Goal: Task Accomplishment & Management: Manage account settings

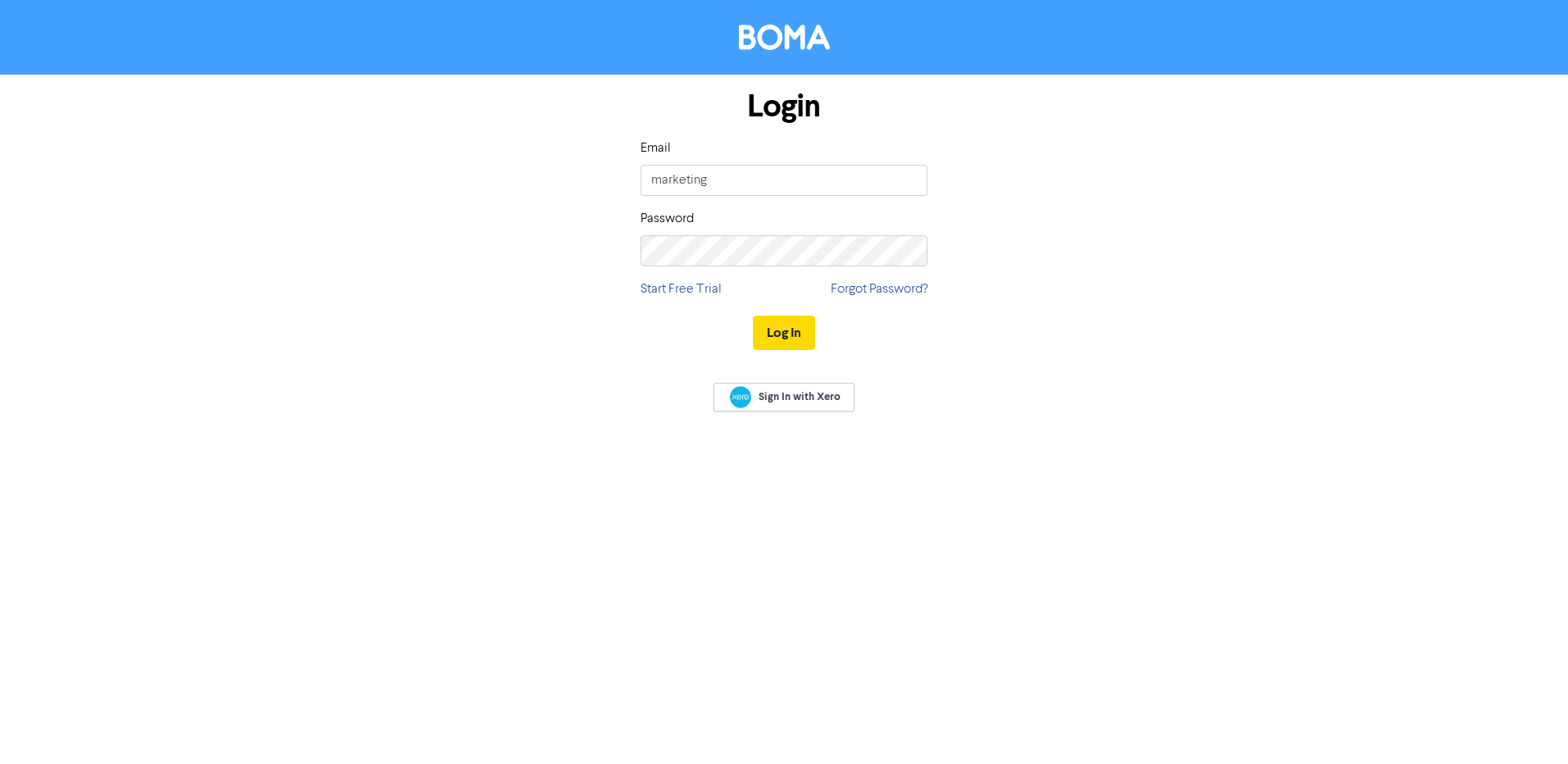
type input "[EMAIL_ADDRESS][DOMAIN_NAME]"
click at [753, 315] on button "Log In" at bounding box center [784, 333] width 62 height 35
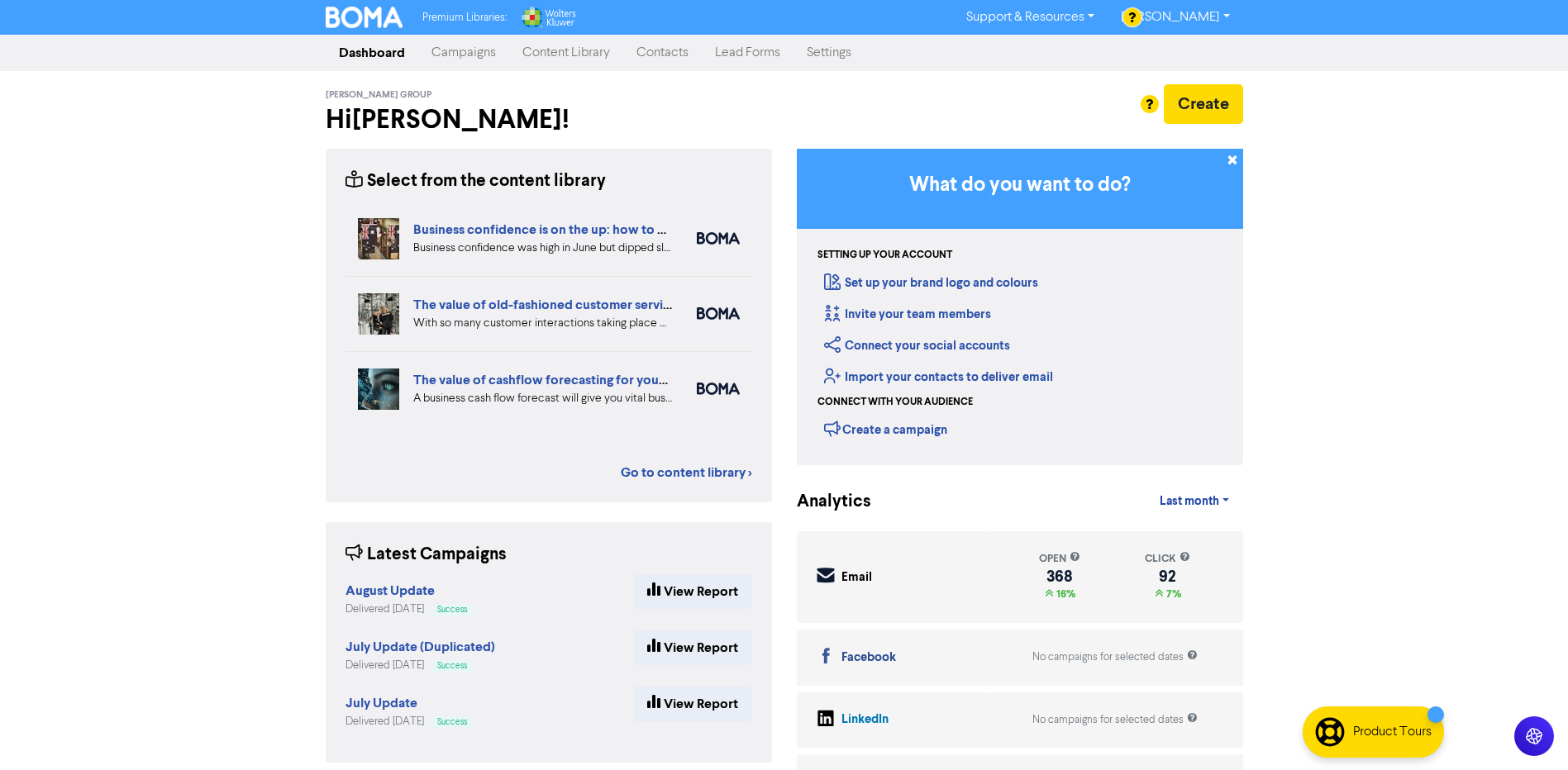
click at [666, 53] on link "Contacts" at bounding box center [662, 53] width 78 height 33
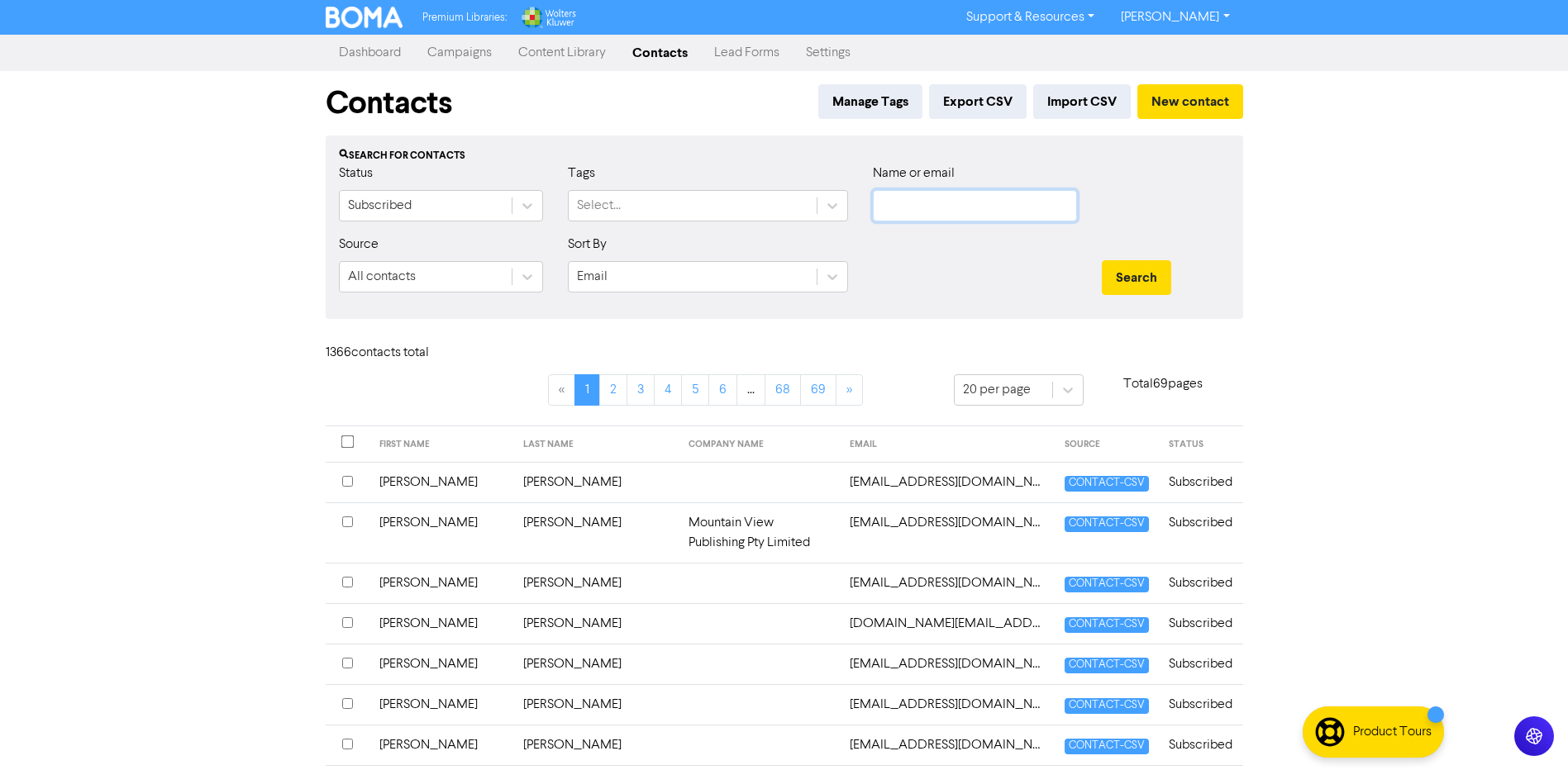
click at [892, 204] on input "text" at bounding box center [974, 206] width 204 height 32
click at [464, 48] on link "Campaigns" at bounding box center [460, 53] width 91 height 33
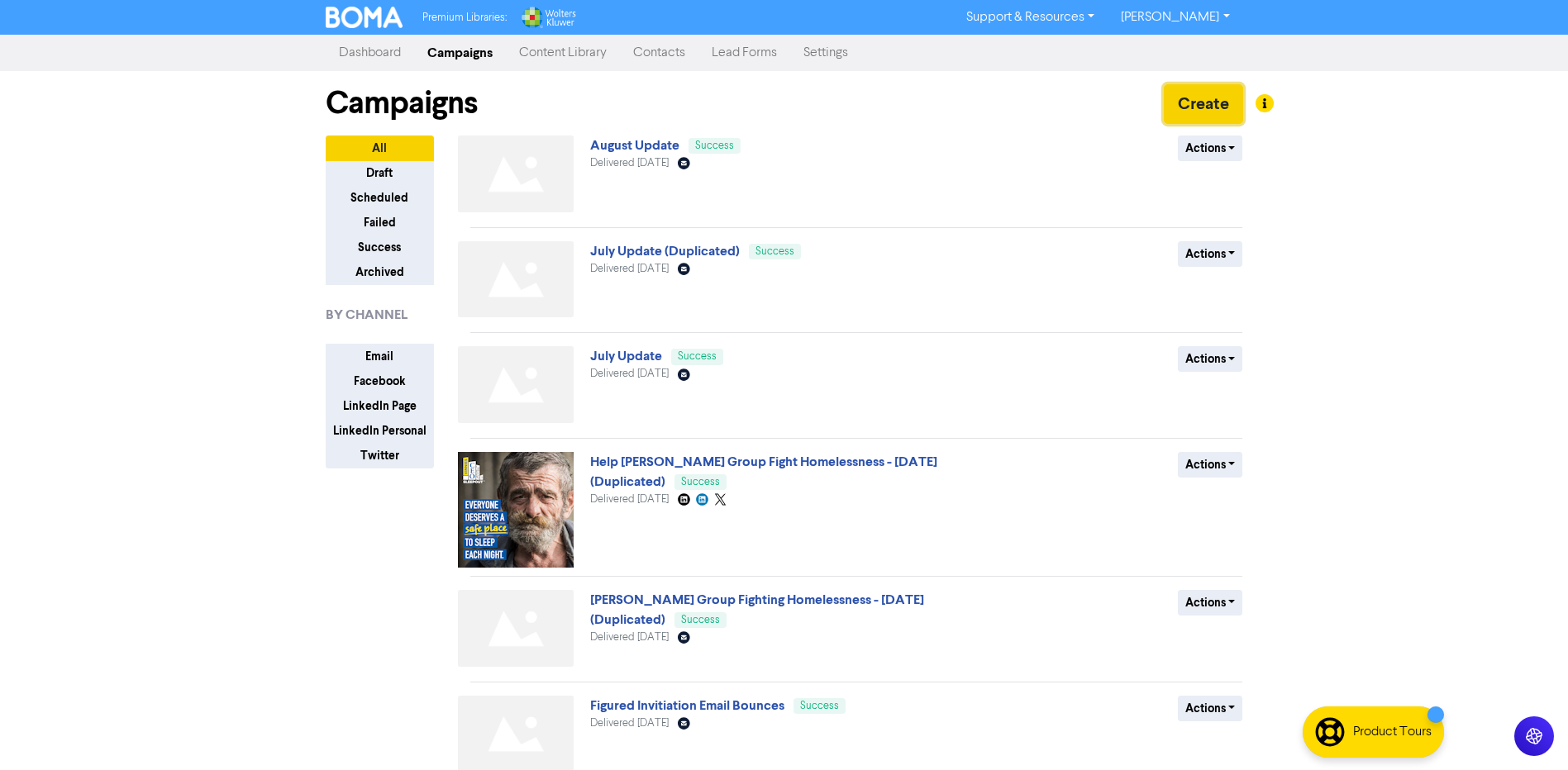
click at [1192, 97] on button "Create" at bounding box center [1204, 103] width 79 height 40
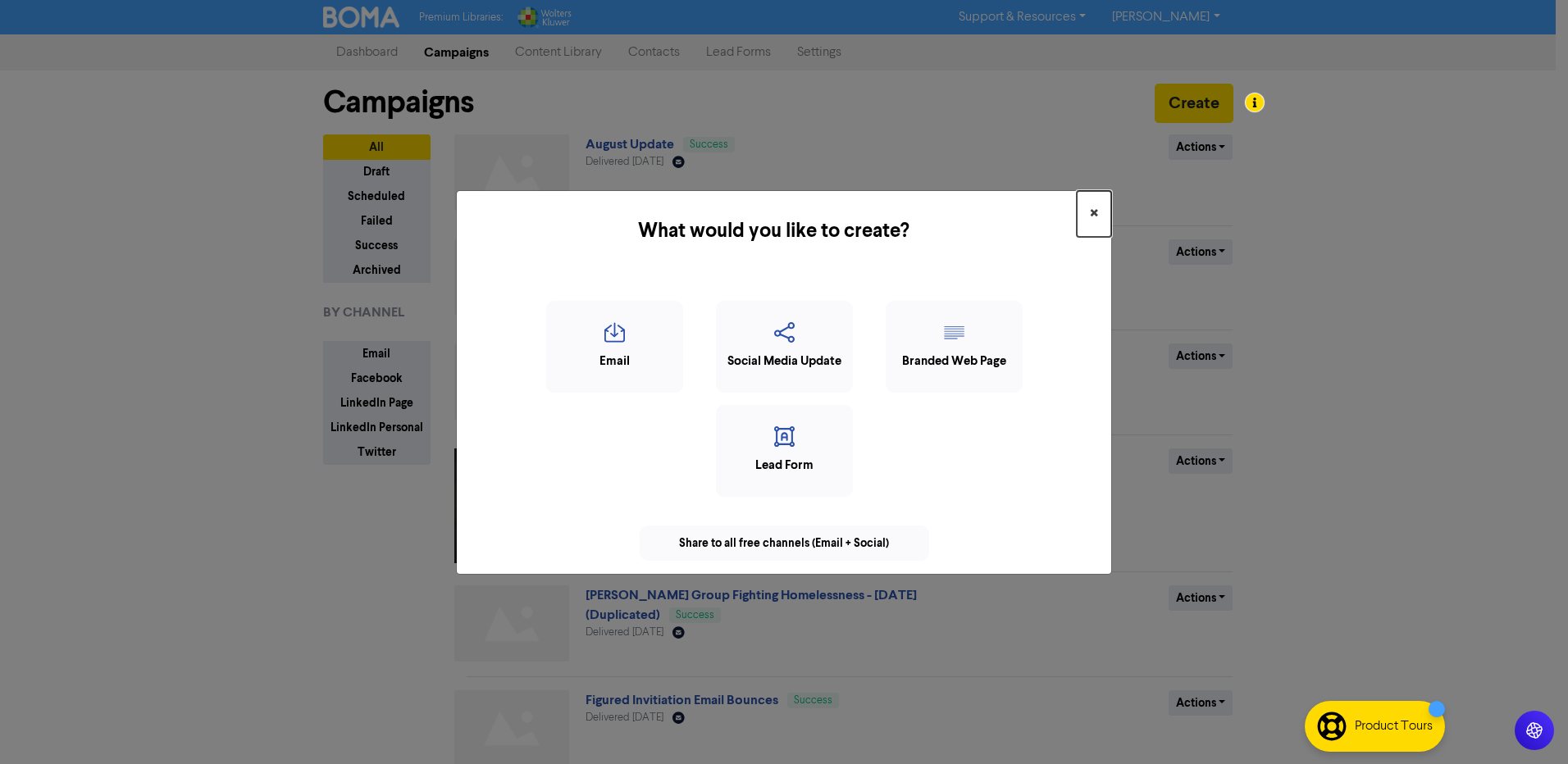
click at [1096, 214] on span "×" at bounding box center [1094, 214] width 9 height 25
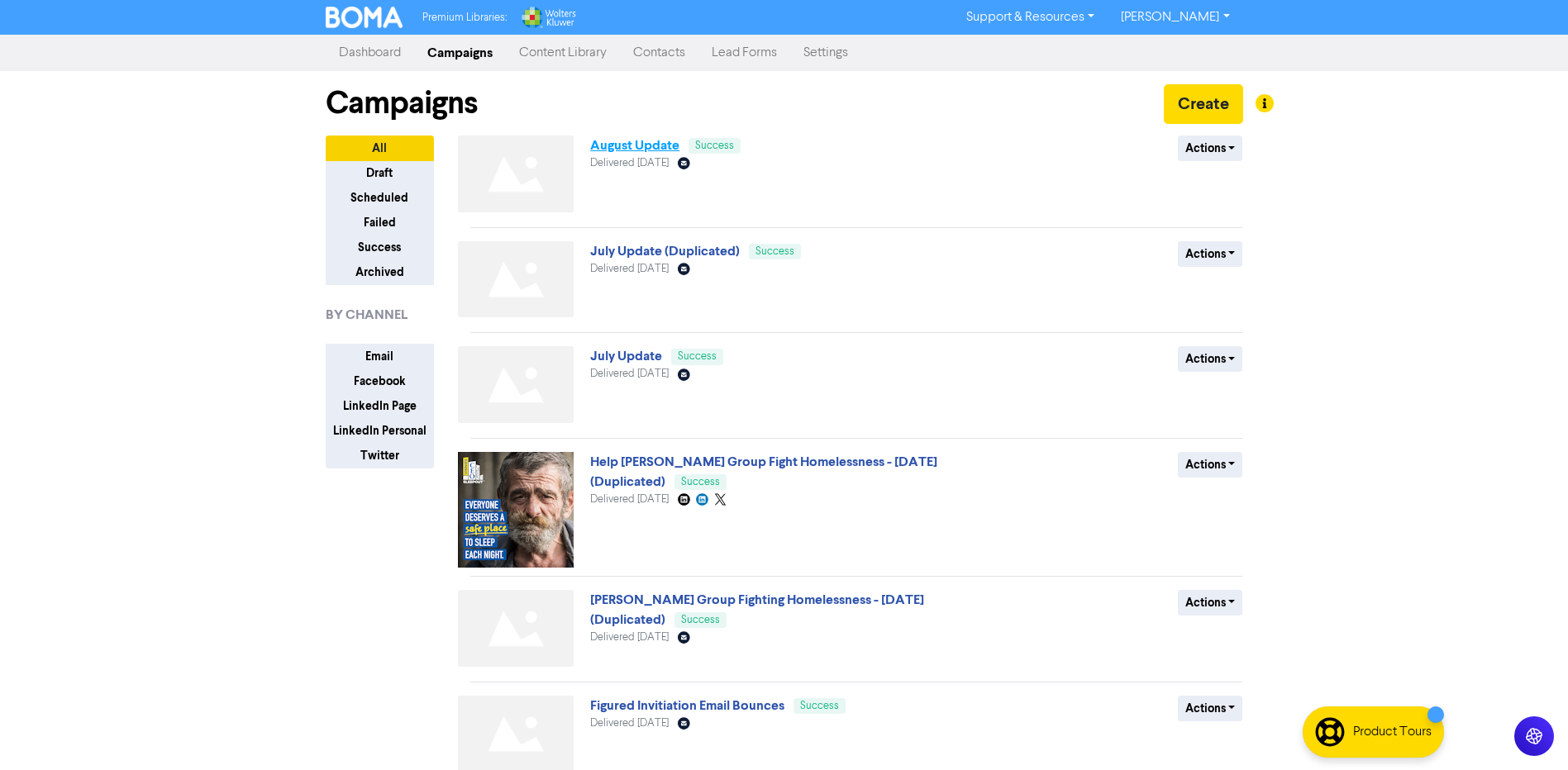
click at [649, 152] on link "August Update" at bounding box center [635, 145] width 89 height 16
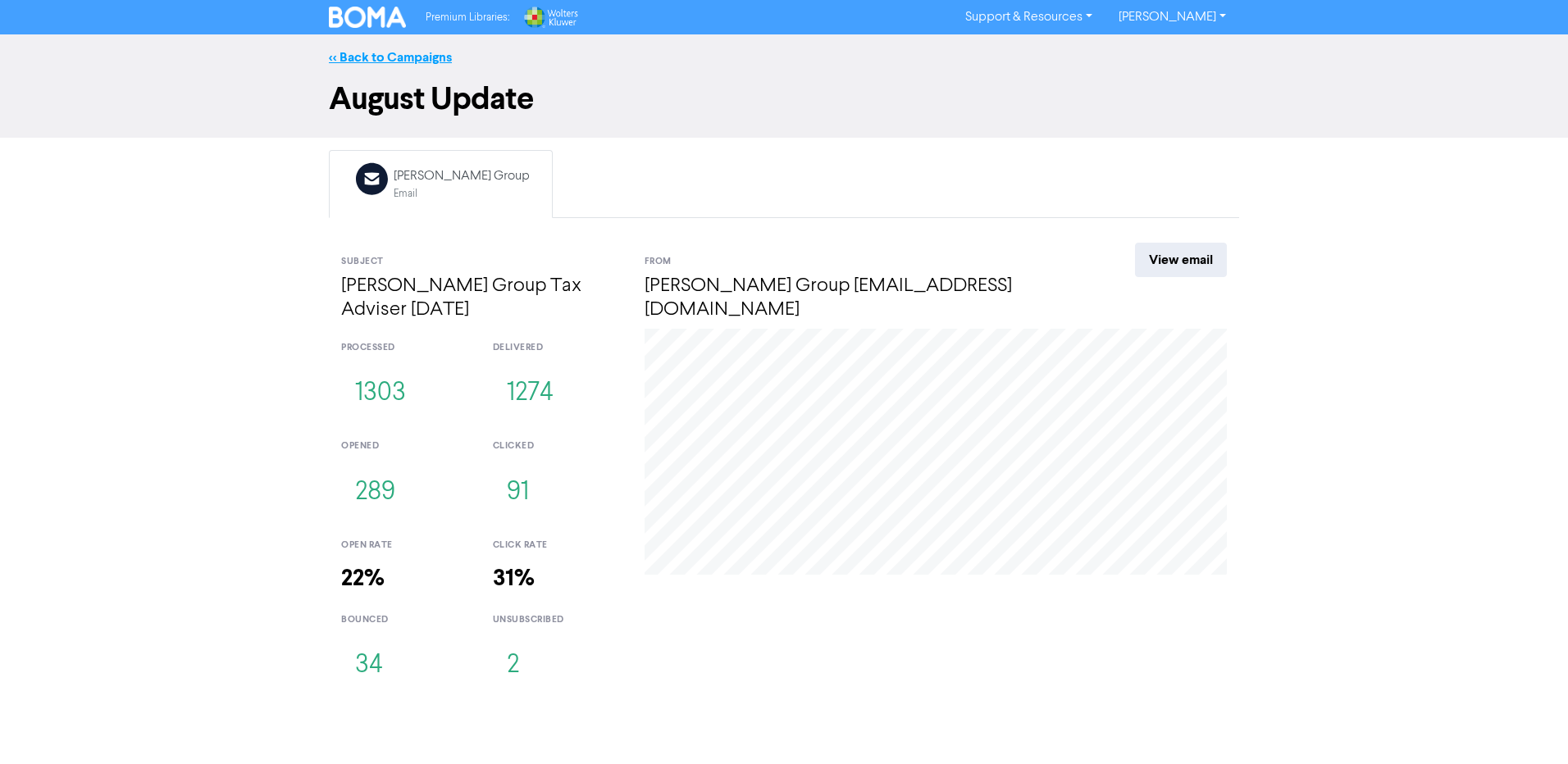
click at [371, 60] on link "<< Back to Campaigns" at bounding box center [390, 57] width 123 height 16
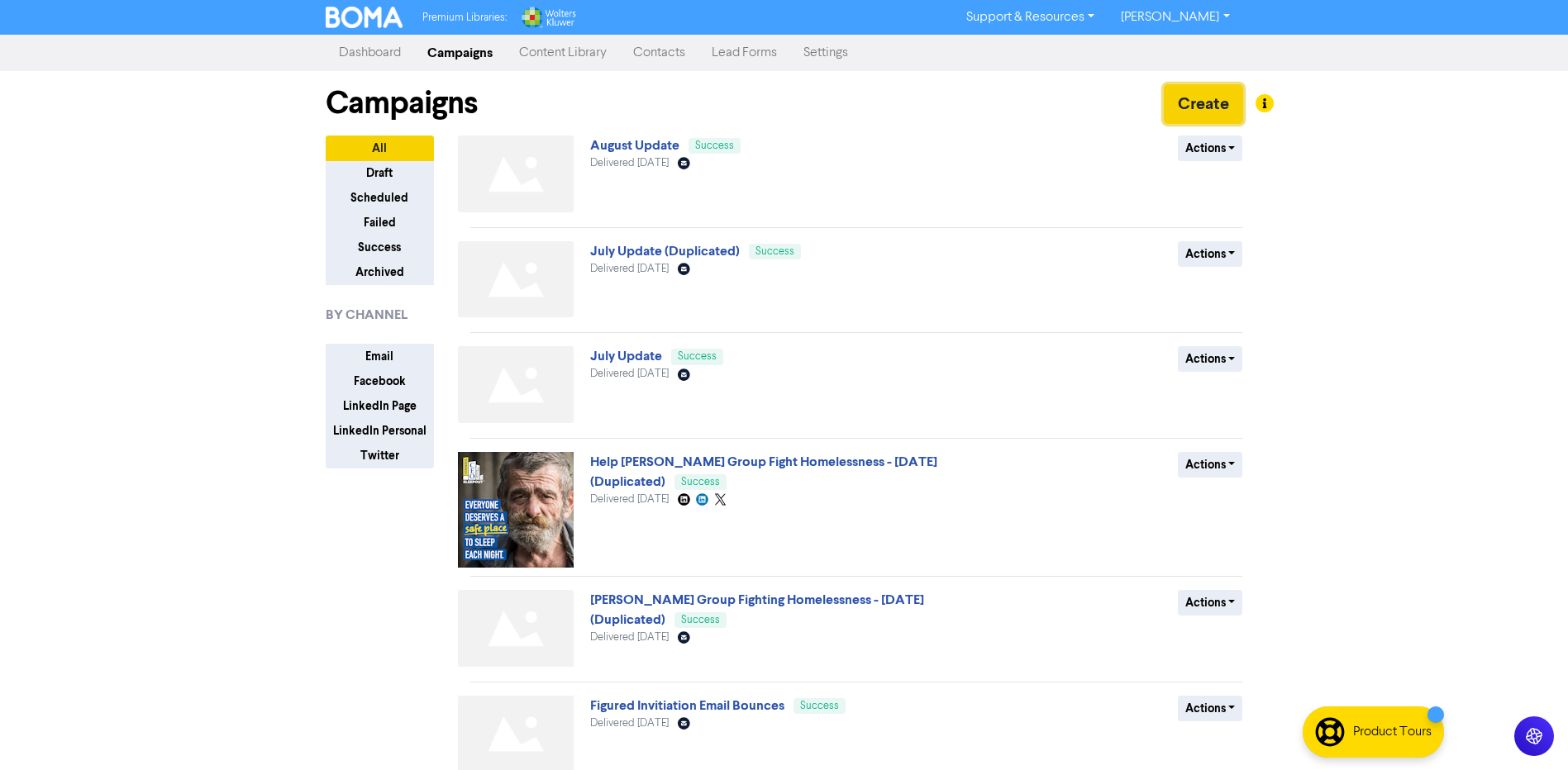
click at [1197, 105] on button "Create" at bounding box center [1204, 103] width 79 height 40
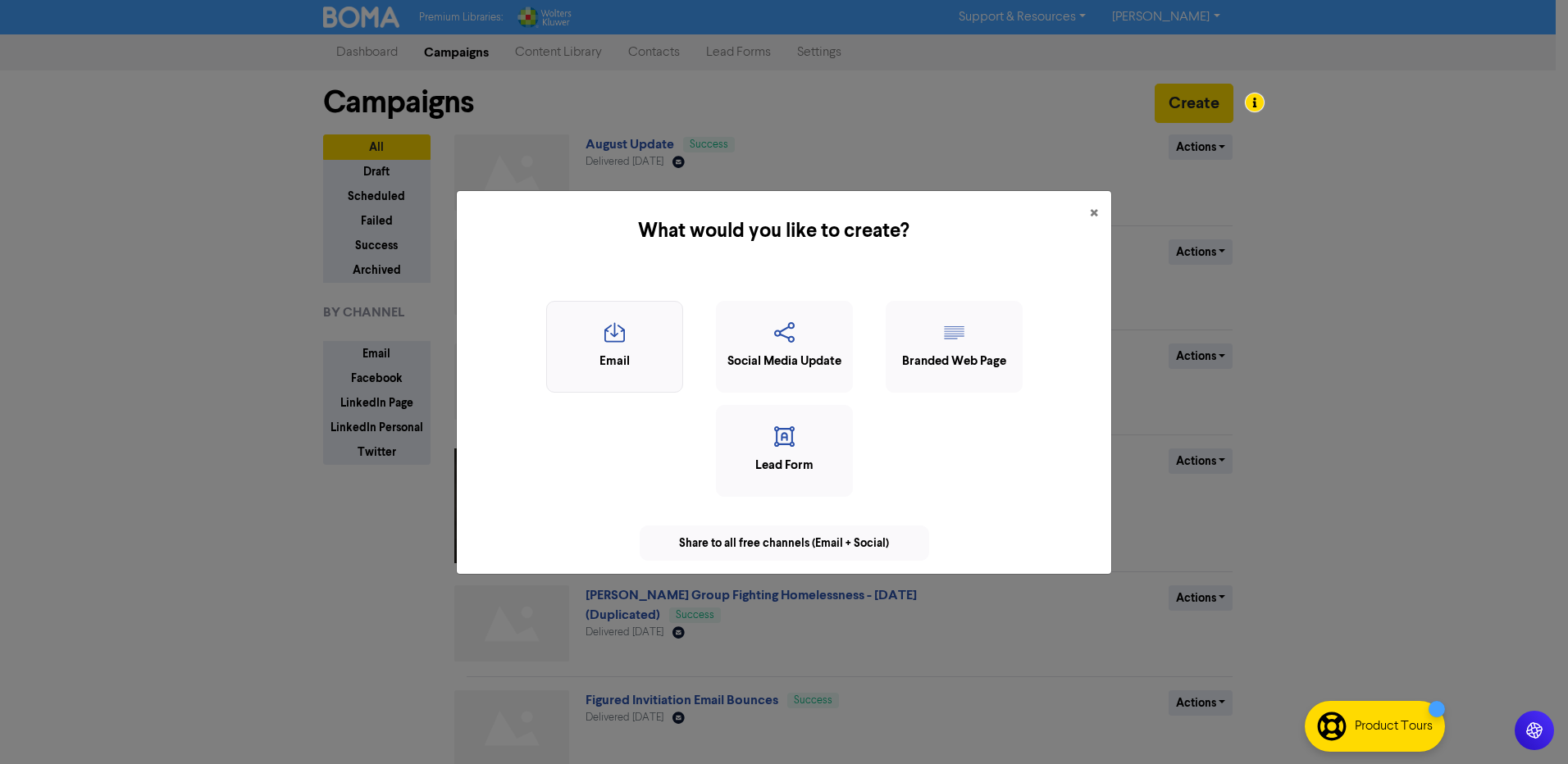
click at [607, 353] on div "Email" at bounding box center [615, 362] width 119 height 19
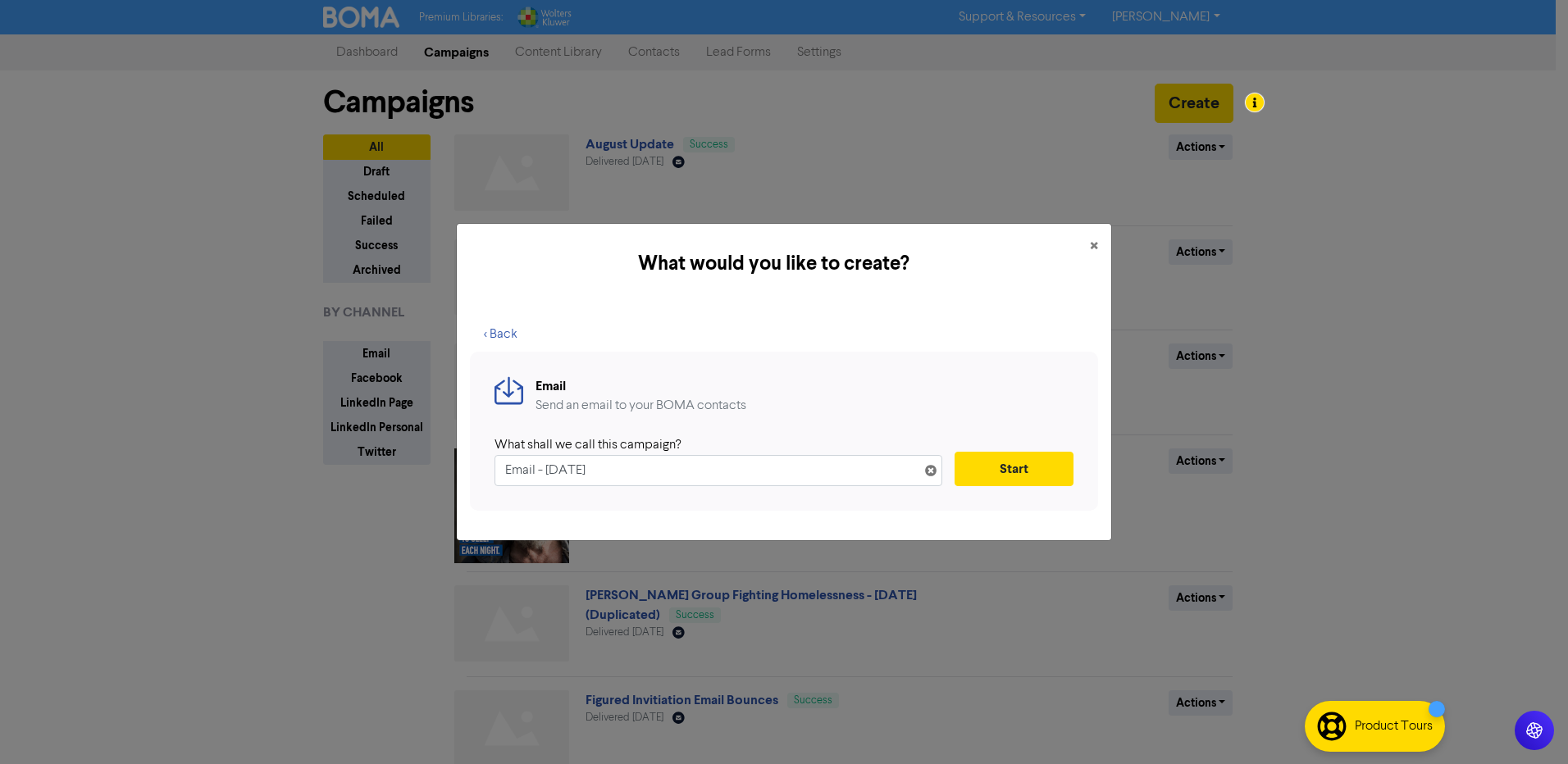
drag, startPoint x: 718, startPoint y: 469, endPoint x: 214, endPoint y: 405, distance: 508.0
click at [246, 422] on div "What would you like to create? × < Back Email Send an email to your BOMA contac…" at bounding box center [784, 382] width 1568 height 764
type input "October Update"
click at [1014, 484] on button "Start" at bounding box center [1015, 469] width 119 height 35
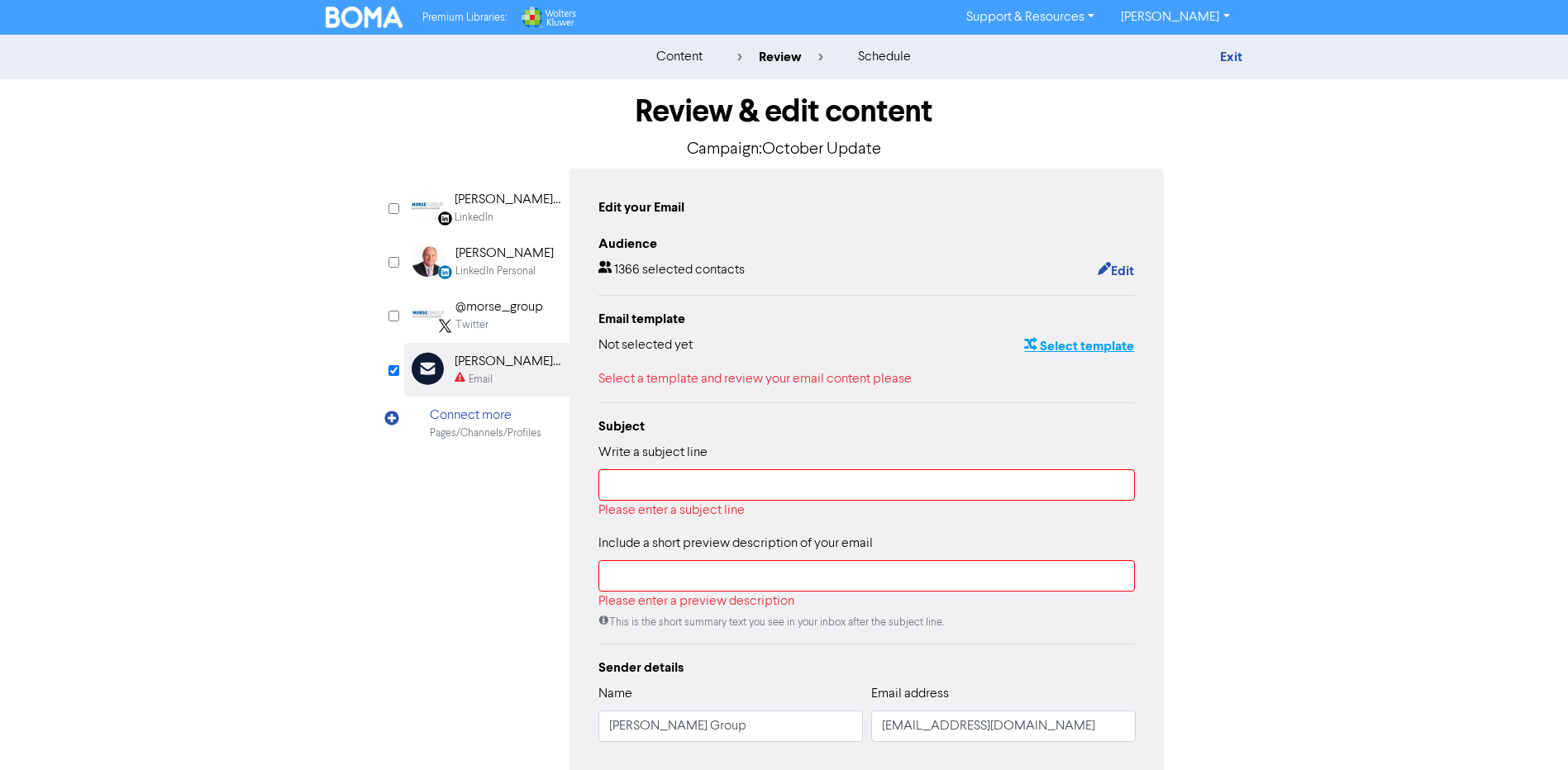
click at [1105, 350] on button "Select template" at bounding box center [1079, 346] width 111 height 21
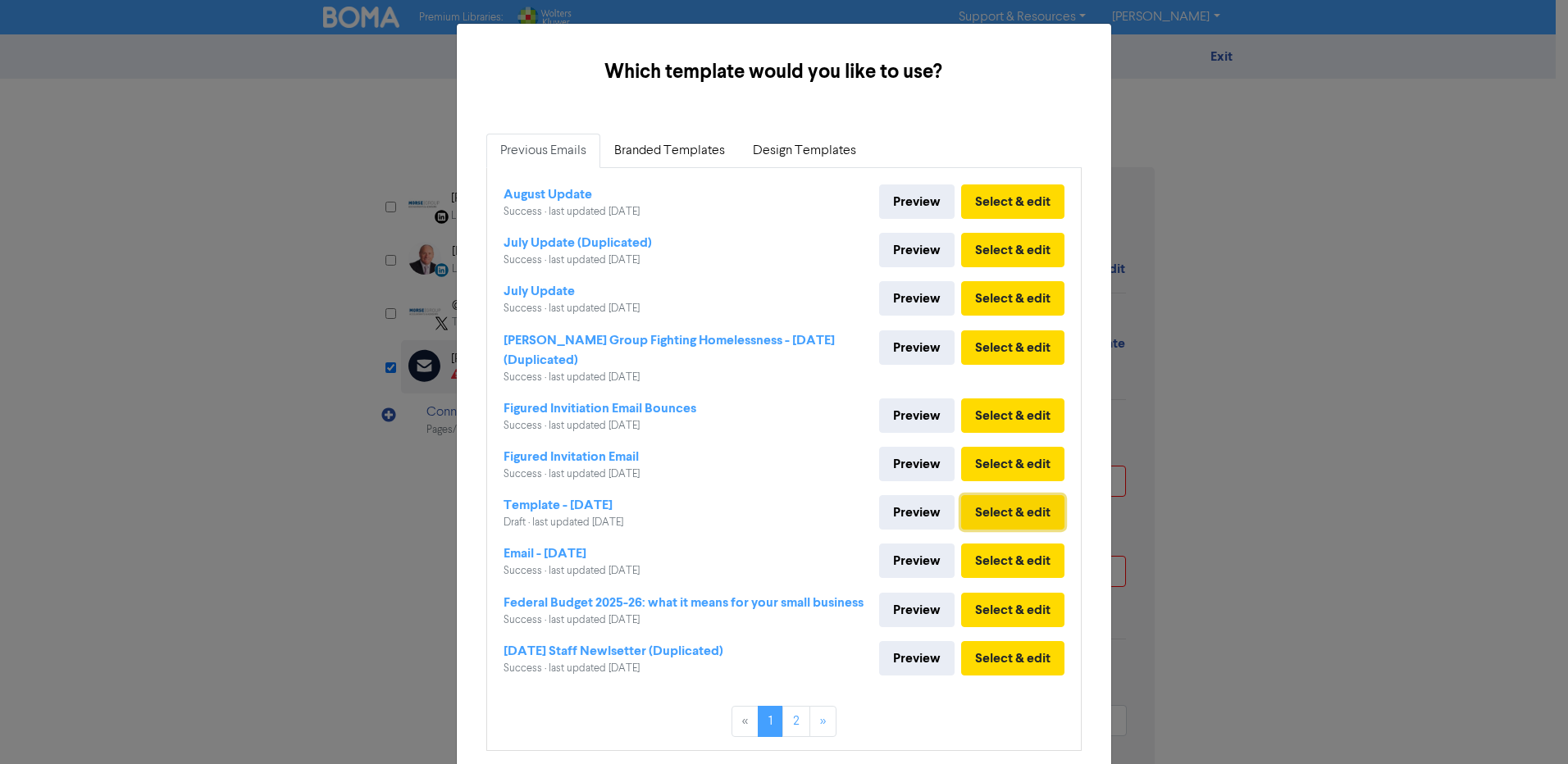
click at [1014, 514] on button "Select & edit" at bounding box center [1013, 513] width 104 height 35
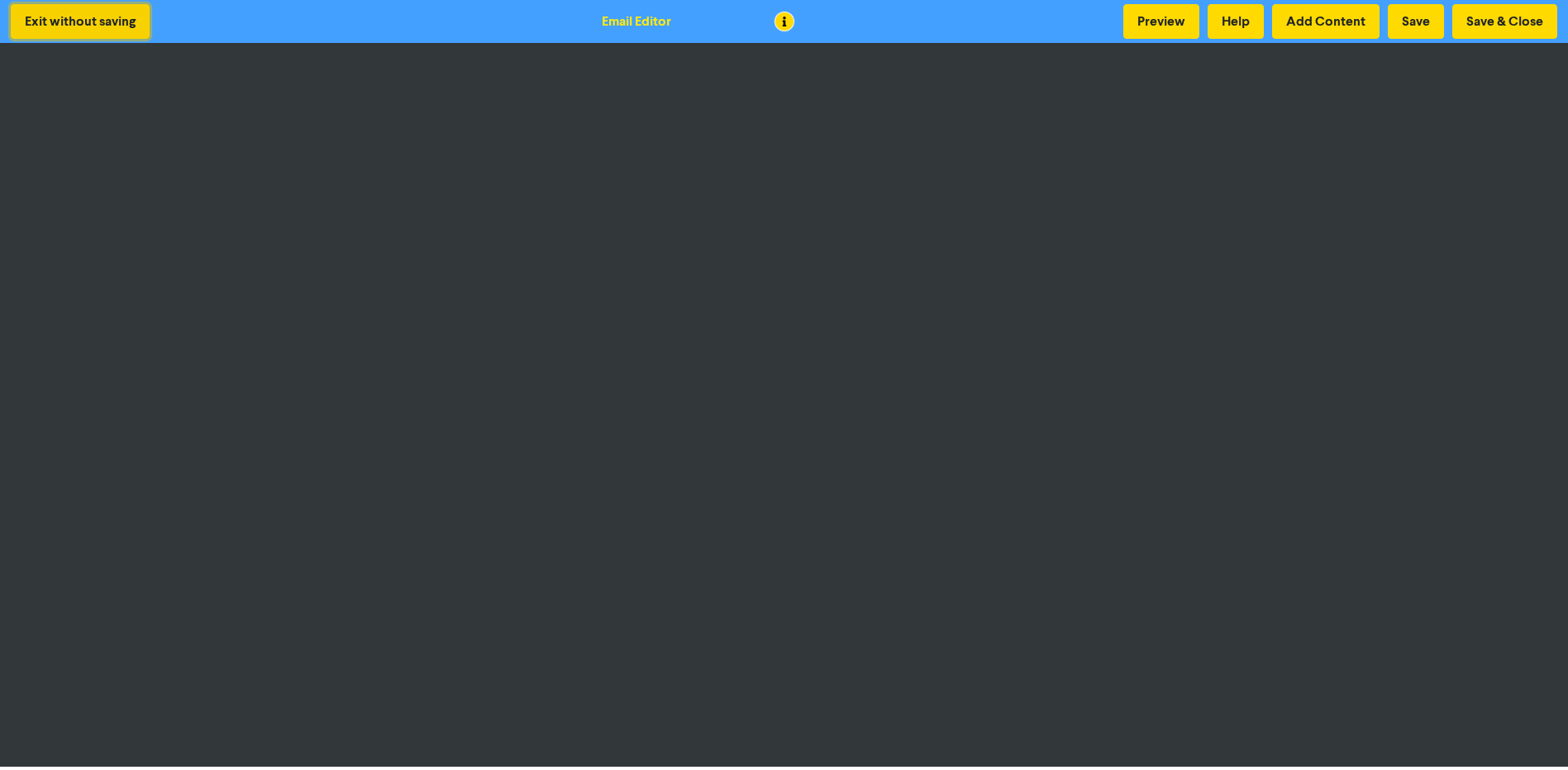
click at [83, 18] on button "Exit without saving" at bounding box center [80, 21] width 139 height 35
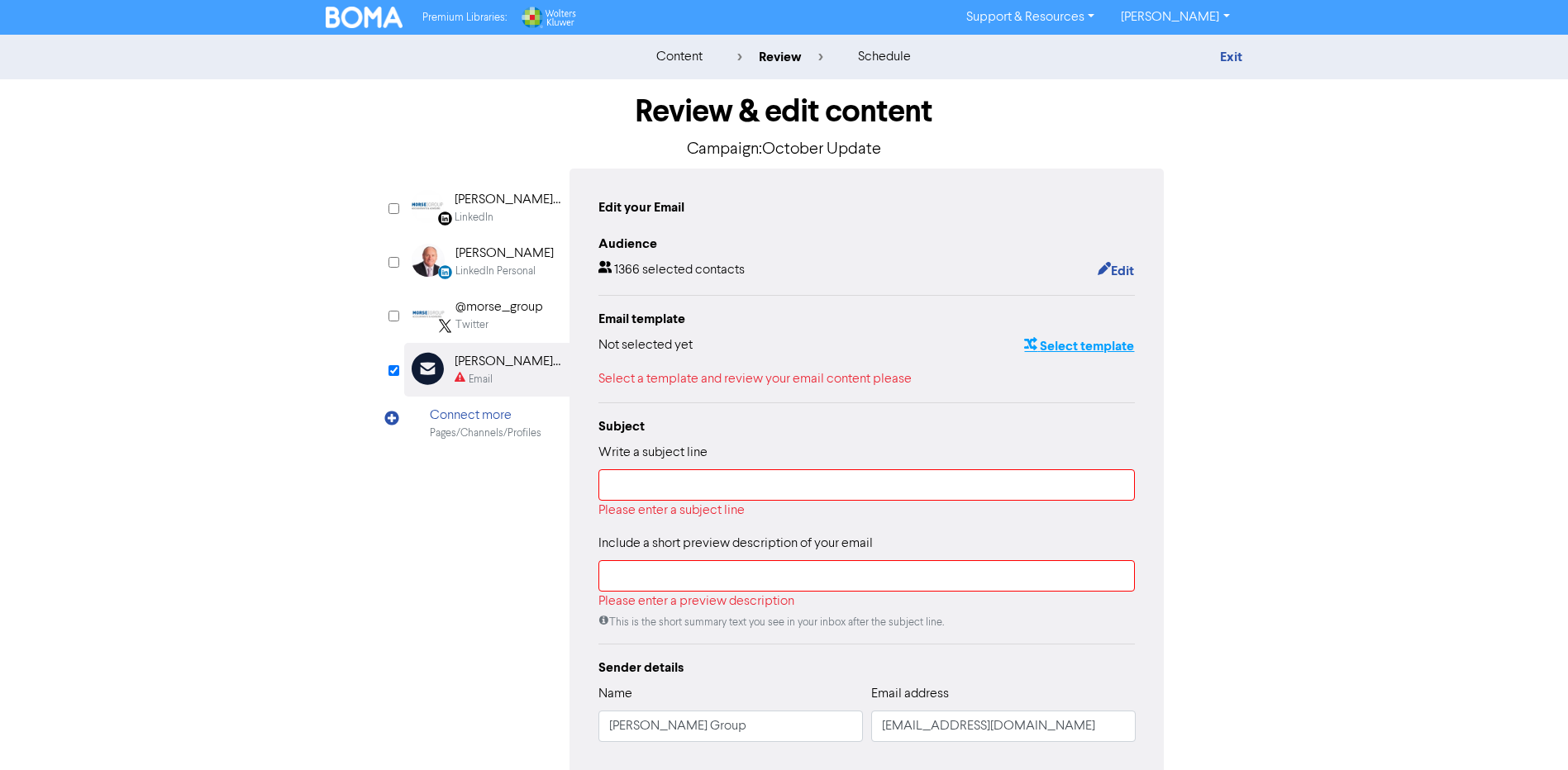
click at [1089, 340] on button "Select template" at bounding box center [1079, 346] width 111 height 21
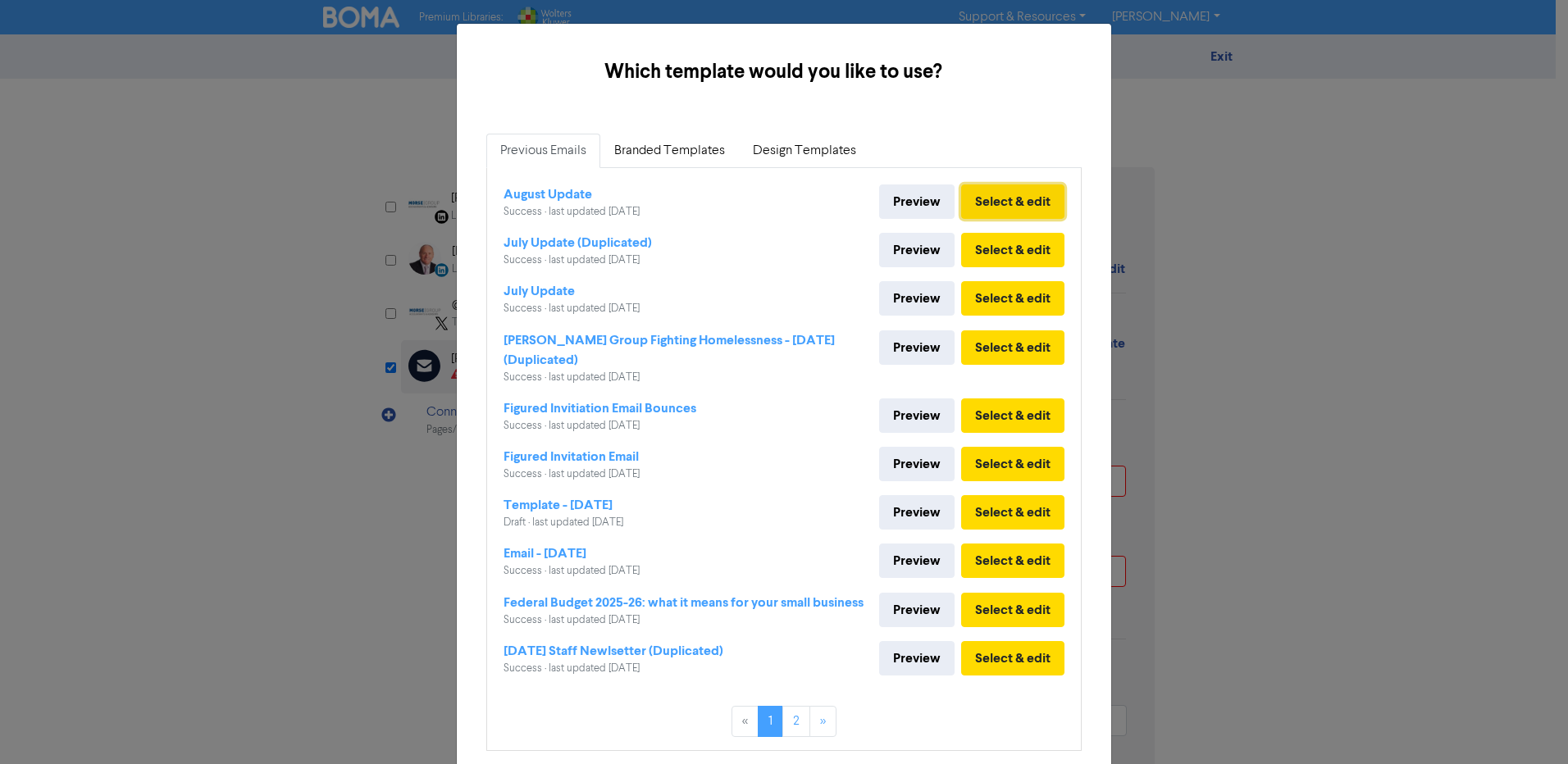
click at [981, 195] on button "Select & edit" at bounding box center [1013, 201] width 104 height 35
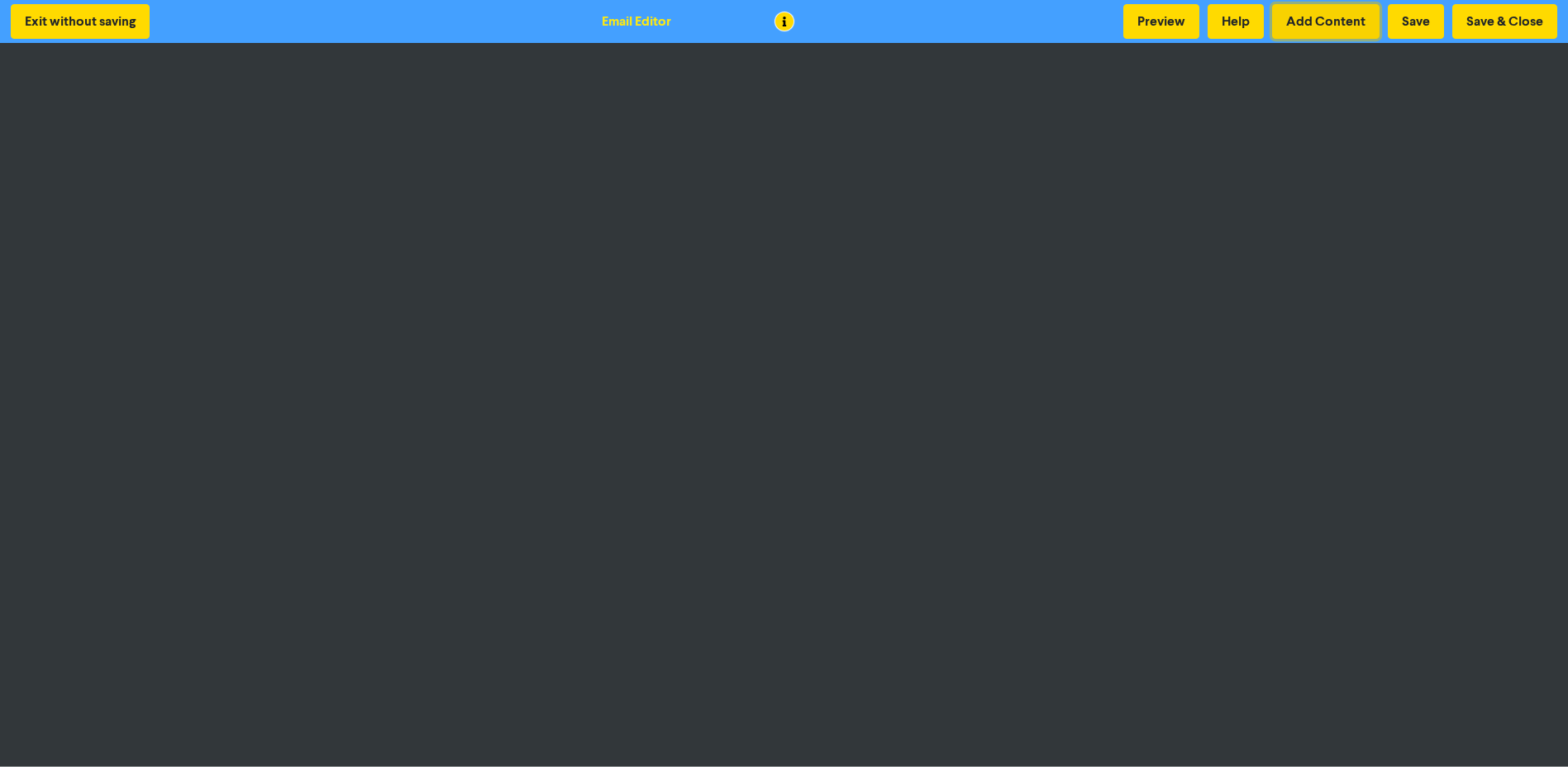
click at [1332, 22] on button "Add Content" at bounding box center [1325, 21] width 107 height 35
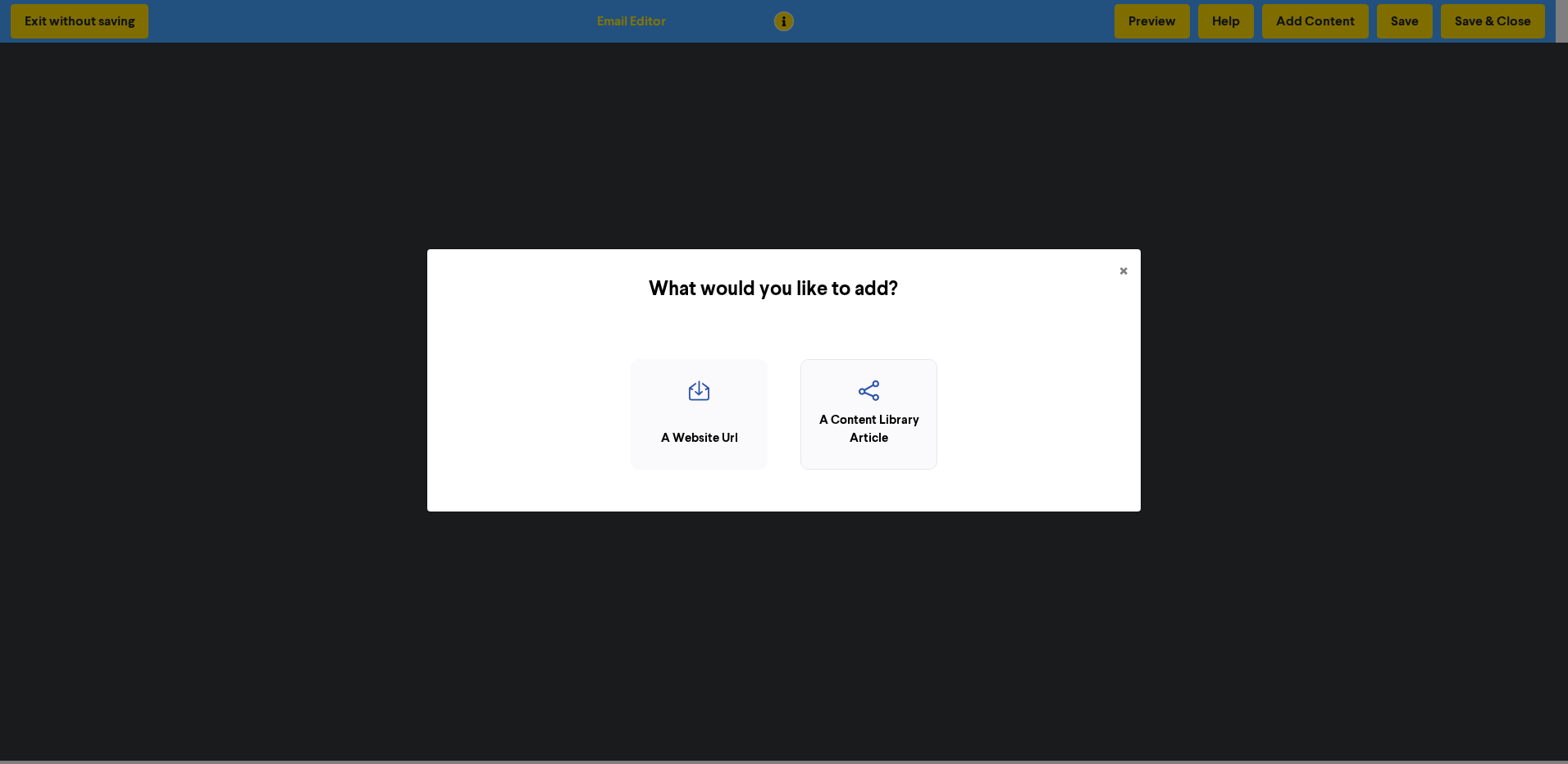
click at [847, 411] on div "A Content Library Article" at bounding box center [869, 429] width 119 height 36
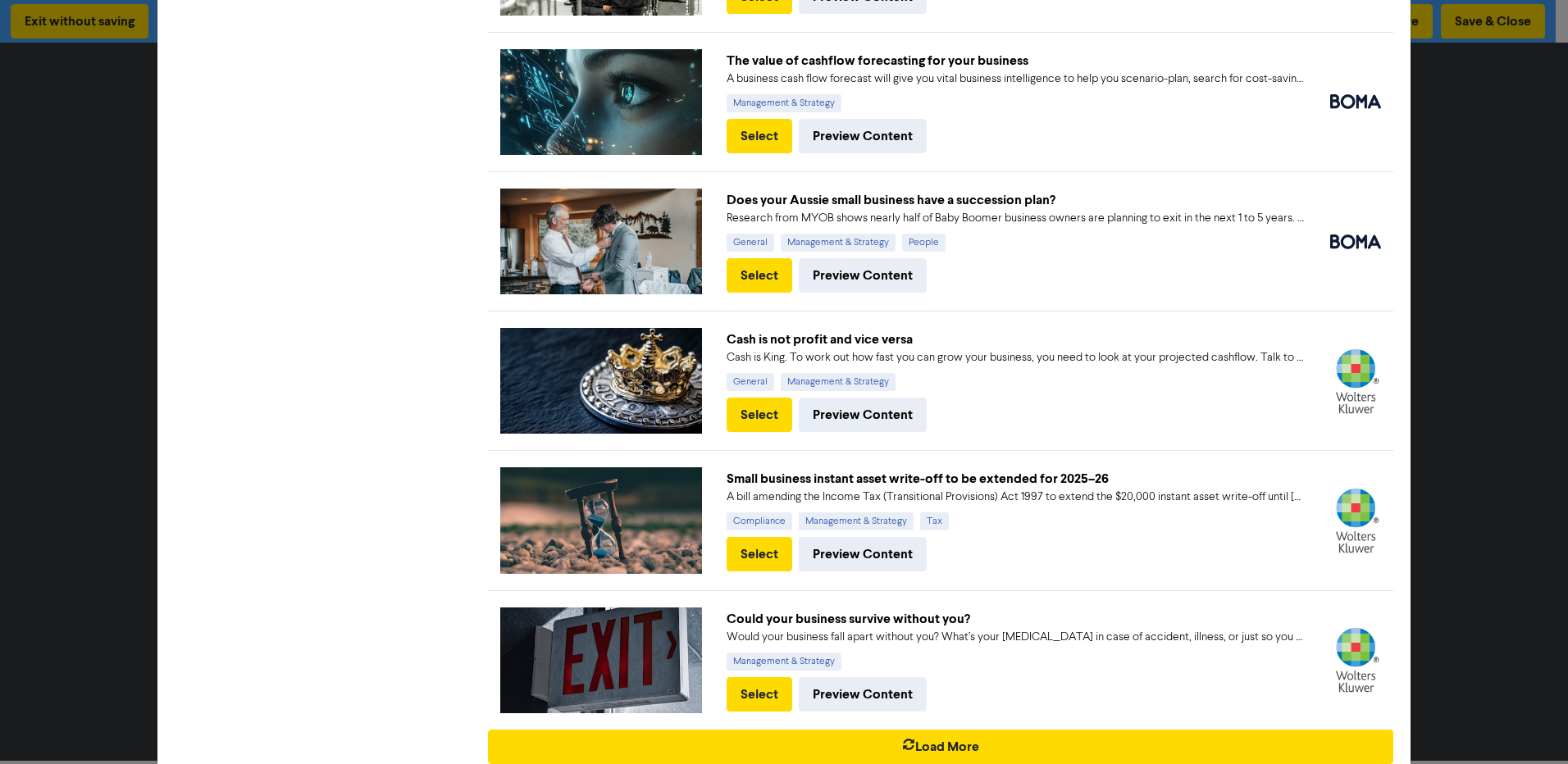
scroll to position [864, 0]
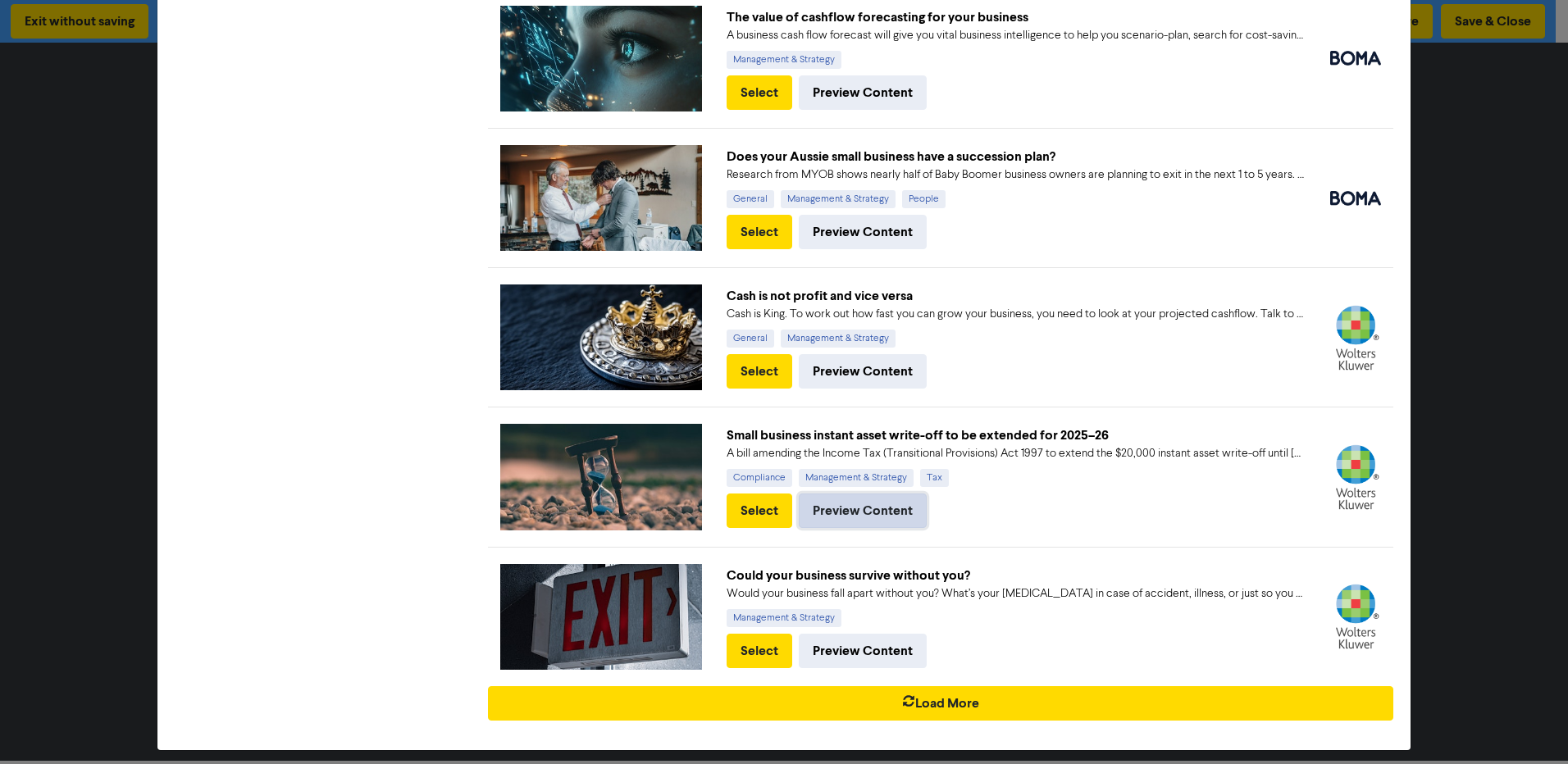
click at [834, 502] on button "Preview Content" at bounding box center [862, 511] width 128 height 35
click at [762, 494] on button "Select" at bounding box center [760, 511] width 65 height 35
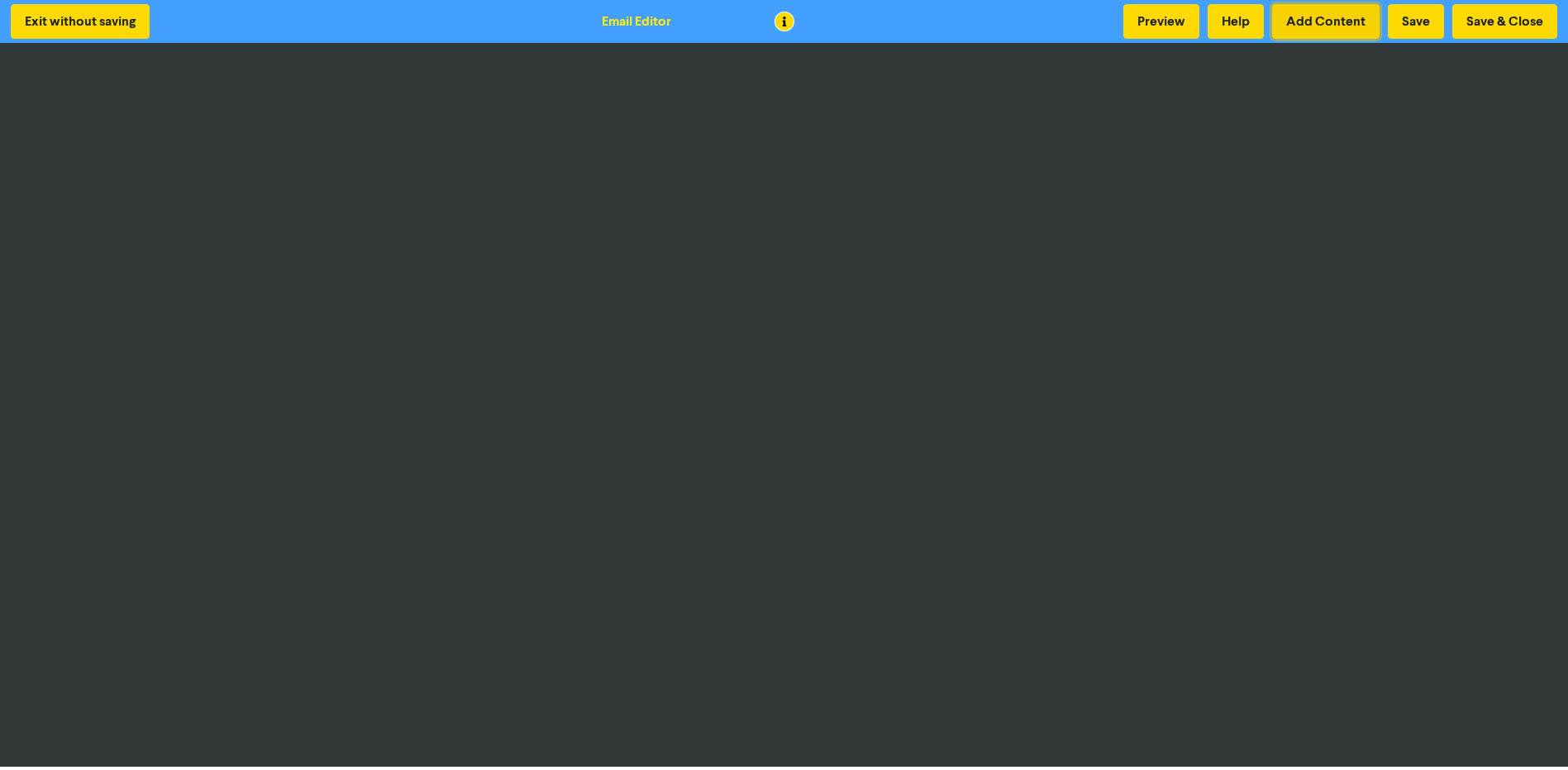
click at [1329, 22] on button "Add Content" at bounding box center [1325, 21] width 107 height 35
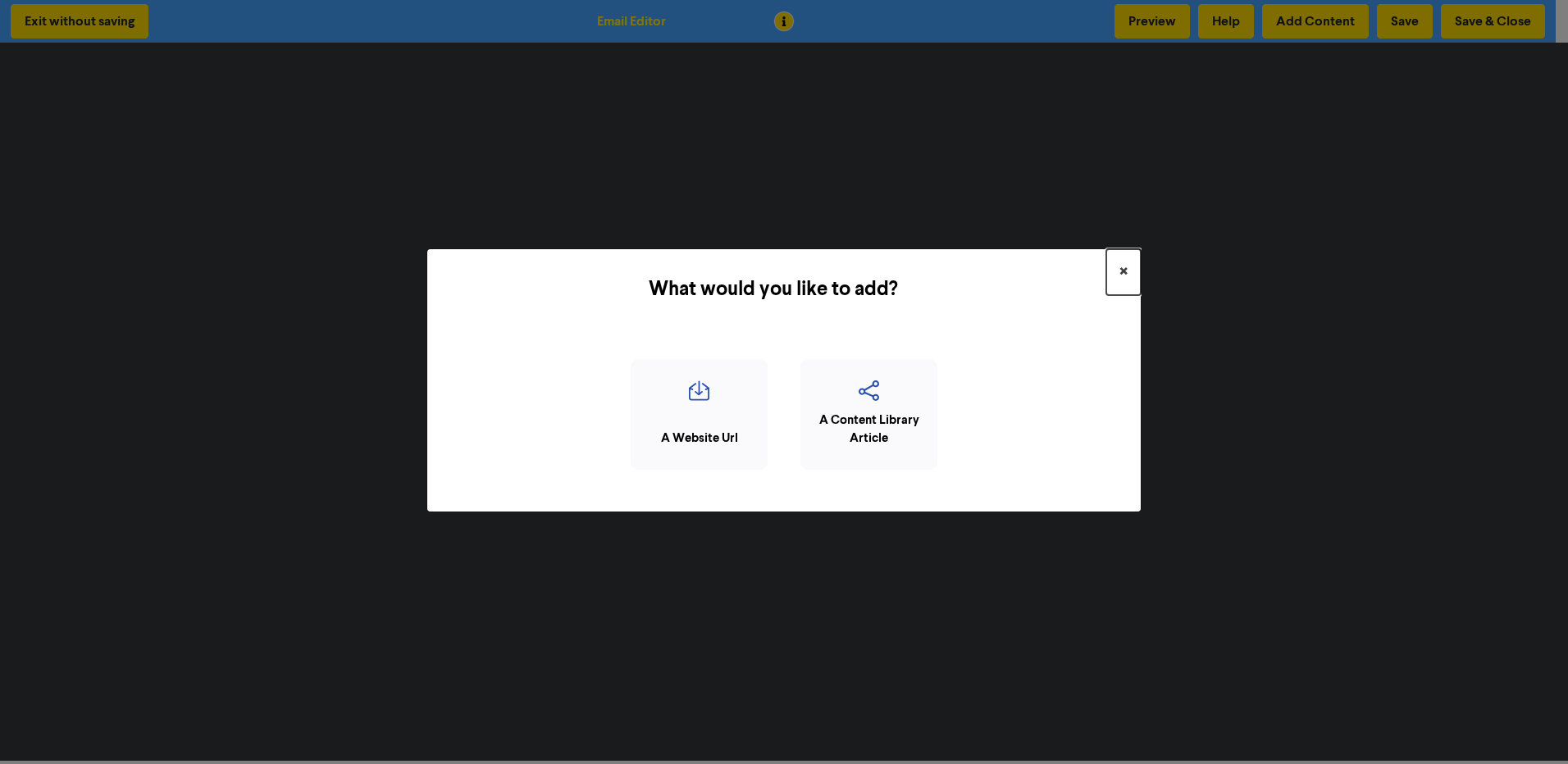
click at [1124, 269] on span "×" at bounding box center [1123, 272] width 9 height 25
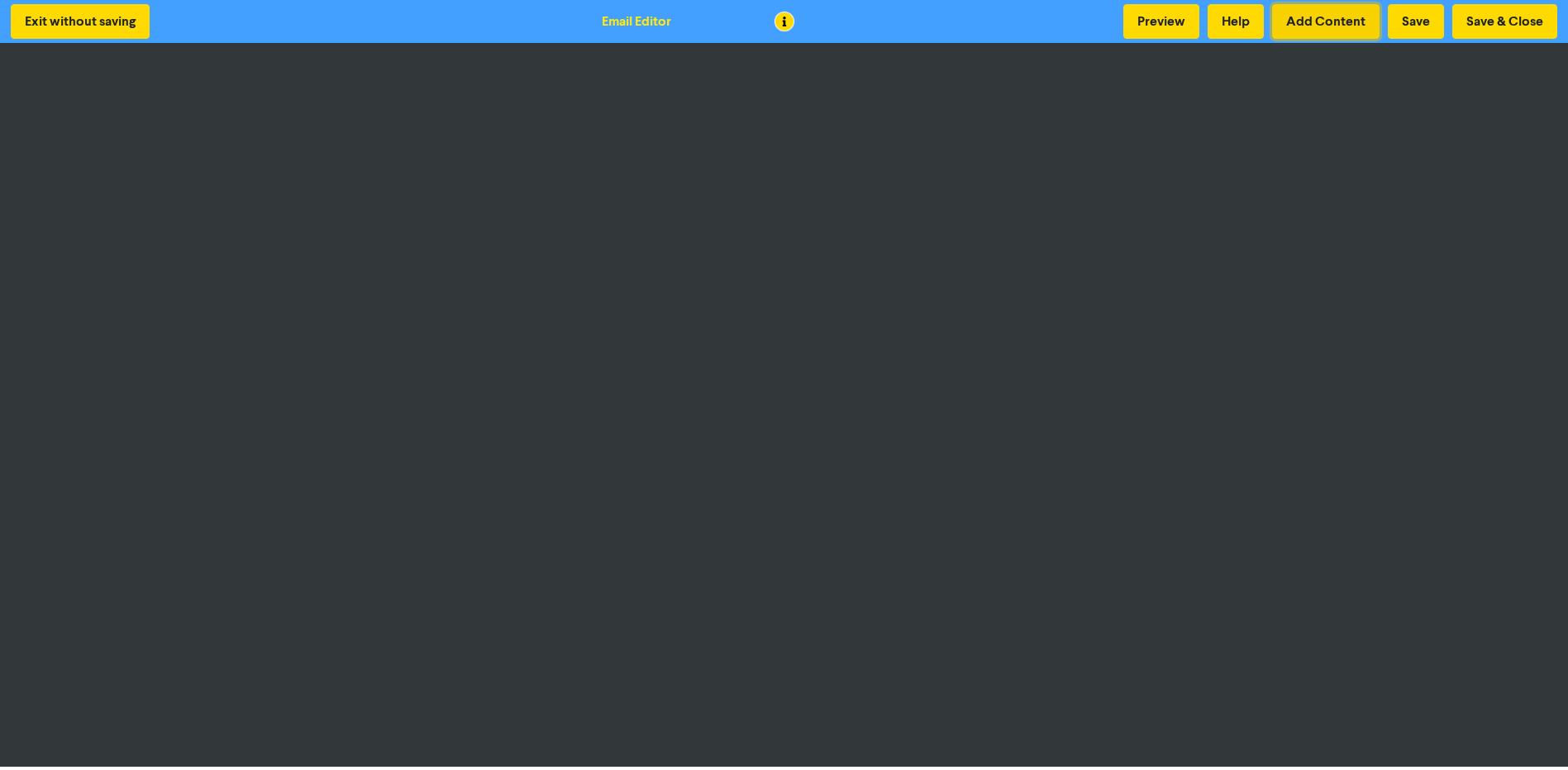
click at [1335, 23] on button "Add Content" at bounding box center [1325, 21] width 107 height 35
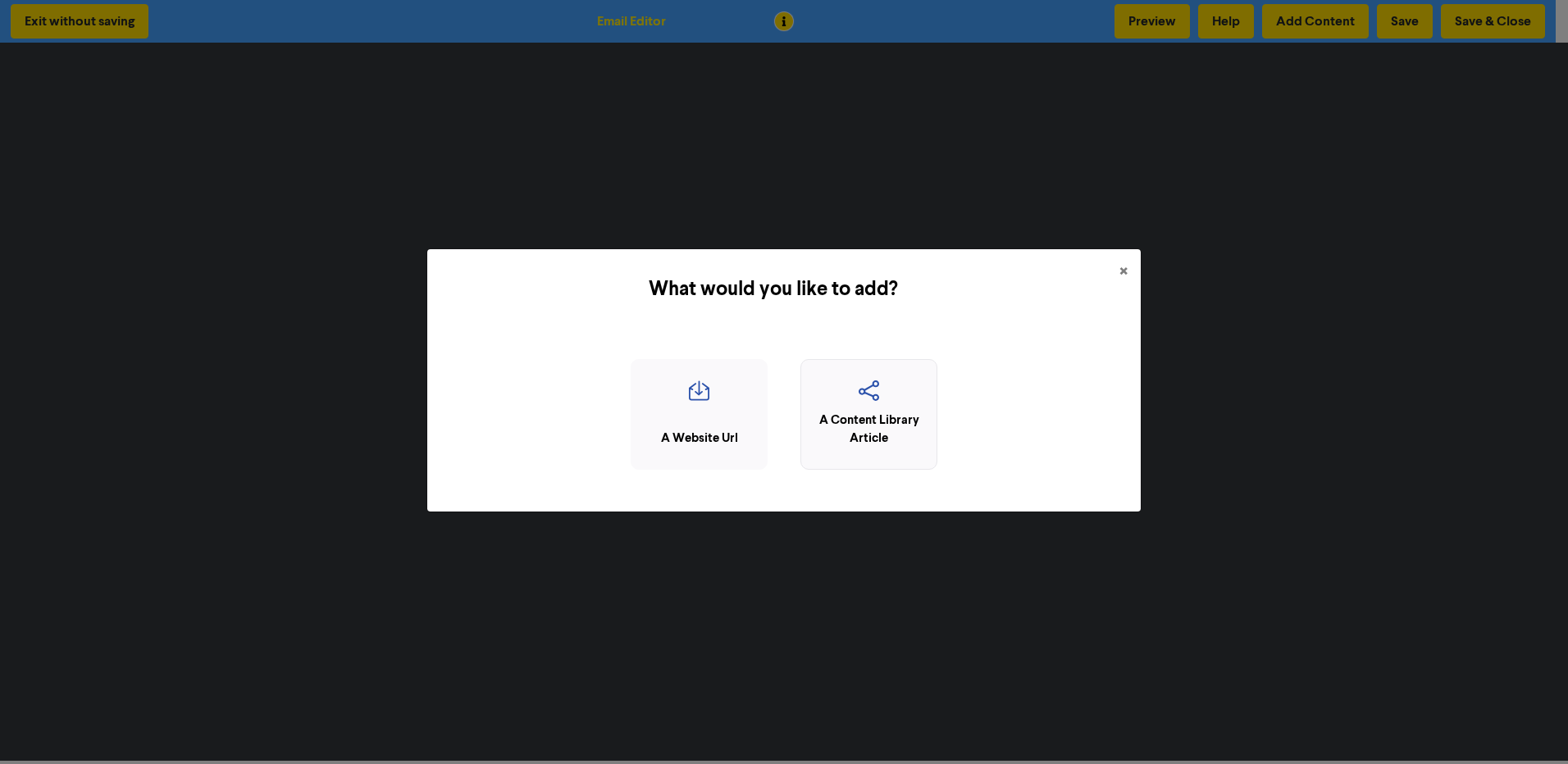
click at [850, 390] on icon "button" at bounding box center [869, 396] width 119 height 32
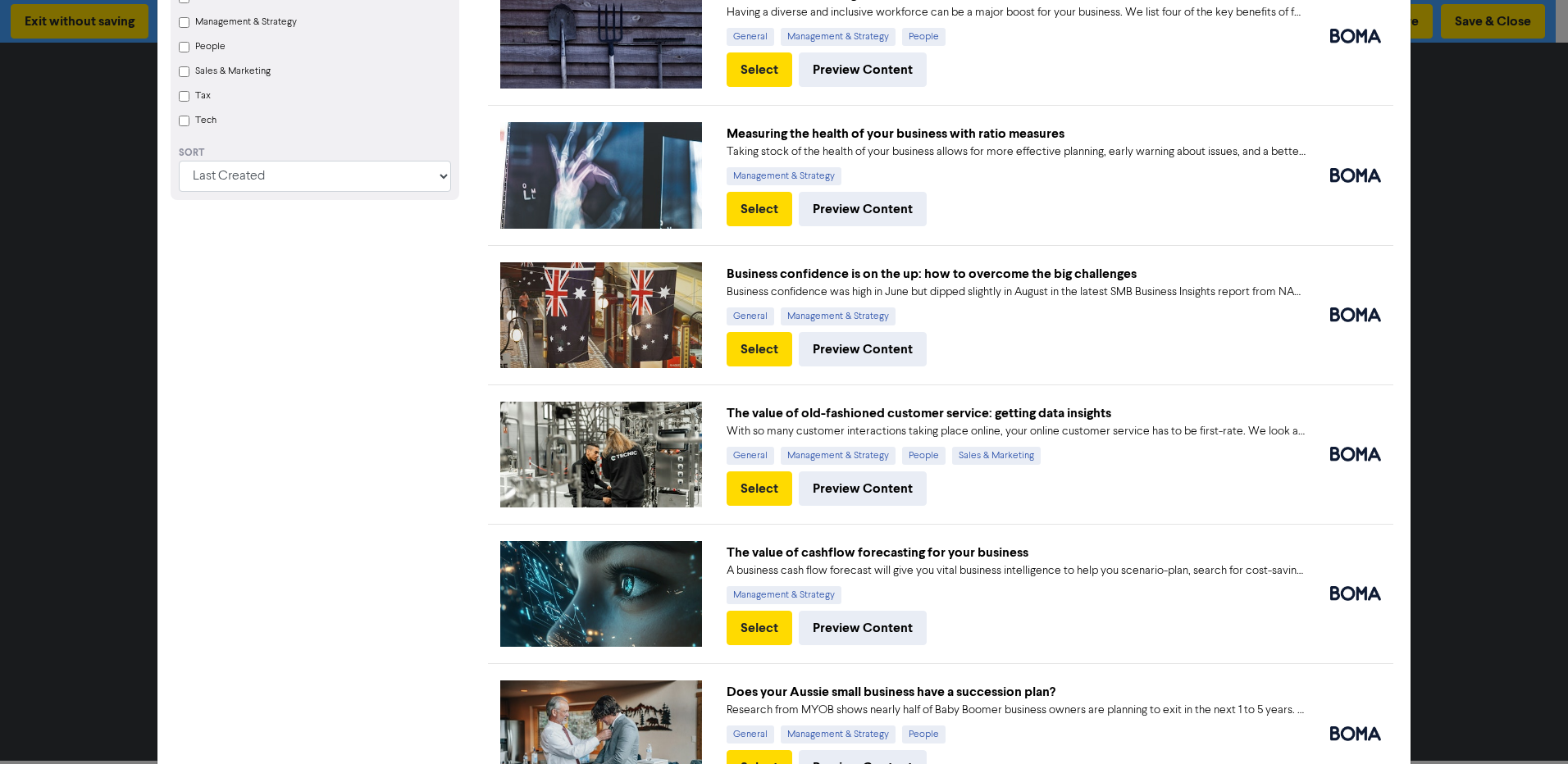
scroll to position [410, 0]
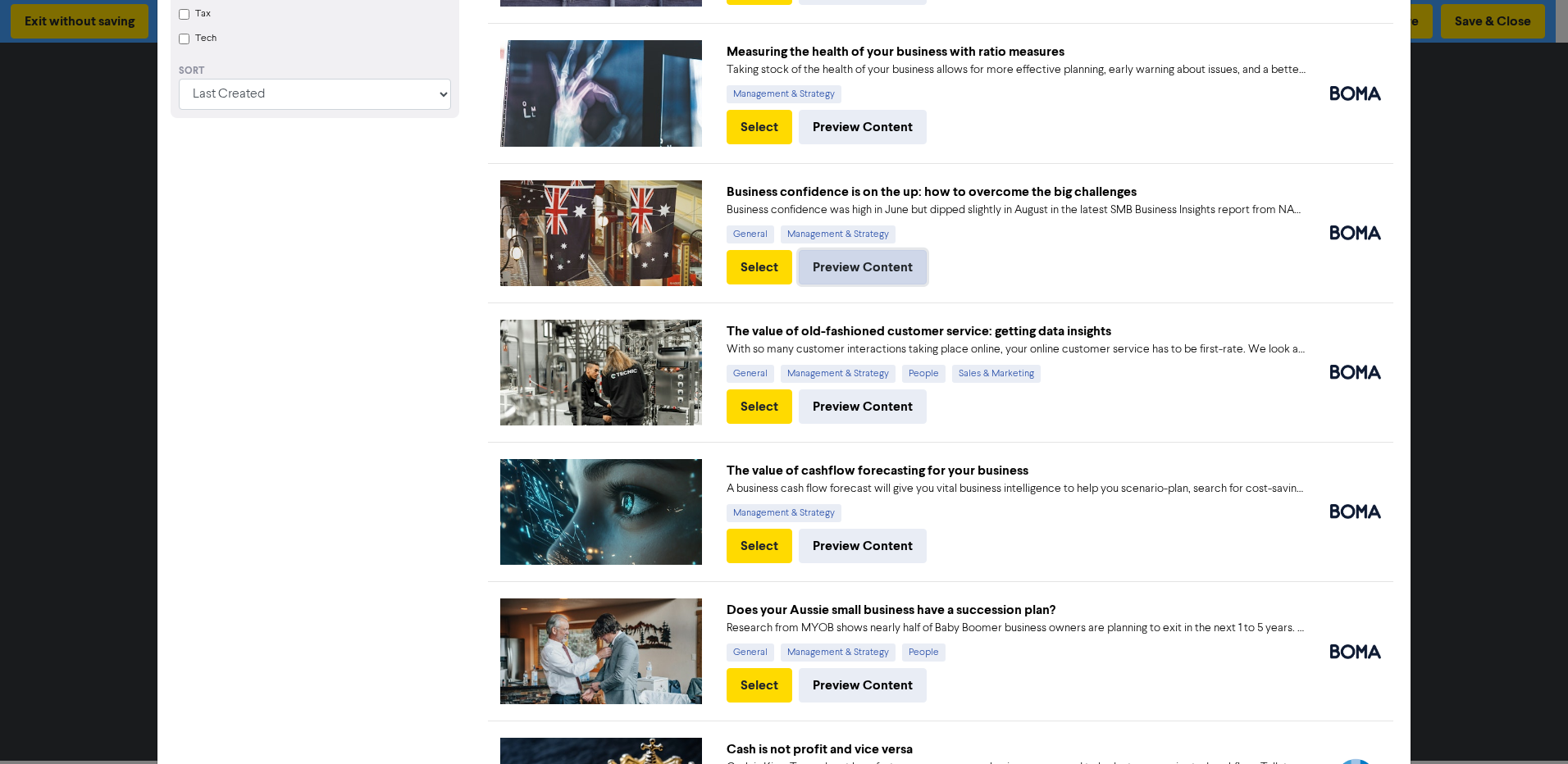
click at [861, 264] on button "Preview Content" at bounding box center [862, 267] width 128 height 35
click at [734, 266] on button "Select" at bounding box center [760, 267] width 65 height 35
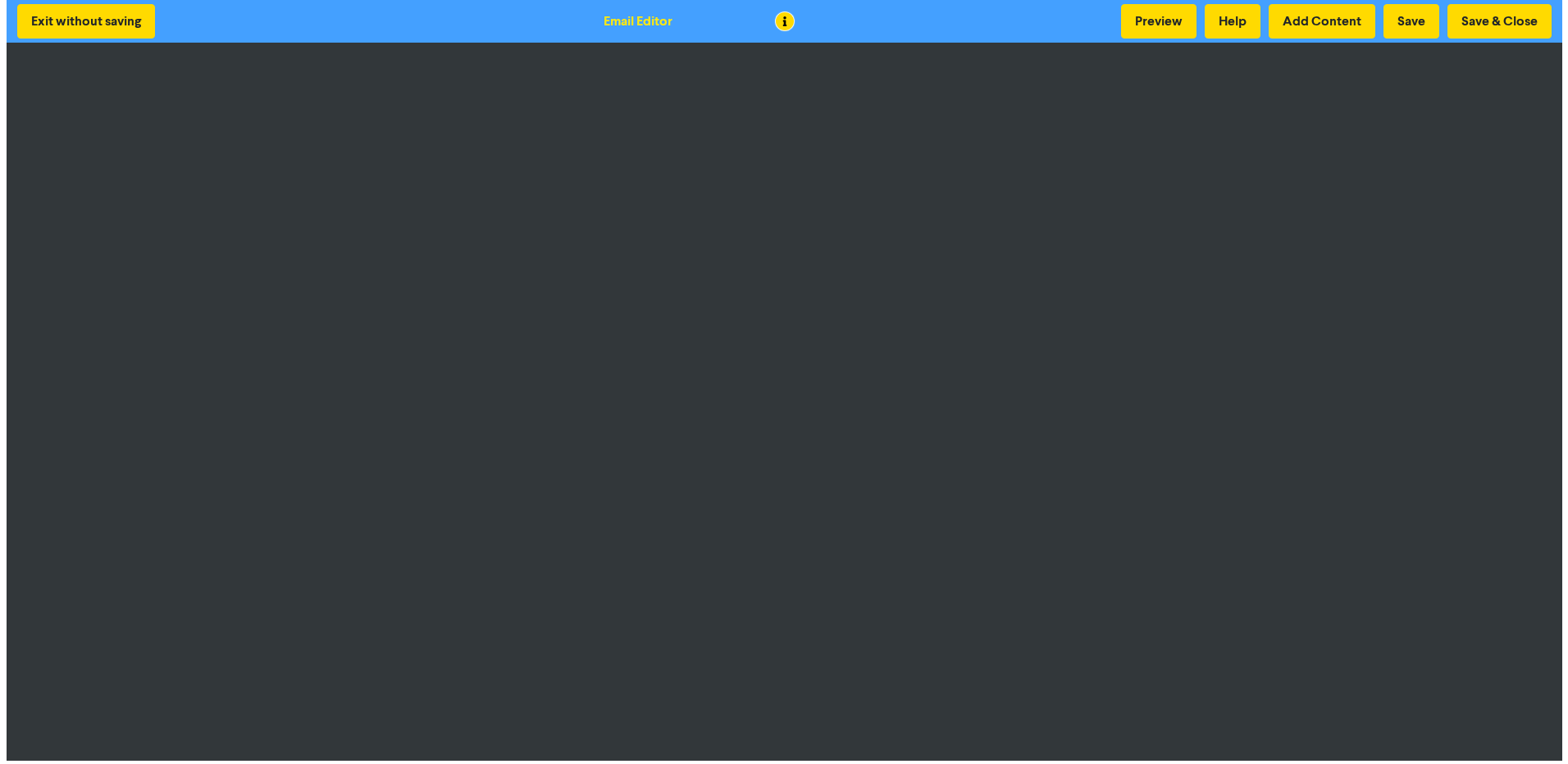
scroll to position [2, 0]
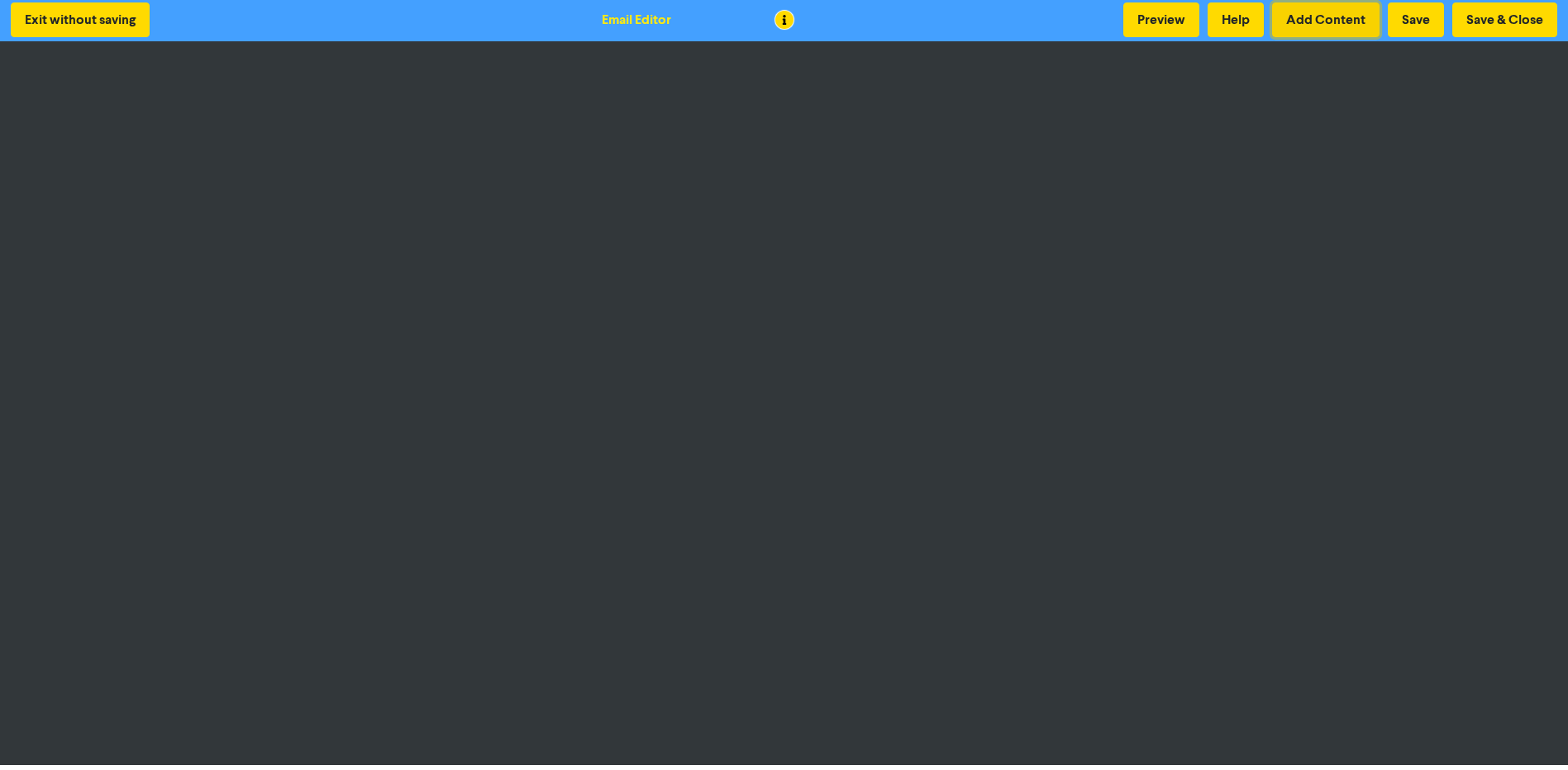
click at [1350, 13] on button "Add Content" at bounding box center [1325, 20] width 107 height 35
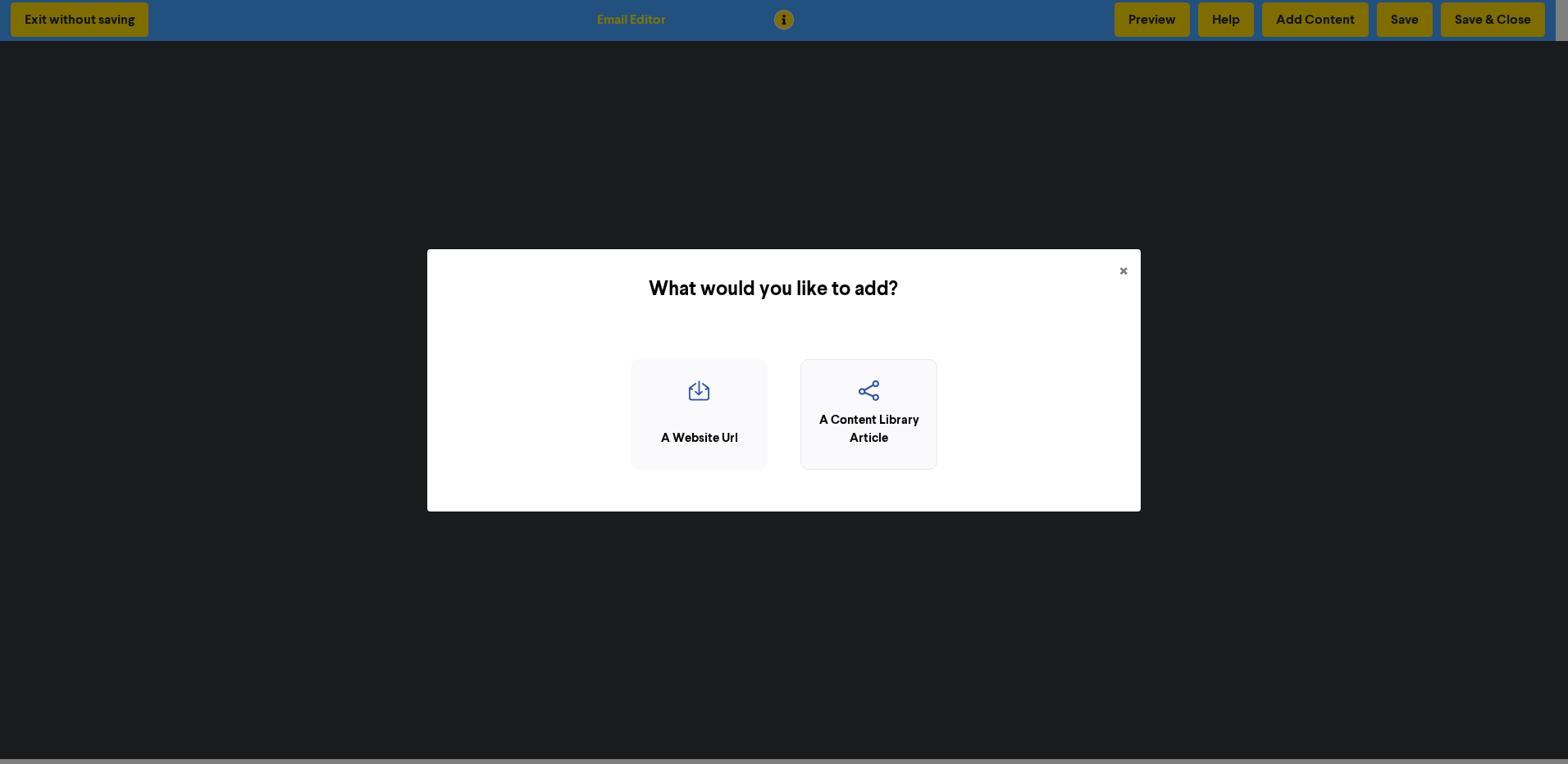
click at [847, 432] on div "A Content Library Article" at bounding box center [869, 429] width 119 height 36
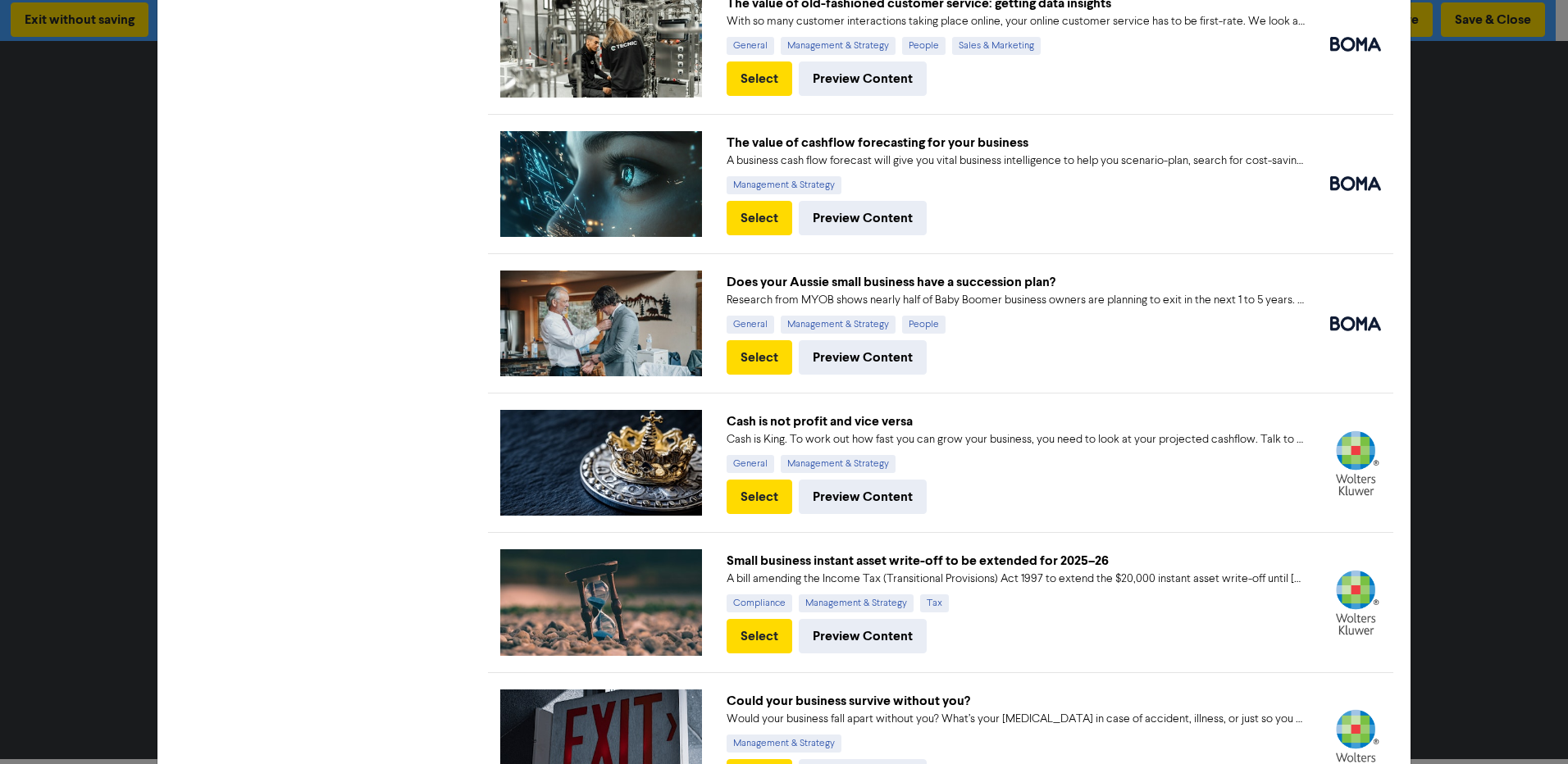
scroll to position [820, 0]
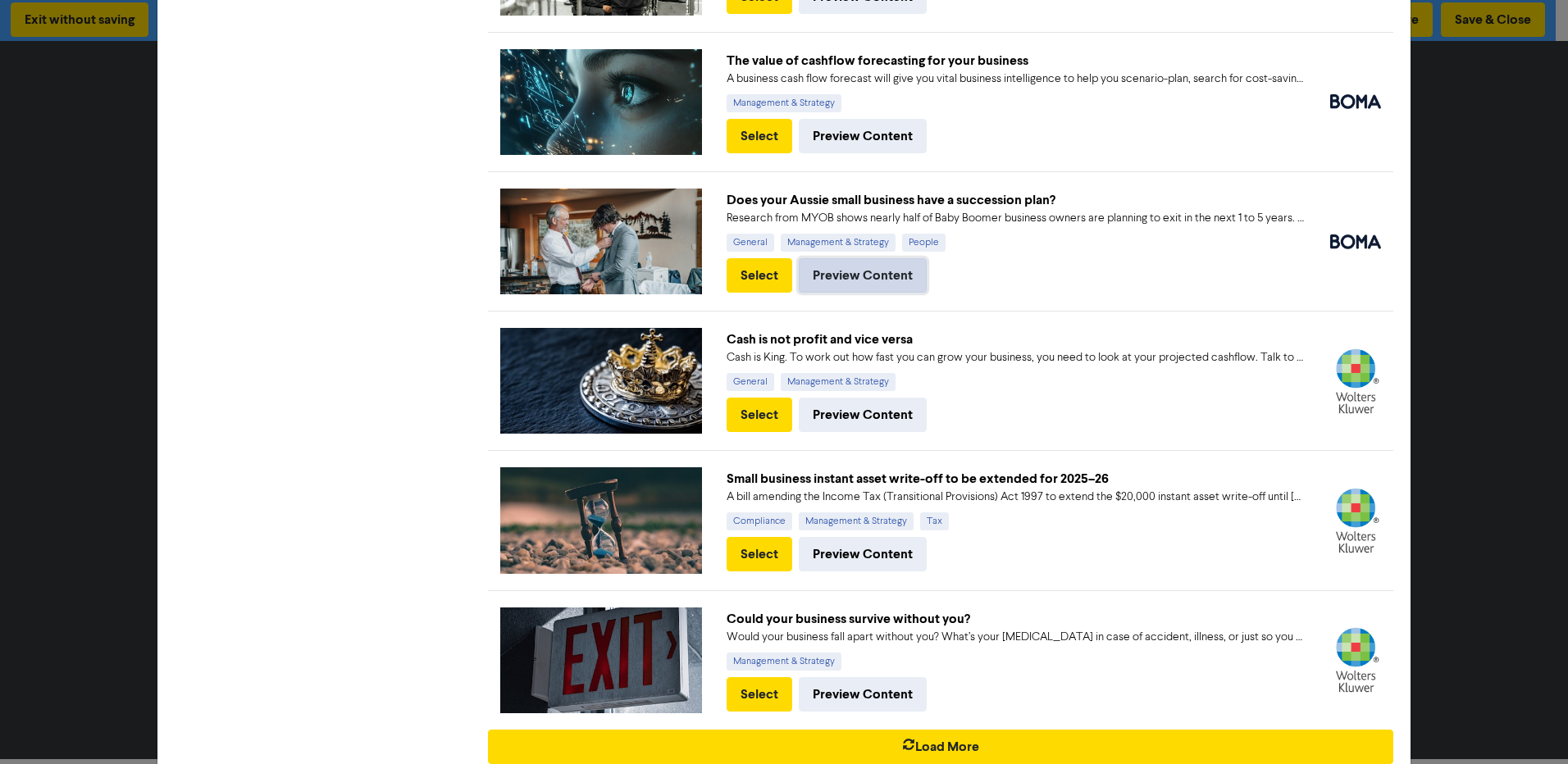
click at [852, 269] on button "Preview Content" at bounding box center [862, 275] width 128 height 35
click at [741, 260] on button "Select" at bounding box center [760, 275] width 65 height 35
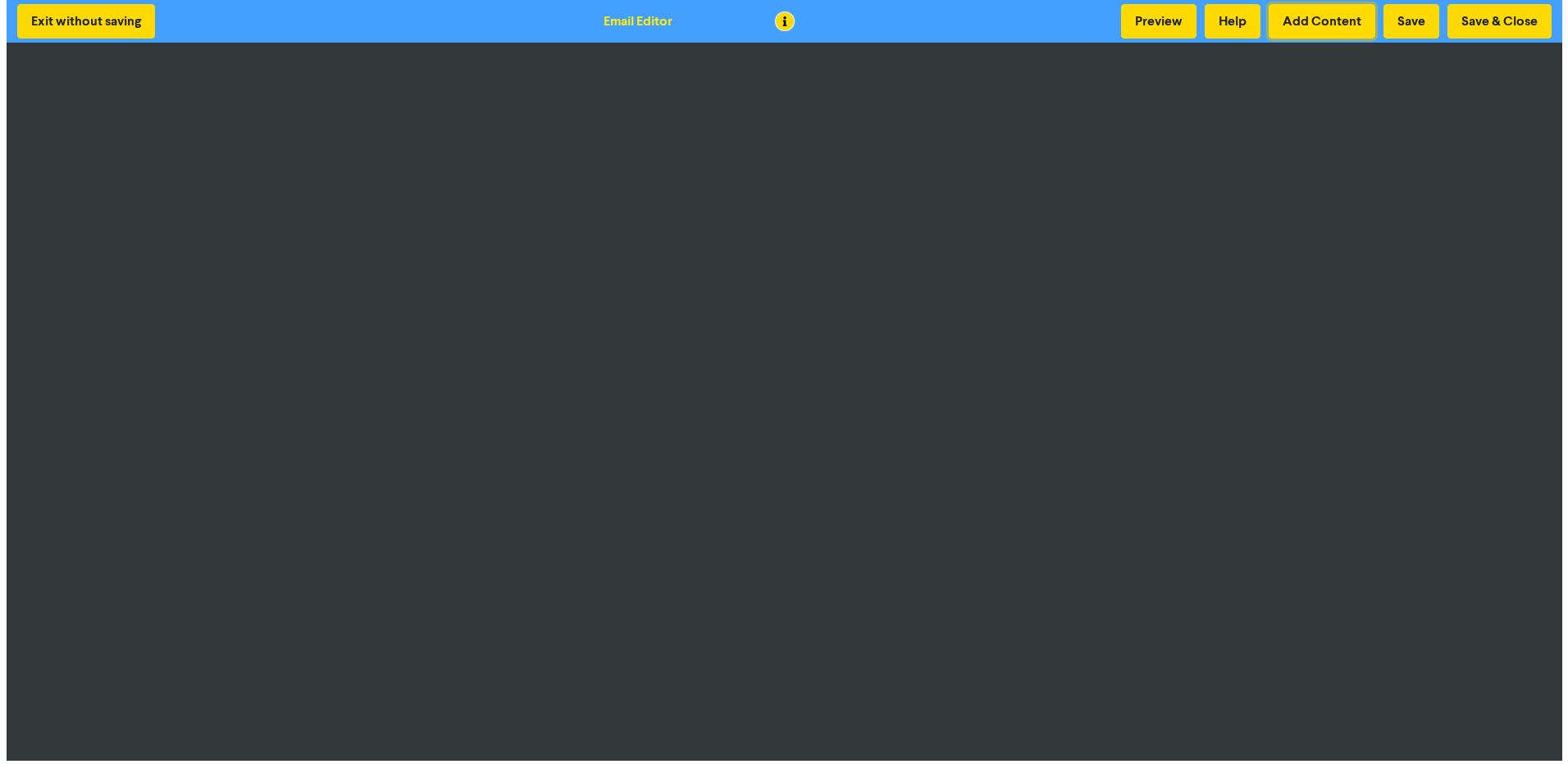
scroll to position [2, 0]
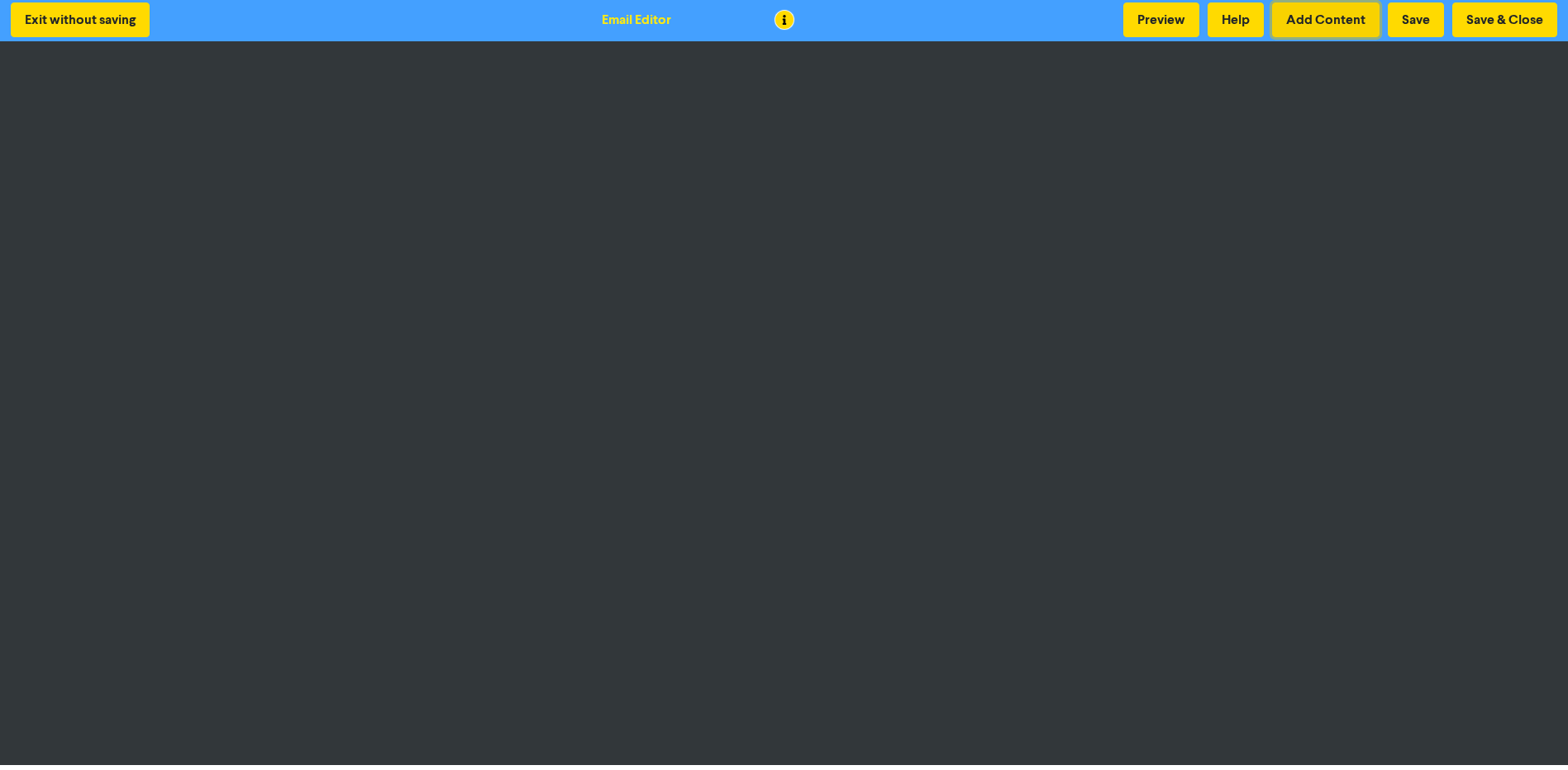
click at [1312, 20] on button "Add Content" at bounding box center [1325, 20] width 107 height 35
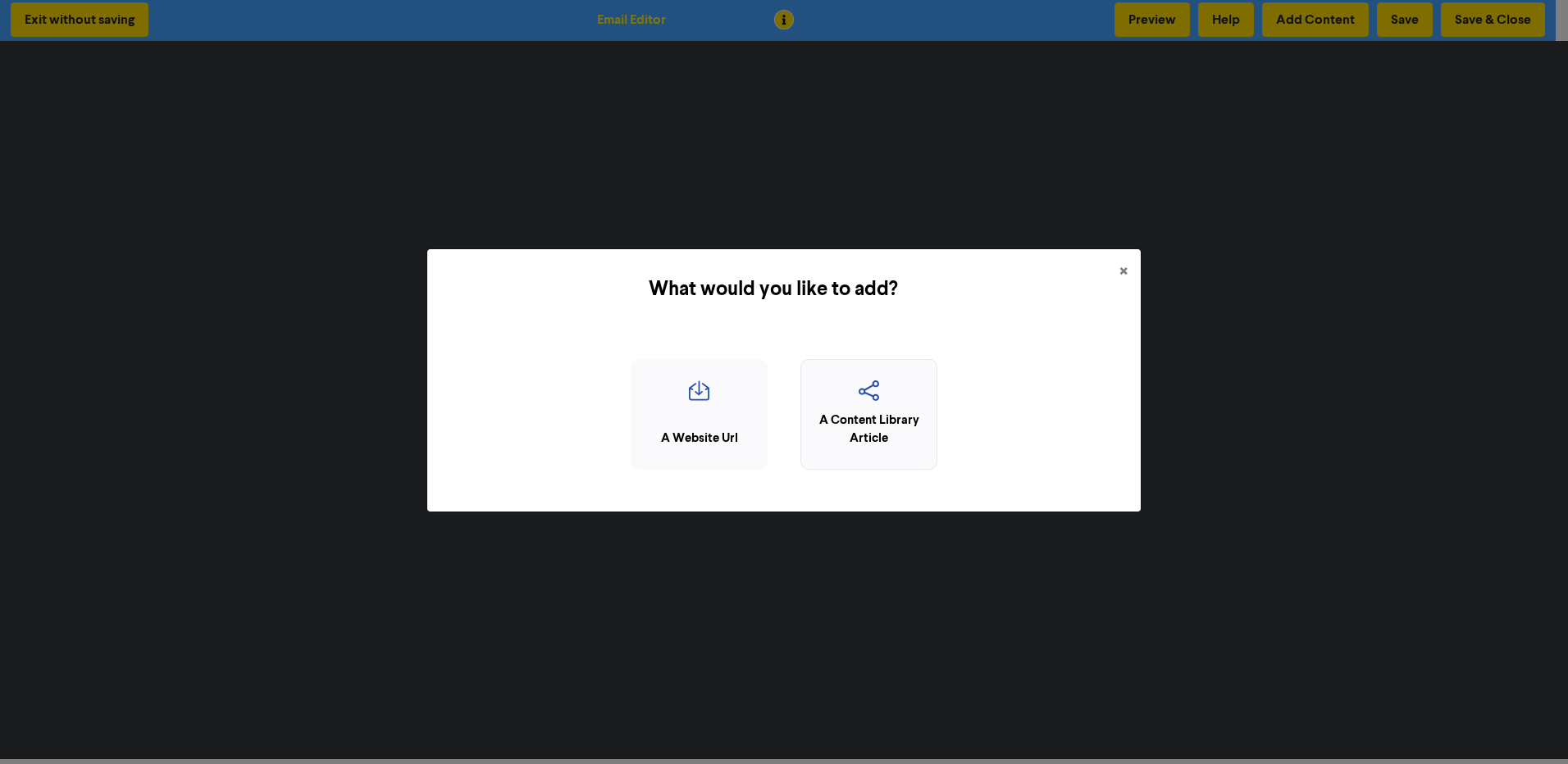
click at [864, 407] on icon "button" at bounding box center [869, 396] width 119 height 32
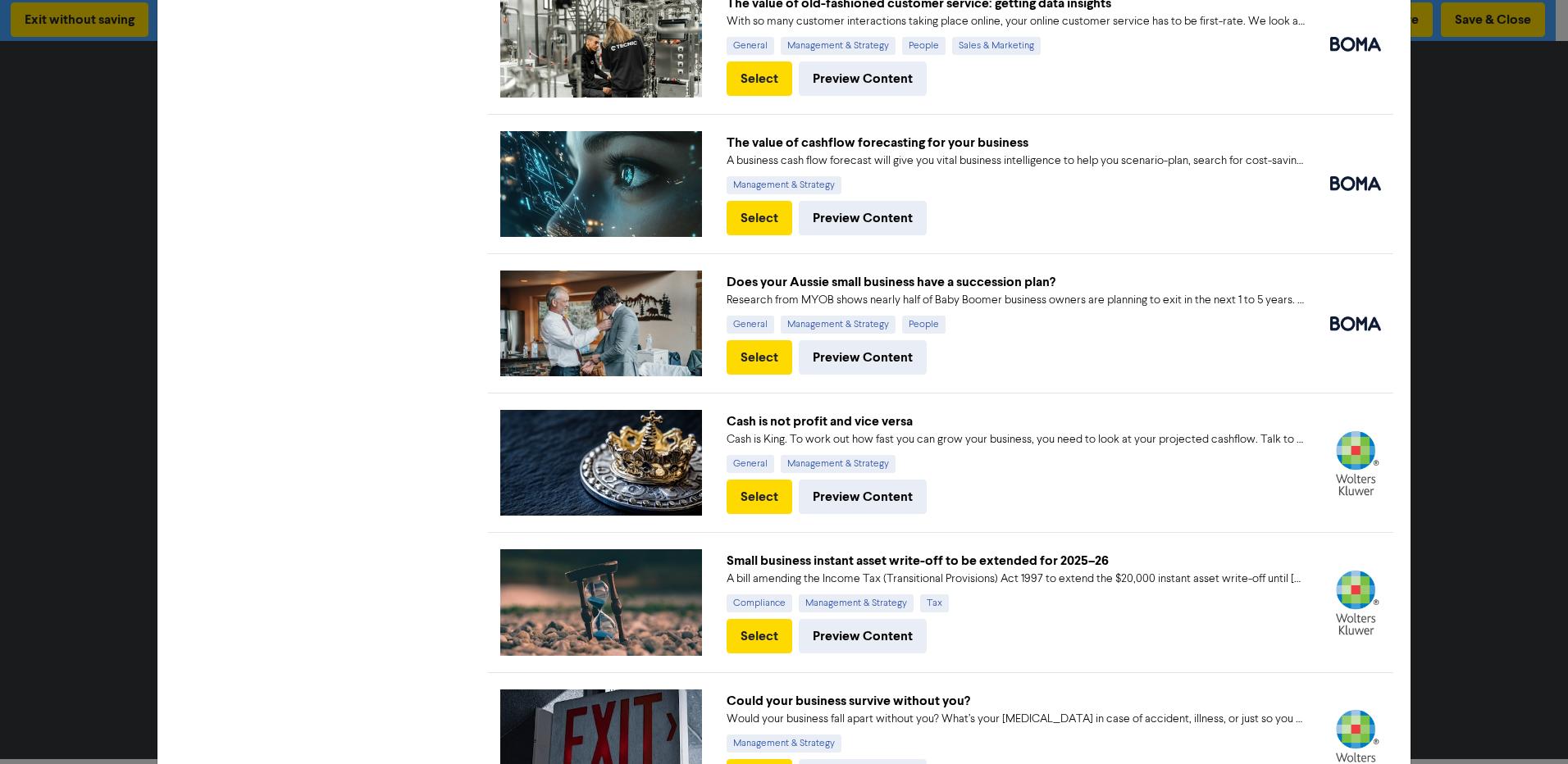
scroll to position [864, 0]
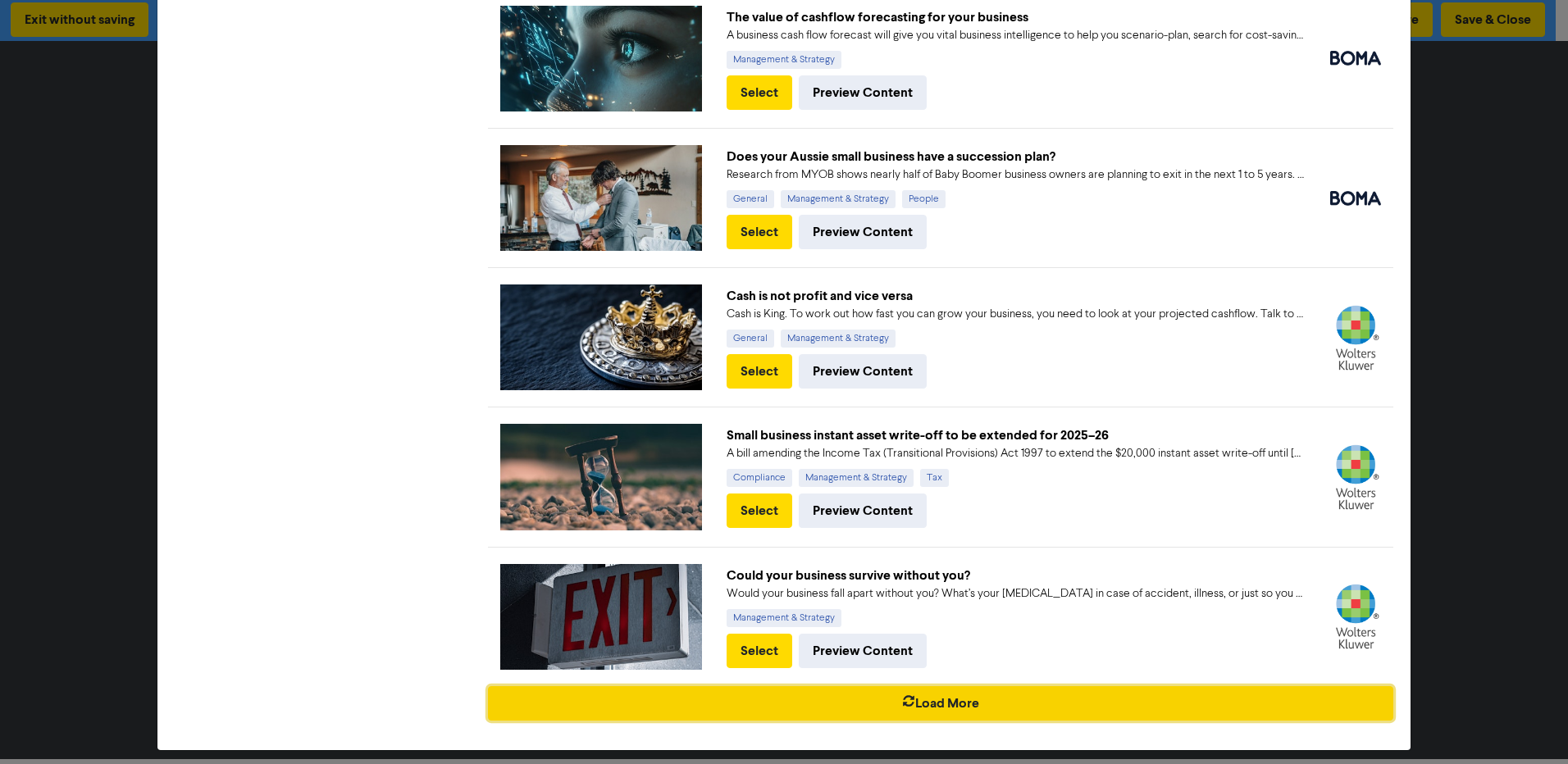
click at [905, 695] on icon "button" at bounding box center [909, 703] width 13 height 16
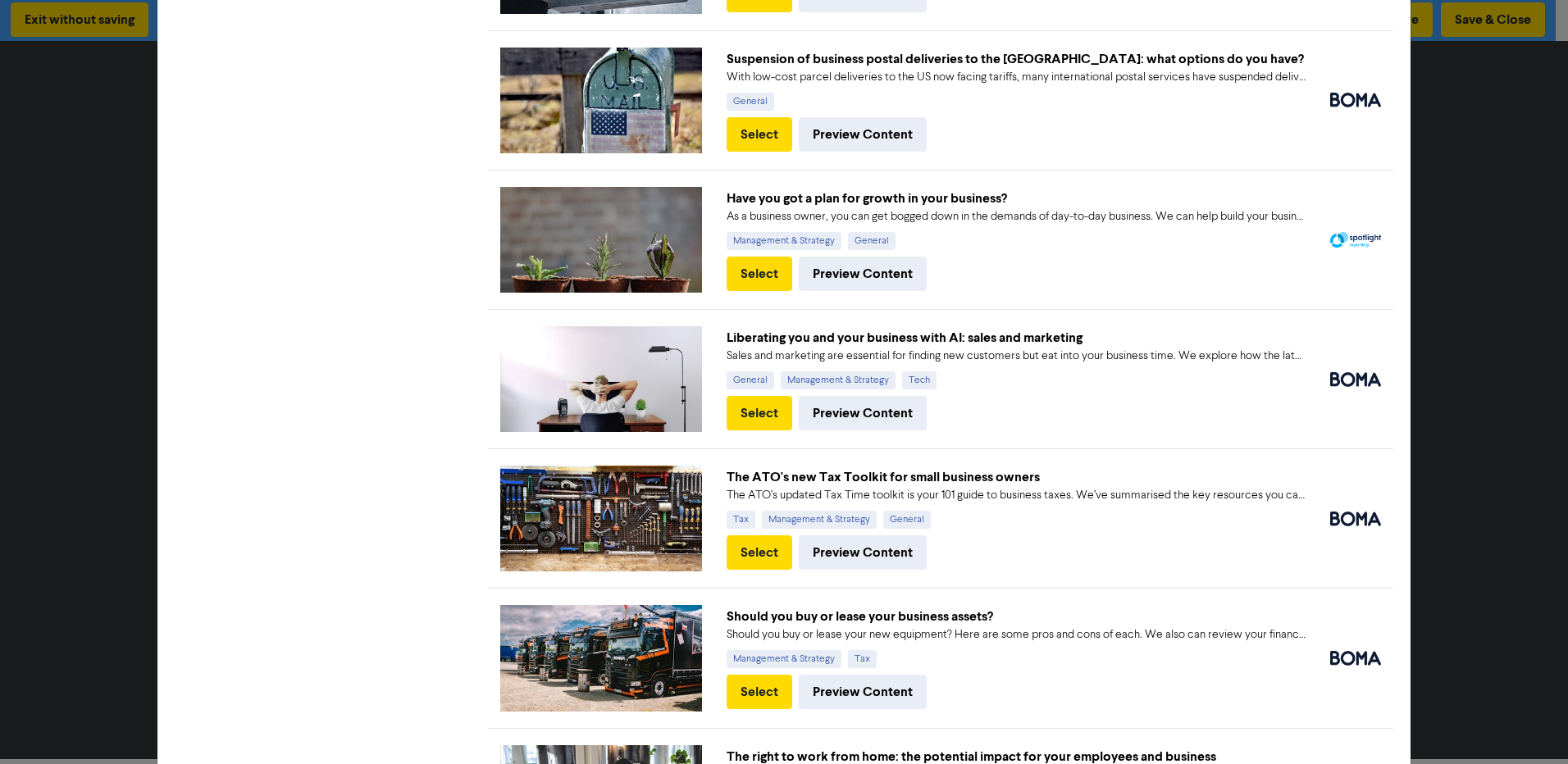
scroll to position [1192, 0]
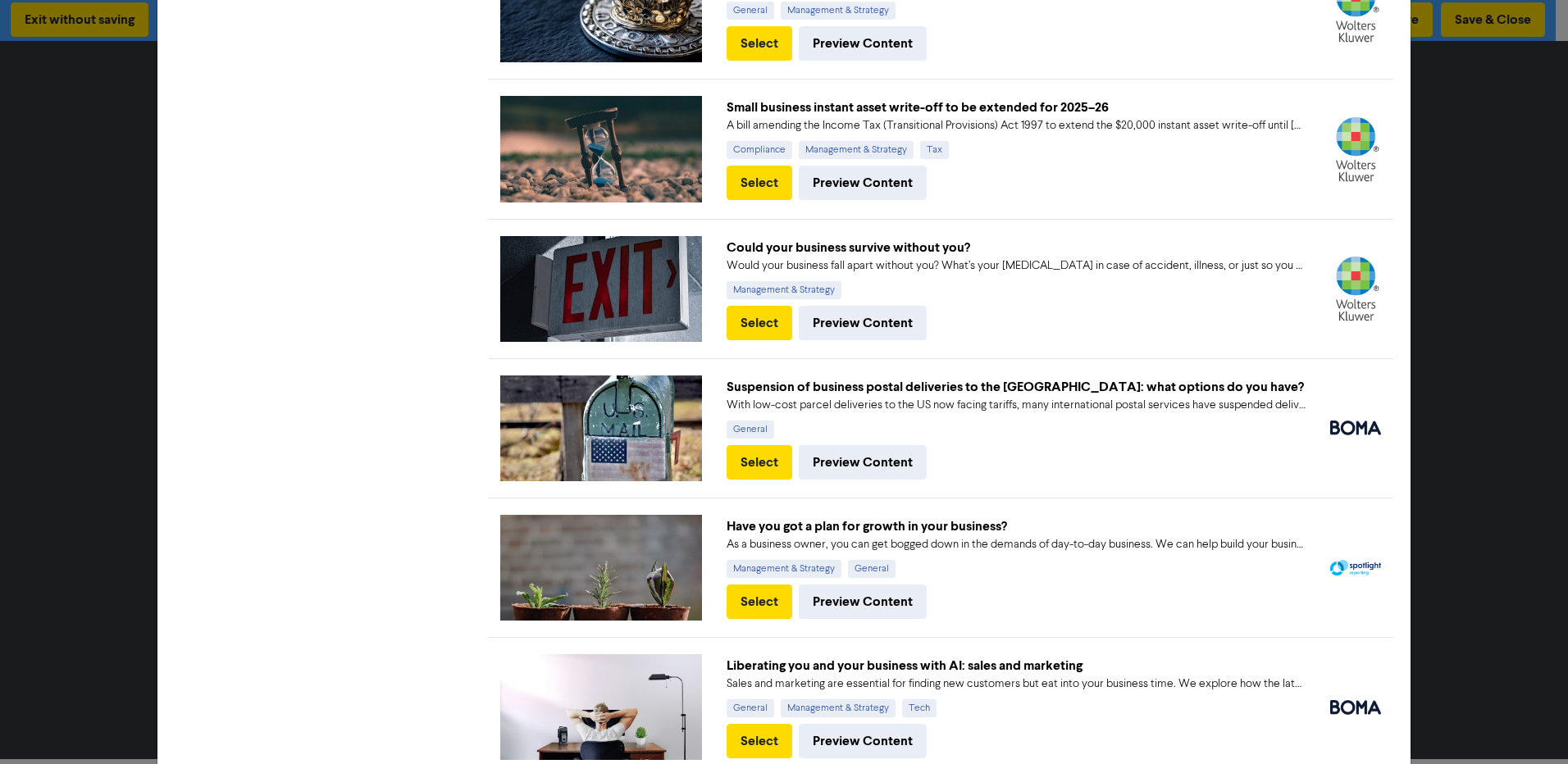
click at [1494, 104] on div "Add from the Content Library × Unlock more content Filter Content Search X Libr…" at bounding box center [784, 382] width 1568 height 764
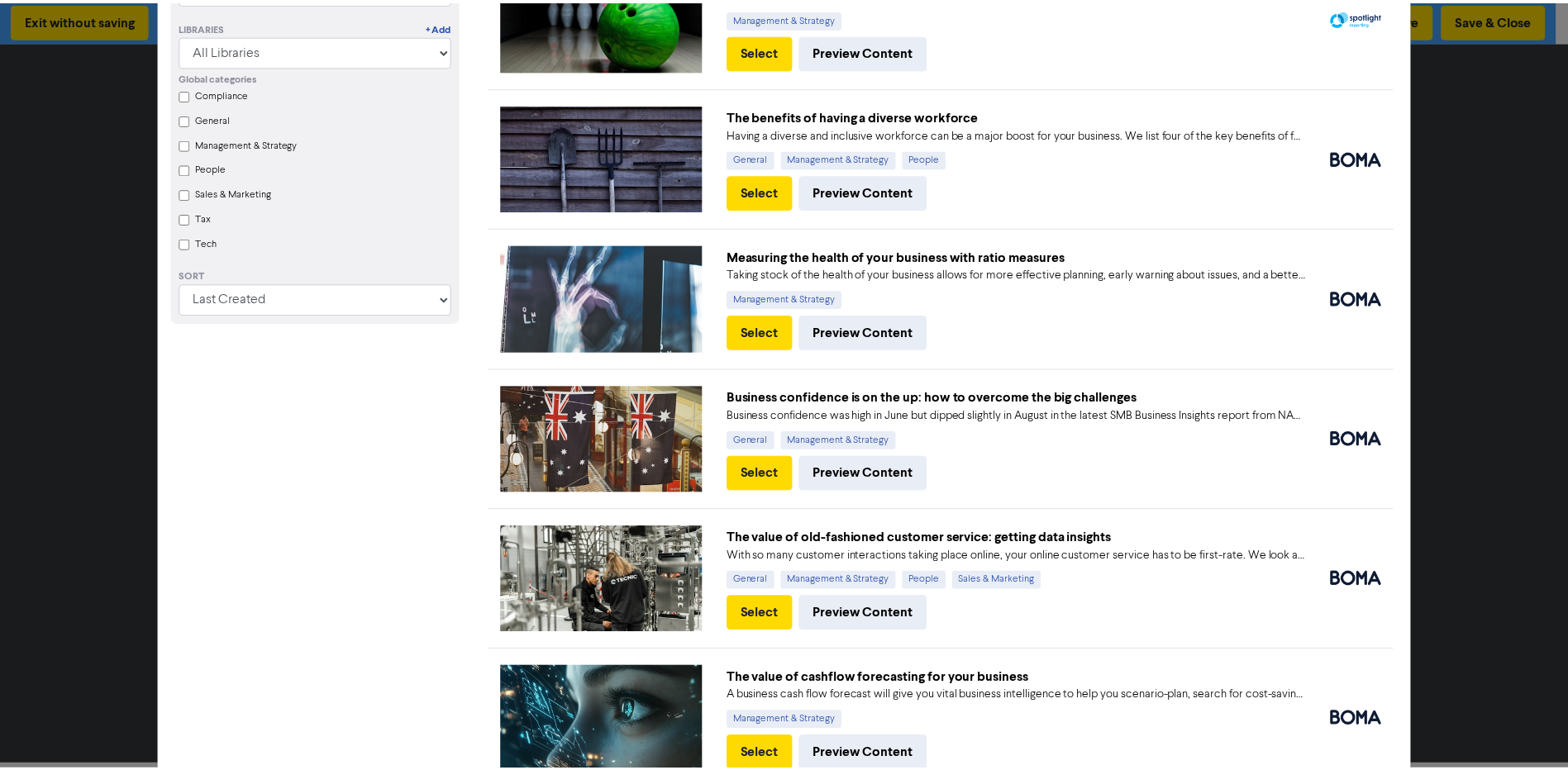
scroll to position [0, 0]
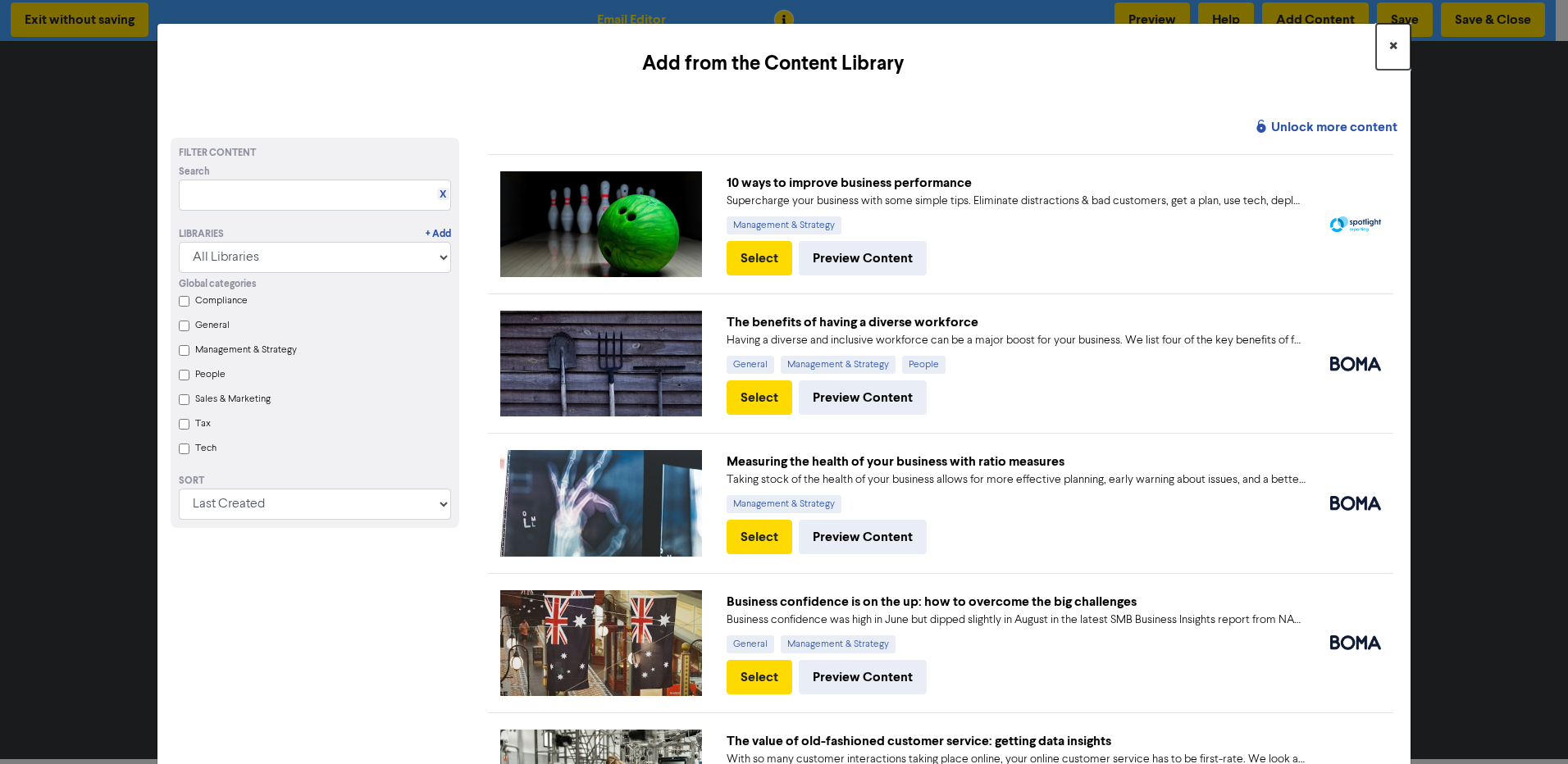
click at [1390, 43] on span "×" at bounding box center [1393, 47] width 9 height 25
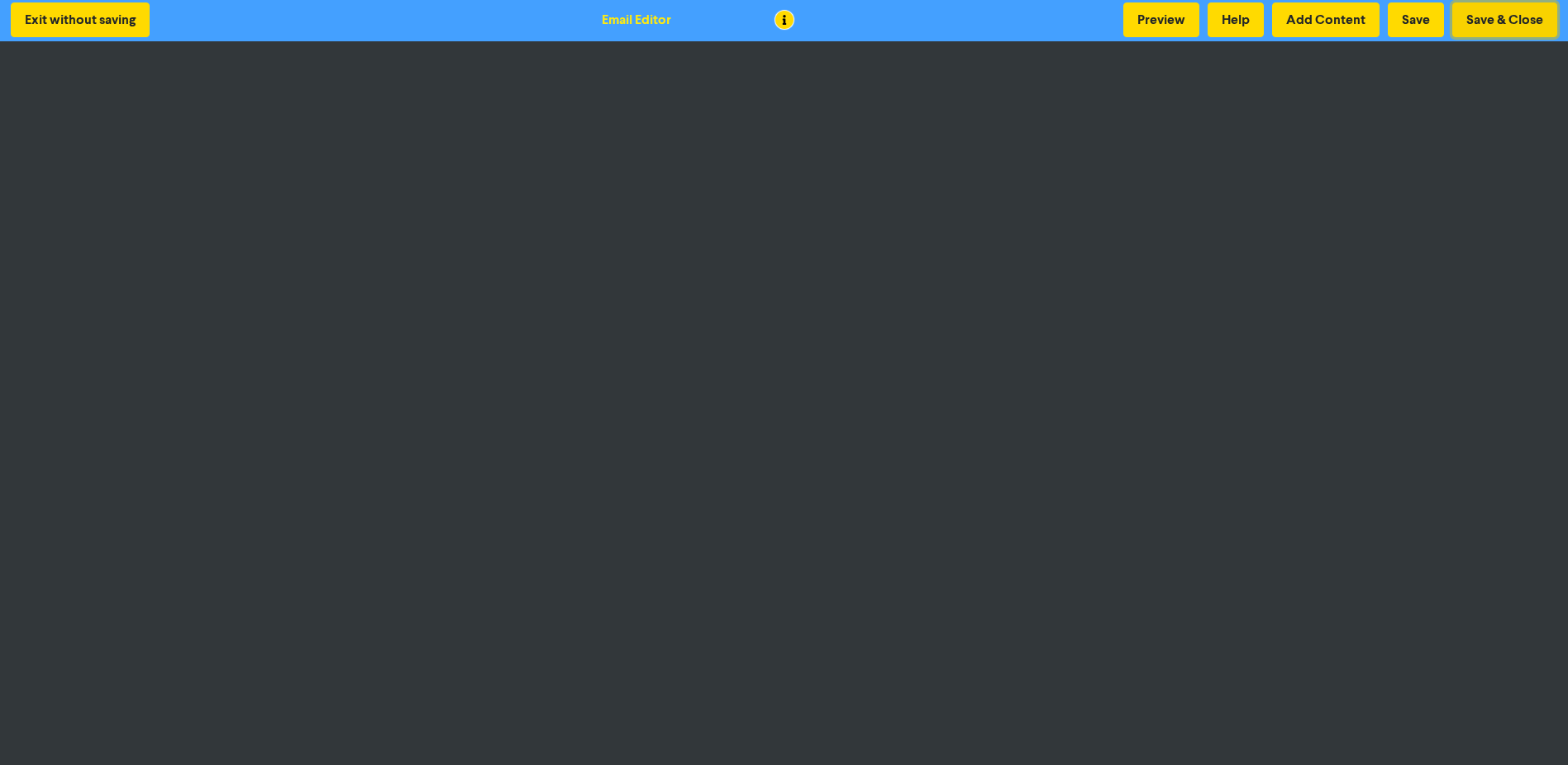
click at [1527, 24] on button "Save & Close" at bounding box center [1505, 20] width 105 height 35
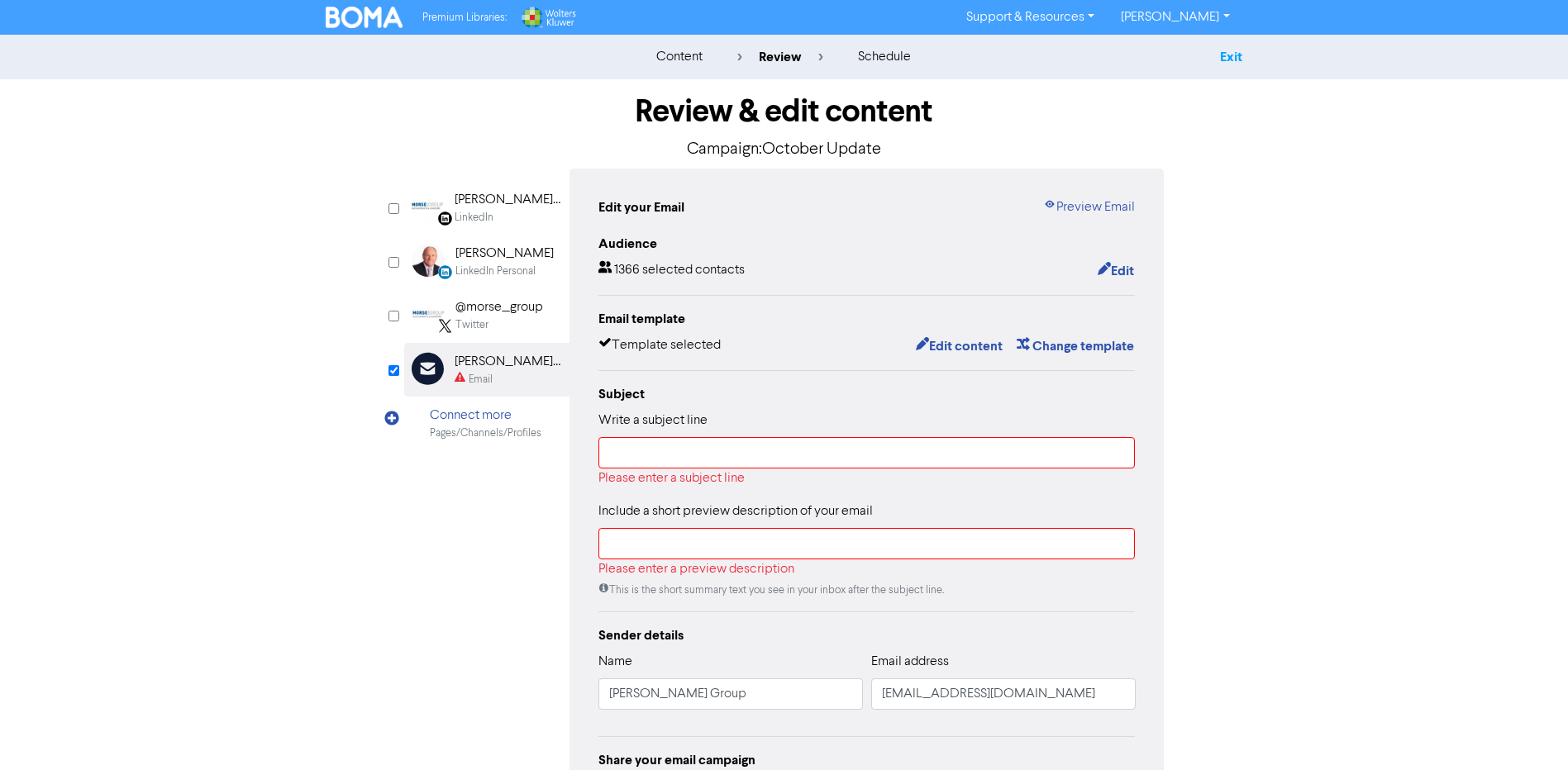
click at [1232, 54] on link "Exit" at bounding box center [1231, 56] width 22 height 16
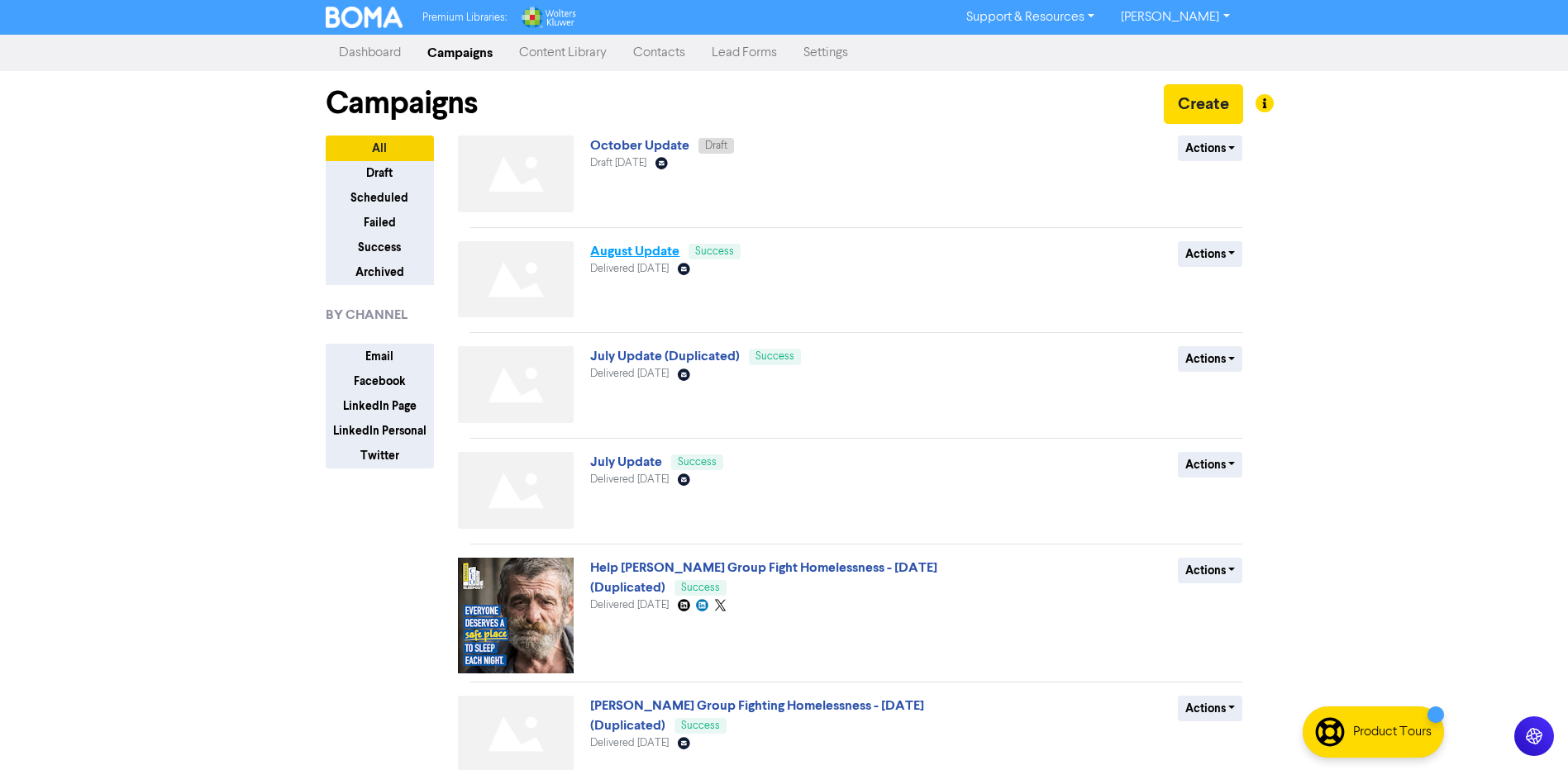
click at [628, 249] on link "August Update" at bounding box center [635, 250] width 89 height 16
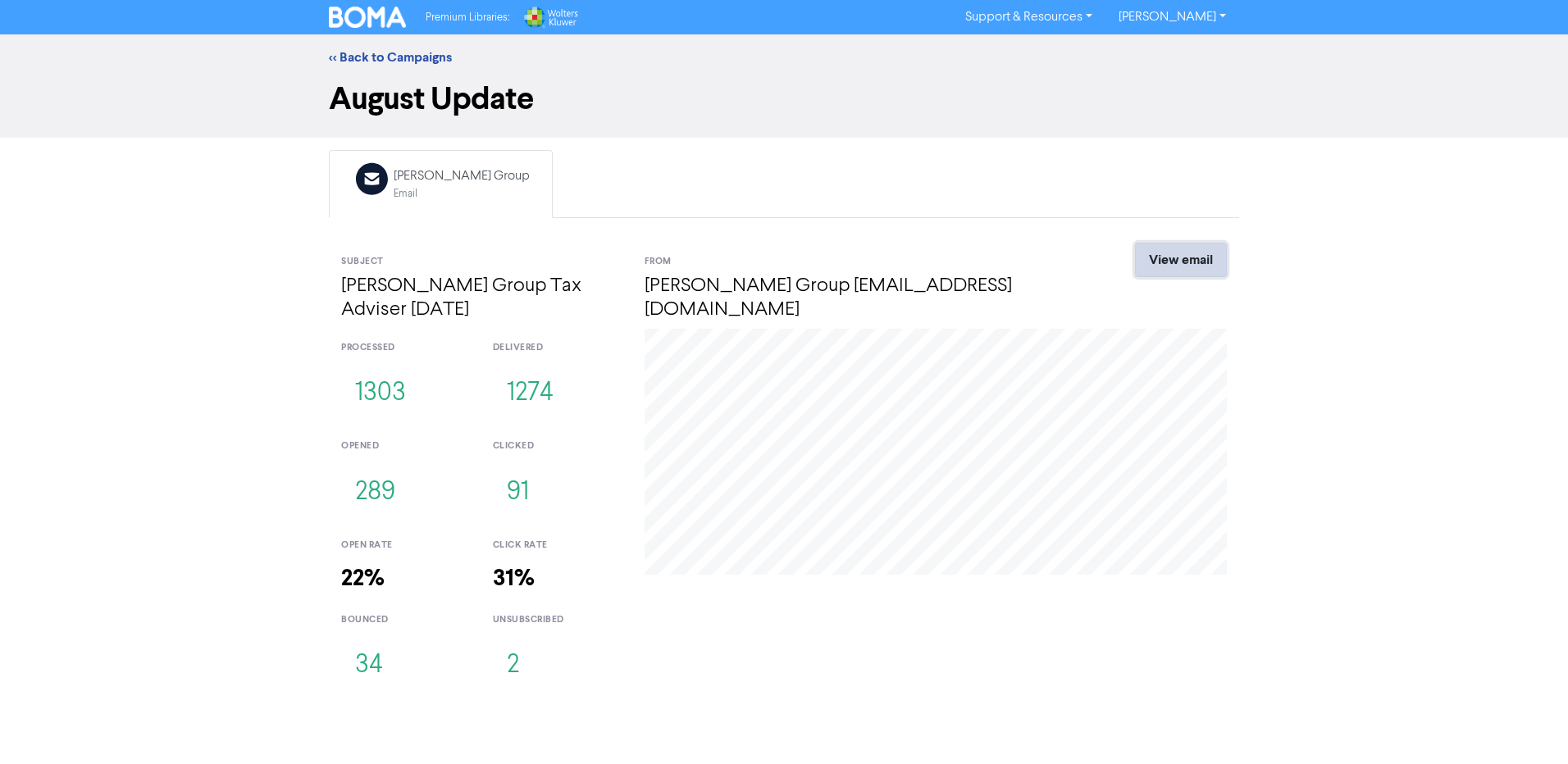
click at [1198, 266] on link "View email" at bounding box center [1182, 260] width 92 height 35
click at [399, 64] on link "<< Back to Campaigns" at bounding box center [390, 57] width 123 height 16
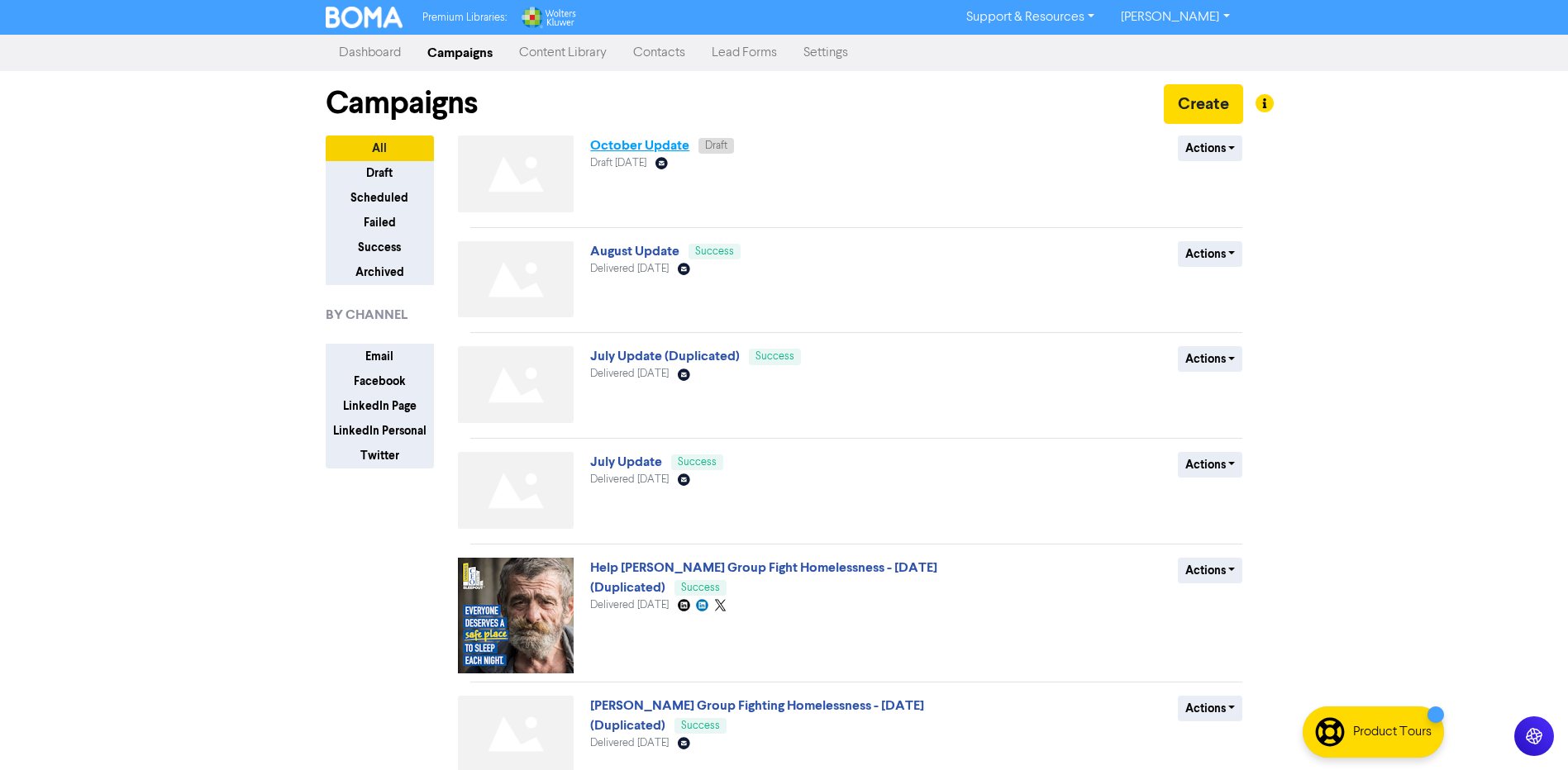
click at [624, 148] on link "October Update" at bounding box center [640, 145] width 100 height 16
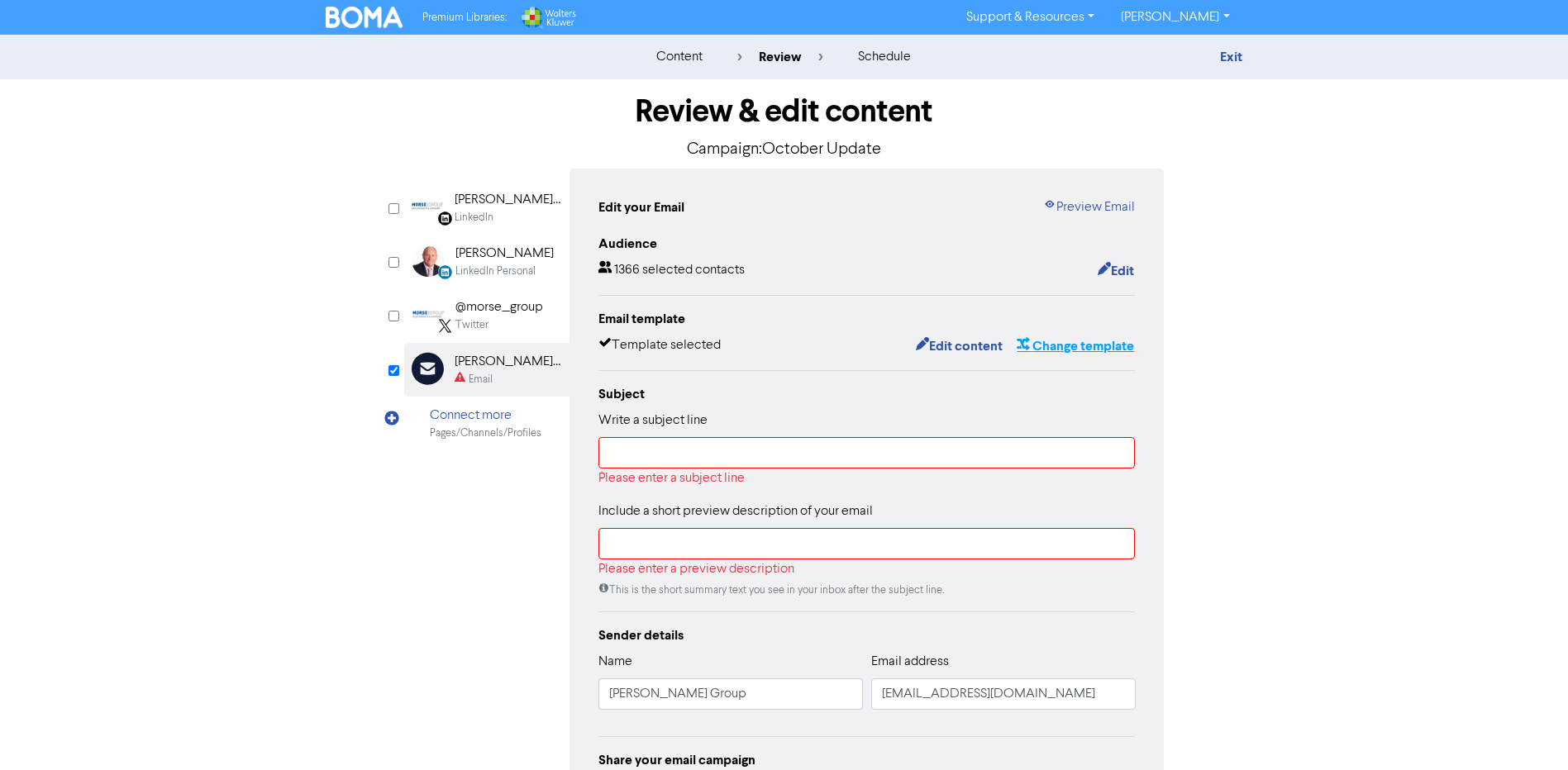
click at [1074, 342] on button "Change template" at bounding box center [1075, 346] width 119 height 21
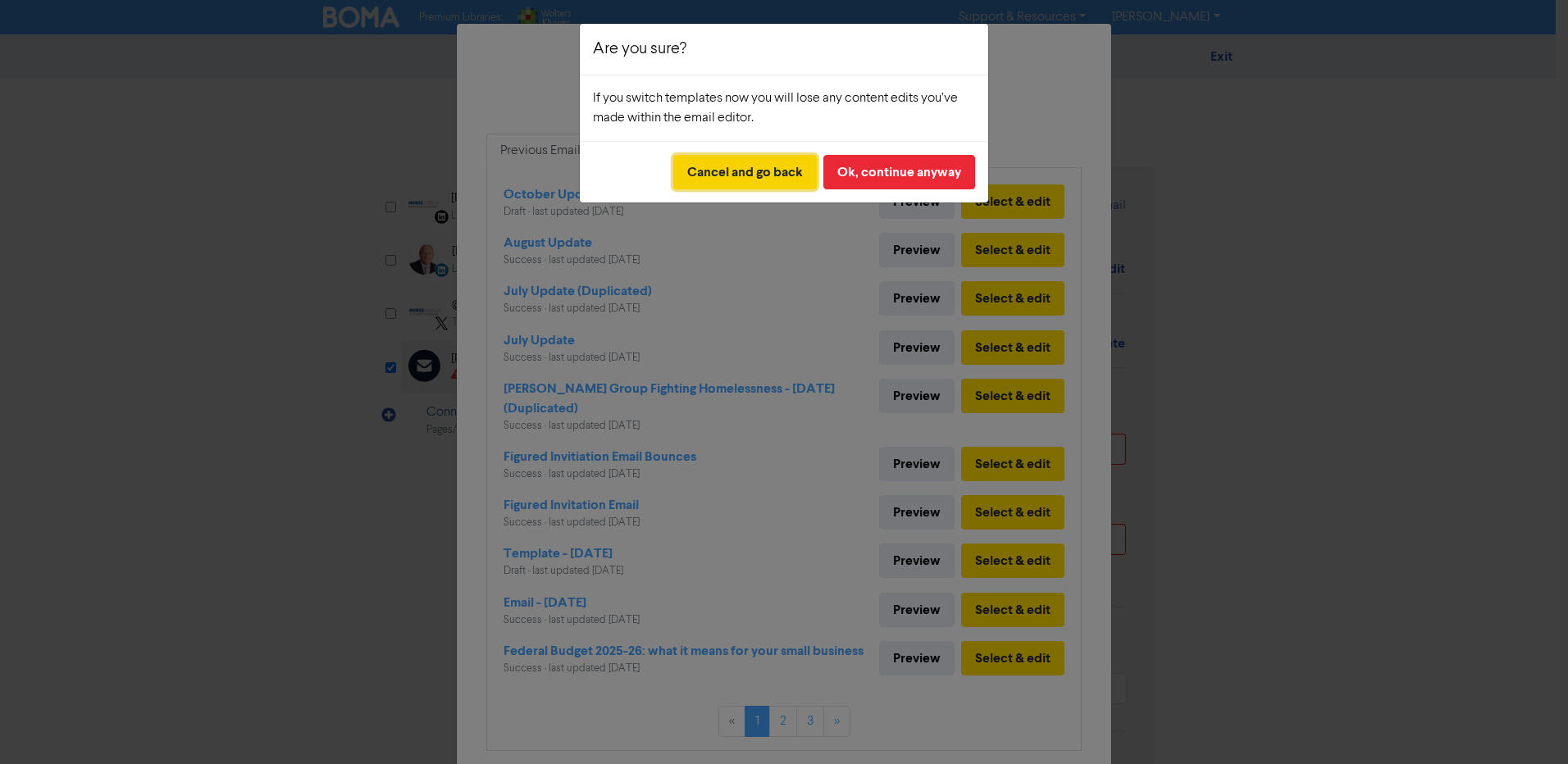
click at [774, 176] on button "Cancel and go back" at bounding box center [745, 173] width 144 height 35
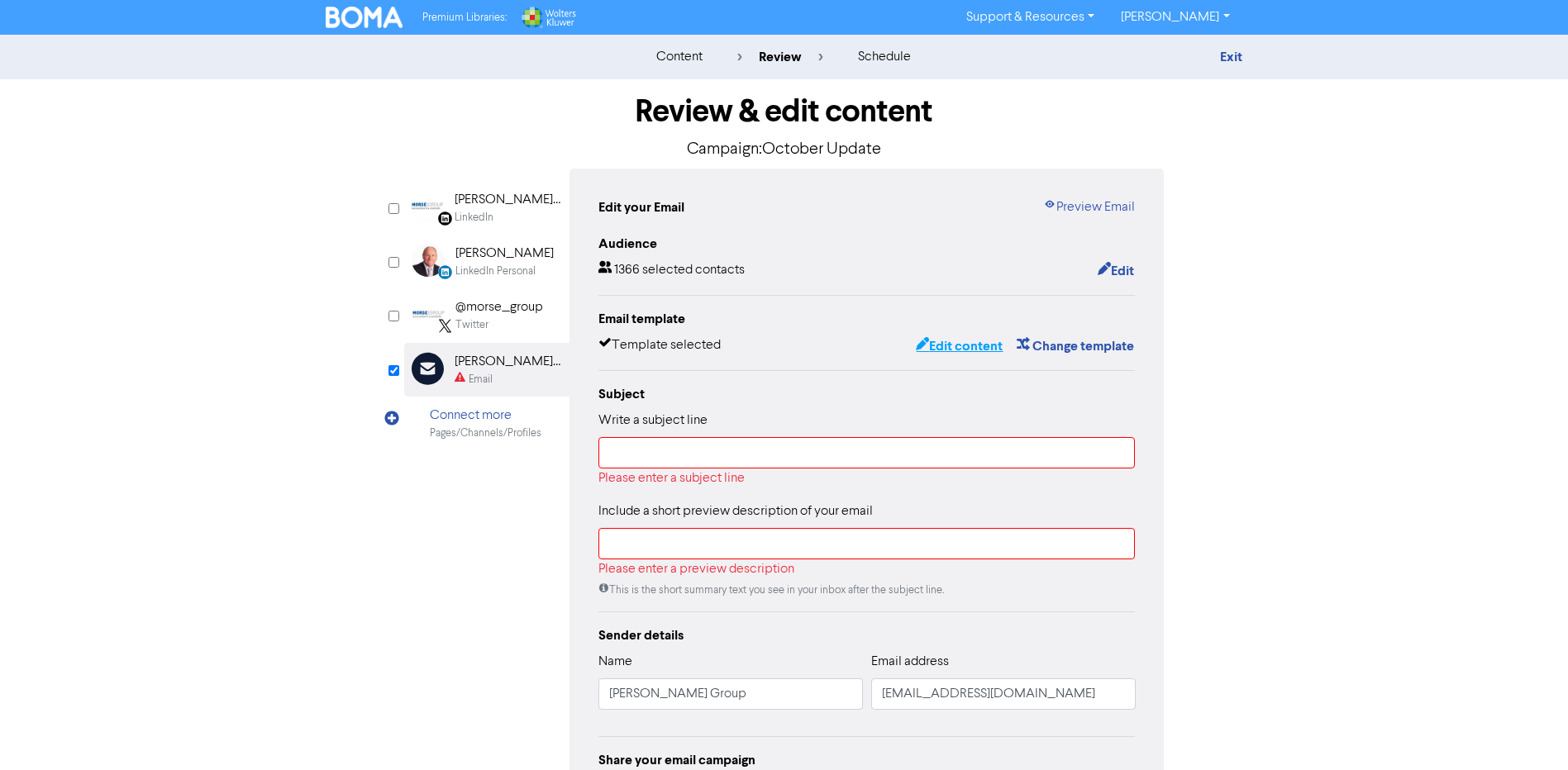
click at [961, 344] on button "Edit content" at bounding box center [960, 346] width 89 height 21
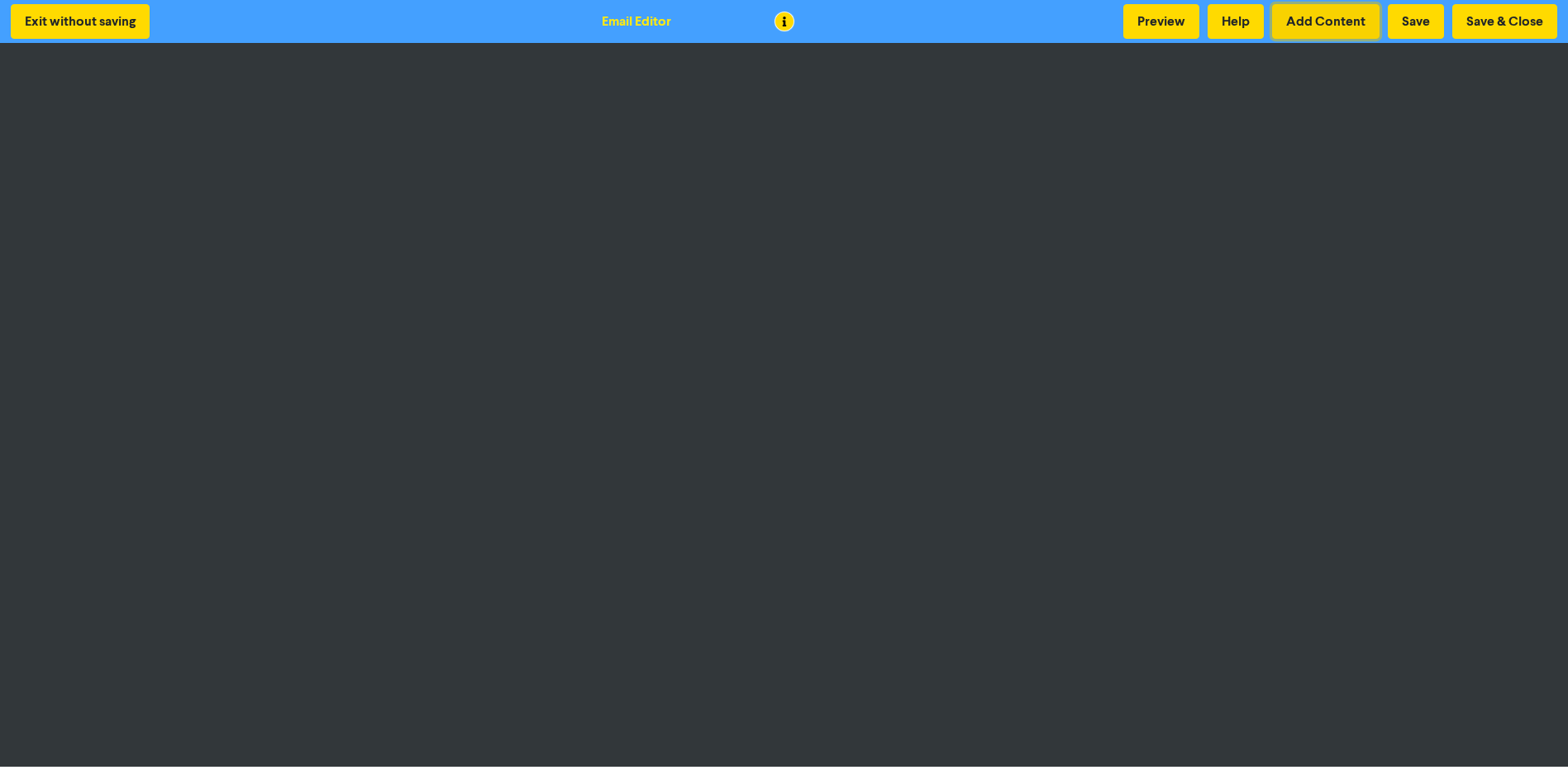
click at [1304, 26] on button "Add Content" at bounding box center [1325, 21] width 107 height 35
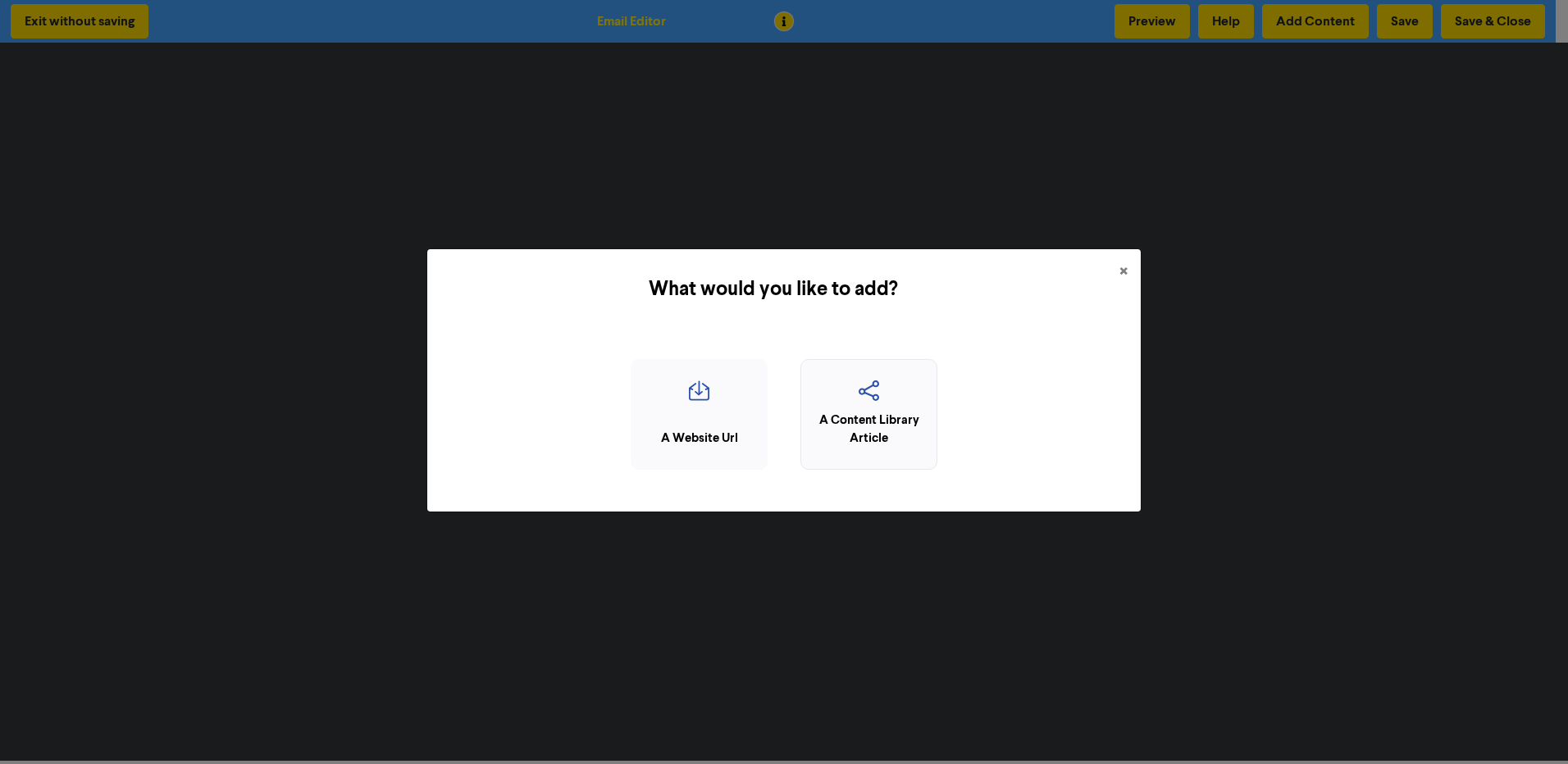
click at [917, 389] on icon "button" at bounding box center [869, 396] width 119 height 32
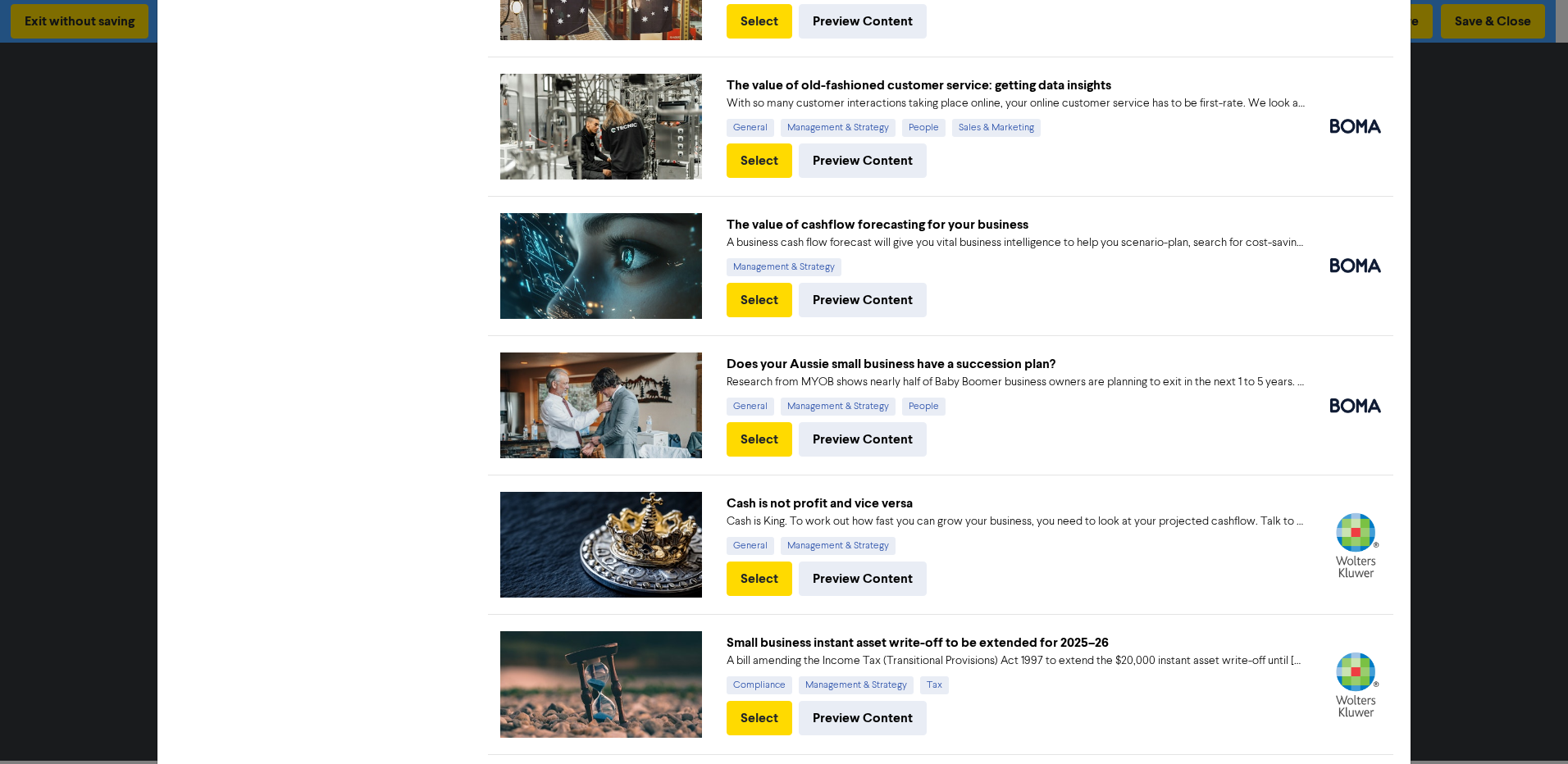
scroll to position [820, 0]
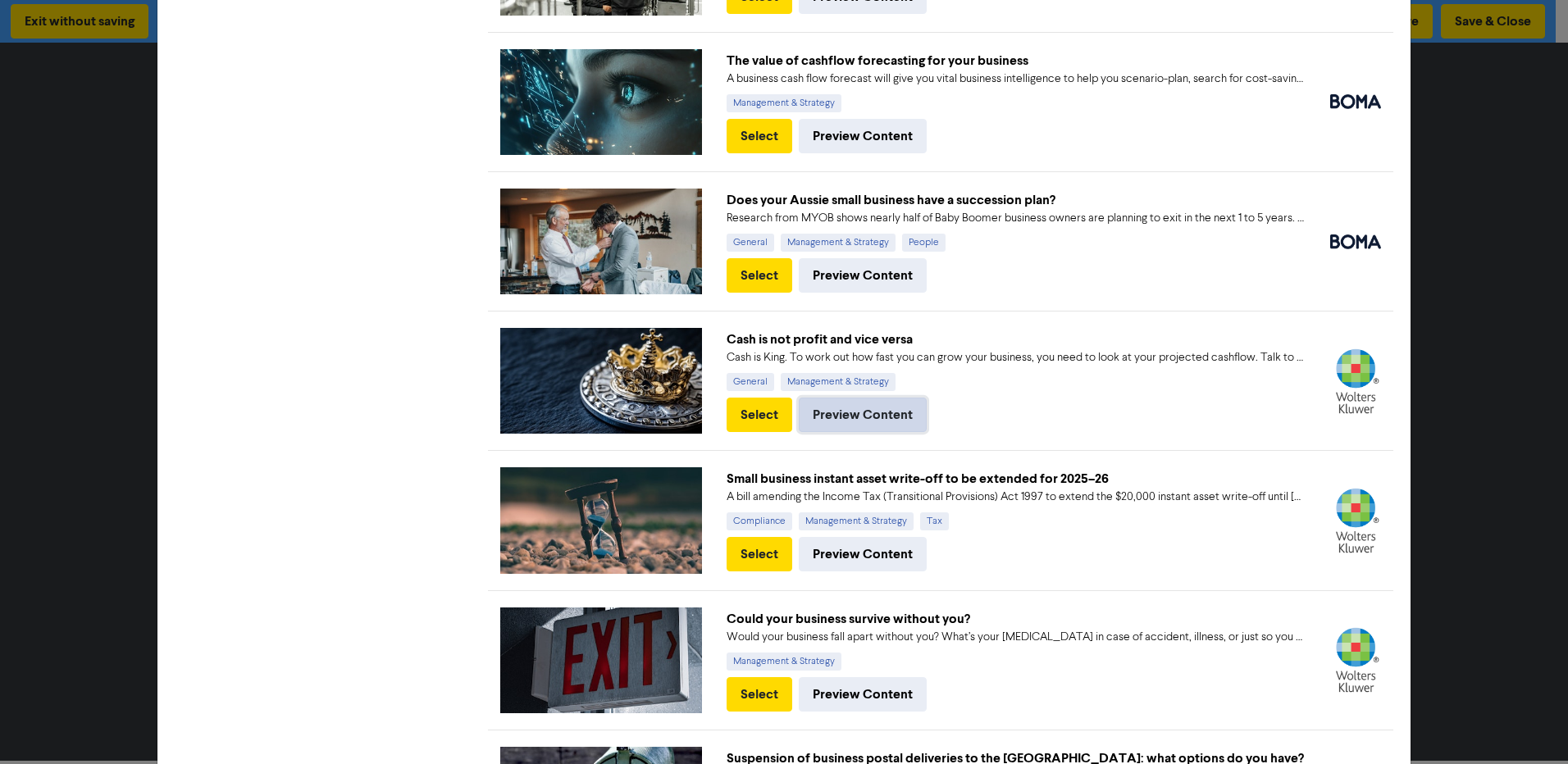
click at [840, 405] on button "Preview Content" at bounding box center [862, 415] width 128 height 35
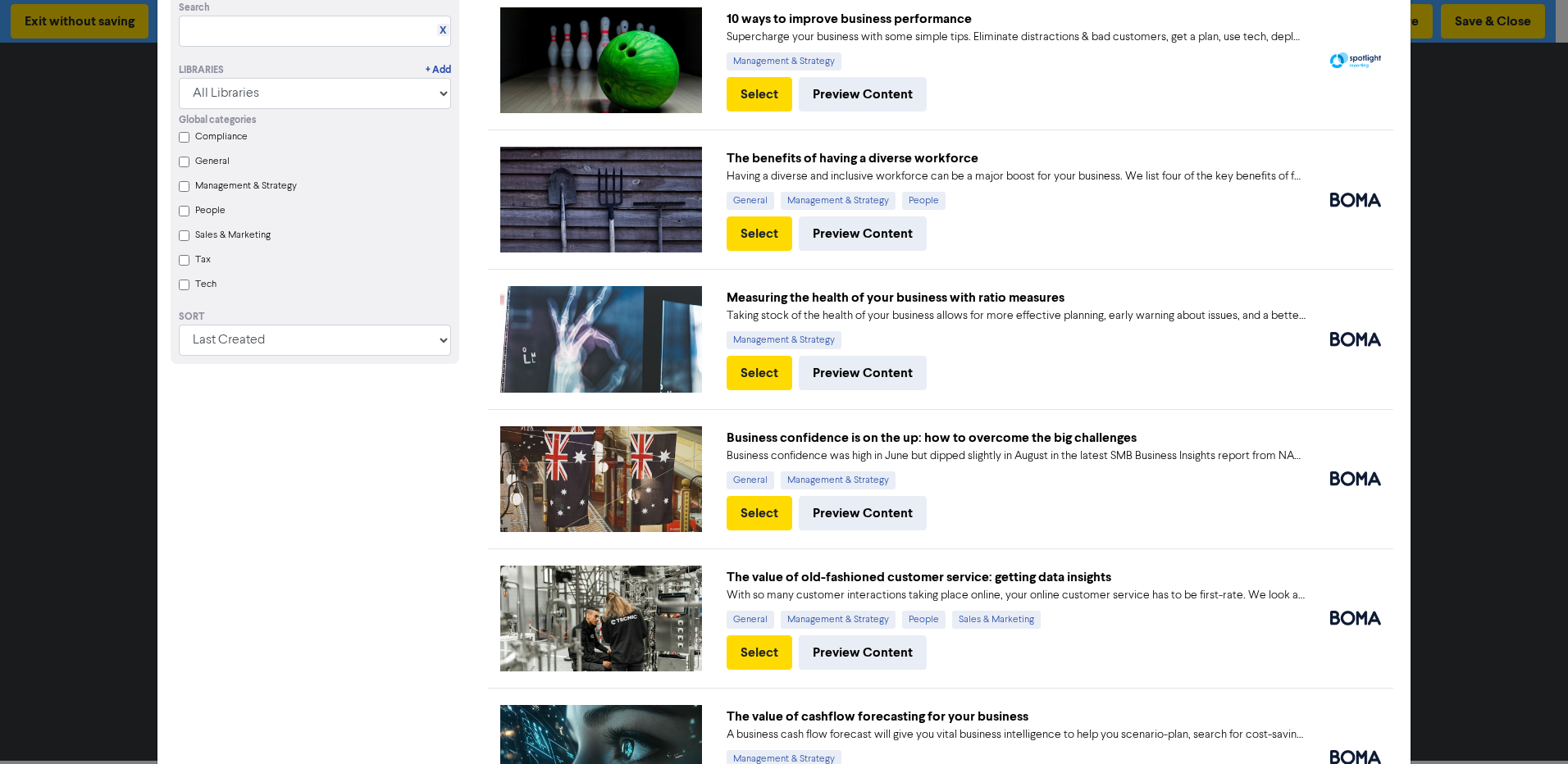
scroll to position [82, 0]
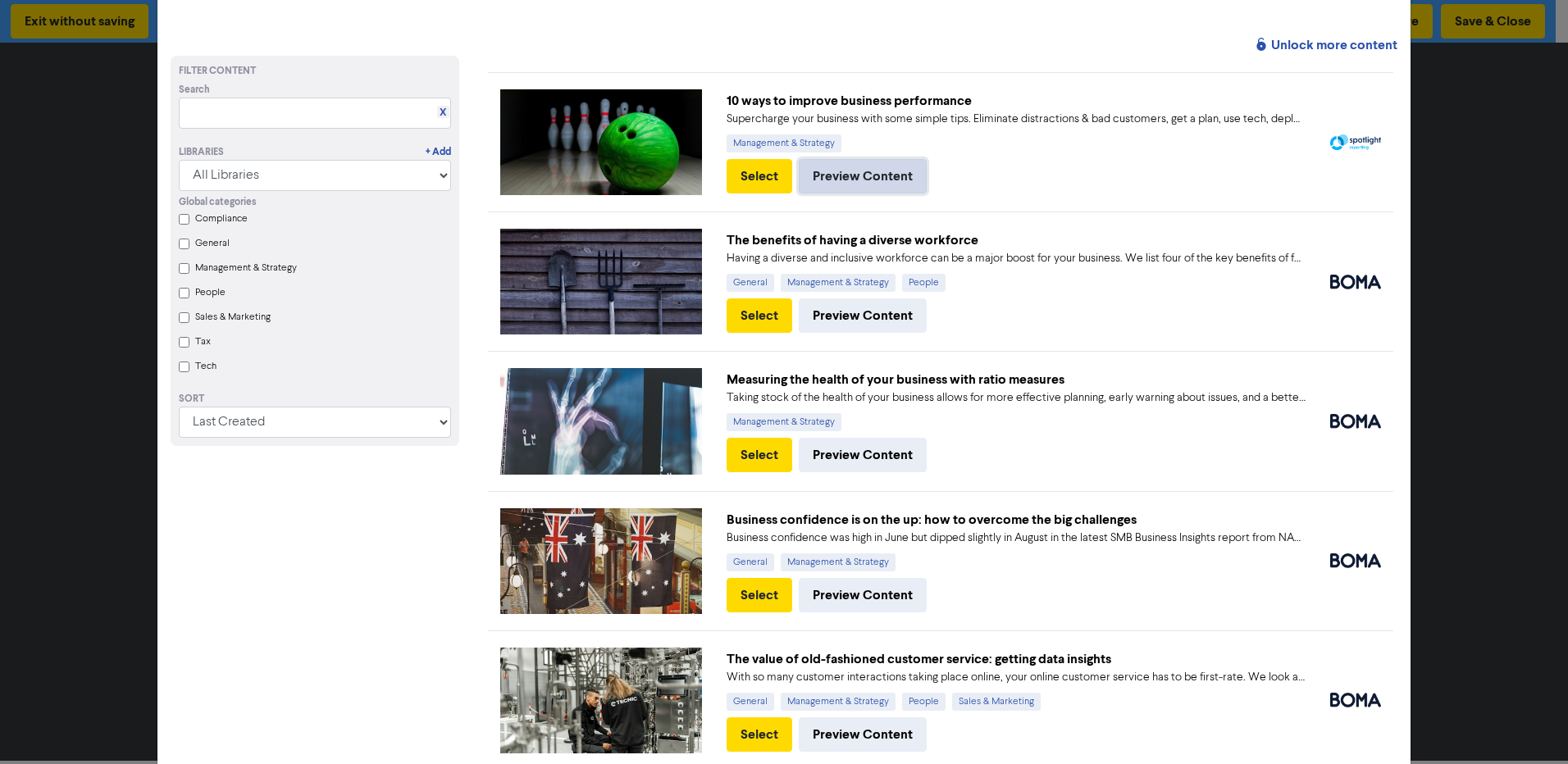
click at [854, 179] on button "Preview Content" at bounding box center [862, 176] width 128 height 35
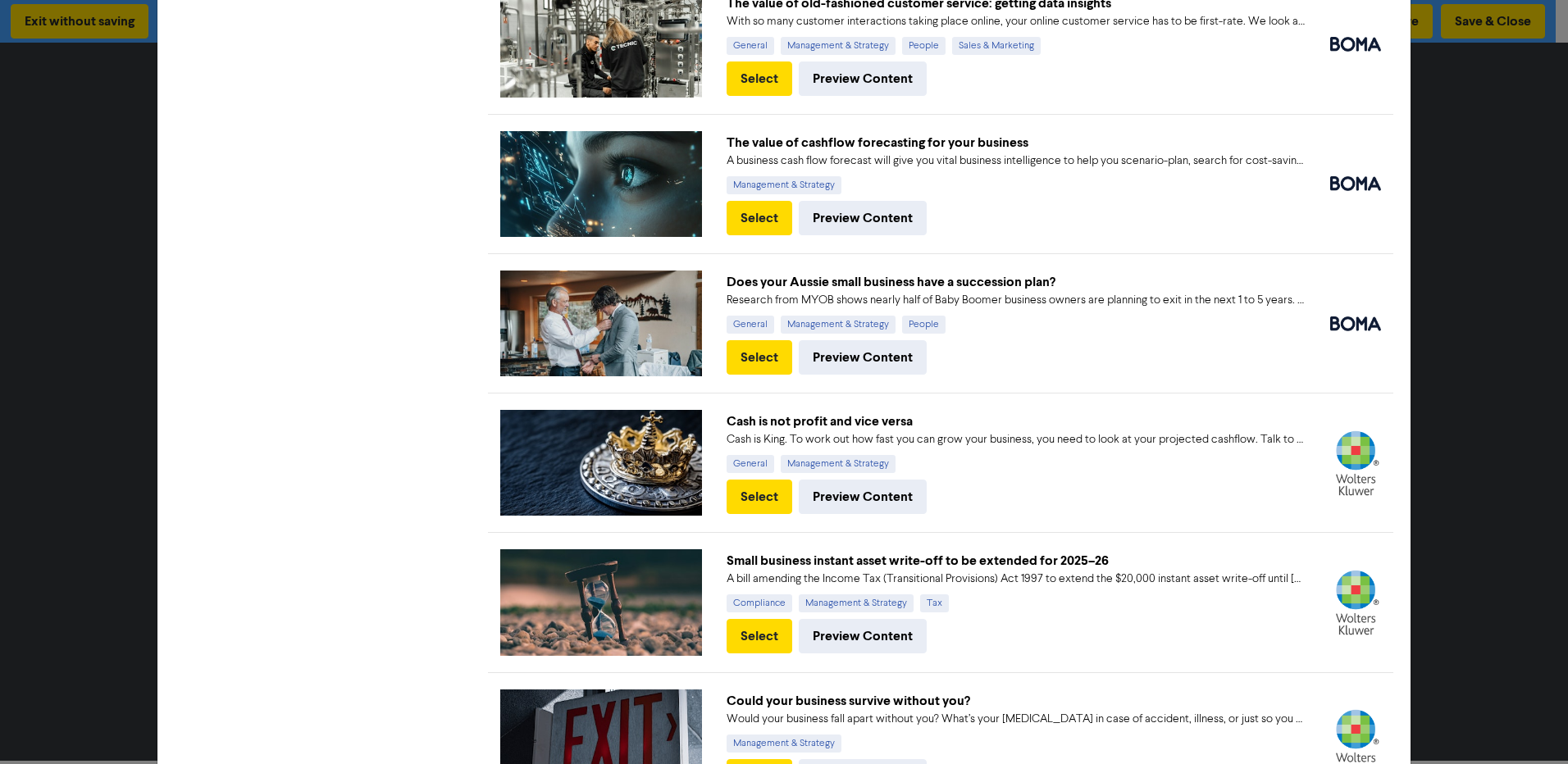
scroll to position [820, 0]
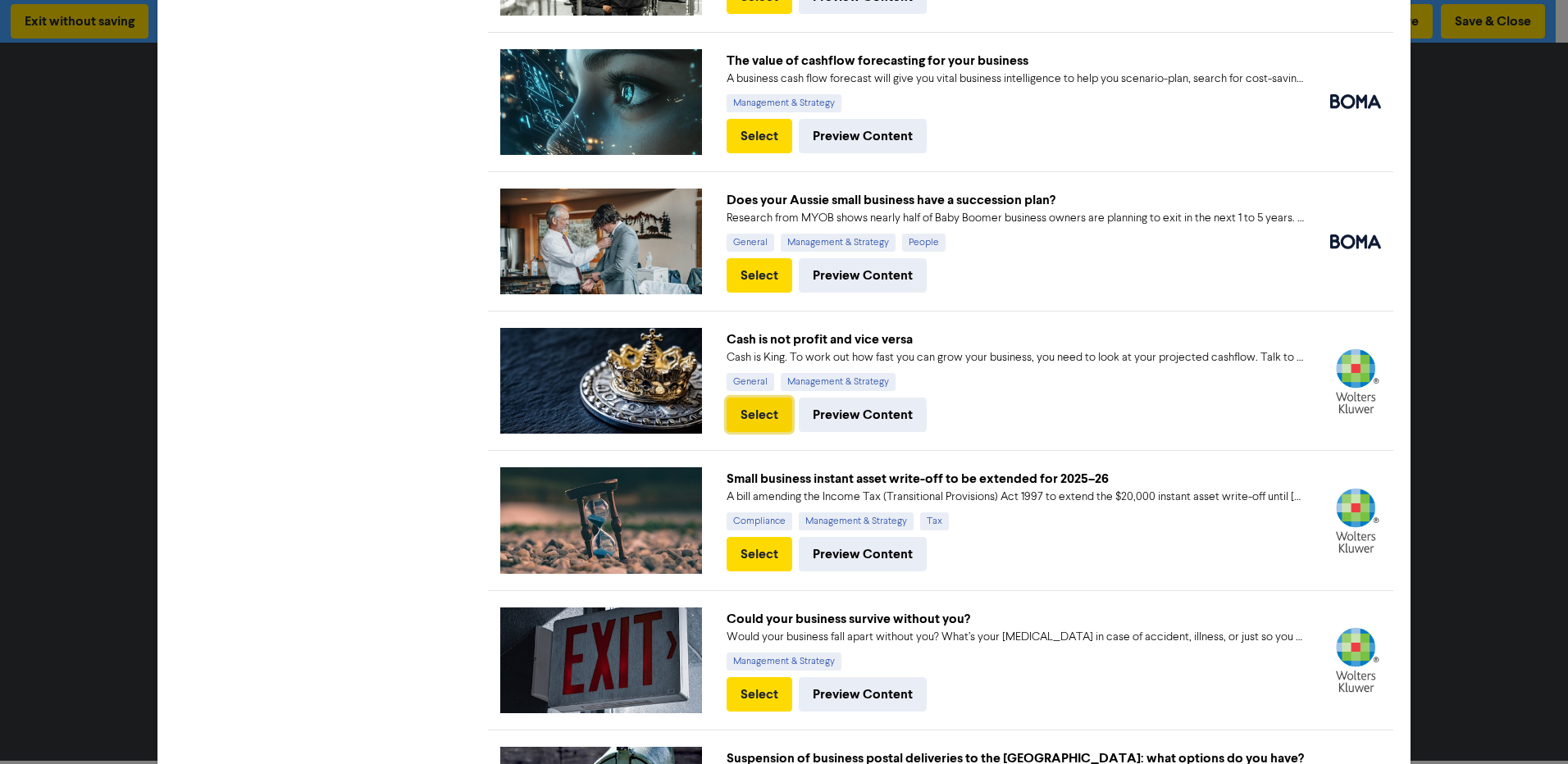
click at [760, 400] on button "Select" at bounding box center [760, 415] width 65 height 35
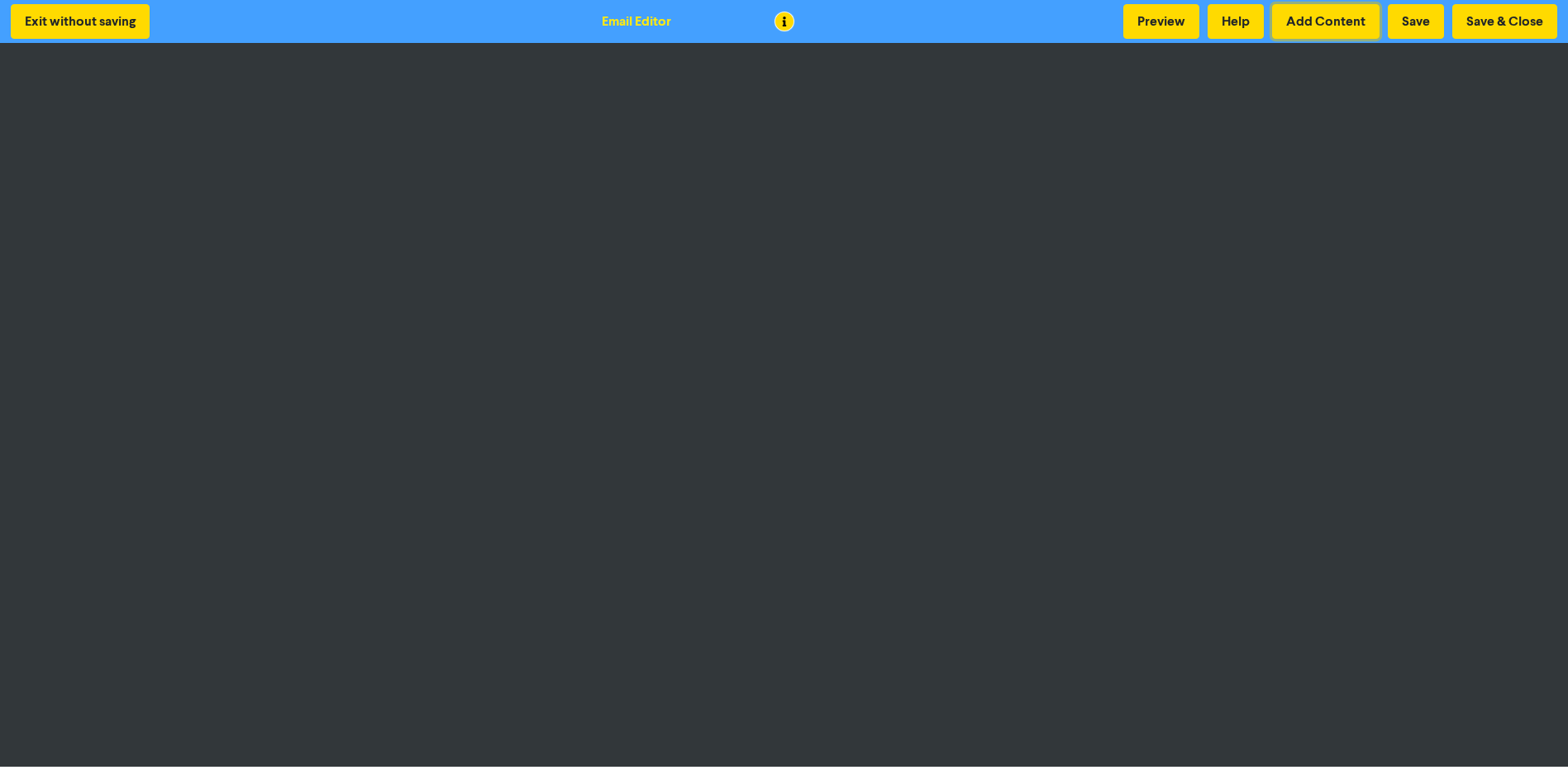
scroll to position [2, 0]
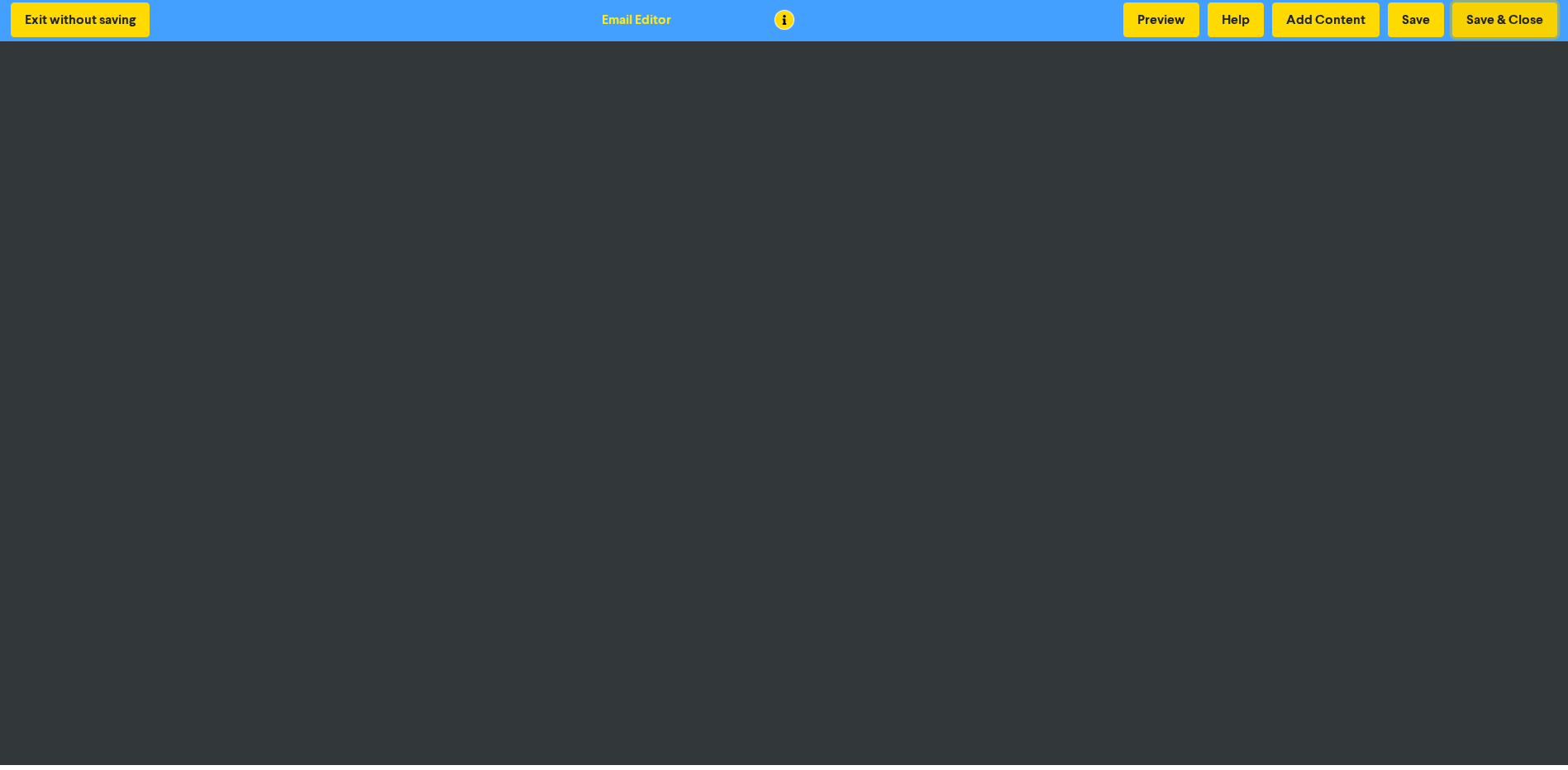
click at [1525, 18] on button "Save & Close" at bounding box center [1505, 20] width 105 height 35
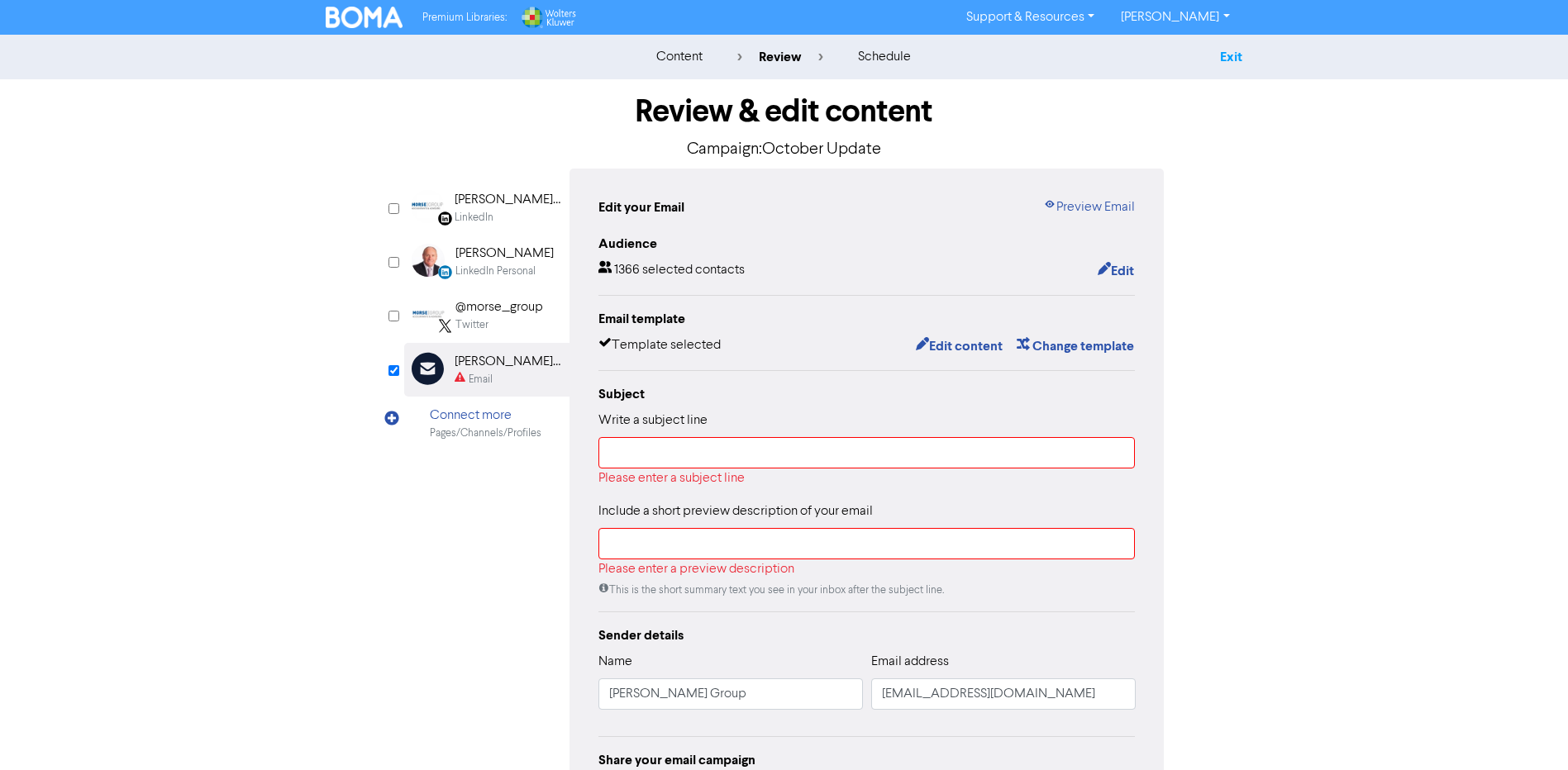
click at [1231, 52] on link "Exit" at bounding box center [1231, 56] width 22 height 16
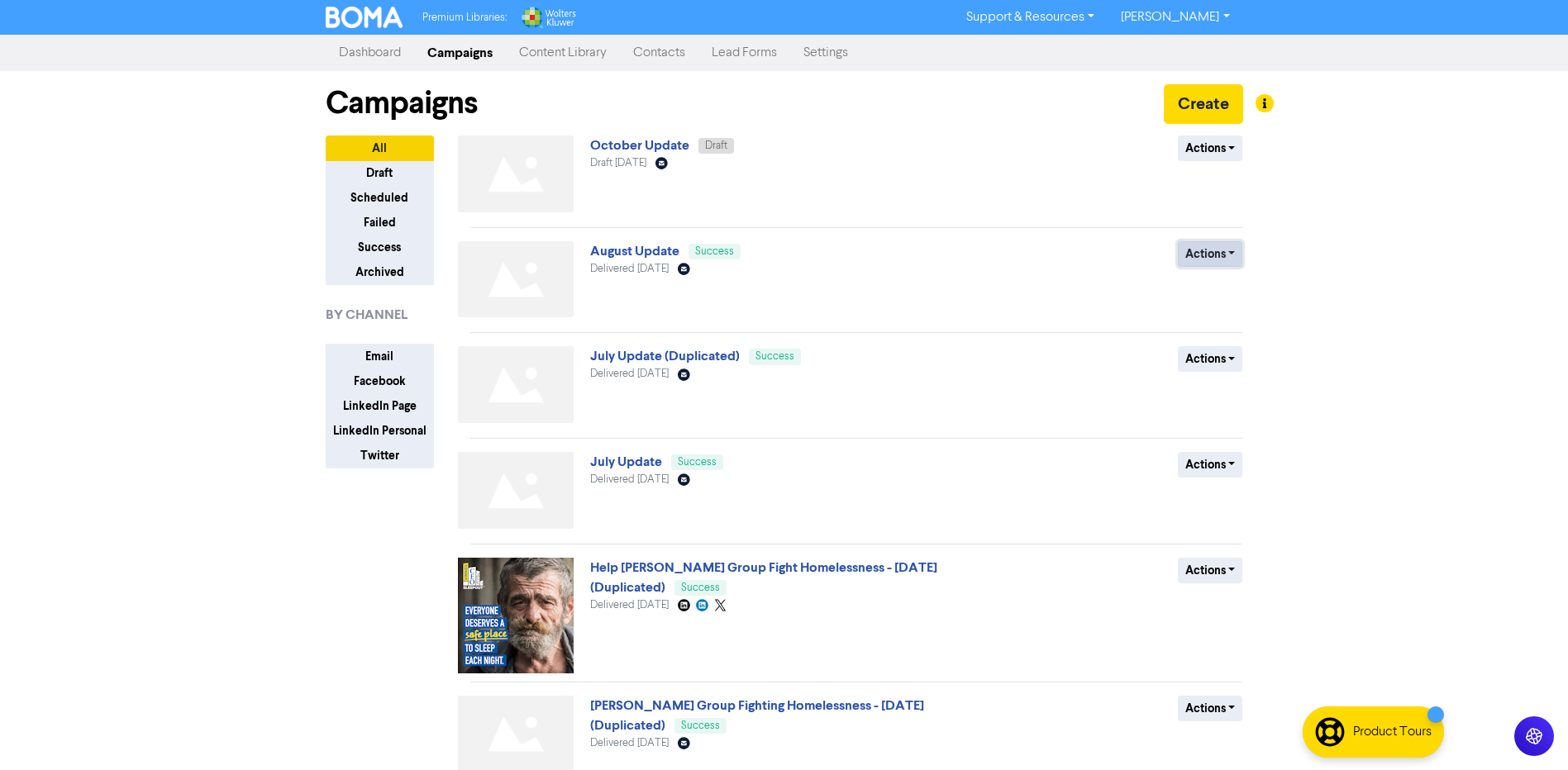
click at [1219, 254] on button "Actions" at bounding box center [1211, 254] width 66 height 26
click at [620, 244] on link "August Update" at bounding box center [635, 250] width 89 height 16
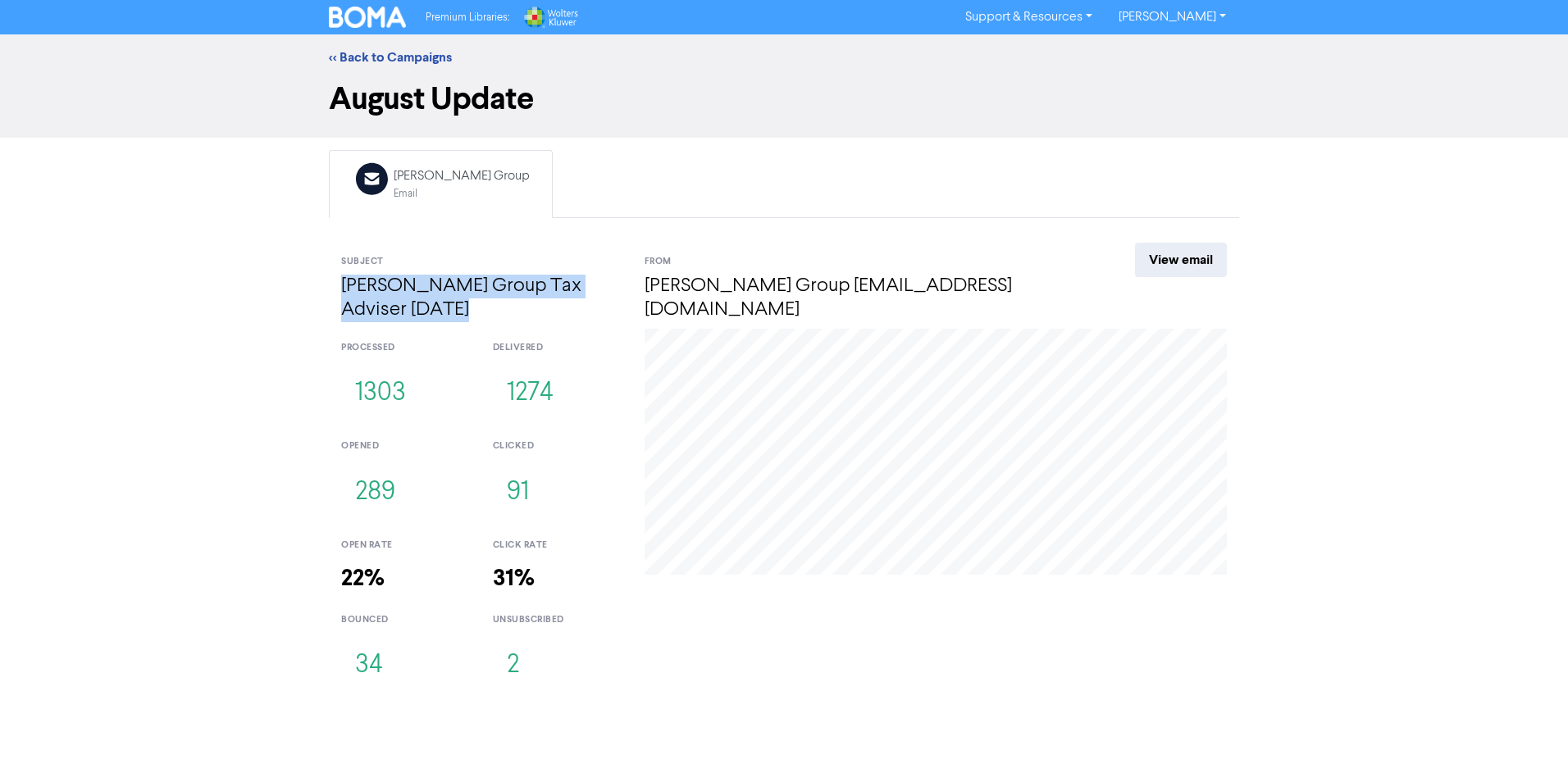
drag, startPoint x: 468, startPoint y: 307, endPoint x: 336, endPoint y: 289, distance: 133.2
click at [336, 289] on div "Subject [PERSON_NAME] Group Tax Adviser [DATE]" at bounding box center [480, 285] width 303 height 85
copy h4 "[PERSON_NAME] Group Tax Adviser [DATE]"
click at [403, 59] on link "<< Back to Campaigns" at bounding box center [390, 57] width 123 height 16
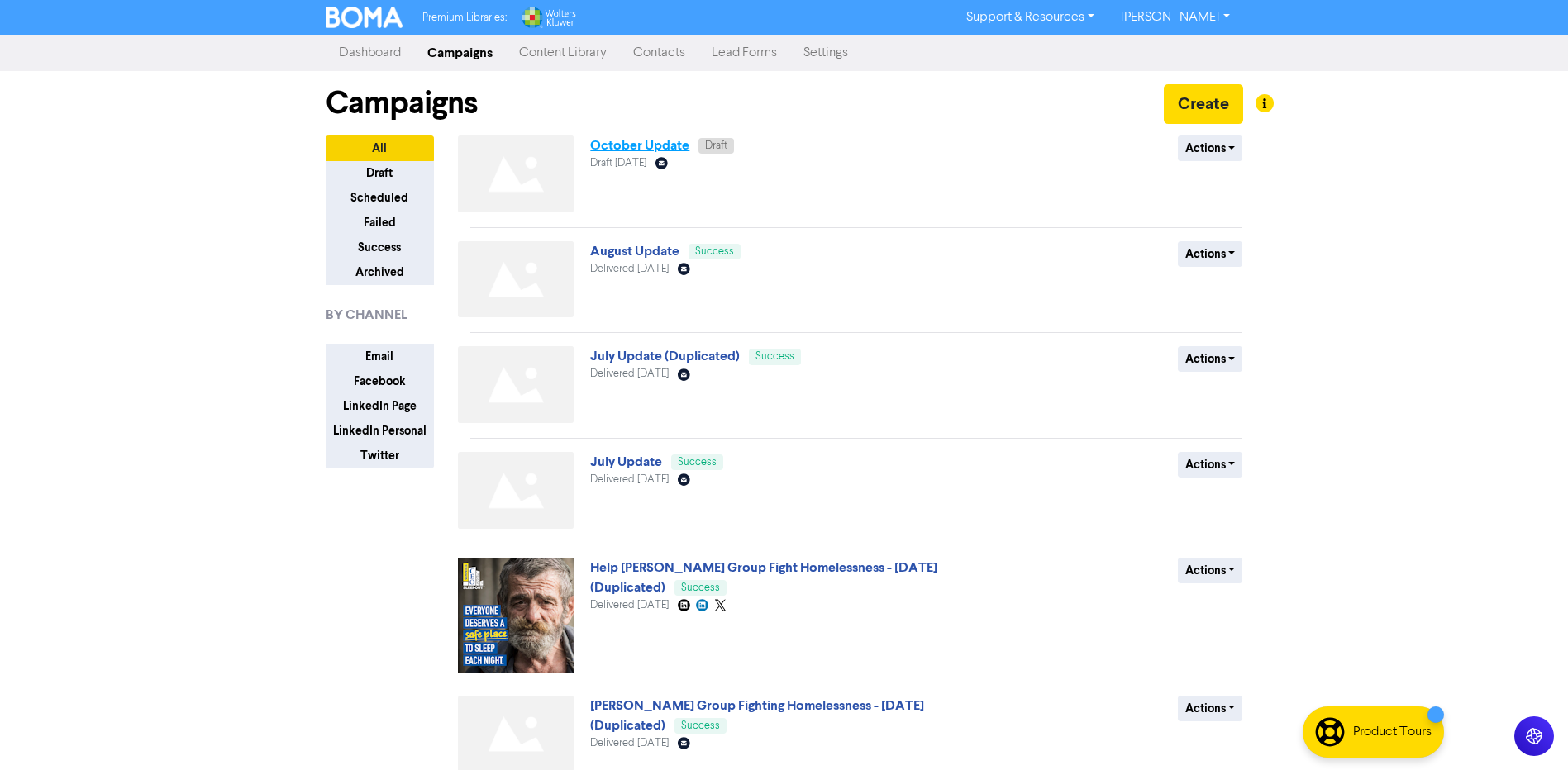
click at [657, 154] on link "October Update" at bounding box center [640, 145] width 100 height 16
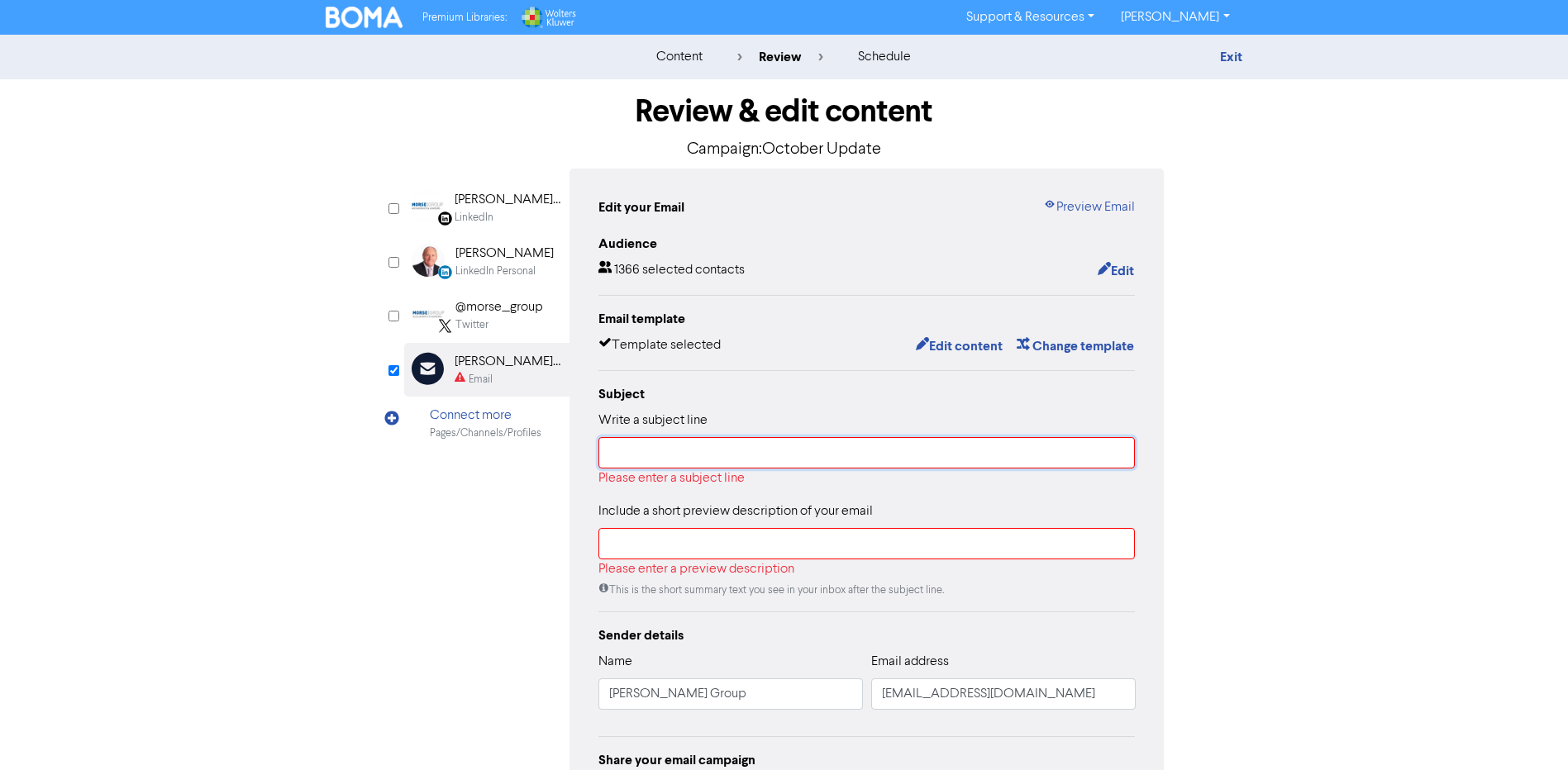
click at [711, 459] on input "text" at bounding box center [867, 452] width 537 height 32
paste input "[PERSON_NAME] Group Tax Adviser [DATE]"
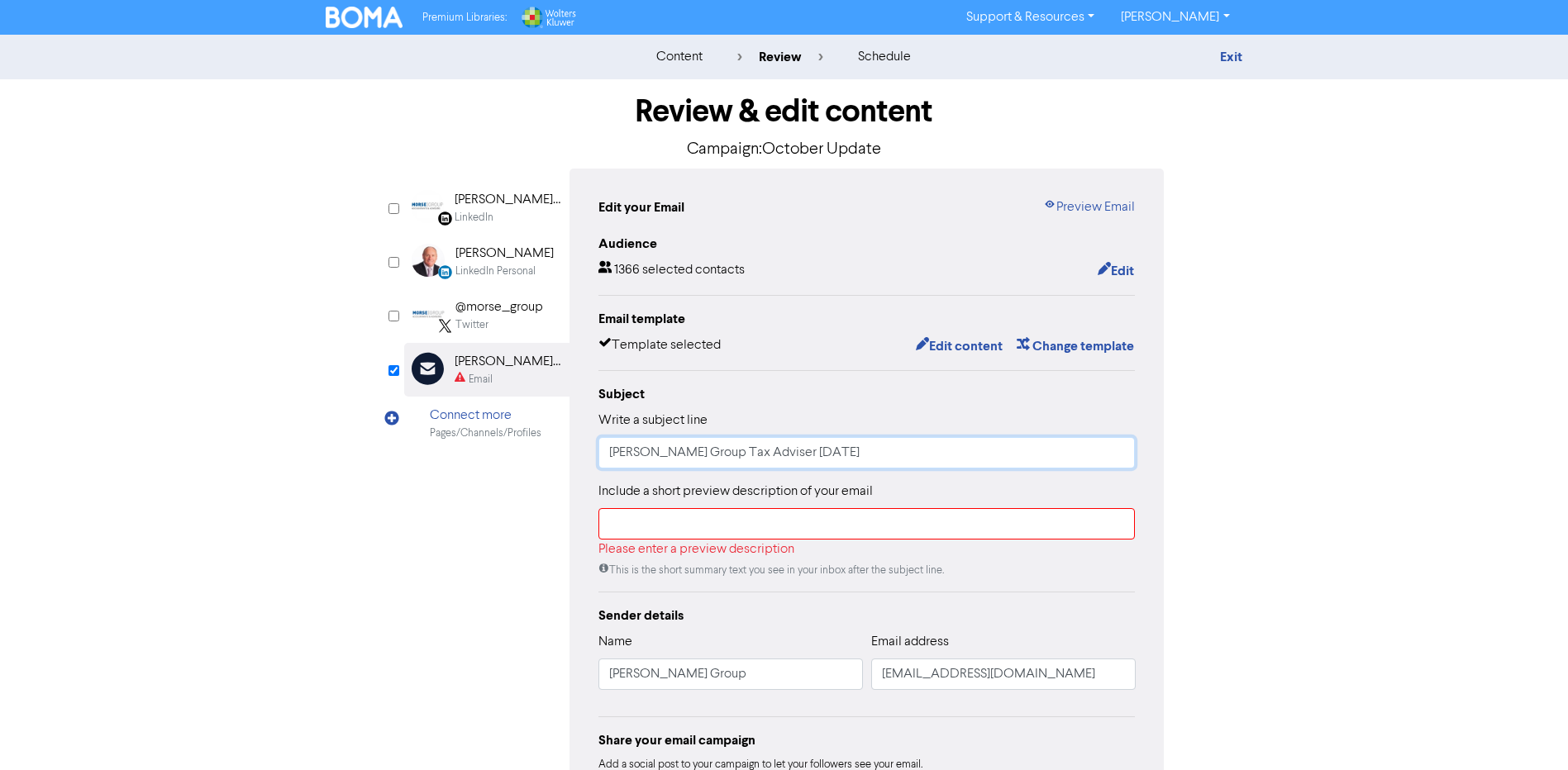
click at [769, 454] on input "[PERSON_NAME] Group Tax Adviser [DATE]" at bounding box center [867, 452] width 537 height 32
type input "[PERSON_NAME] Group Tax Adviser [DATE]"
click at [1234, 58] on link "Exit" at bounding box center [1231, 56] width 22 height 16
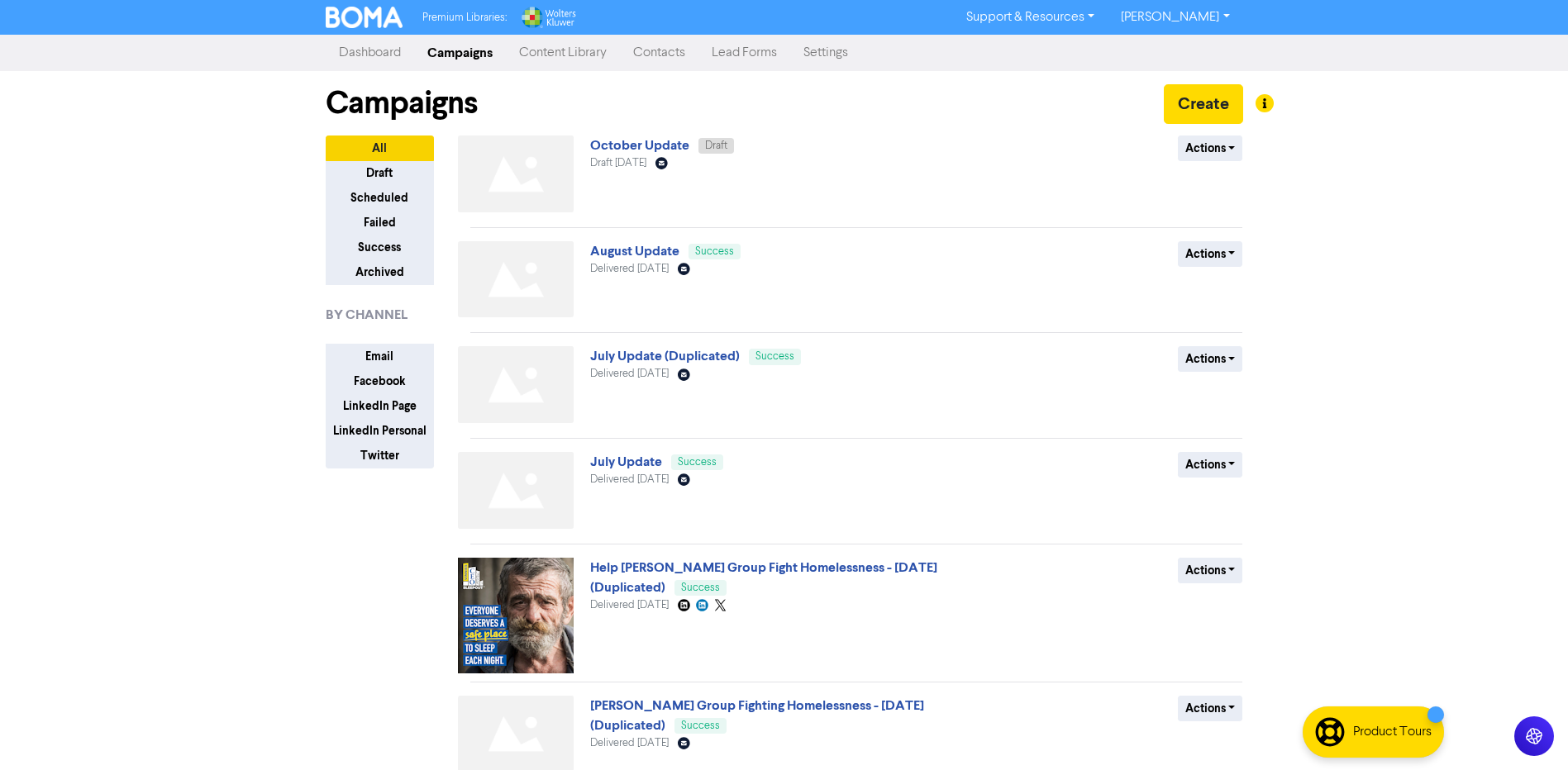
click at [684, 57] on link "Contacts" at bounding box center [658, 53] width 78 height 33
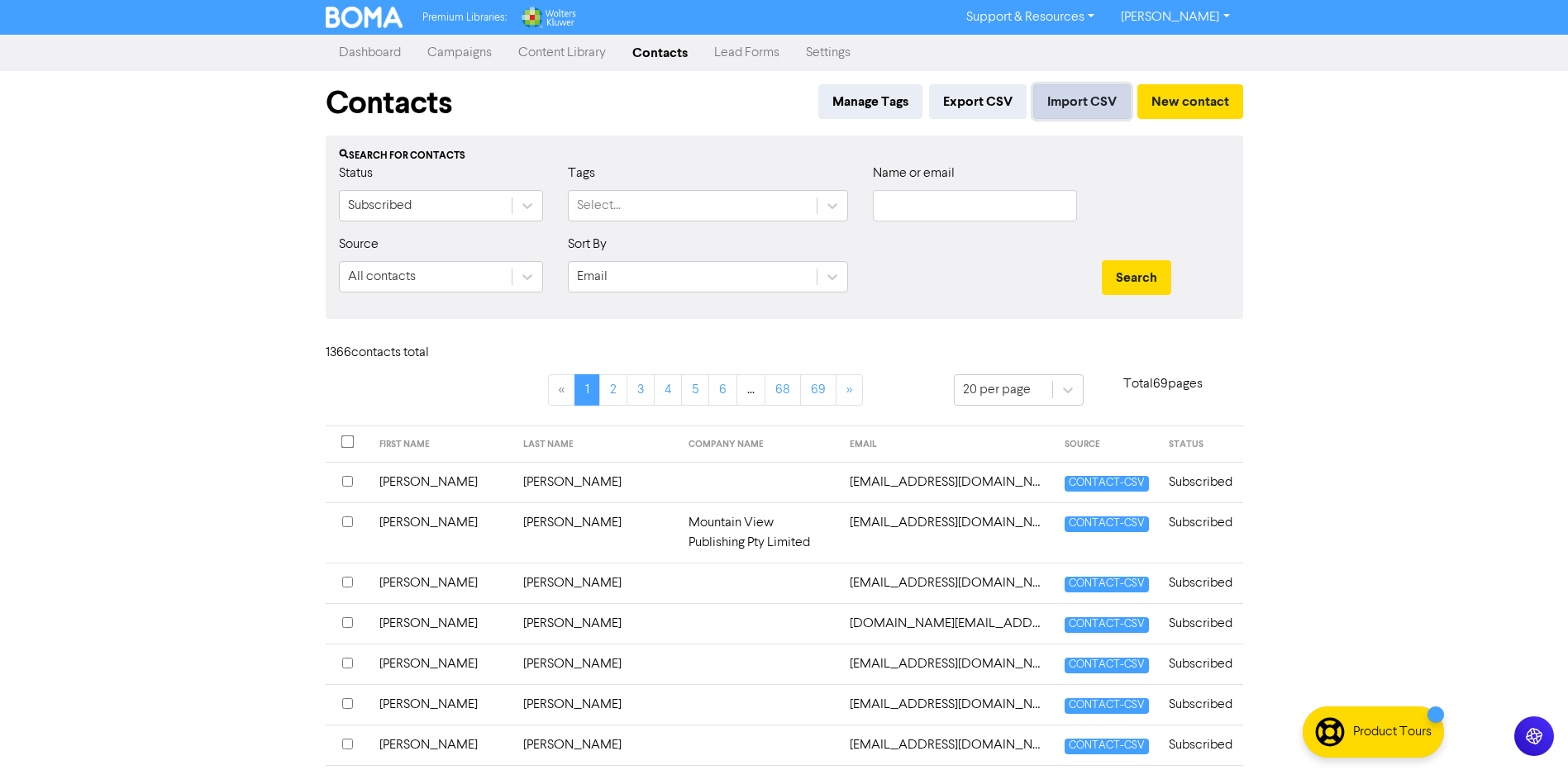
click at [1082, 100] on button "Import CSV" at bounding box center [1082, 101] width 98 height 35
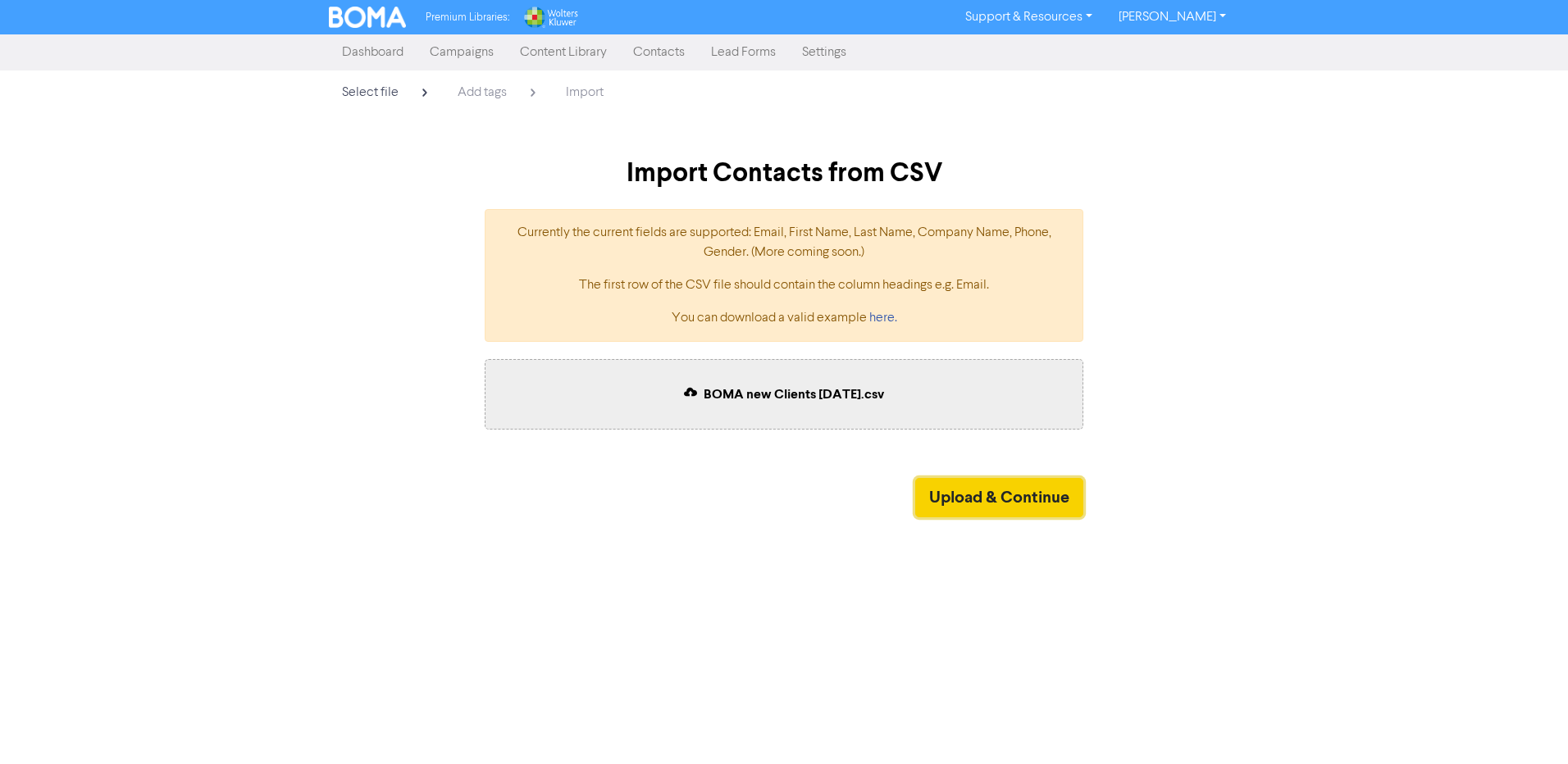
click at [1013, 484] on button "Upload & Continue" at bounding box center [999, 498] width 168 height 39
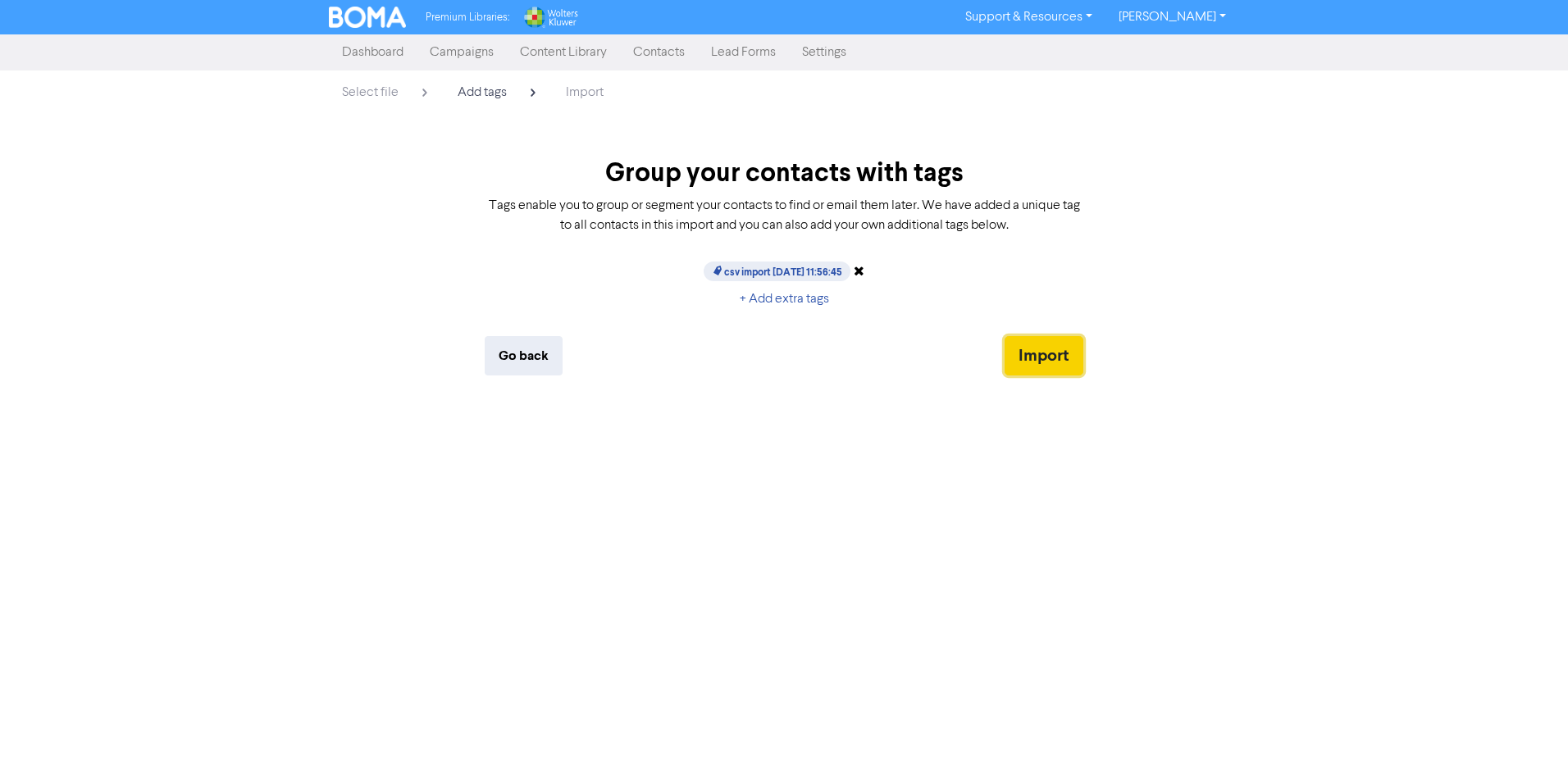
click at [1051, 368] on button "Import" at bounding box center [1044, 356] width 79 height 39
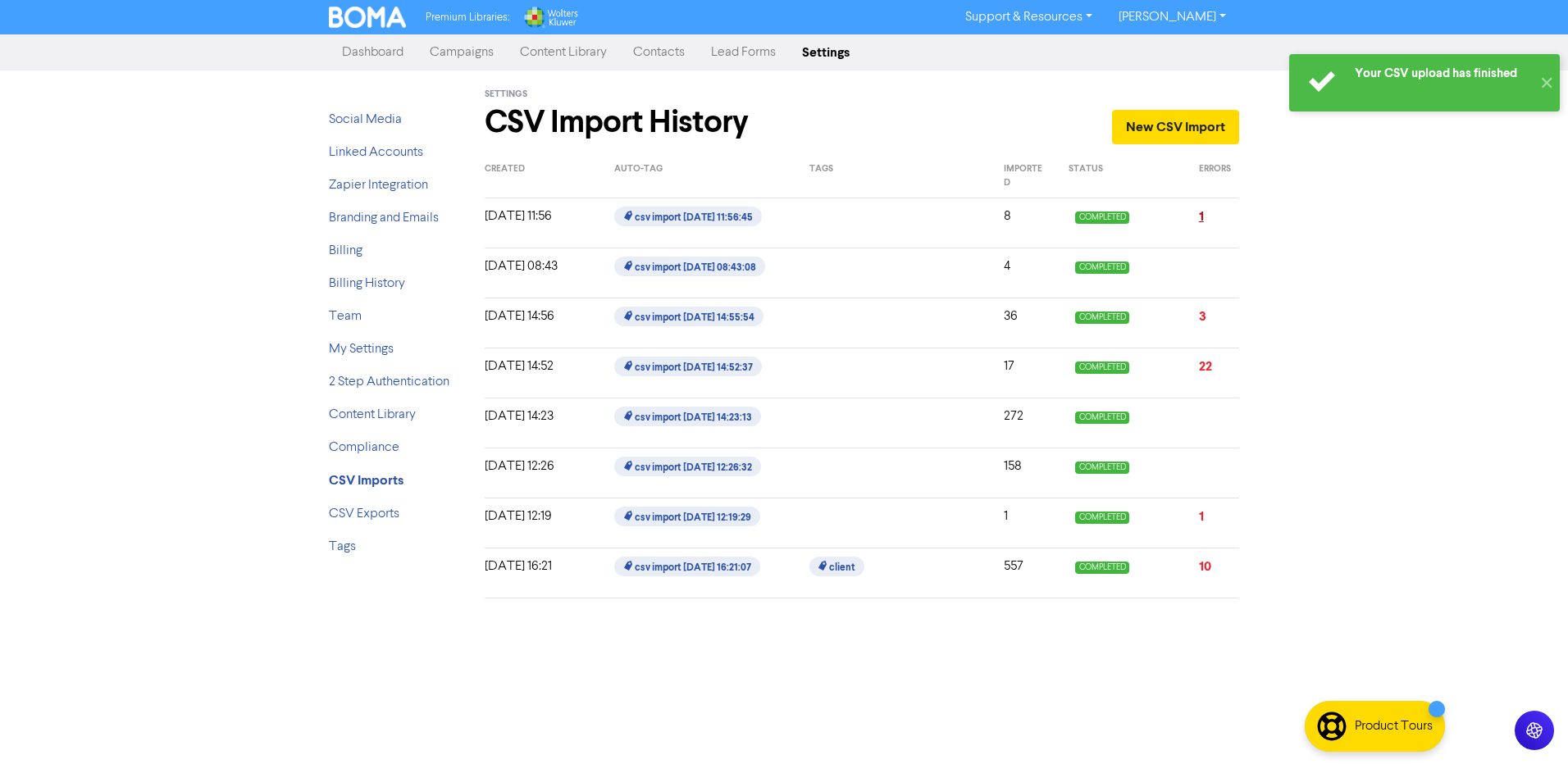
click at [1199, 219] on link "1" at bounding box center [1201, 216] width 5 height 16
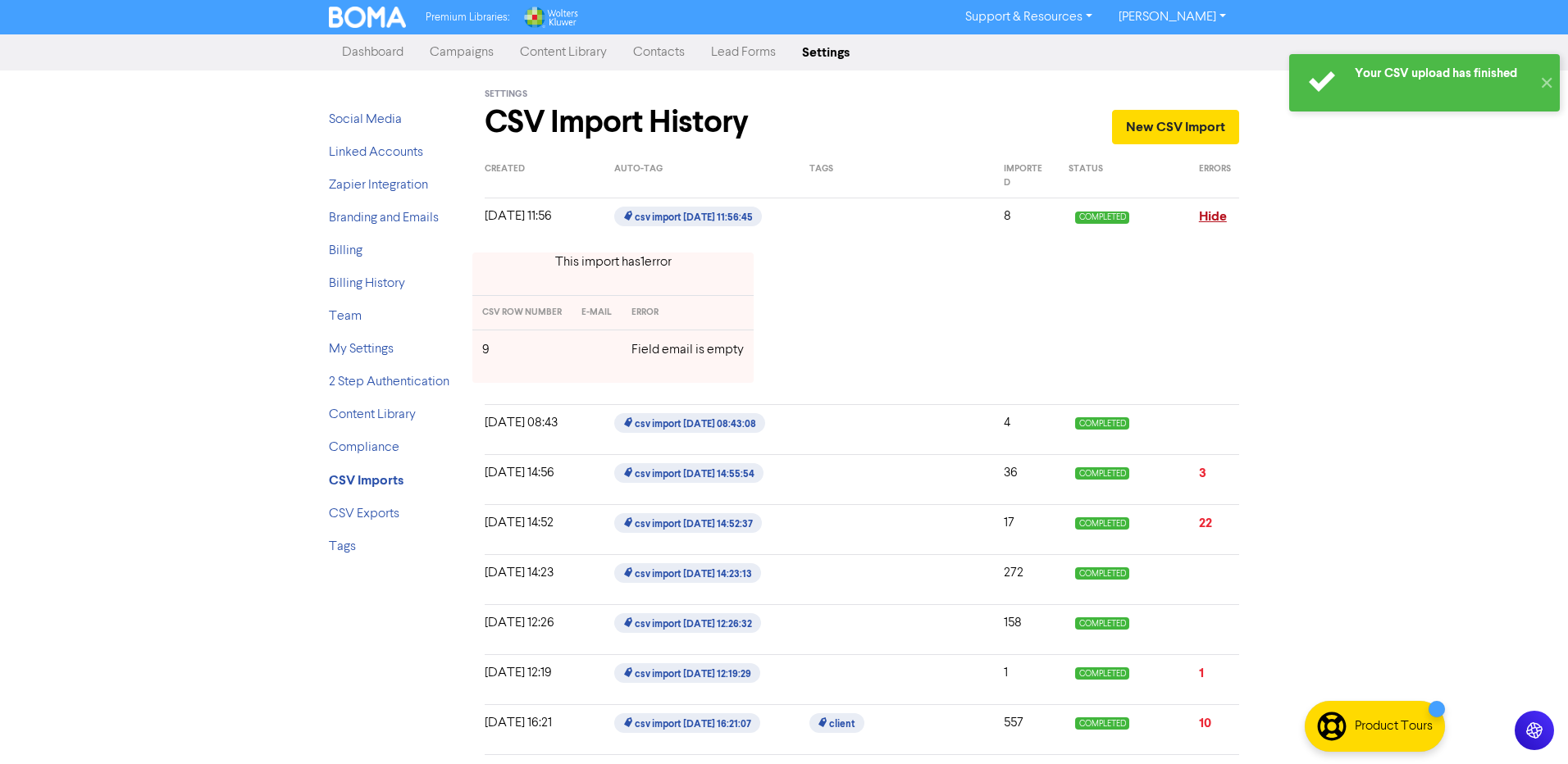
click at [1215, 219] on link "Hide" at bounding box center [1212, 216] width 28 height 16
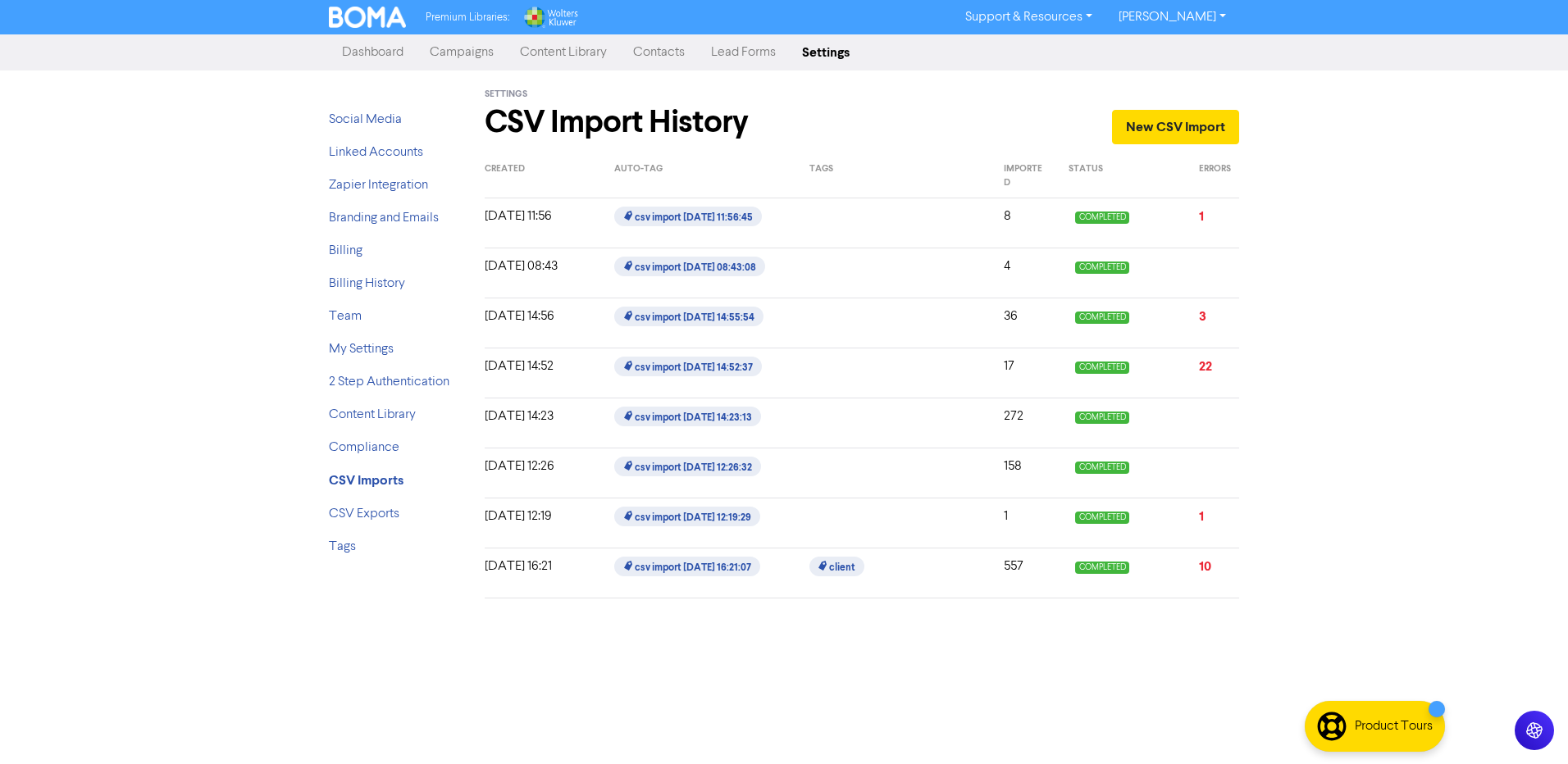
click at [1073, 218] on span "COMPLETED" at bounding box center [1101, 216] width 66 height 26
click at [1007, 217] on p "8" at bounding box center [1024, 217] width 40 height 20
click at [1201, 221] on link "1" at bounding box center [1201, 216] width 5 height 16
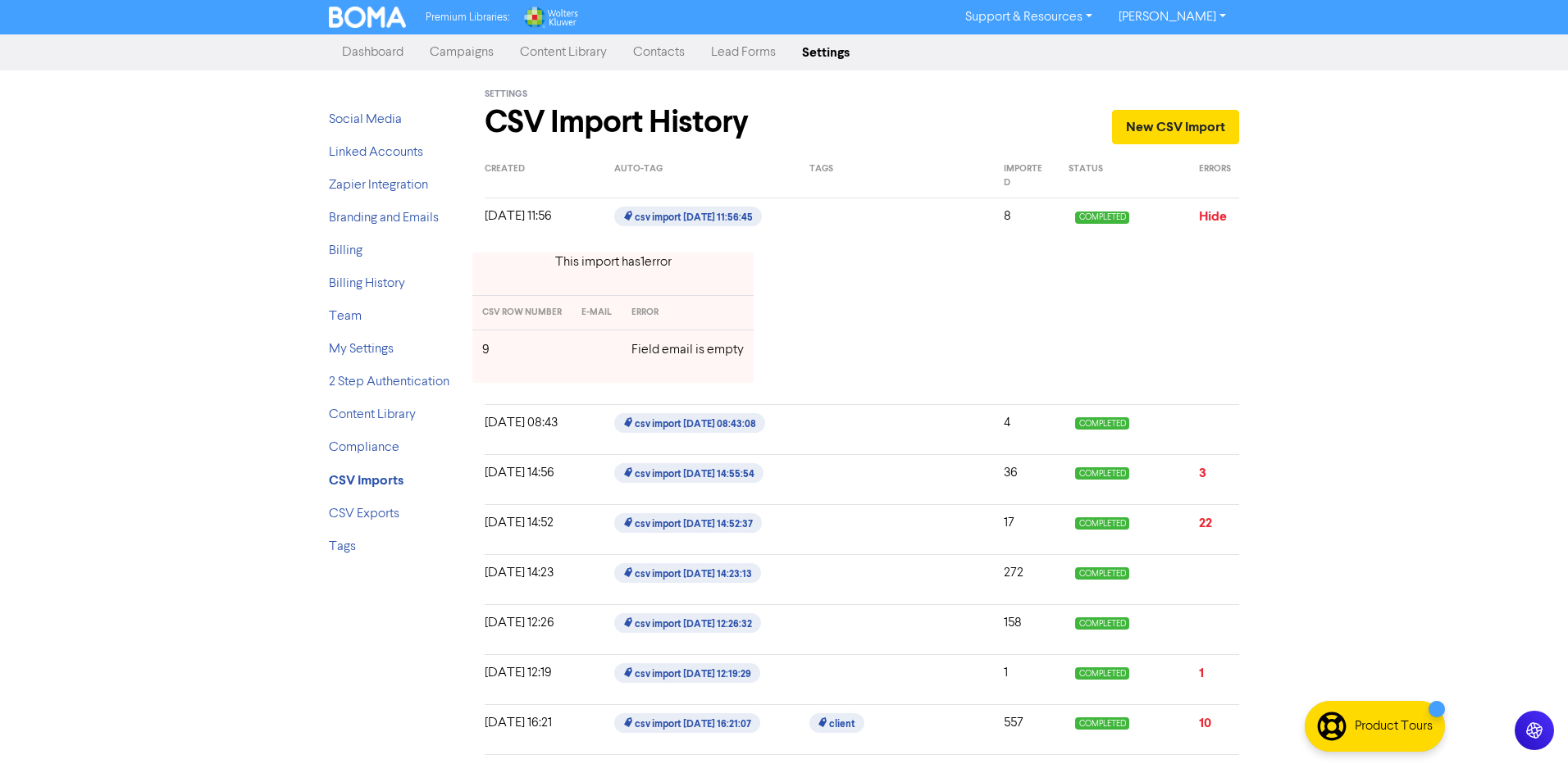
click at [649, 357] on td "Field email is empty" at bounding box center [688, 350] width 132 height 40
click at [483, 349] on td "9" at bounding box center [522, 350] width 99 height 40
drag, startPoint x: 483, startPoint y: 349, endPoint x: 671, endPoint y: 335, distance: 188.5
click at [671, 335] on td "Field email is empty" at bounding box center [688, 350] width 132 height 40
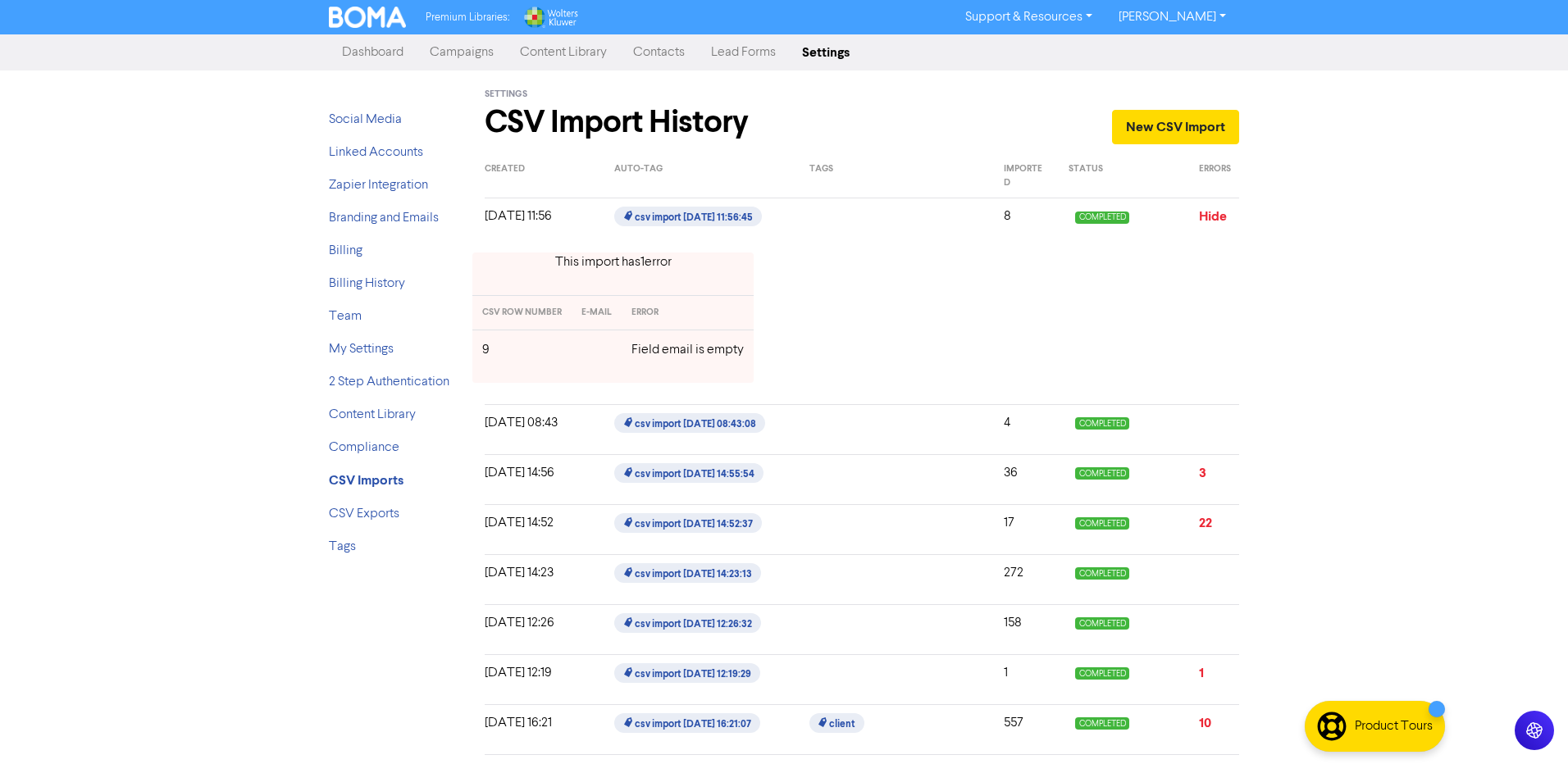
click at [469, 54] on link "Campaigns" at bounding box center [461, 53] width 90 height 33
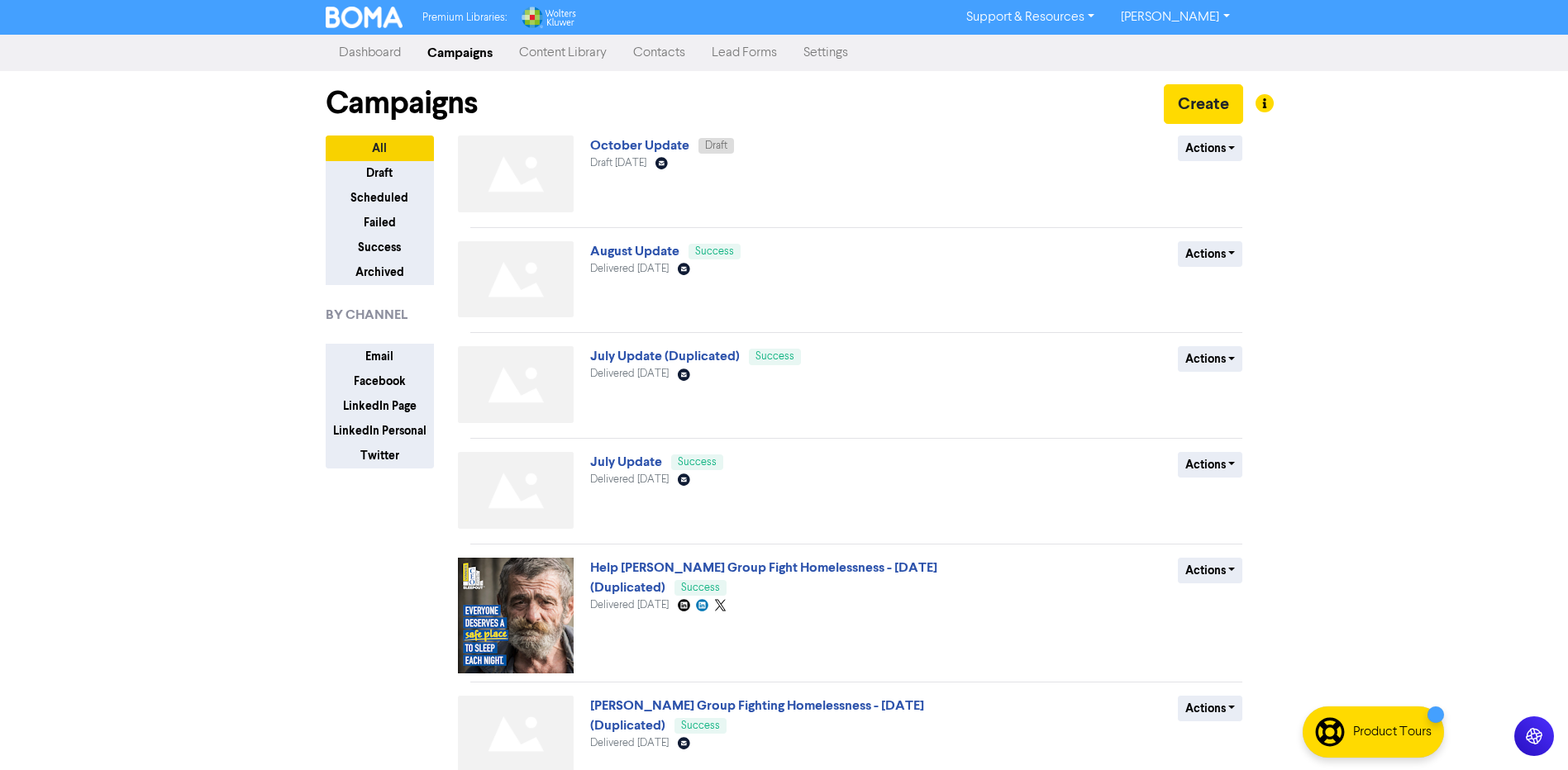
click at [669, 55] on link "Contacts" at bounding box center [658, 53] width 78 height 33
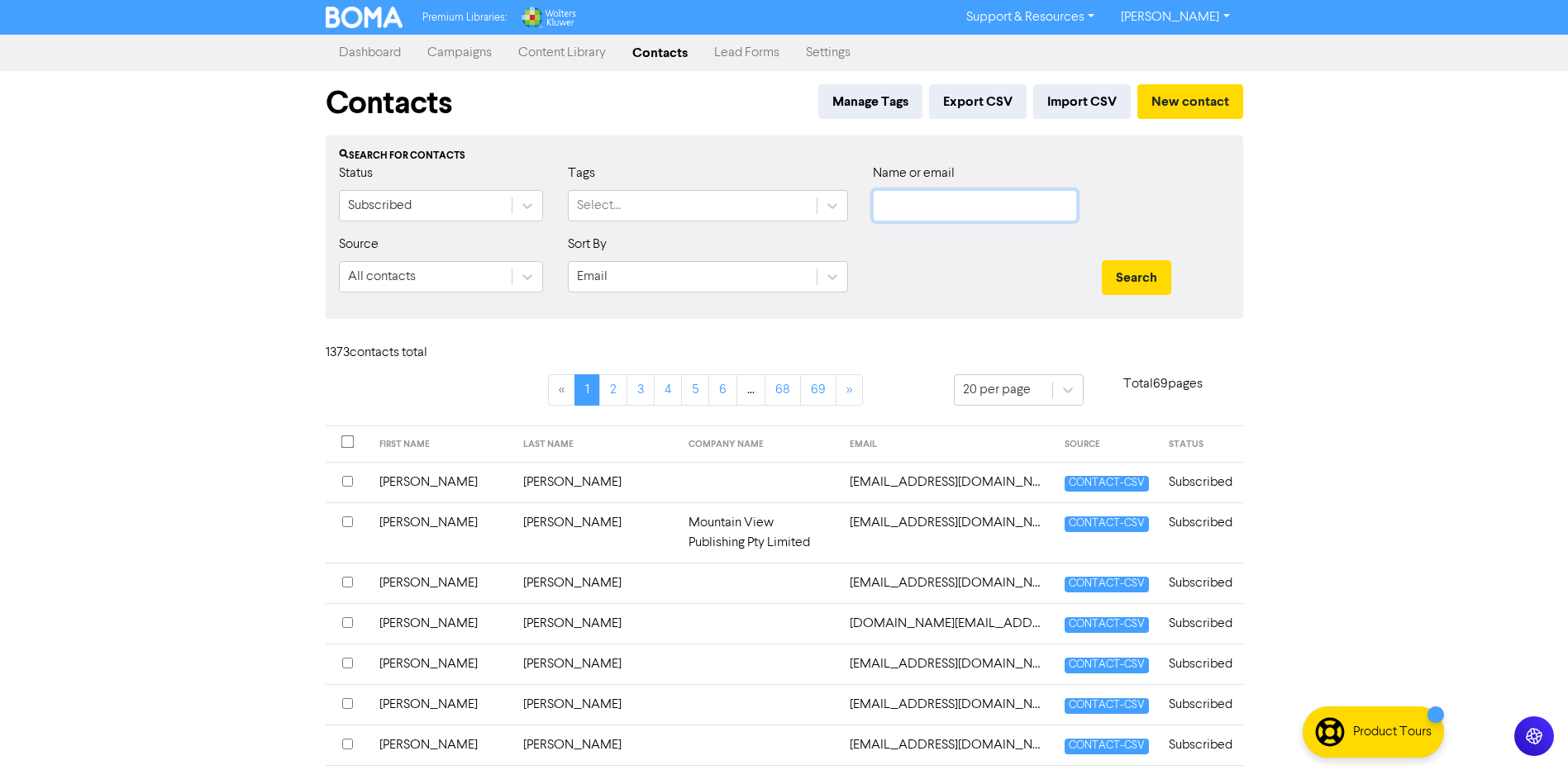
click at [934, 207] on input "text" at bounding box center [974, 206] width 204 height 32
click at [1158, 276] on button "Search" at bounding box center [1137, 277] width 70 height 35
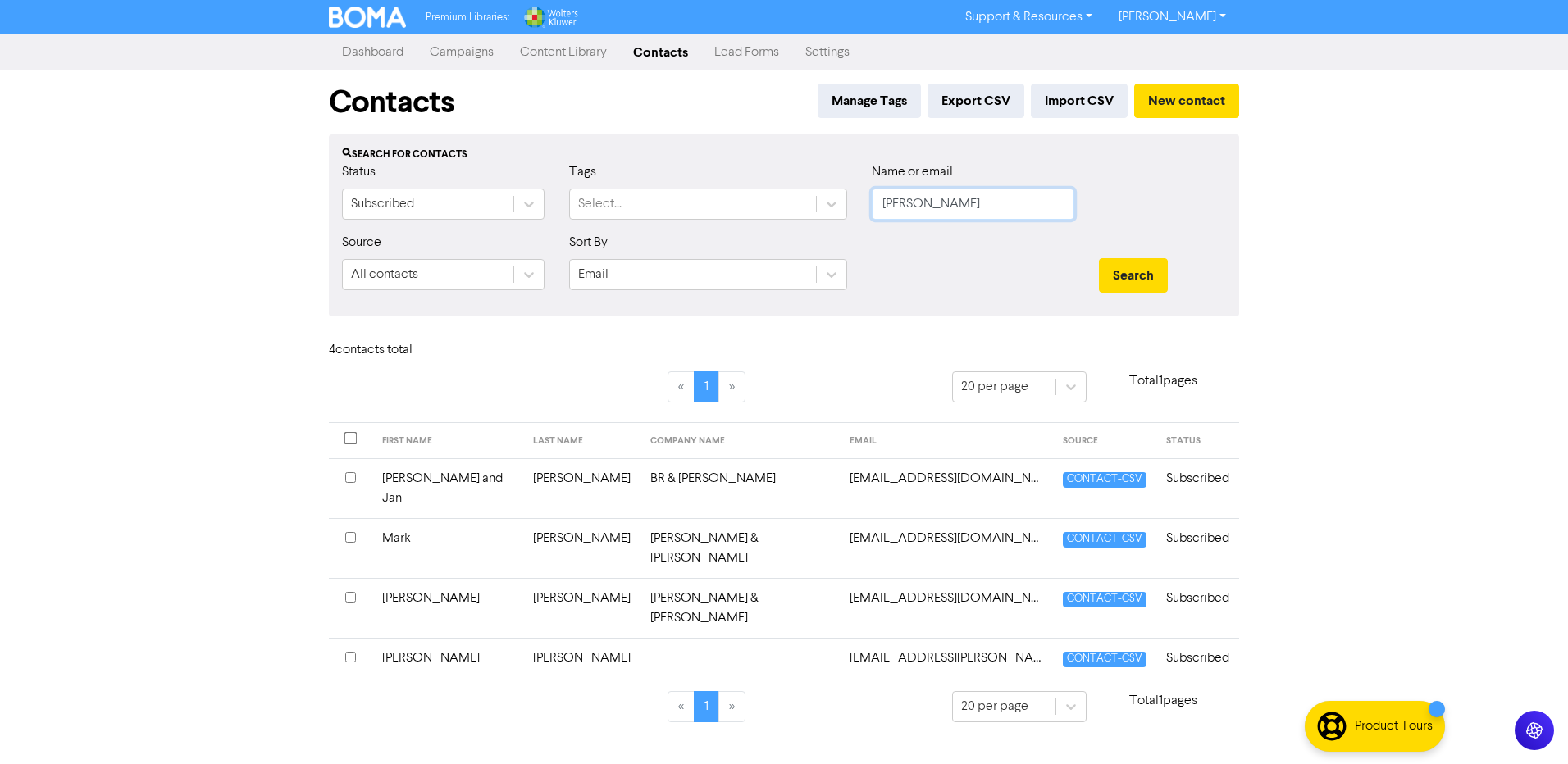
drag, startPoint x: 955, startPoint y: 210, endPoint x: 767, endPoint y: 220, distance: 188.3
click at [768, 220] on div "Status Subscribed Tags Select... Name or email [PERSON_NAME]" at bounding box center [784, 197] width 909 height 71
click at [1200, 297] on div "Search" at bounding box center [1162, 268] width 152 height 71
click at [1135, 279] on button "Search" at bounding box center [1134, 275] width 69 height 35
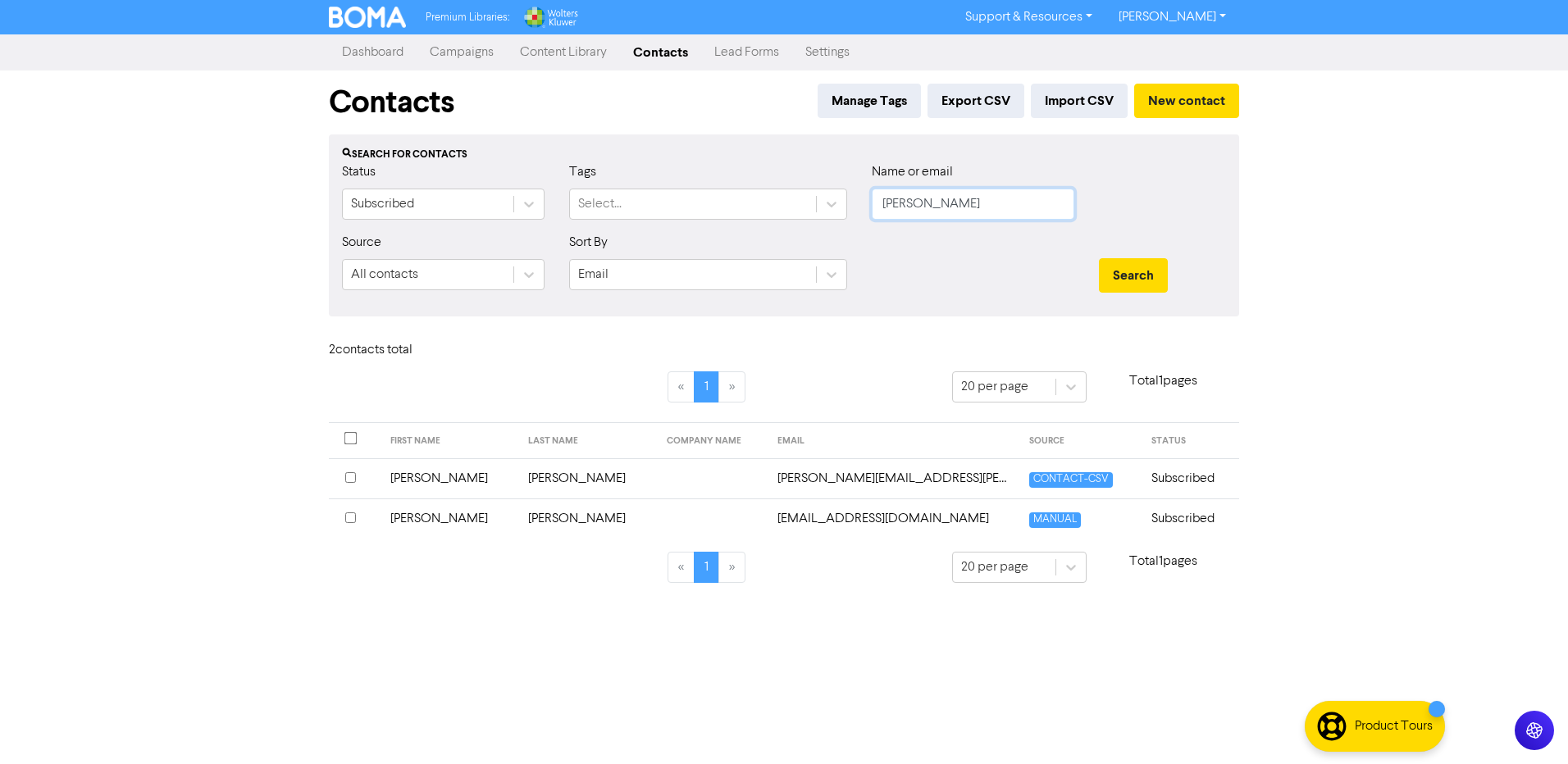
drag, startPoint x: 941, startPoint y: 196, endPoint x: 552, endPoint y: 228, distance: 390.3
click at [551, 235] on form "Status Subscribed Tags Select... Name or email [PERSON_NAME] Source All contact…" at bounding box center [784, 232] width 884 height 141
type input "[PERSON_NAME]"
click at [1099, 258] on button "Search" at bounding box center [1134, 275] width 69 height 35
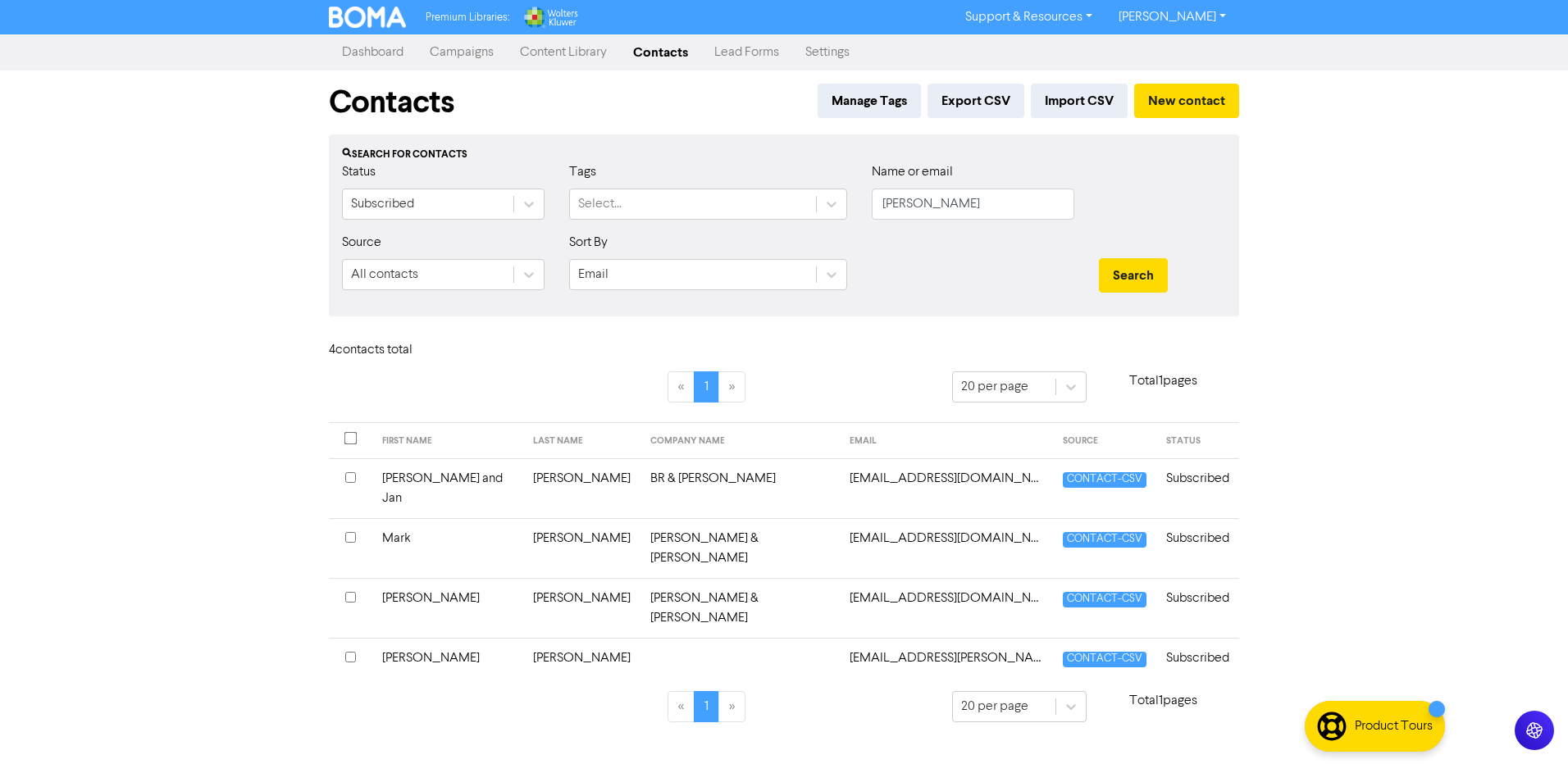
click at [408, 637] on td "[PERSON_NAME]" at bounding box center [447, 658] width 151 height 40
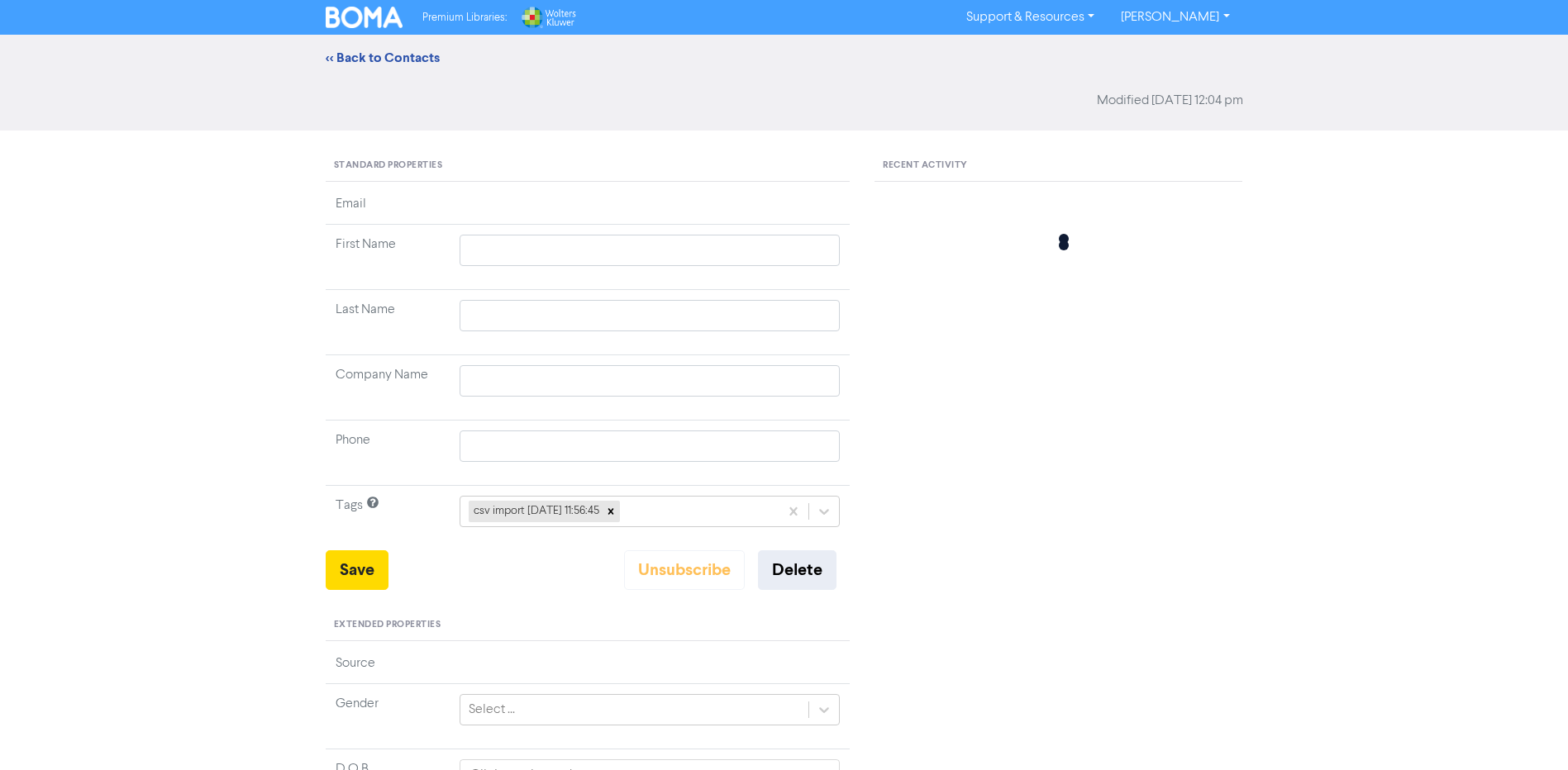
type input "[PERSON_NAME]"
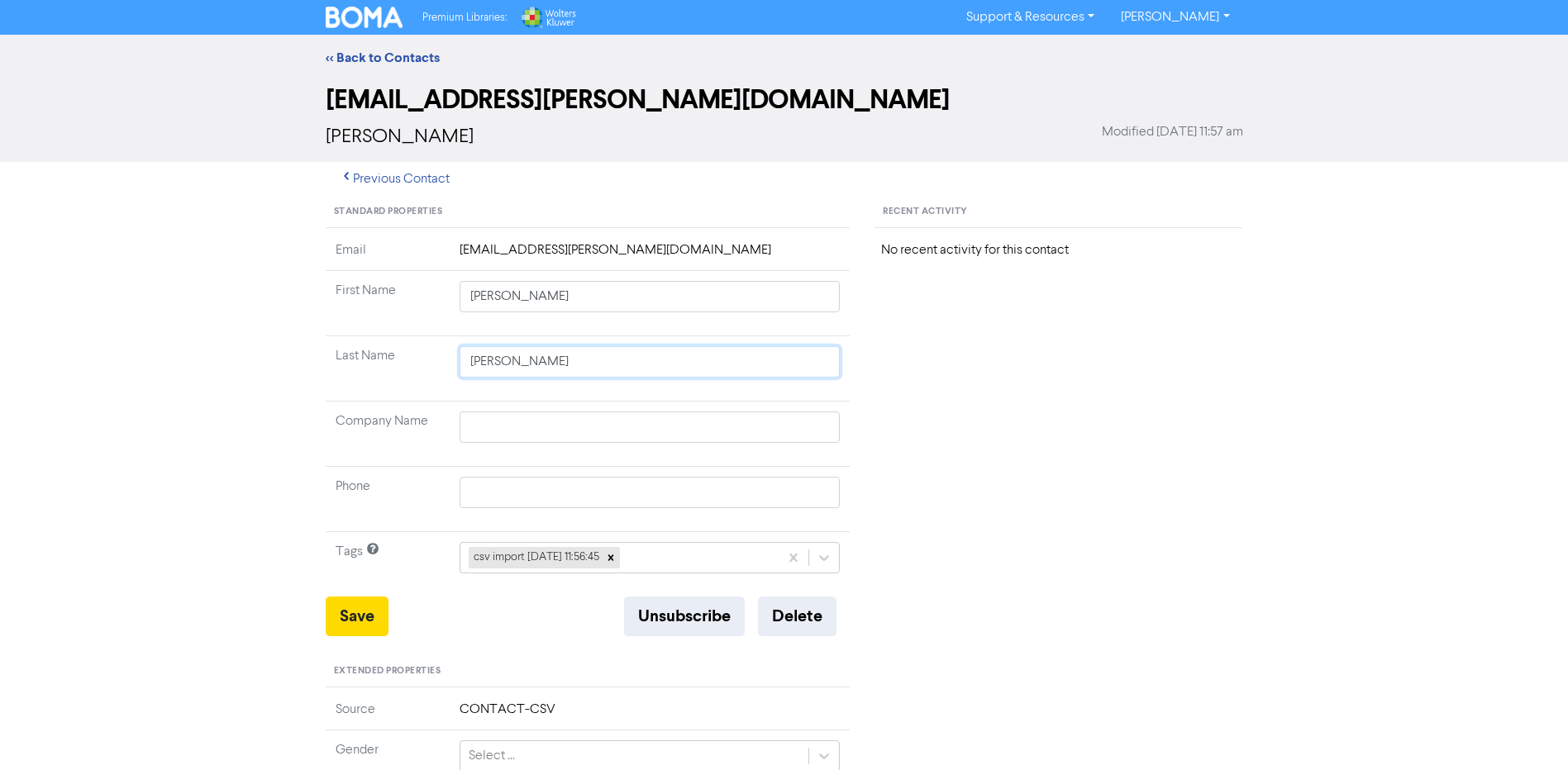
click at [531, 369] on input "[PERSON_NAME]" at bounding box center [651, 361] width 381 height 32
click at [466, 431] on input "text" at bounding box center [651, 427] width 381 height 32
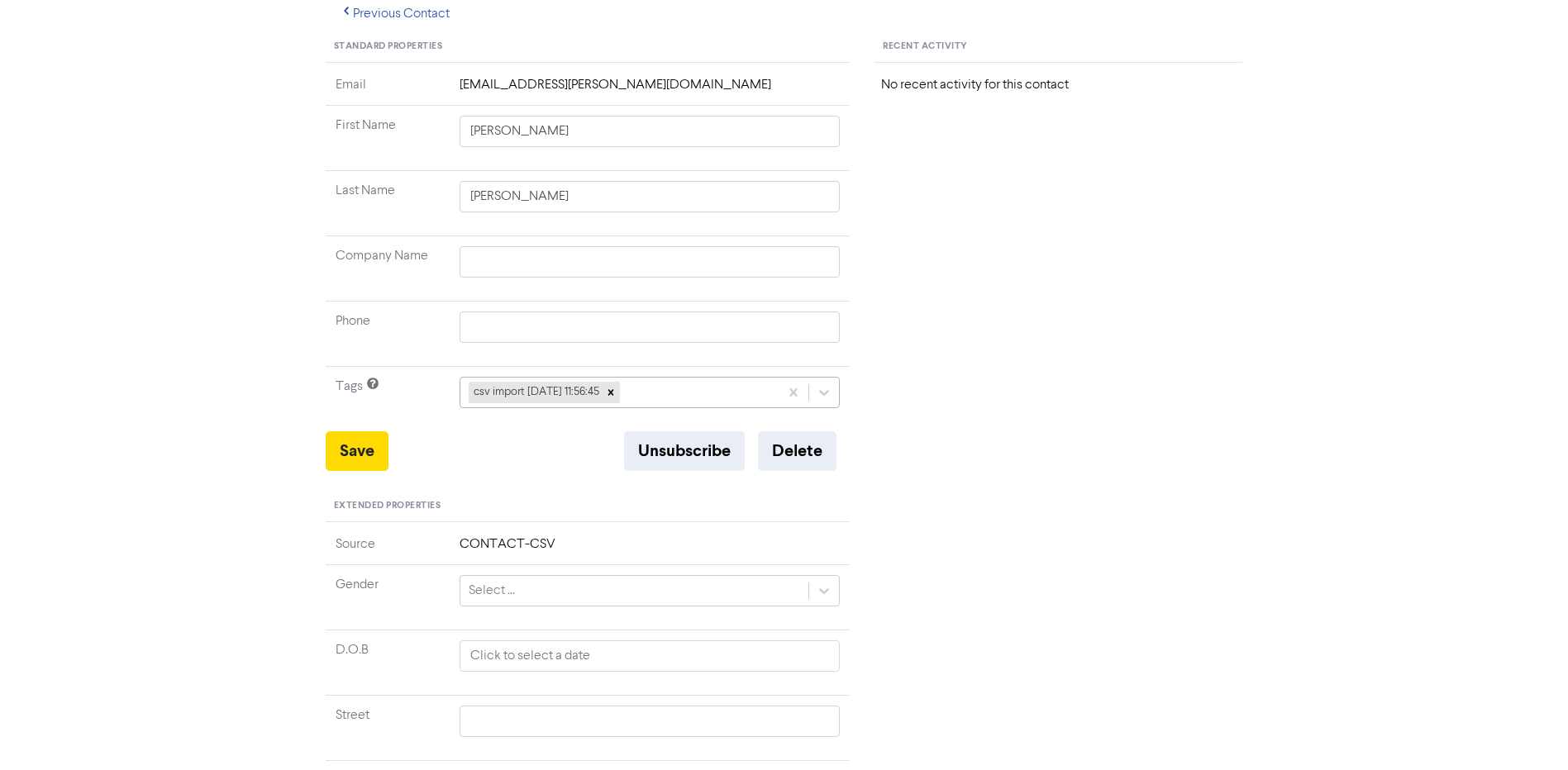
click at [723, 391] on div "csv import [DATE] 11:56:45" at bounding box center [620, 392] width 319 height 30
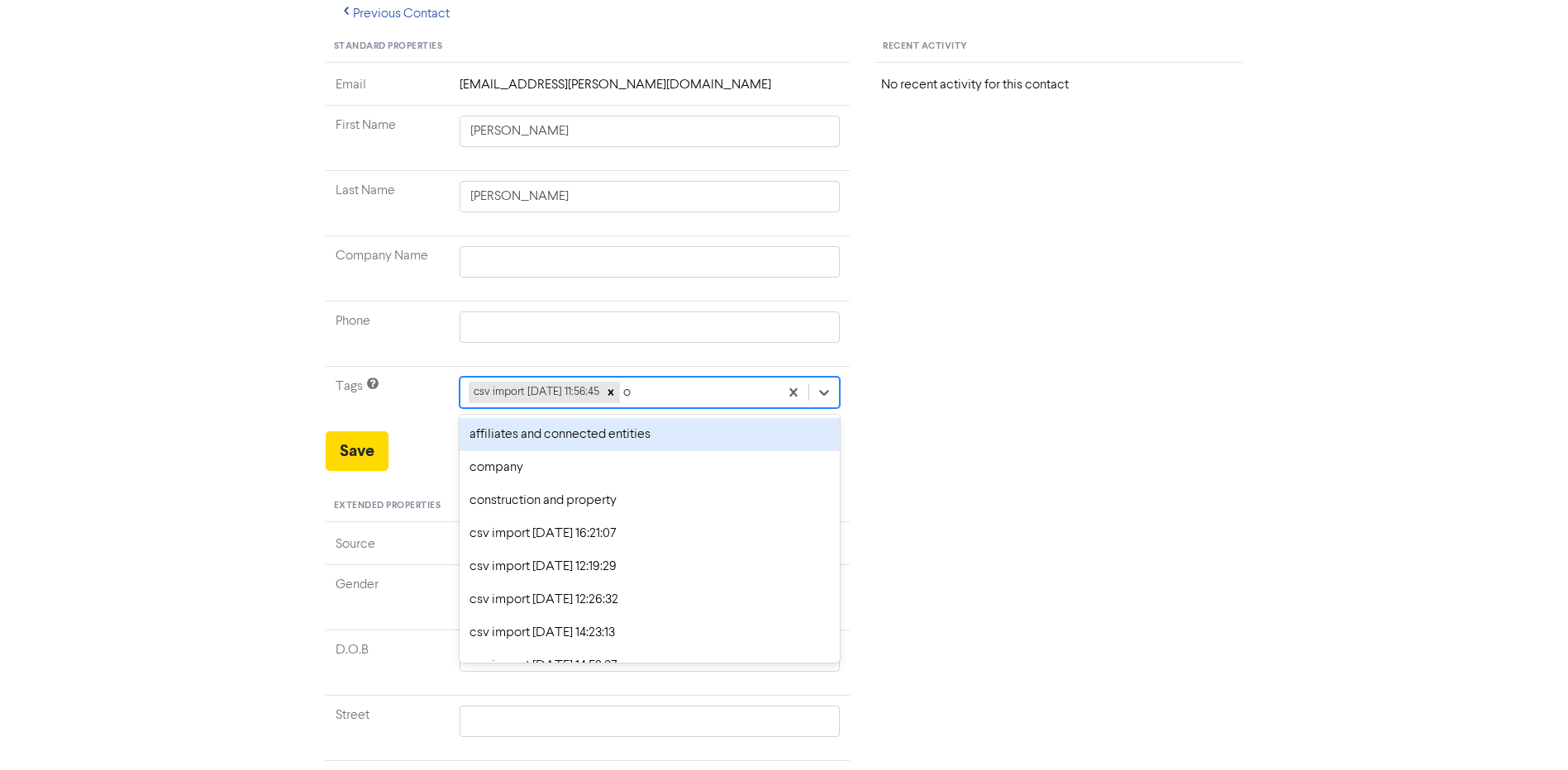
type input "ob"
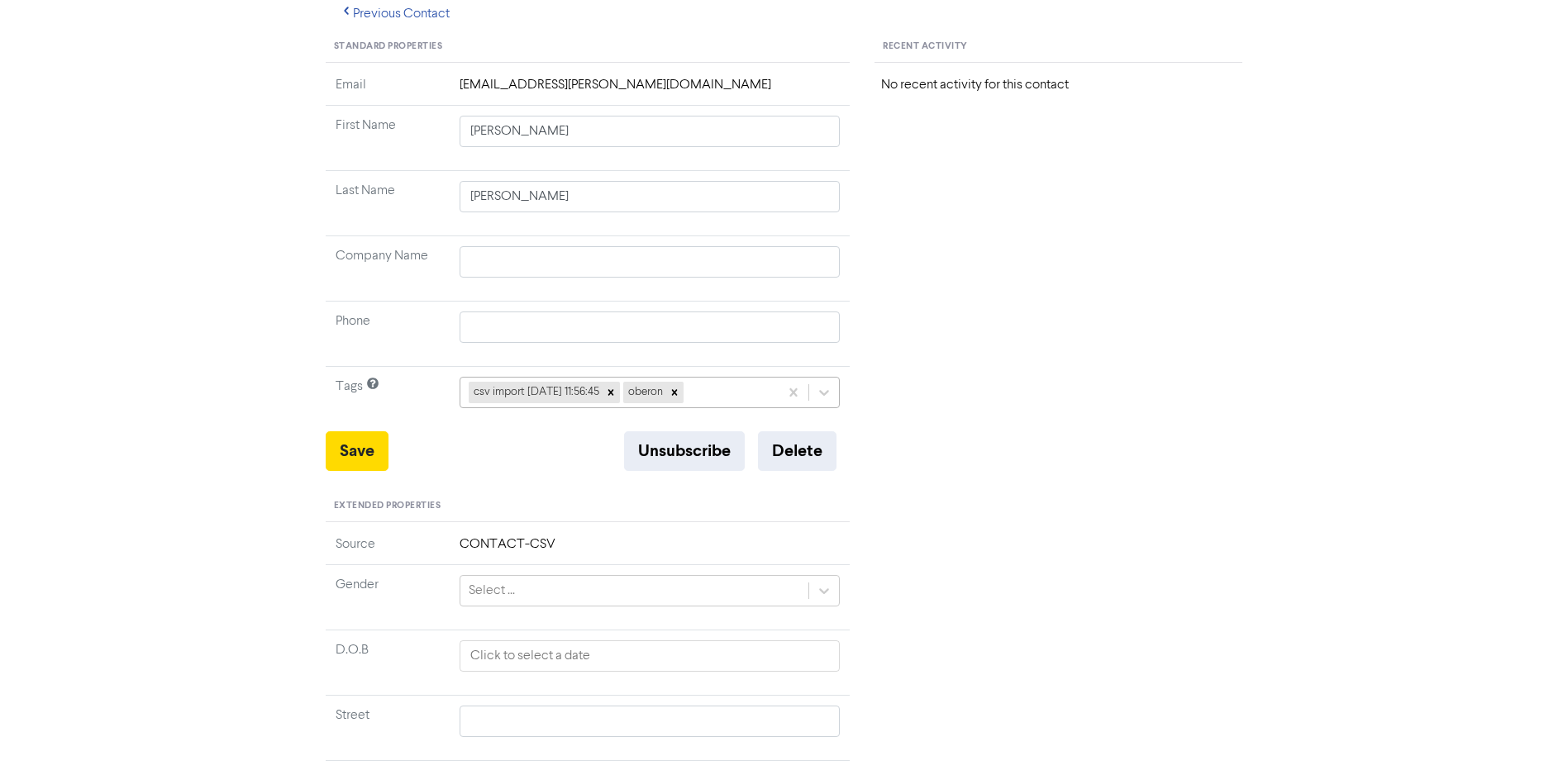
click at [751, 407] on div "csv import [DATE] 11:56:45 oberon" at bounding box center [620, 392] width 319 height 30
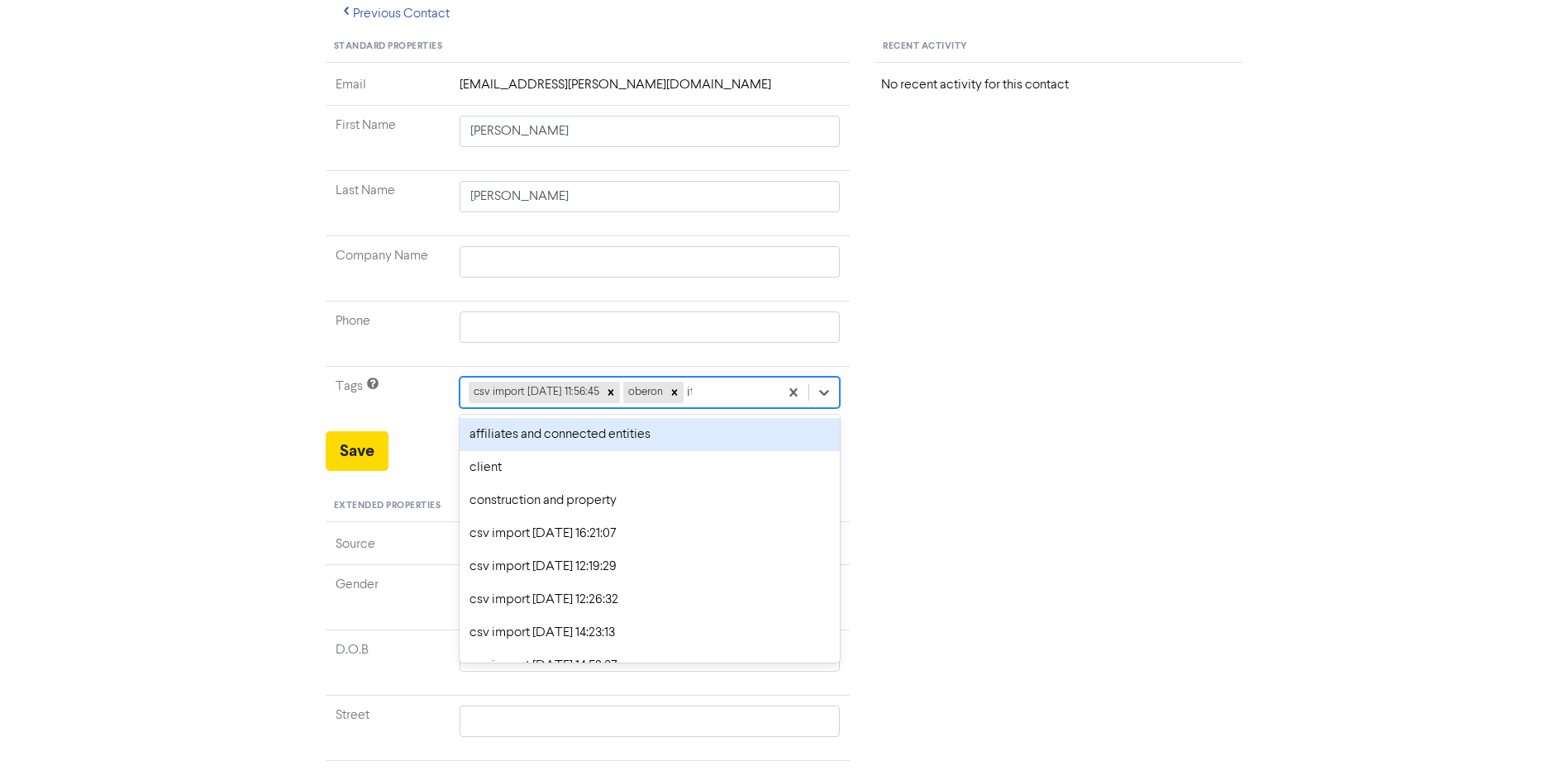
type input "itr"
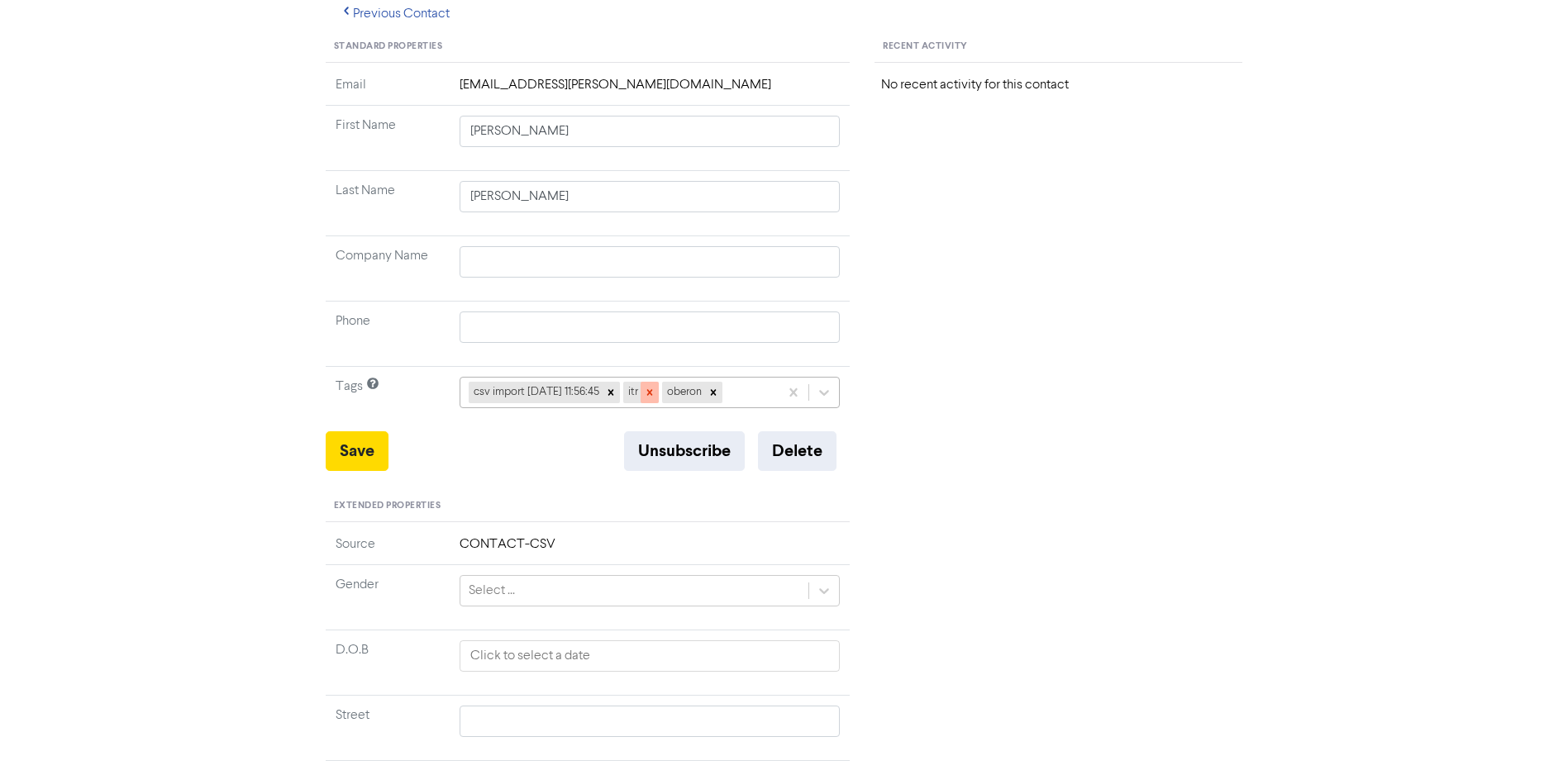
click at [653, 390] on icon at bounding box center [650, 393] width 6 height 6
click at [681, 391] on icon at bounding box center [675, 392] width 12 height 12
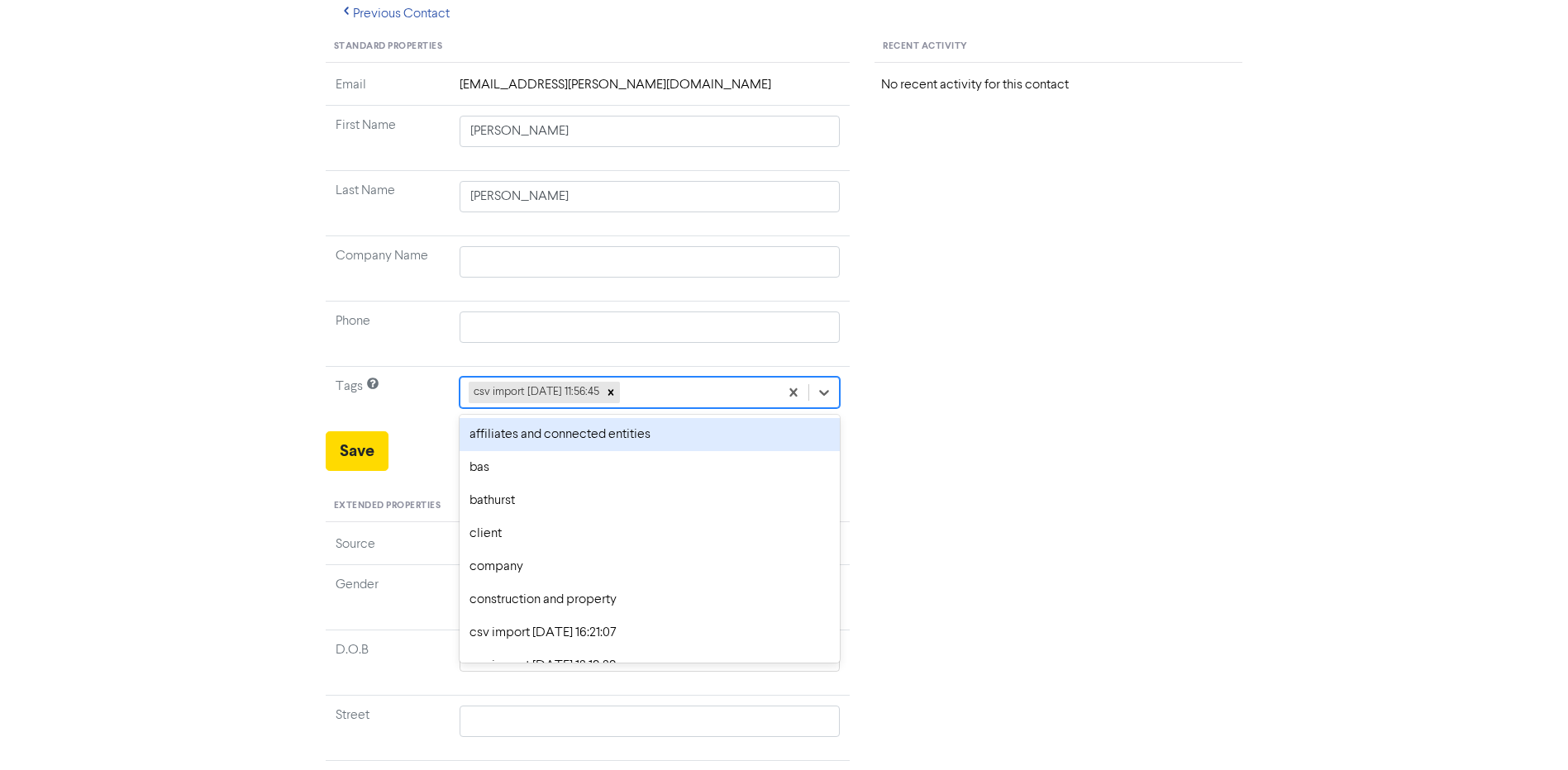
click at [696, 391] on div "csv import [DATE] 11:56:45" at bounding box center [620, 392] width 319 height 30
type input "bat"
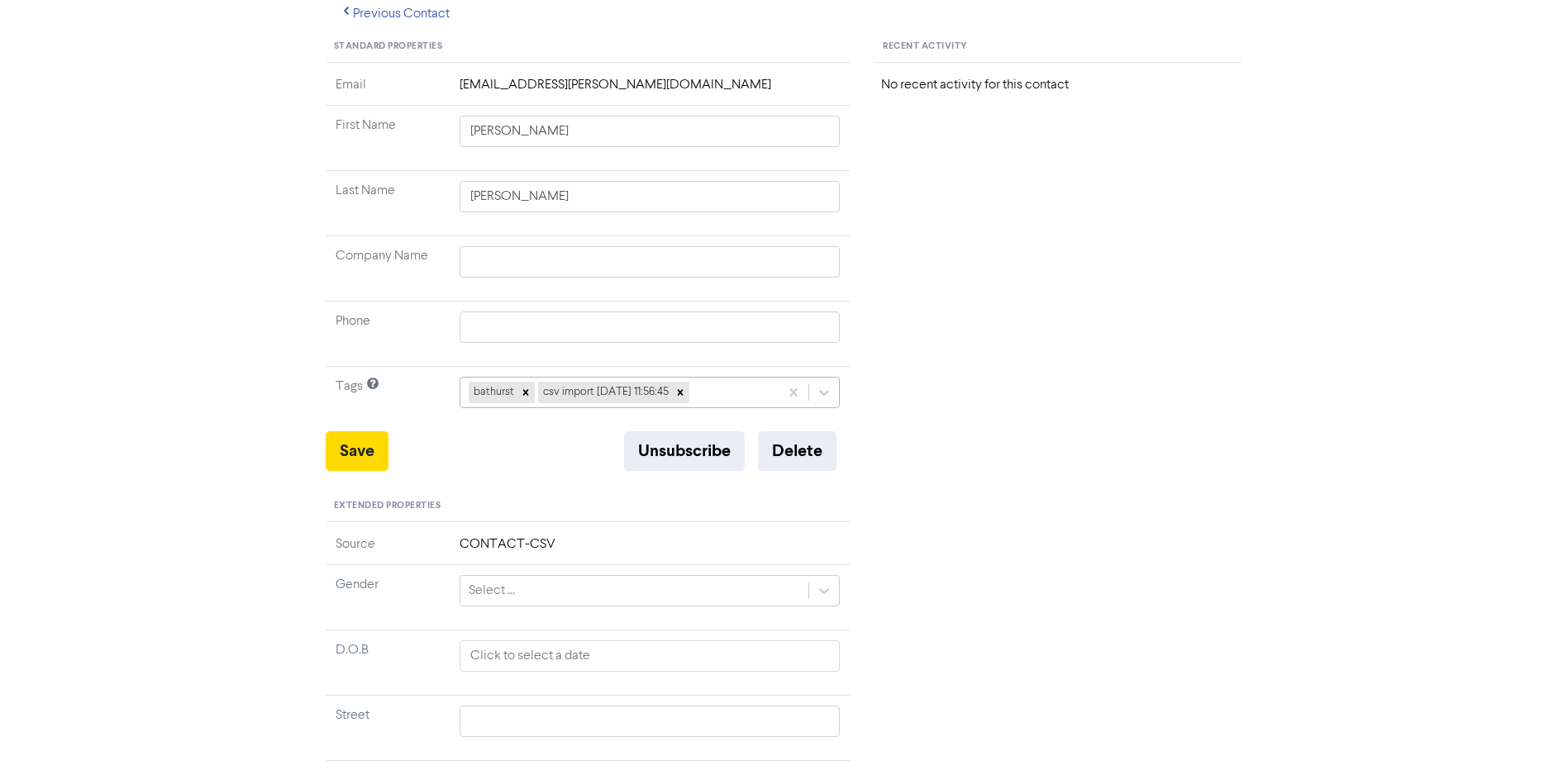
click at [740, 388] on div "bathurst csv import [DATE] 11:56:45" at bounding box center [620, 392] width 319 height 30
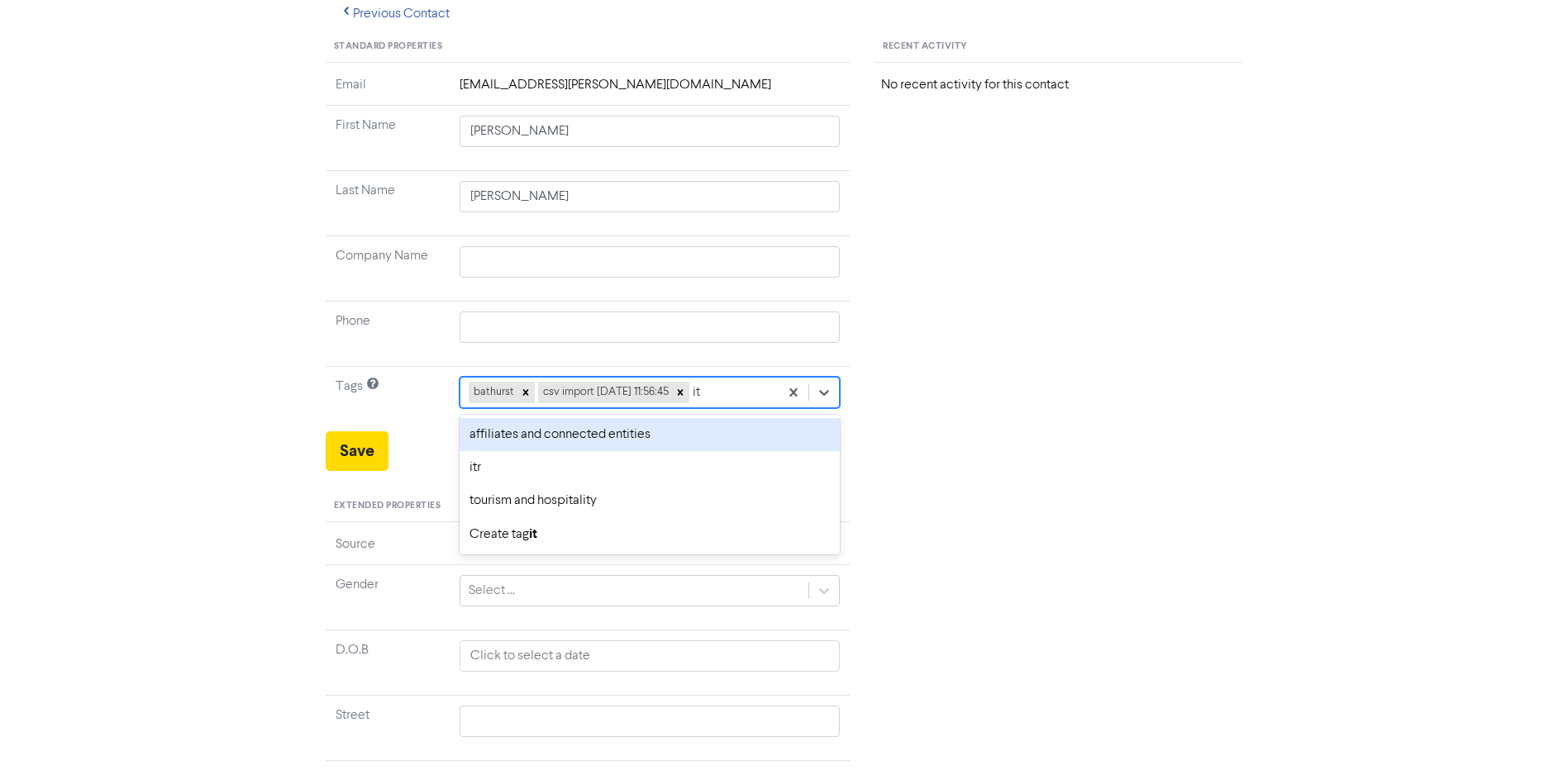
type input "itr"
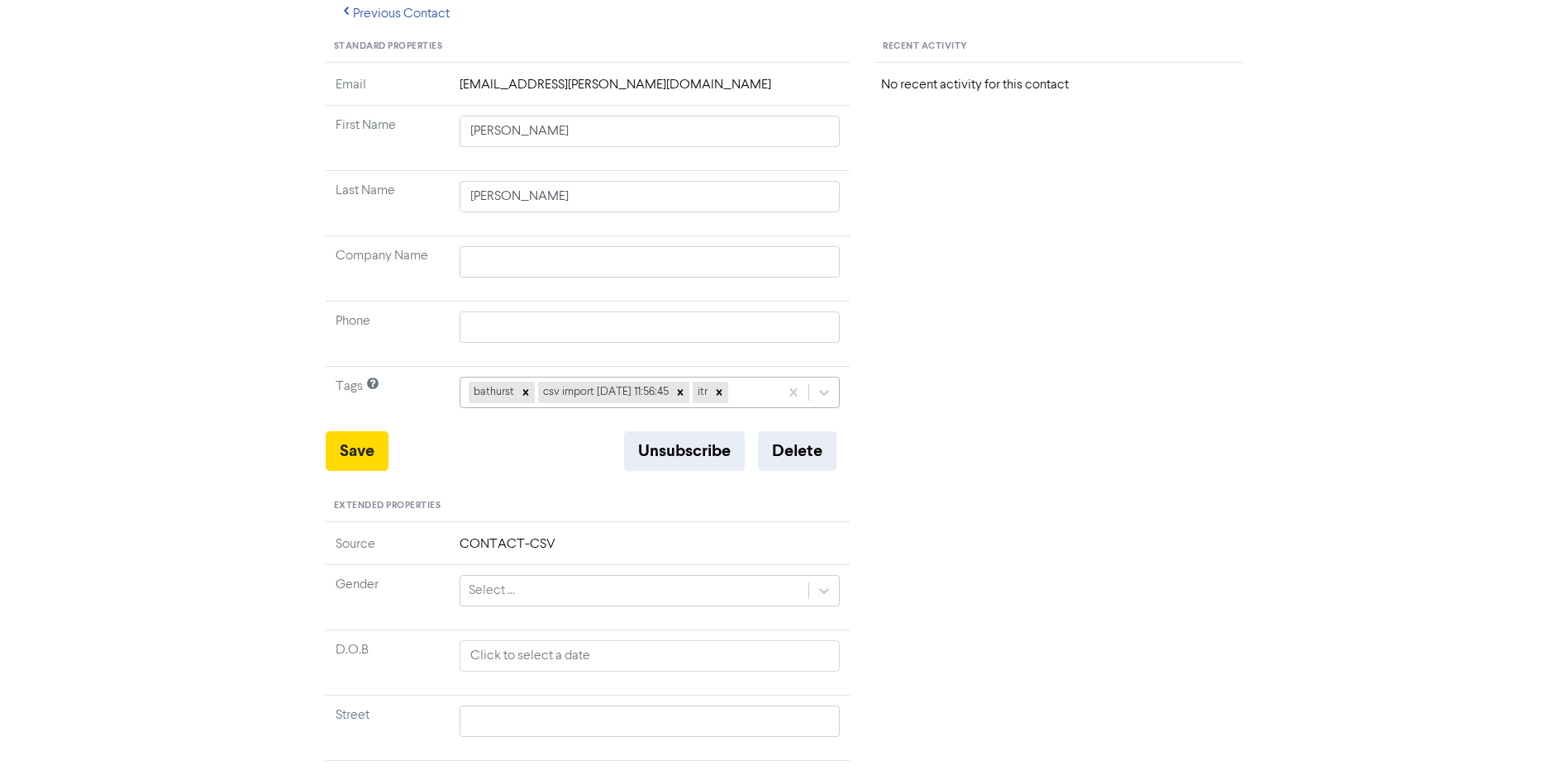
click at [756, 391] on div "bathurst csv import [DATE] 11:56:45 itr" at bounding box center [620, 392] width 319 height 30
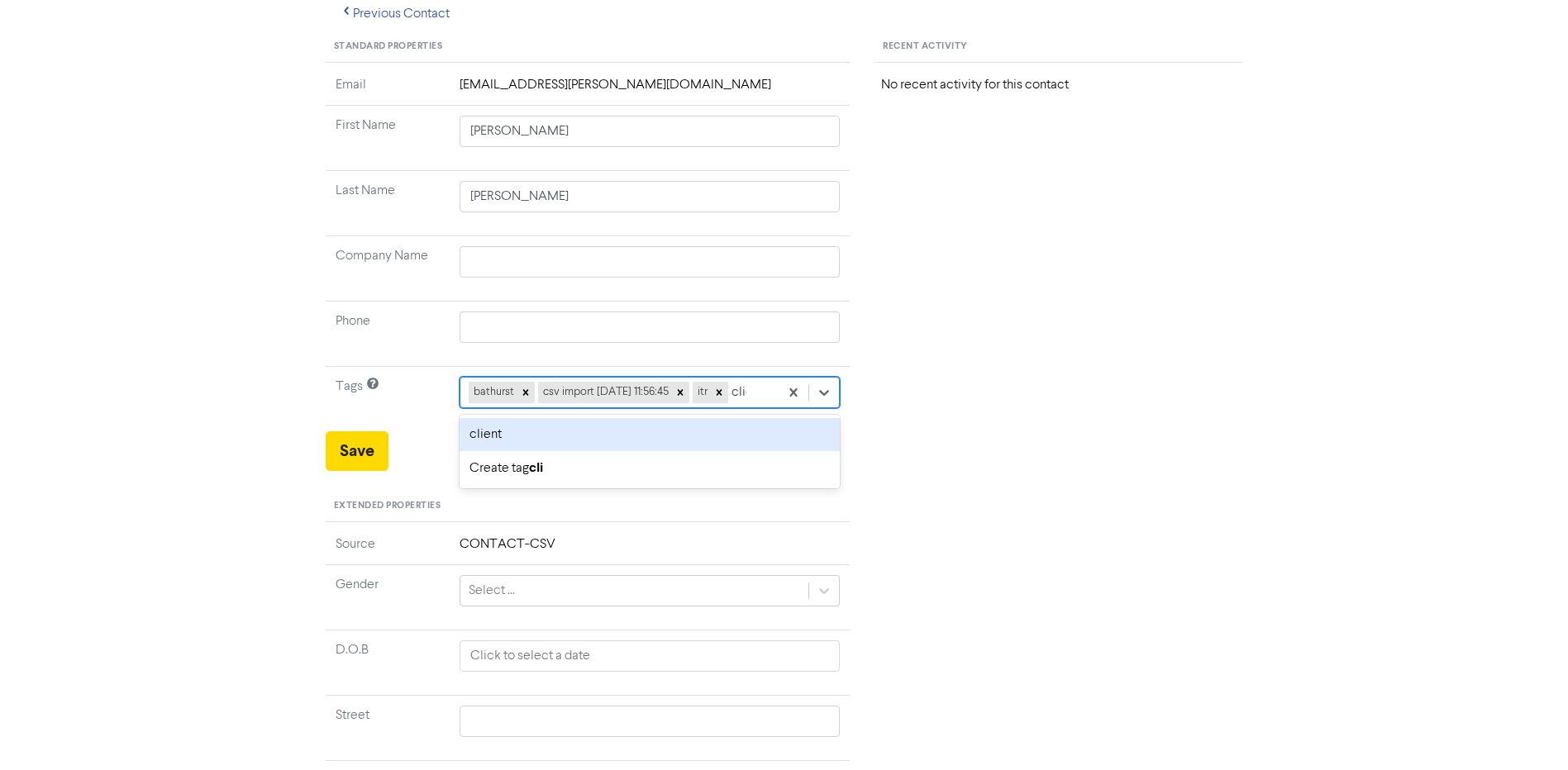
type input "client"
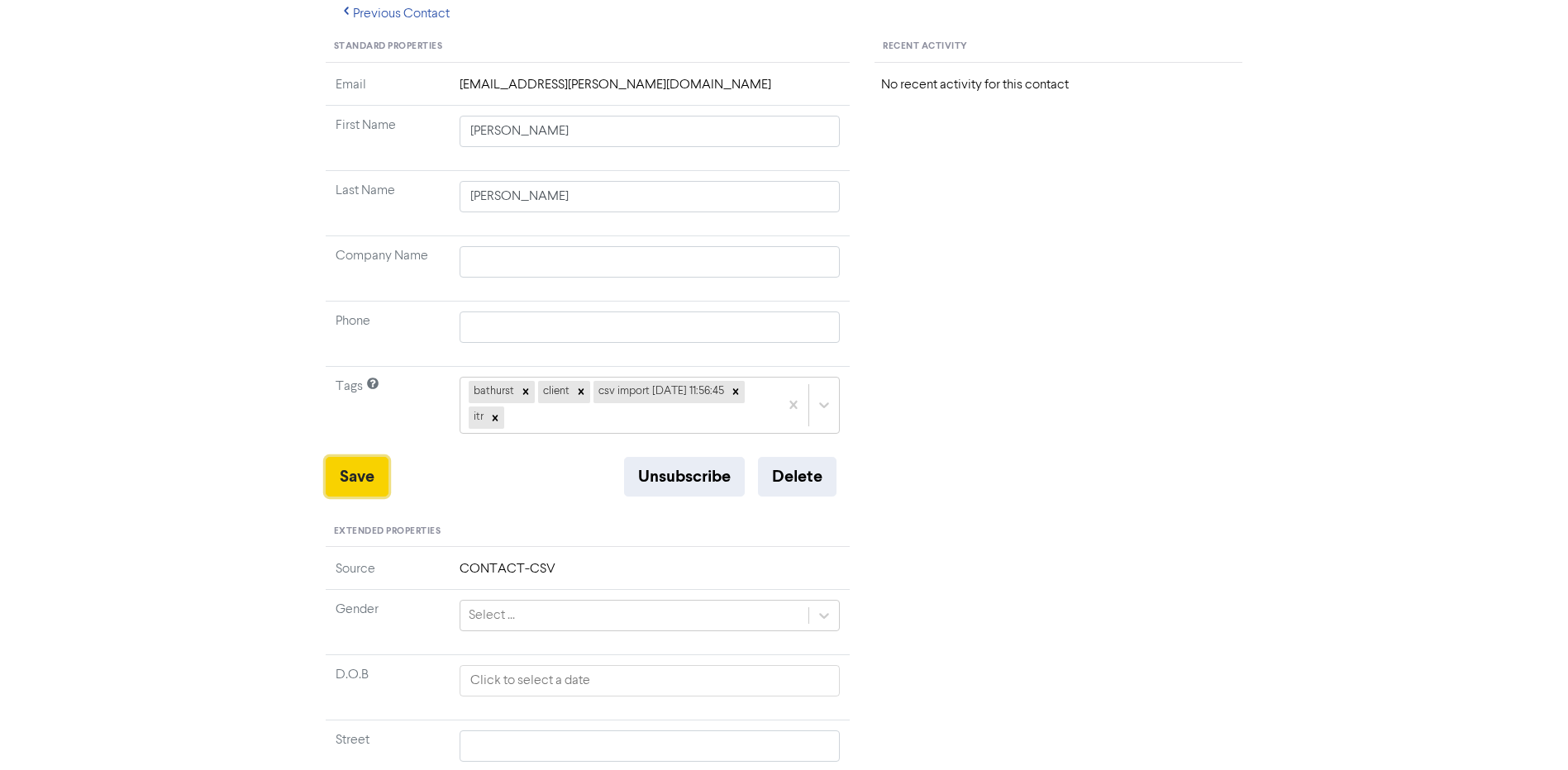
click at [345, 474] on button "Save" at bounding box center [357, 476] width 63 height 40
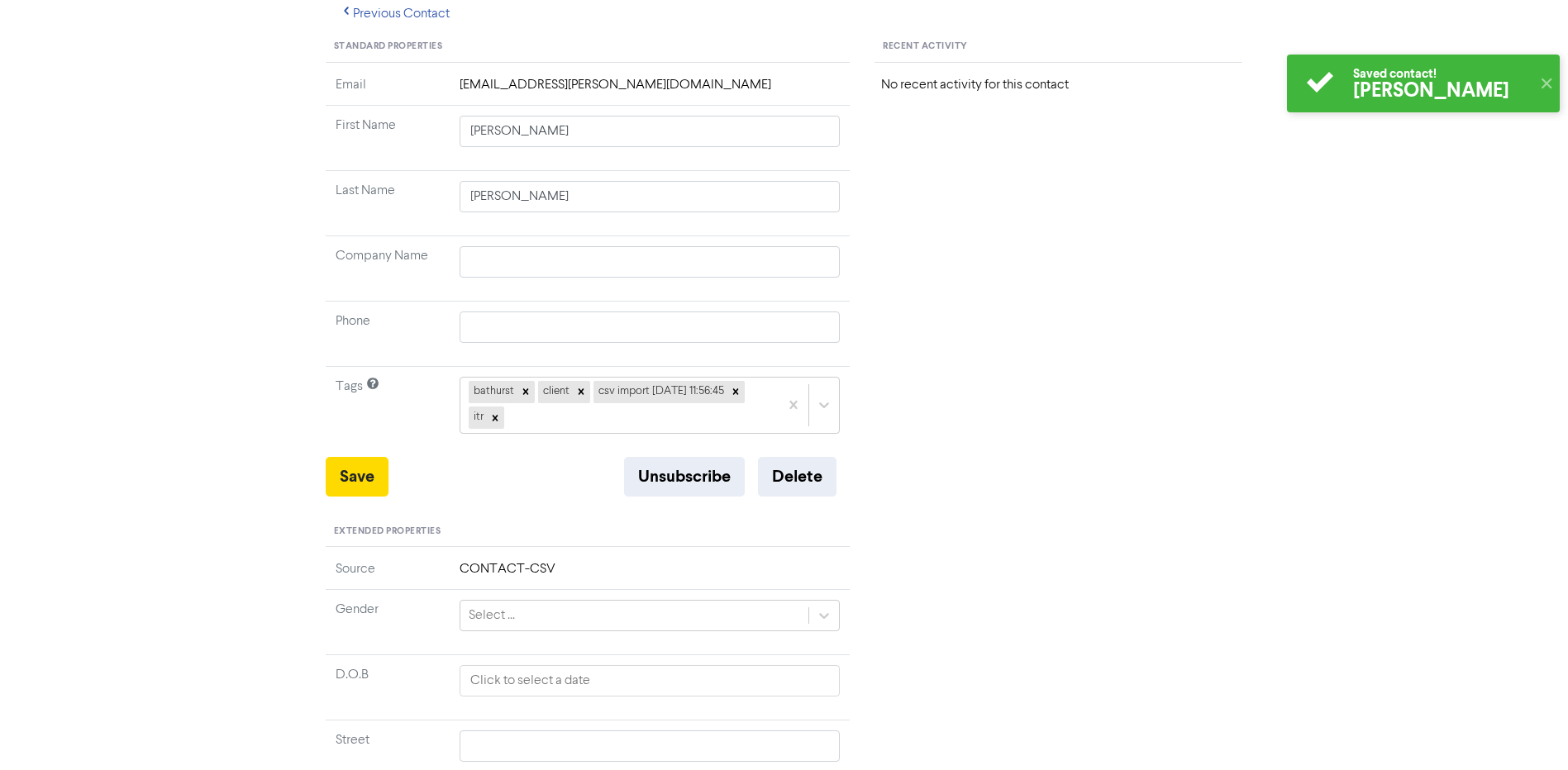
scroll to position [0, 0]
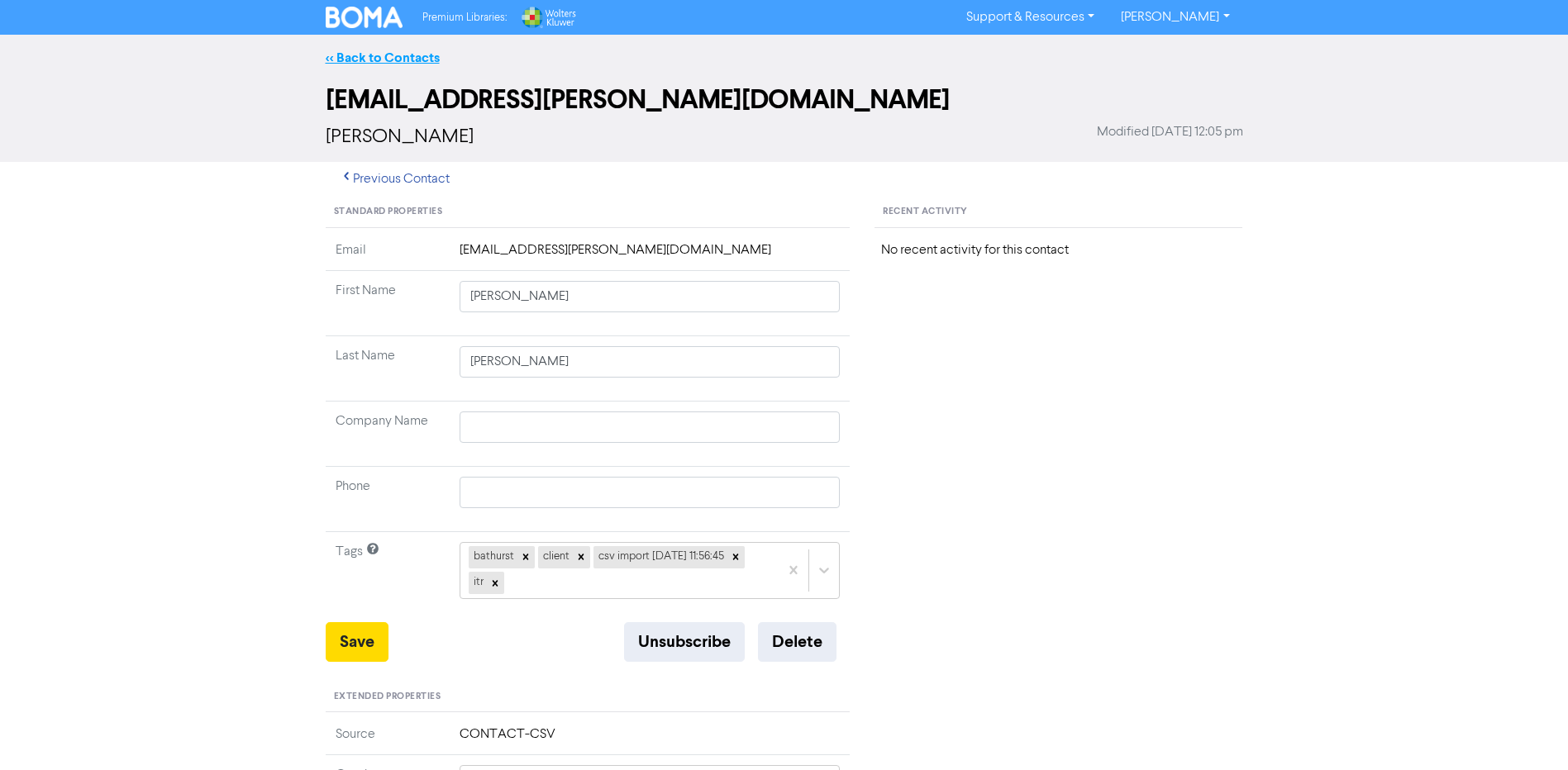
click at [415, 63] on link "<< Back to Contacts" at bounding box center [383, 57] width 114 height 16
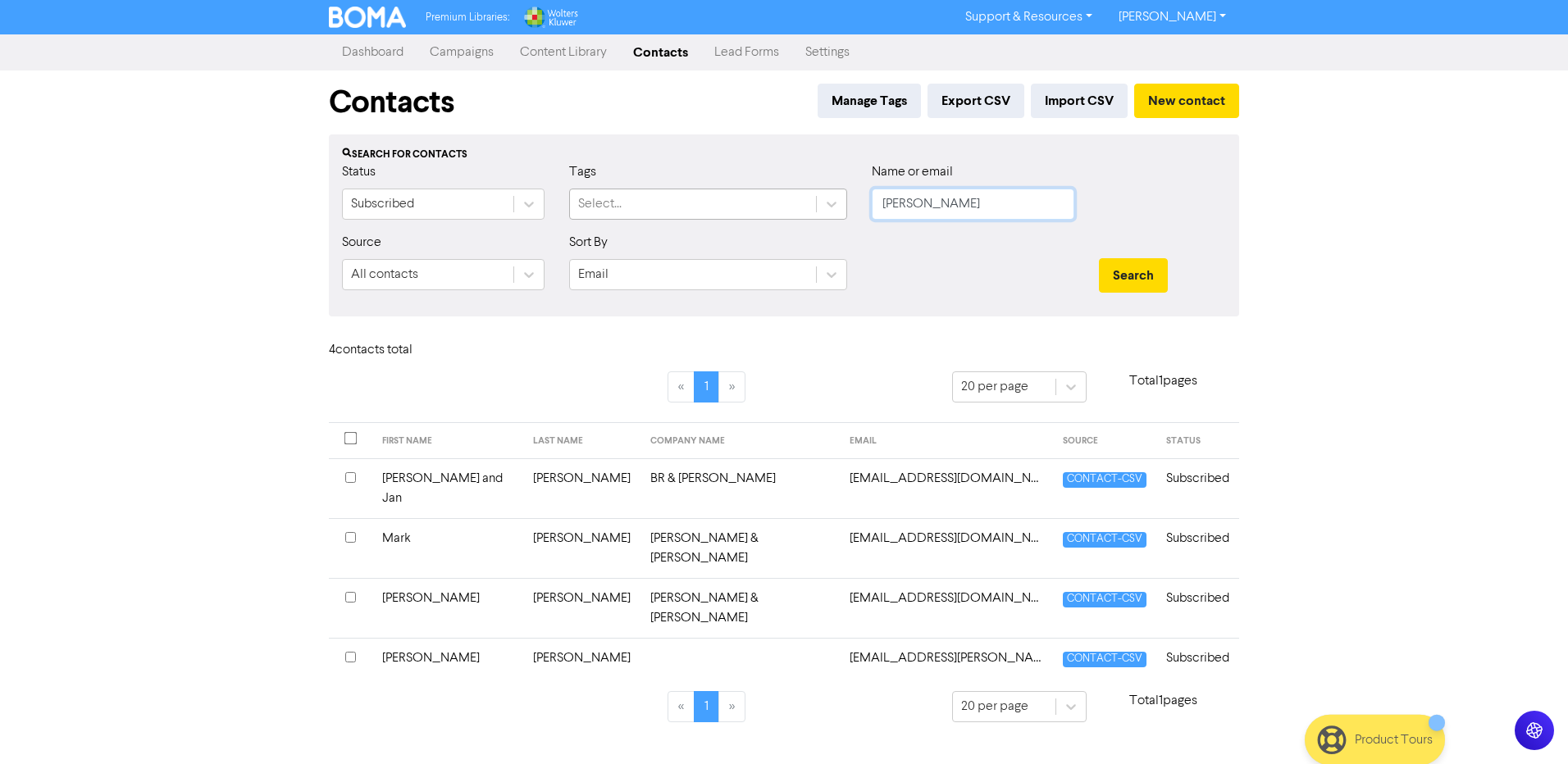
drag, startPoint x: 961, startPoint y: 205, endPoint x: 623, endPoint y: 210, distance: 338.0
click at [705, 209] on div "Status Subscribed Tags Select... Name or email [PERSON_NAME]" at bounding box center [784, 197] width 909 height 71
type input "[PERSON_NAME]"
click at [1099, 258] on button "Search" at bounding box center [1134, 275] width 69 height 35
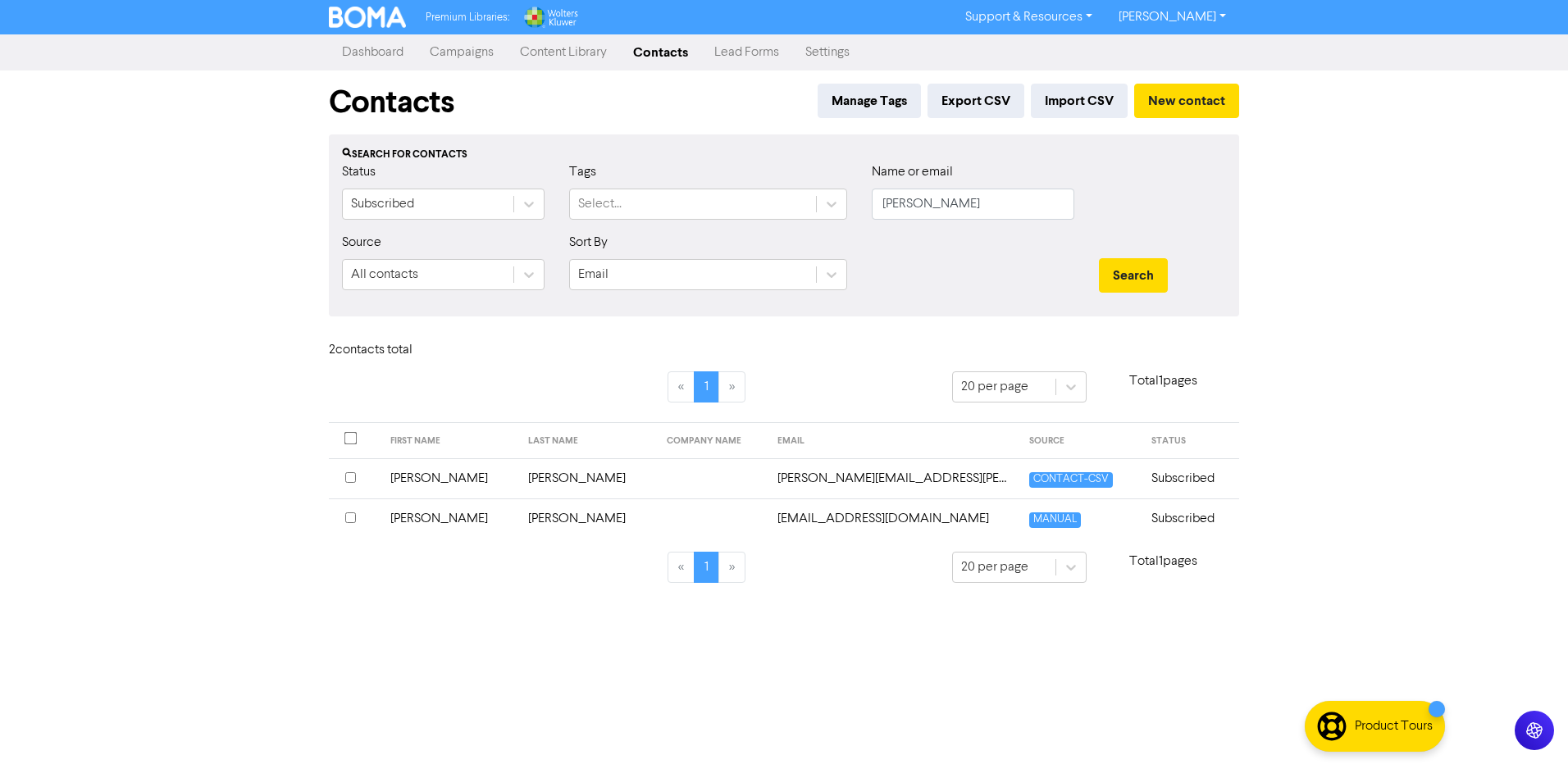
click at [522, 478] on td "[PERSON_NAME]" at bounding box center [588, 478] width 139 height 40
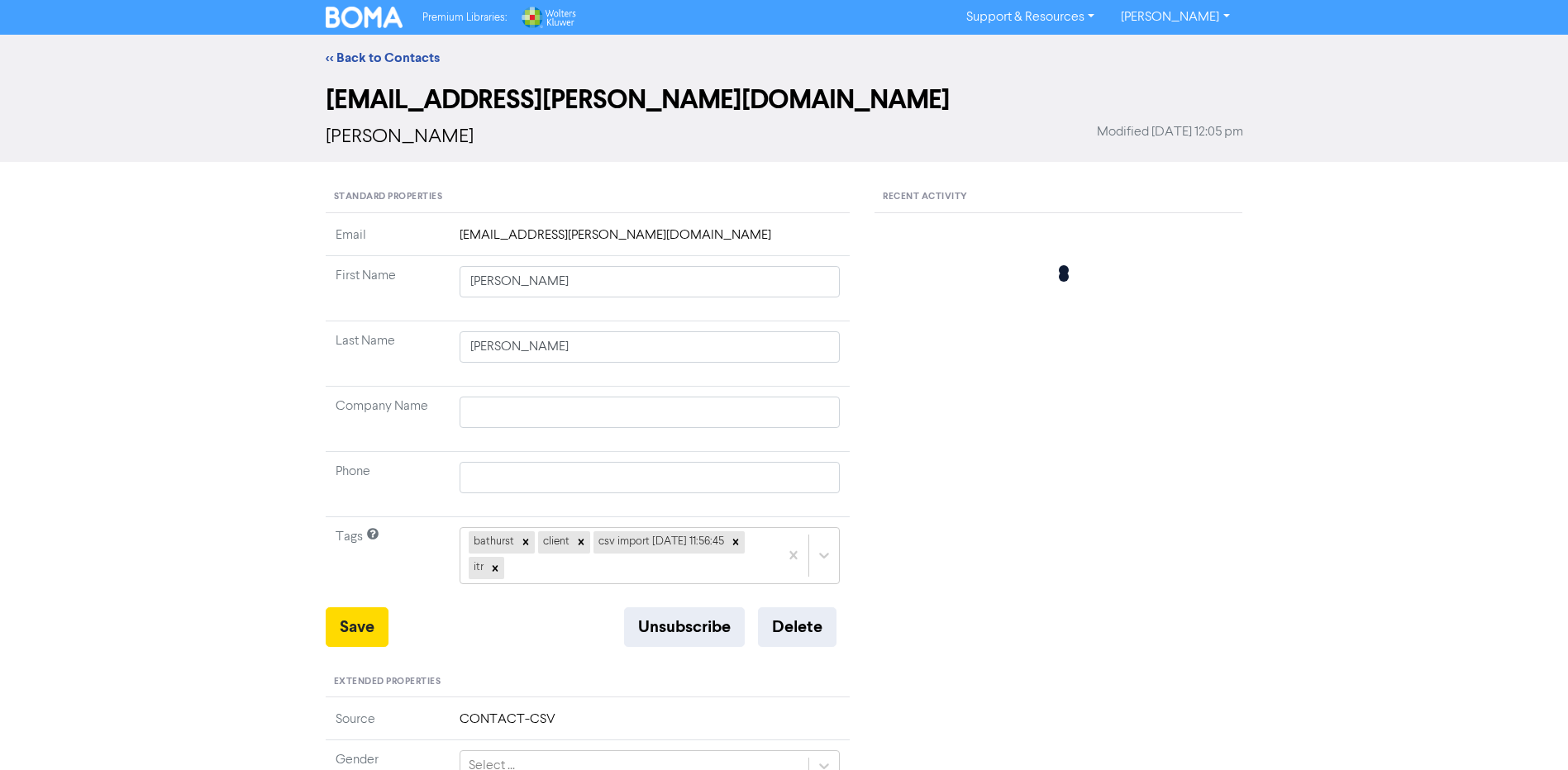
type input "[PERSON_NAME]"
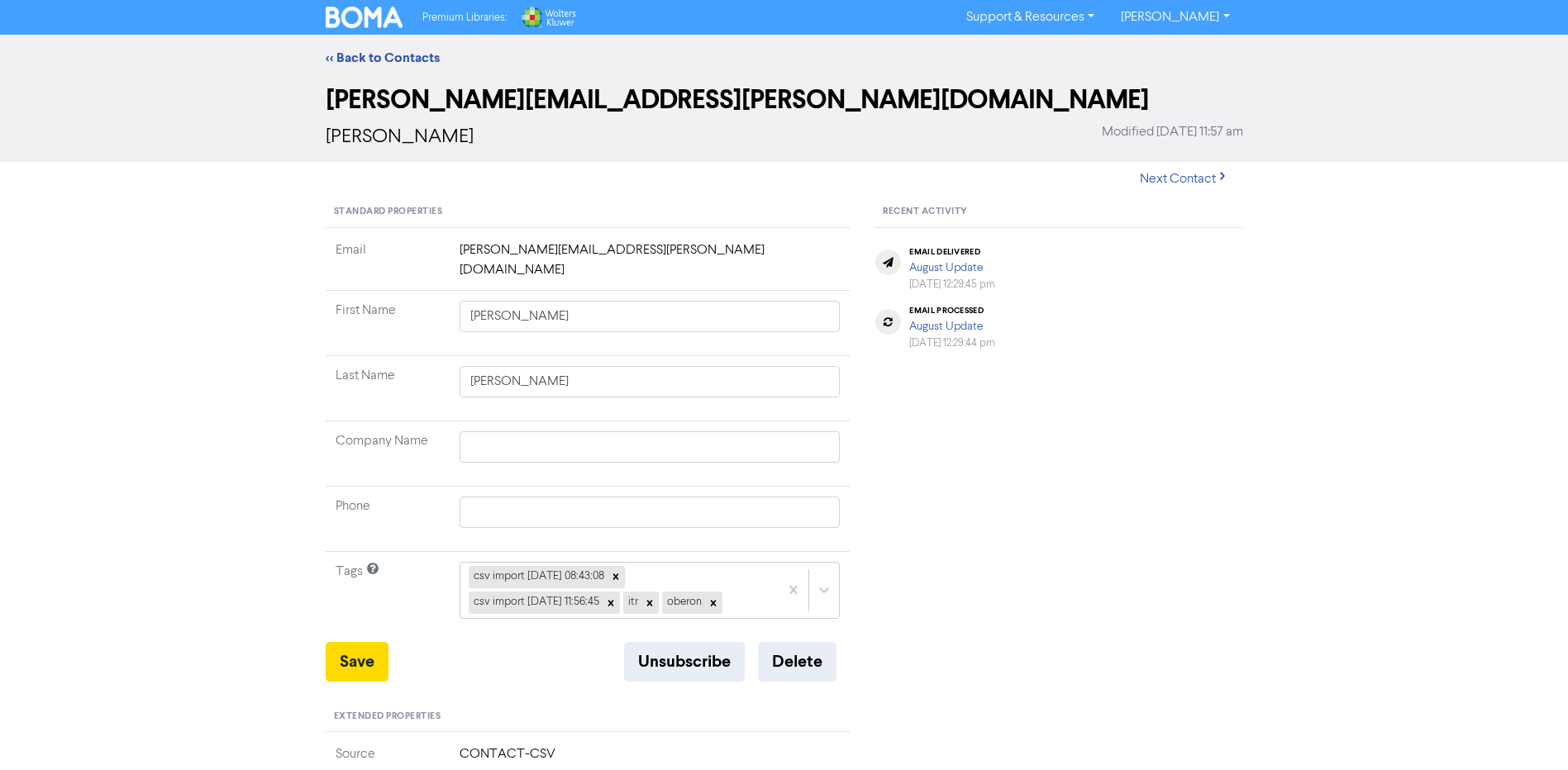
drag, startPoint x: 383, startPoint y: 58, endPoint x: 98, endPoint y: 134, distance: 295.0
click at [383, 58] on link "<< Back to Contacts" at bounding box center [383, 57] width 114 height 16
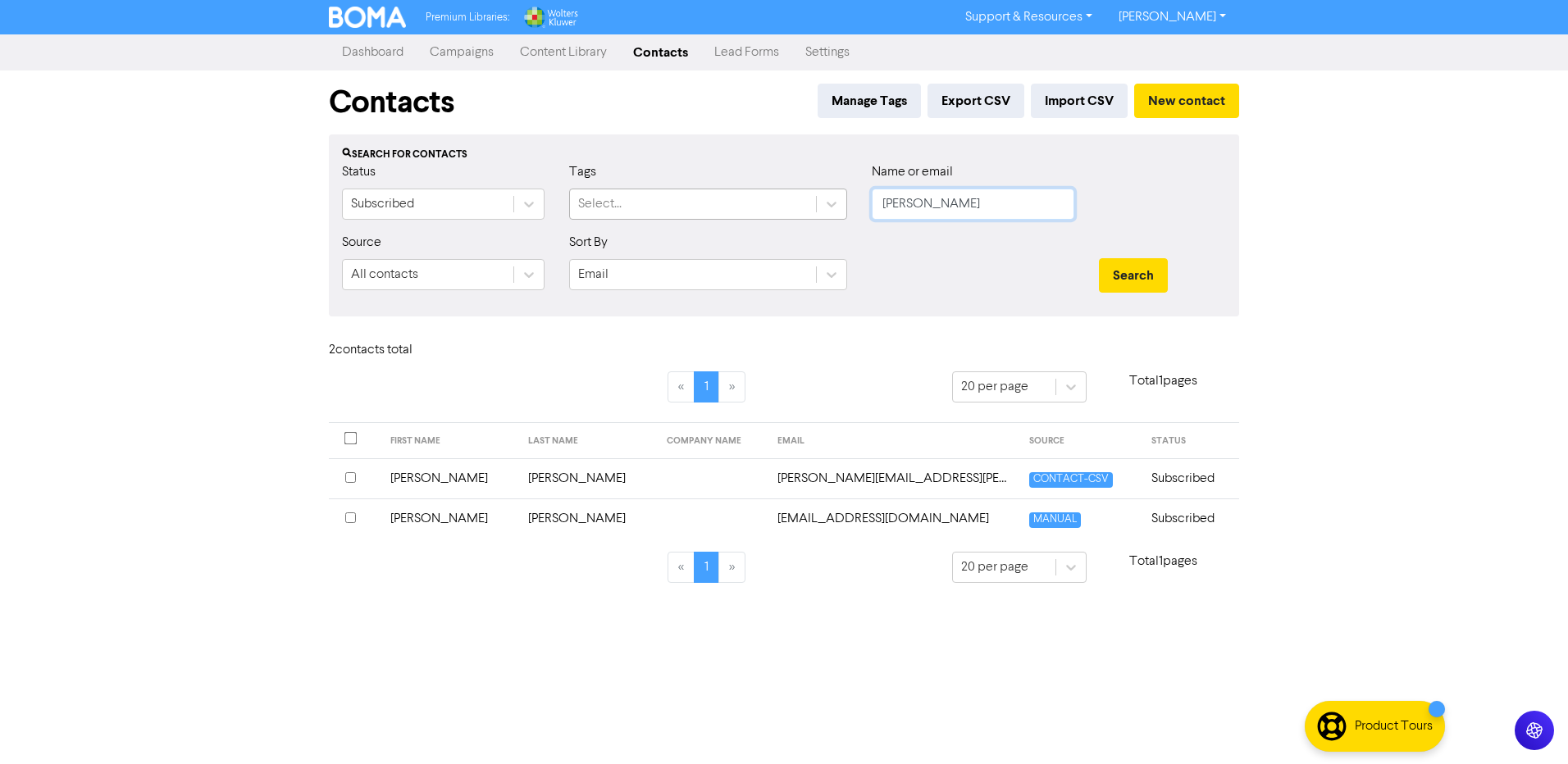
drag, startPoint x: 936, startPoint y: 196, endPoint x: 641, endPoint y: 207, distance: 295.2
click at [668, 213] on div "Status Subscribed Tags Select... Name or email [PERSON_NAME]" at bounding box center [784, 197] width 909 height 71
type input "wood"
click at [1099, 258] on button "Search" at bounding box center [1134, 275] width 69 height 35
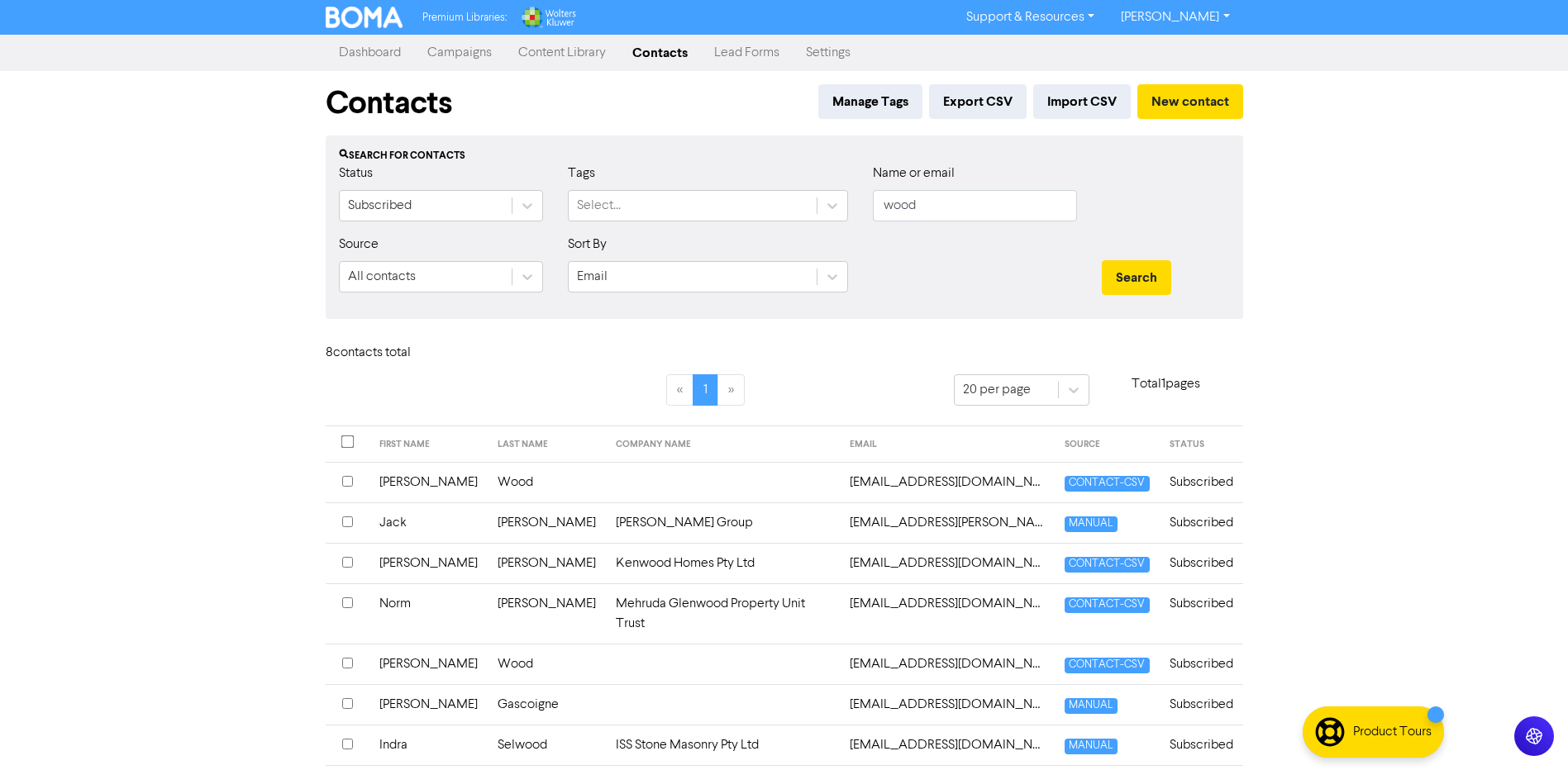
click at [440, 483] on td "[PERSON_NAME]" at bounding box center [428, 482] width 118 height 41
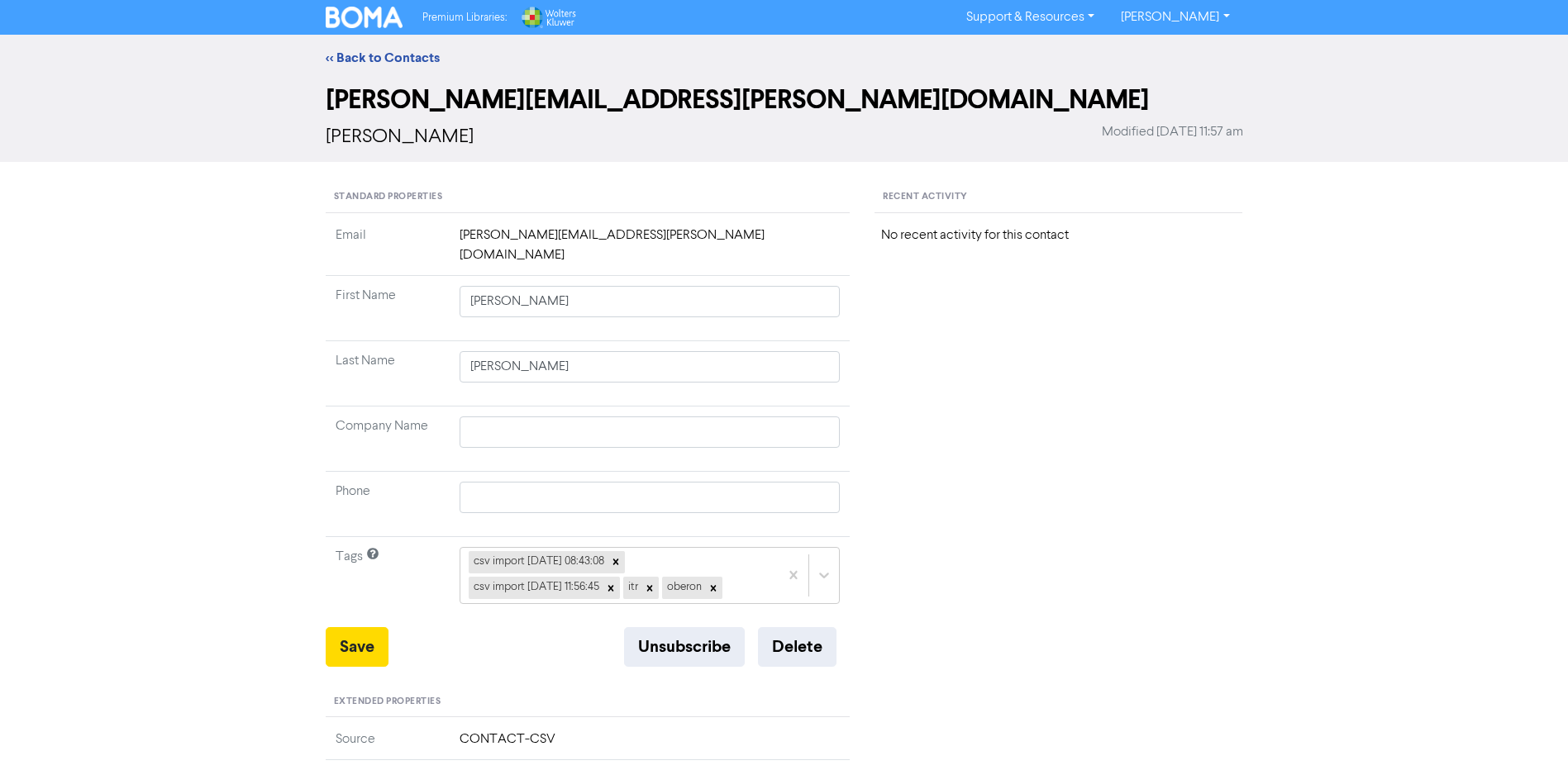
type input "[PERSON_NAME]"
type input "Wood"
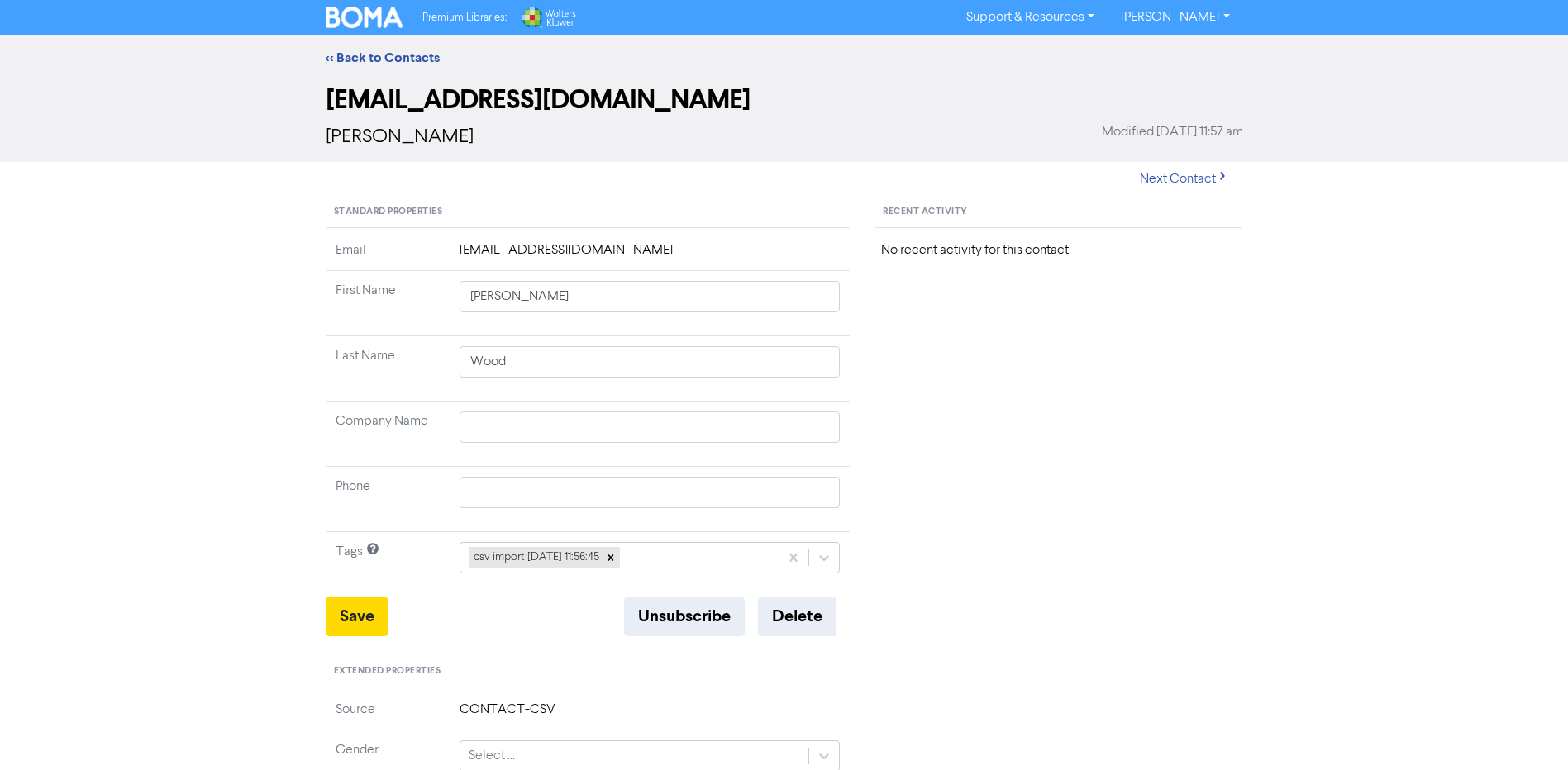
click at [738, 574] on td "csv import [DATE] 11:56:45" at bounding box center [650, 565] width 401 height 66
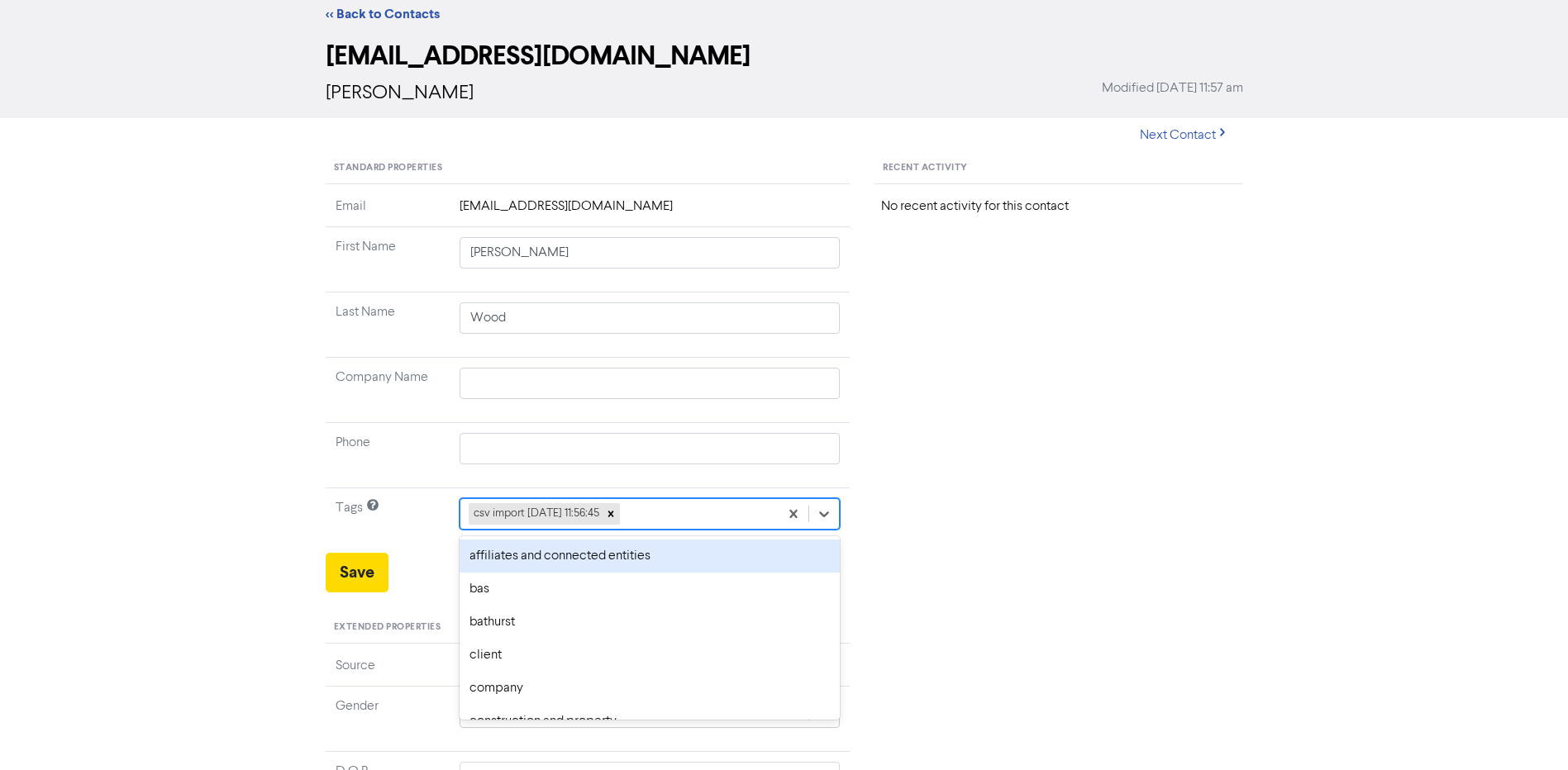
click at [712, 529] on div "option affiliates and connected entities focused, 1 of 34. 33 results available…" at bounding box center [651, 514] width 381 height 32
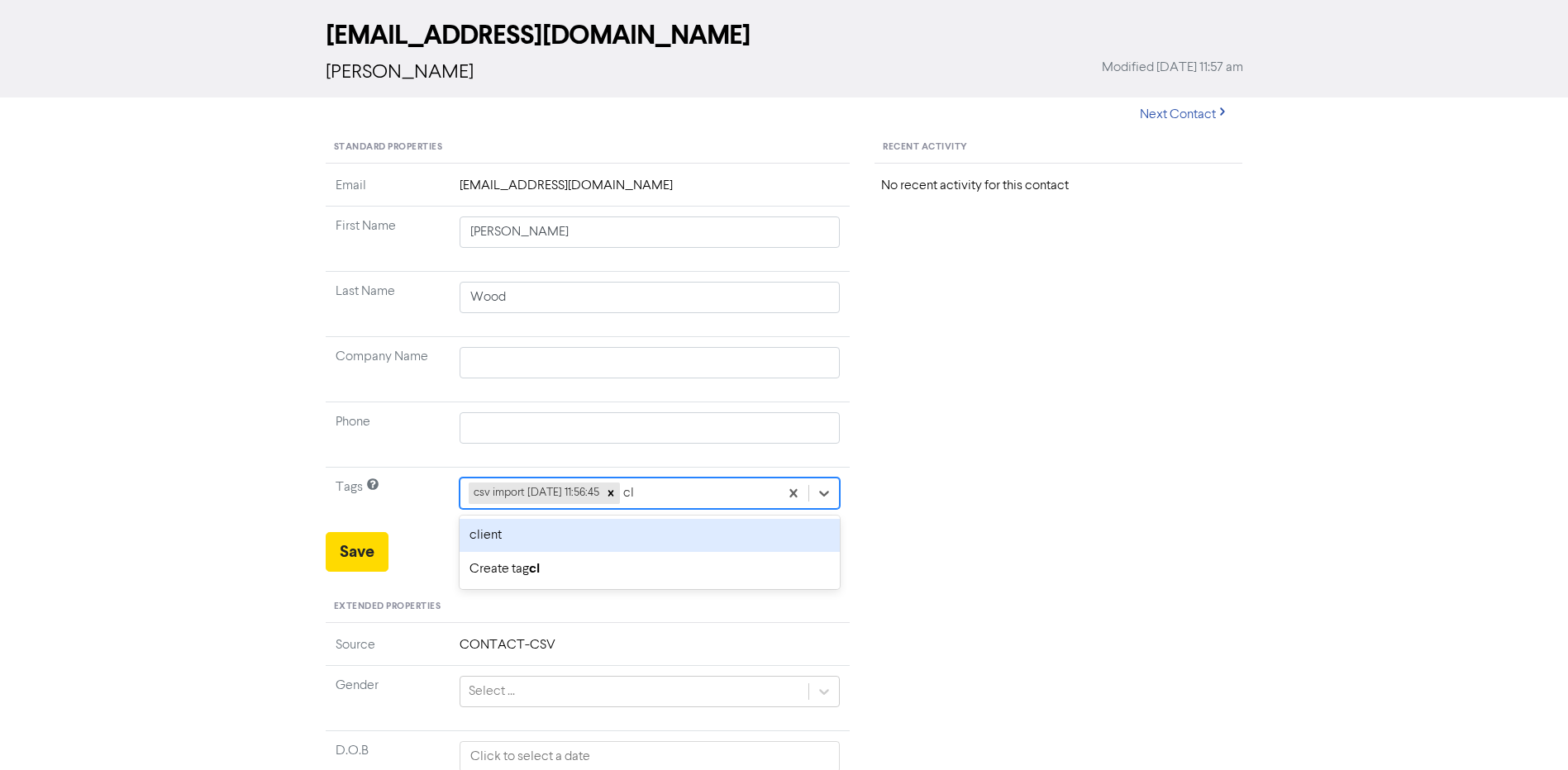
type input "cli"
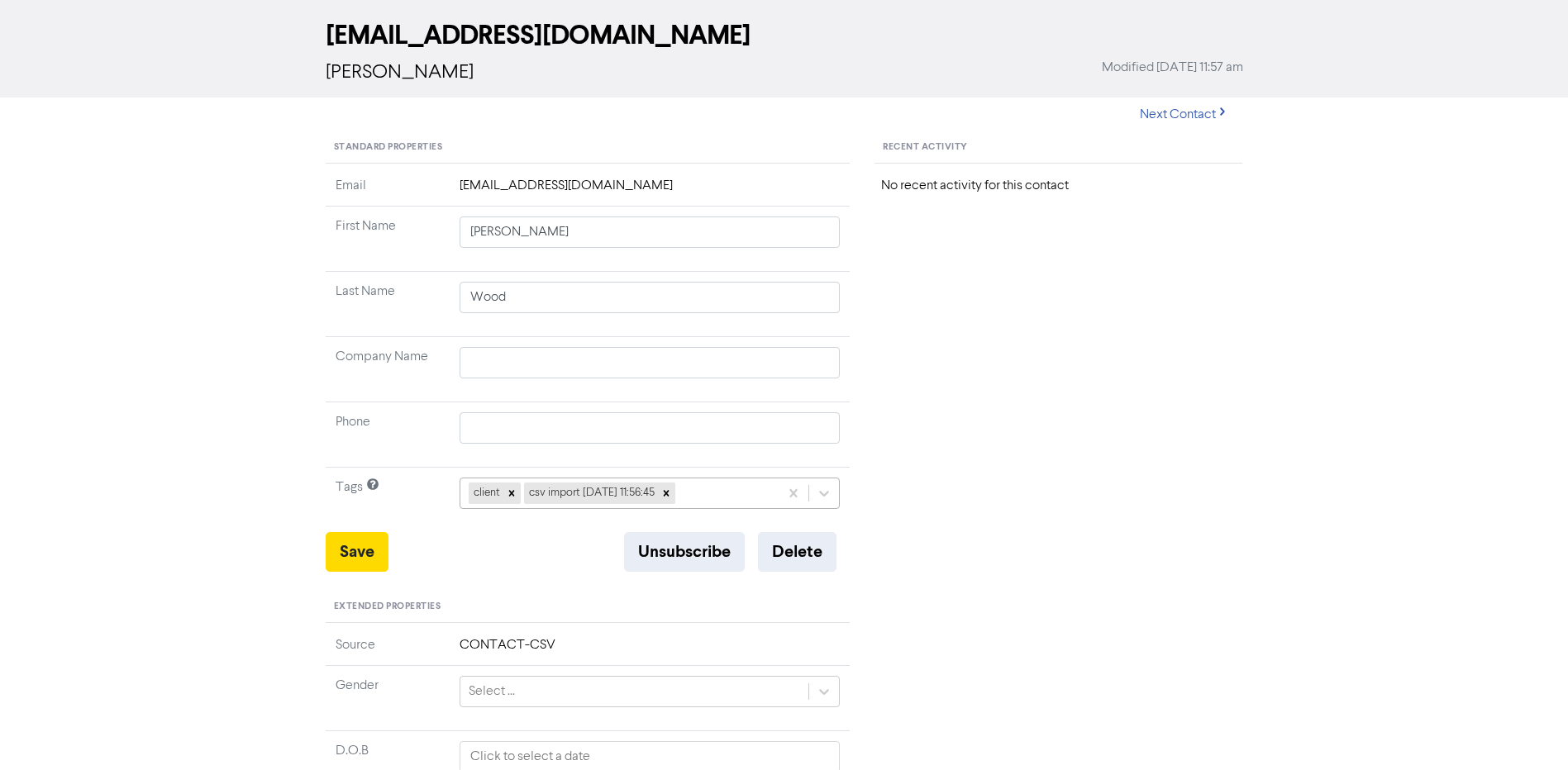
click at [725, 495] on div "client csv import [DATE] 11:56:45" at bounding box center [620, 493] width 319 height 30
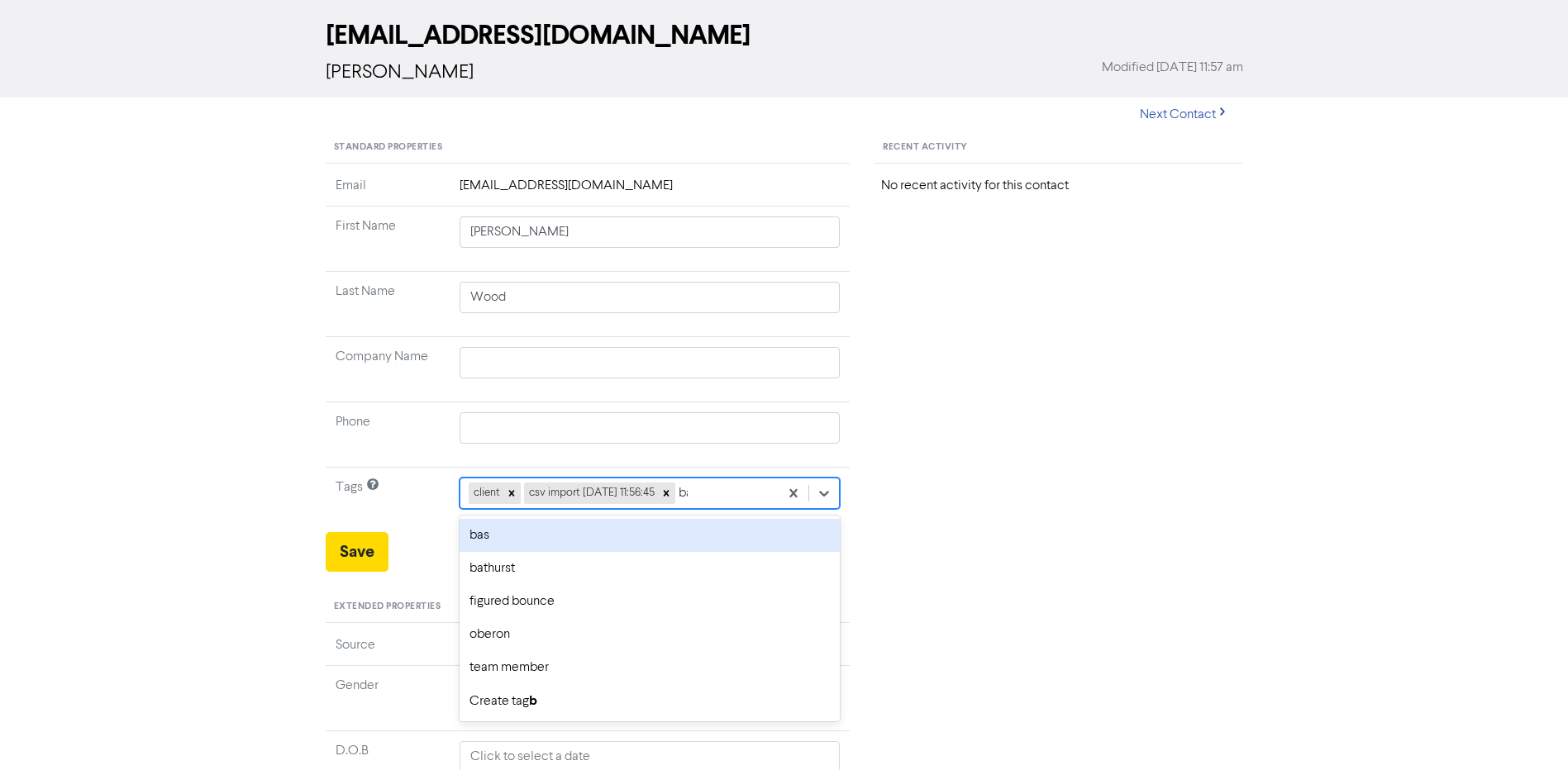
type input "bat"
click at [779, 498] on div "bathurst client csv import [DATE] 11:56:45" at bounding box center [620, 493] width 319 height 30
type input "itr"
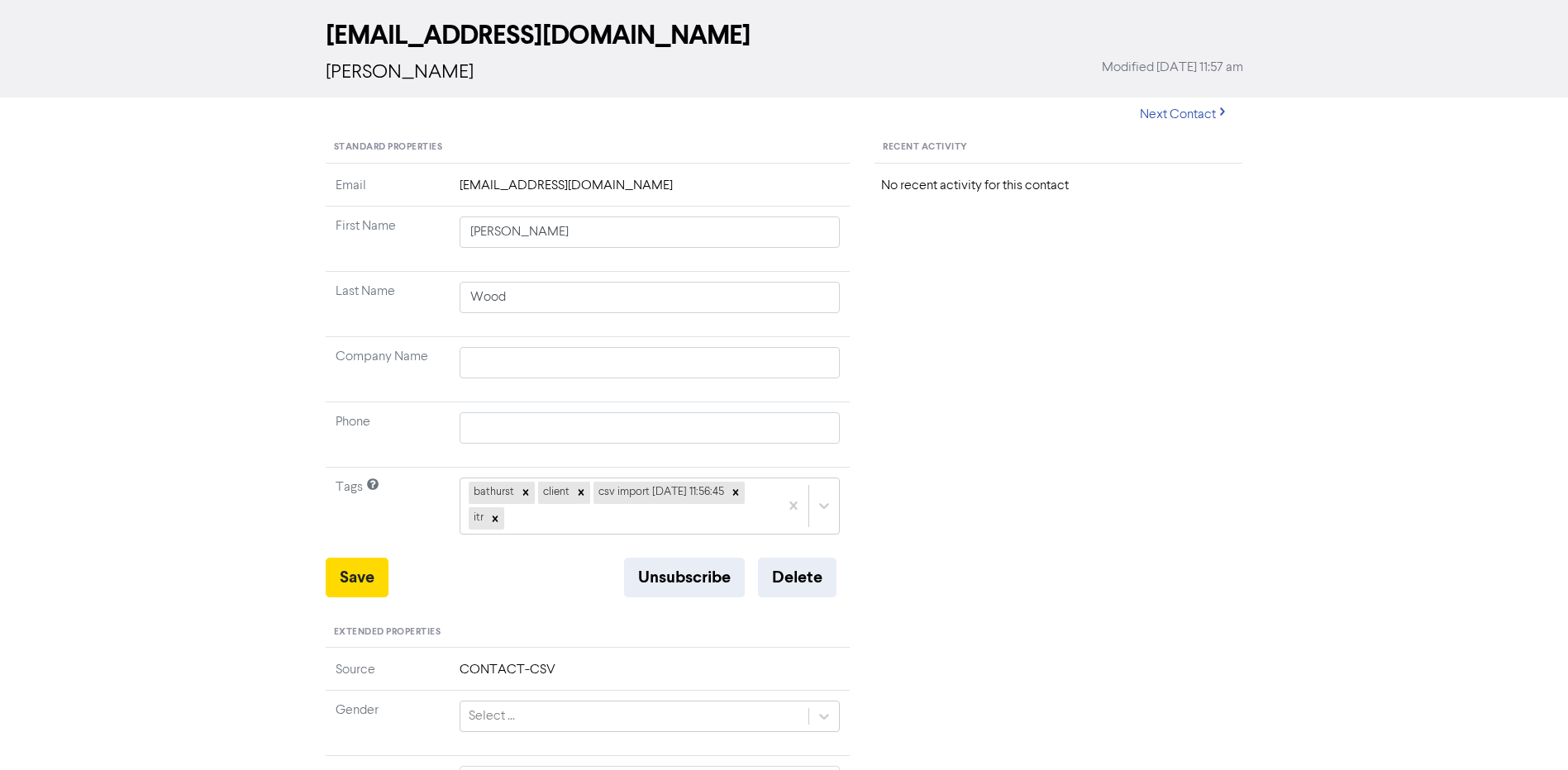
click at [351, 555] on td "Tags" at bounding box center [388, 512] width 124 height 90
click at [346, 576] on button "Save" at bounding box center [357, 577] width 63 height 40
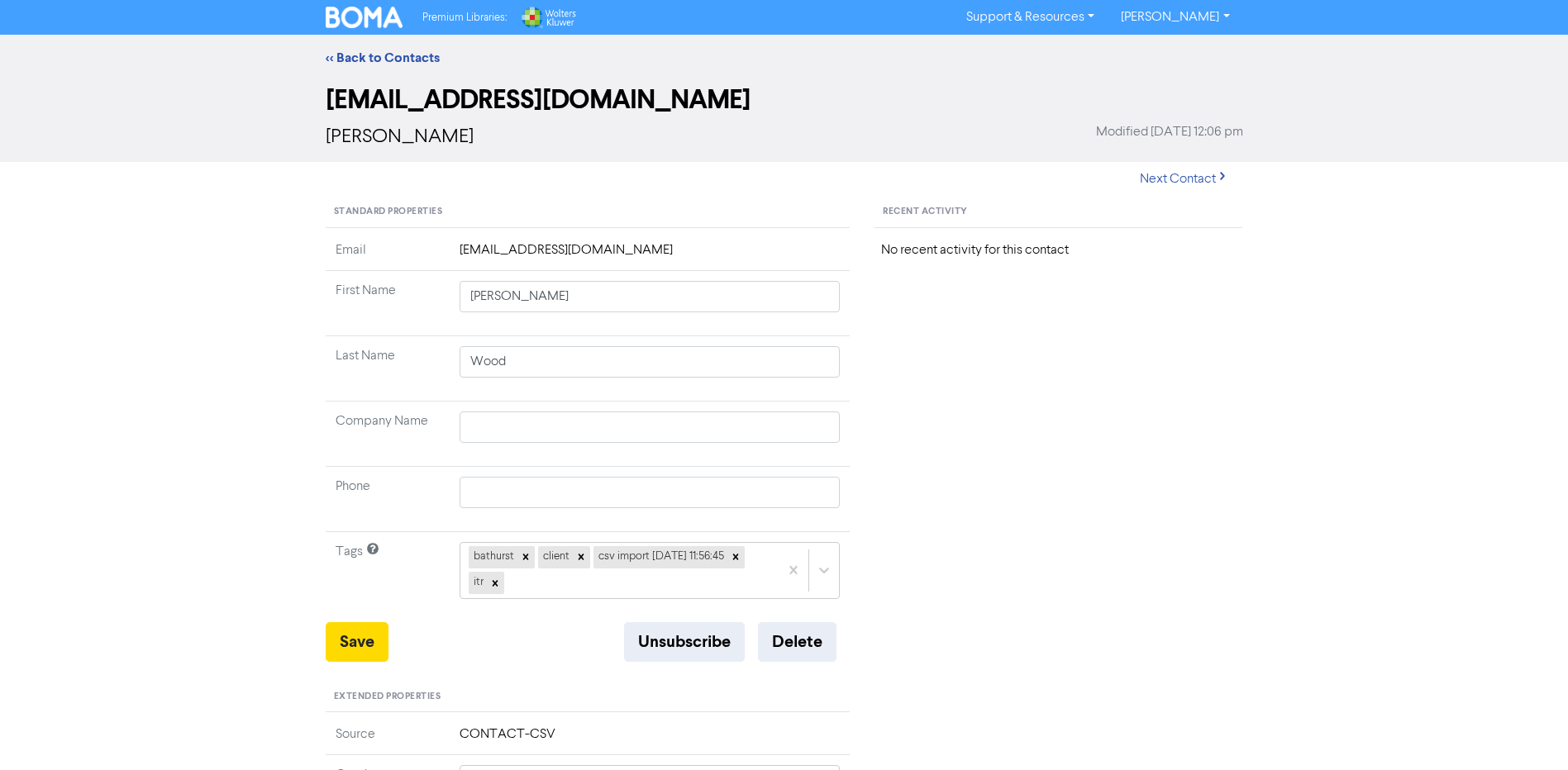
click at [369, 70] on div "<< Back to Contacts" at bounding box center [784, 58] width 1568 height 46
click at [369, 60] on link "<< Back to Contacts" at bounding box center [383, 57] width 114 height 16
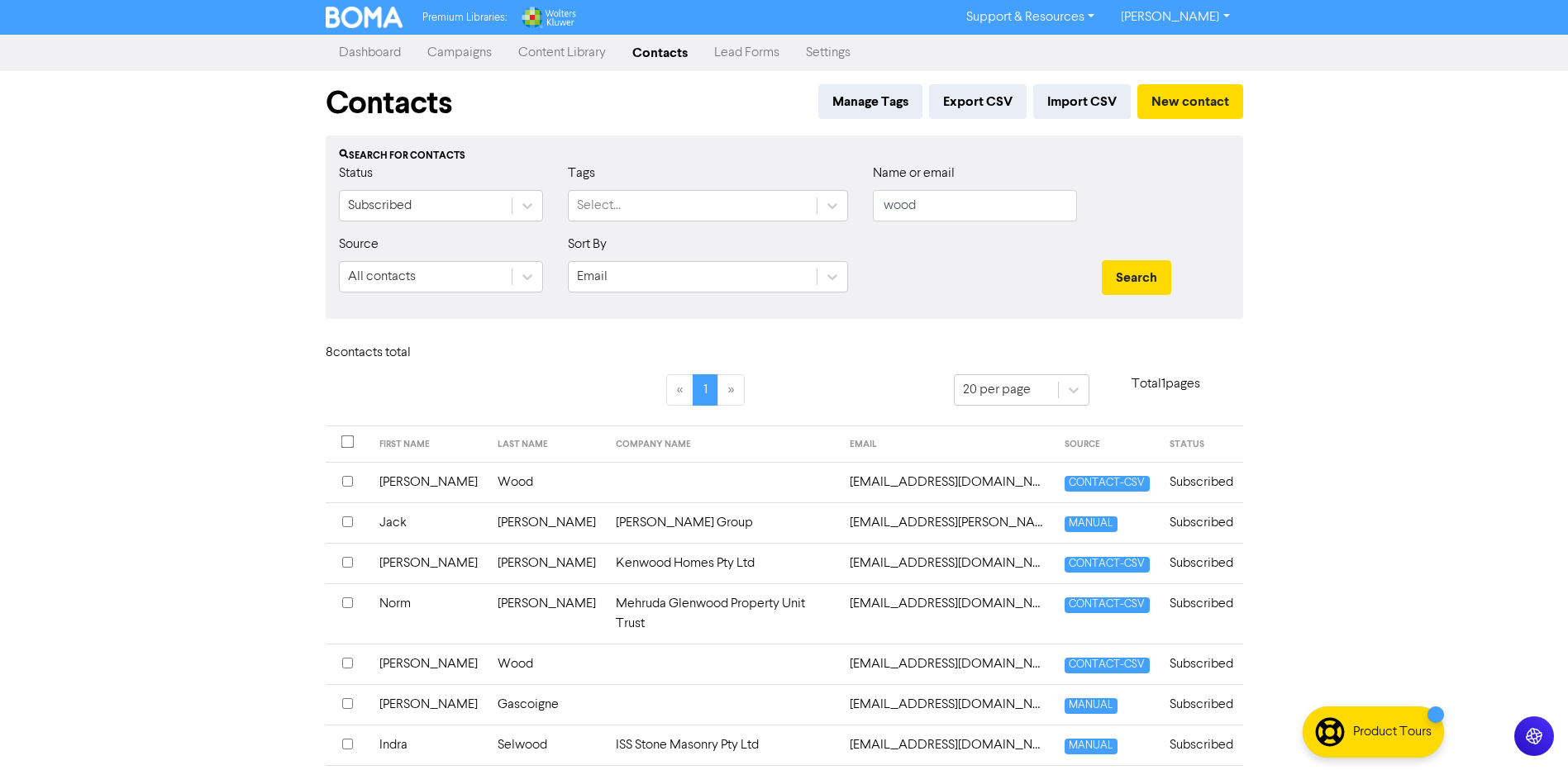
click at [511, 488] on td "Wood" at bounding box center [547, 482] width 118 height 41
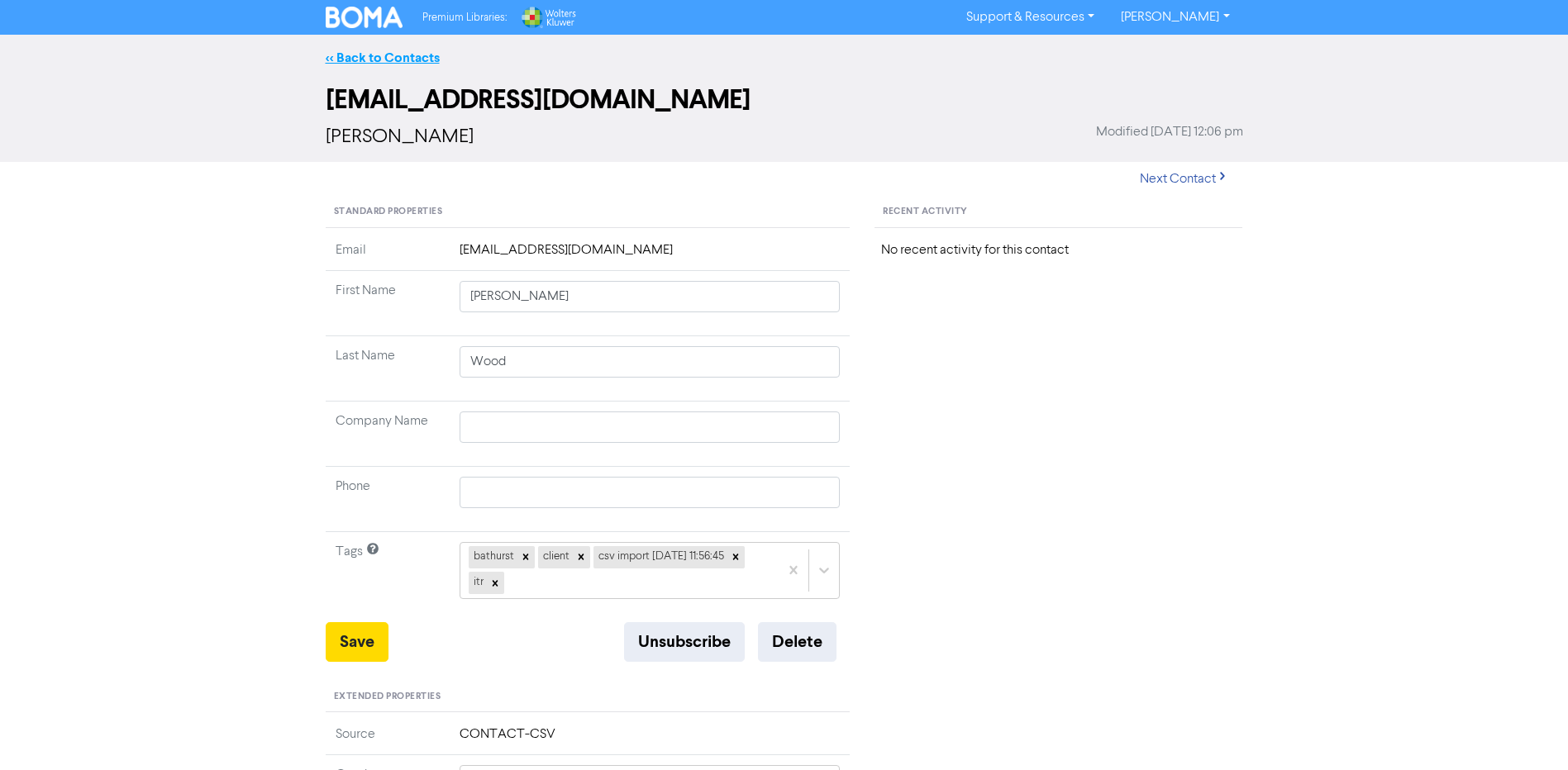
click at [407, 60] on link "<< Back to Contacts" at bounding box center [383, 57] width 114 height 16
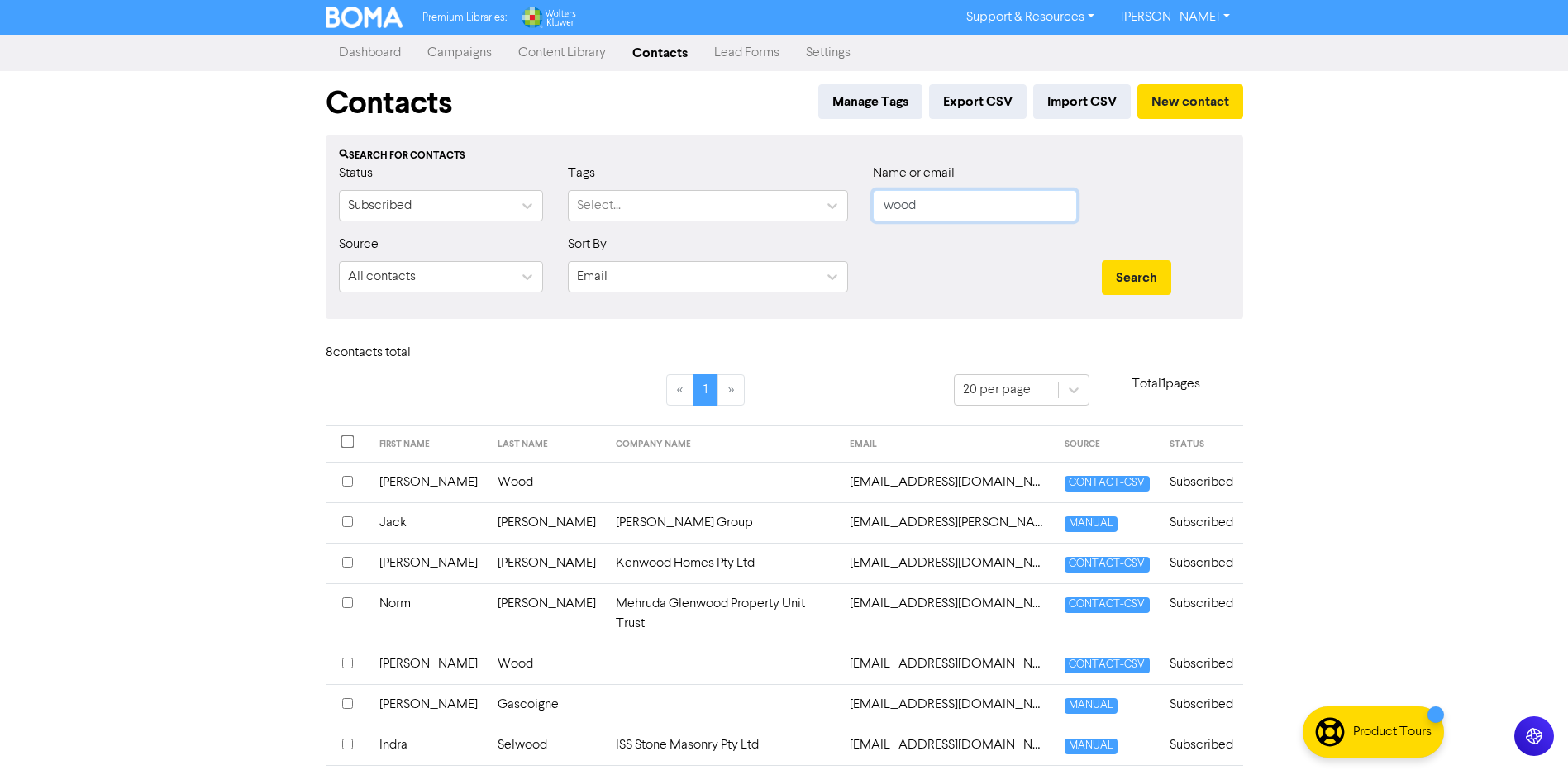
drag, startPoint x: 952, startPoint y: 212, endPoint x: 592, endPoint y: 185, distance: 361.0
click at [634, 189] on div "Status Subscribed Tags Select... Name or email wood" at bounding box center [785, 199] width 916 height 71
type input "brown"
click at [1102, 260] on button "Search" at bounding box center [1137, 277] width 70 height 35
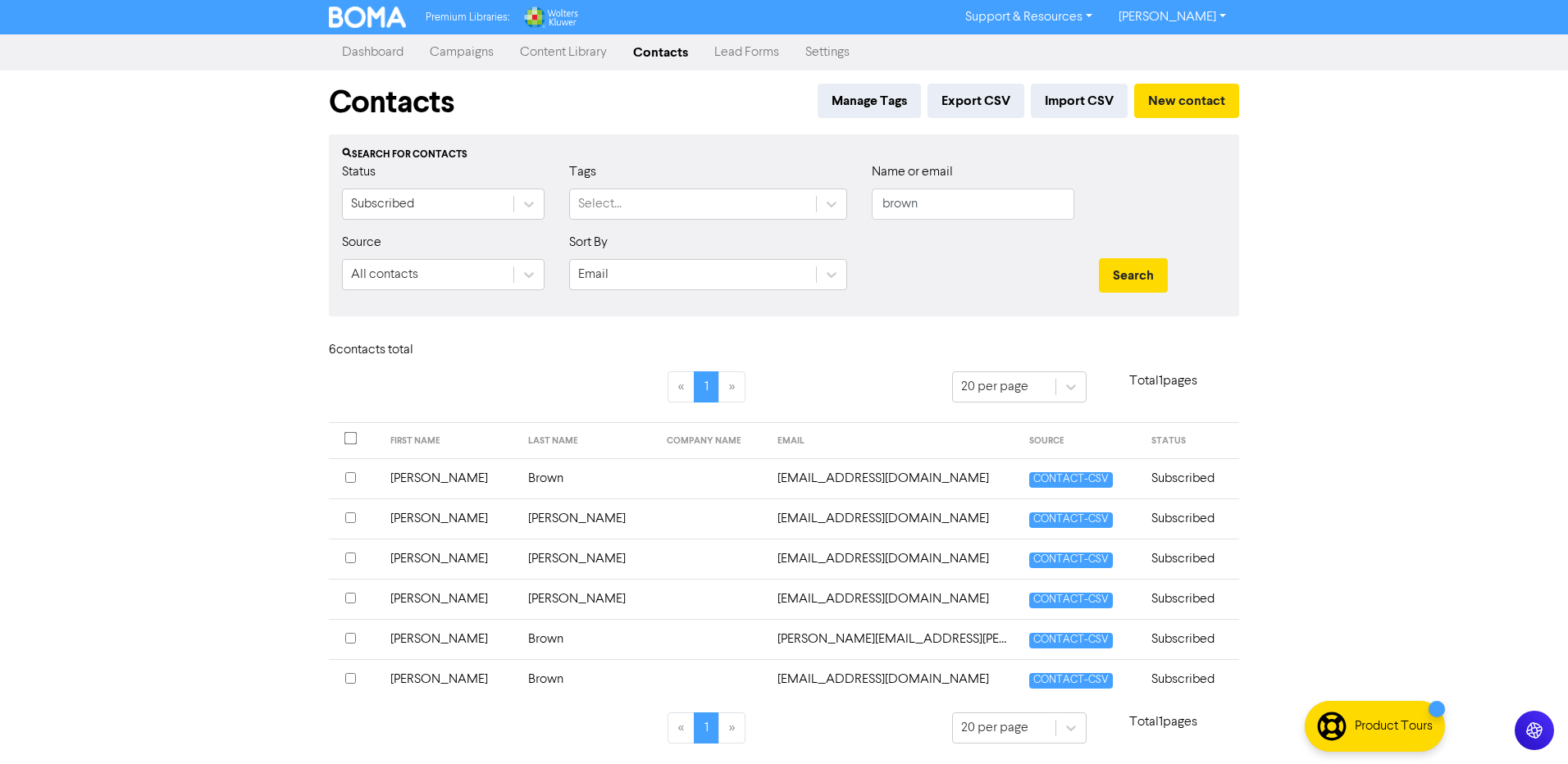
click at [519, 673] on td "Brown" at bounding box center [588, 680] width 139 height 40
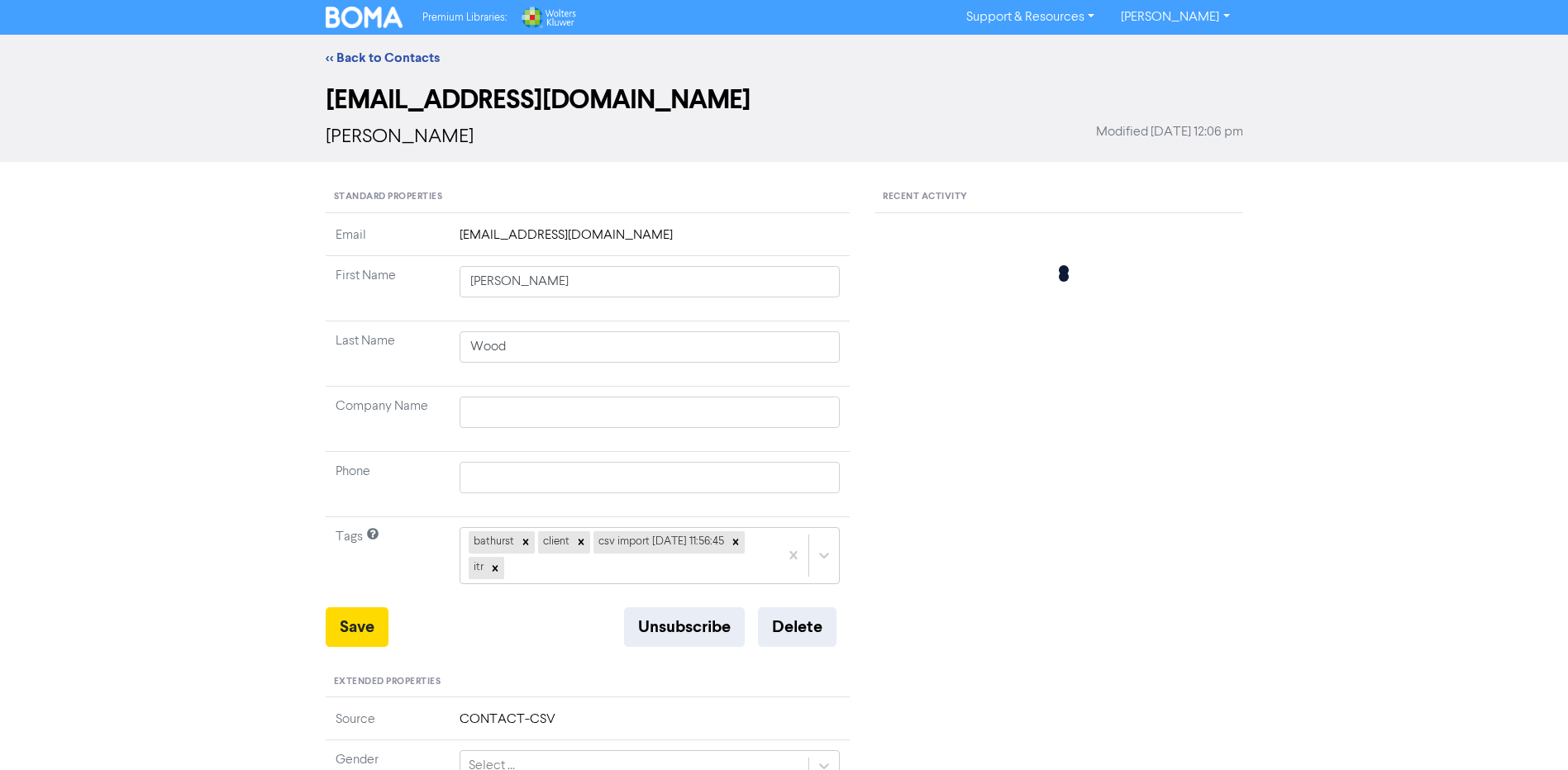
type input "[PERSON_NAME]"
type input "Brown"
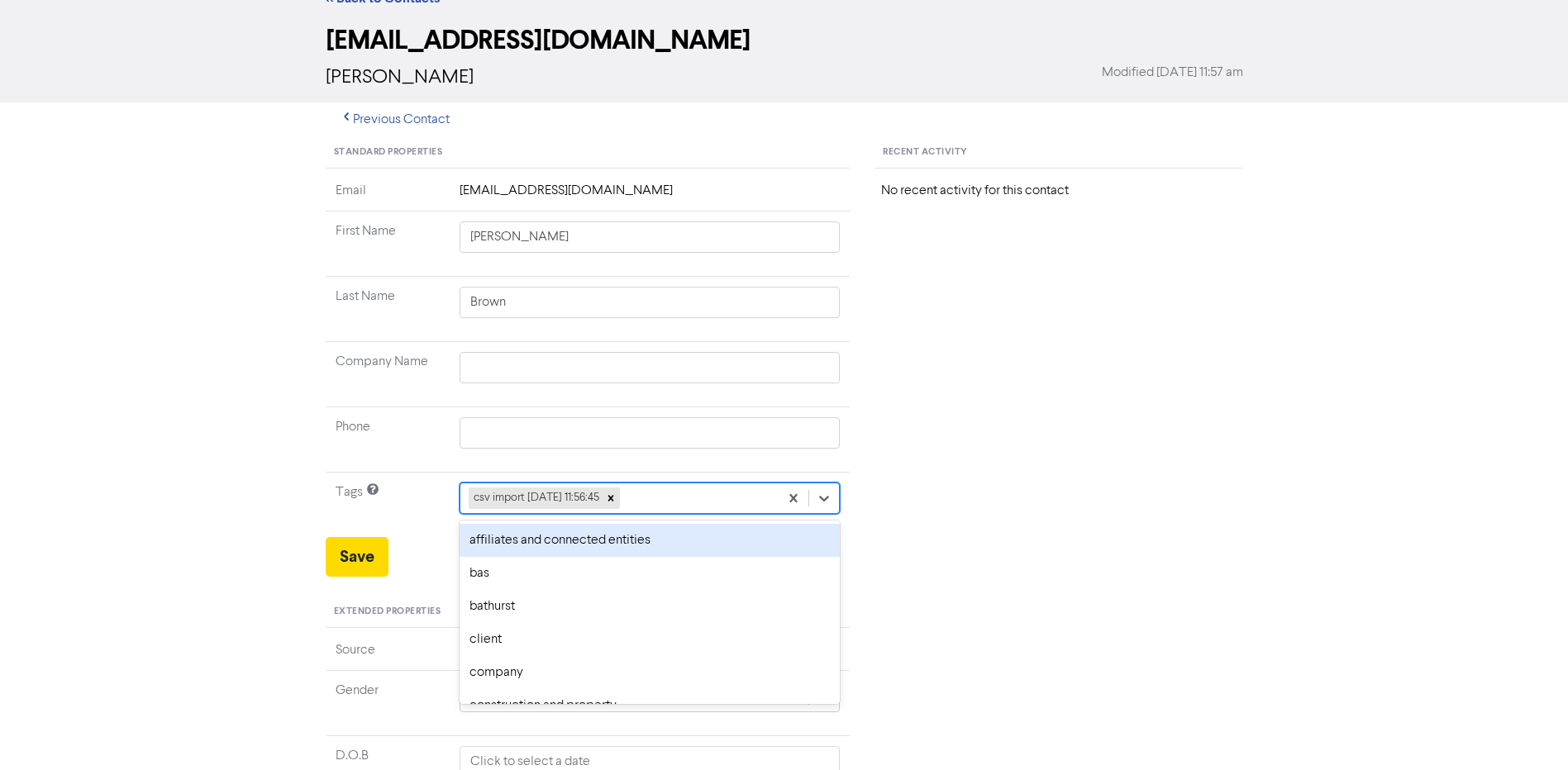
click at [665, 514] on div "option affiliates and connected entities focused, 1 of 34. 33 results available…" at bounding box center [651, 498] width 381 height 32
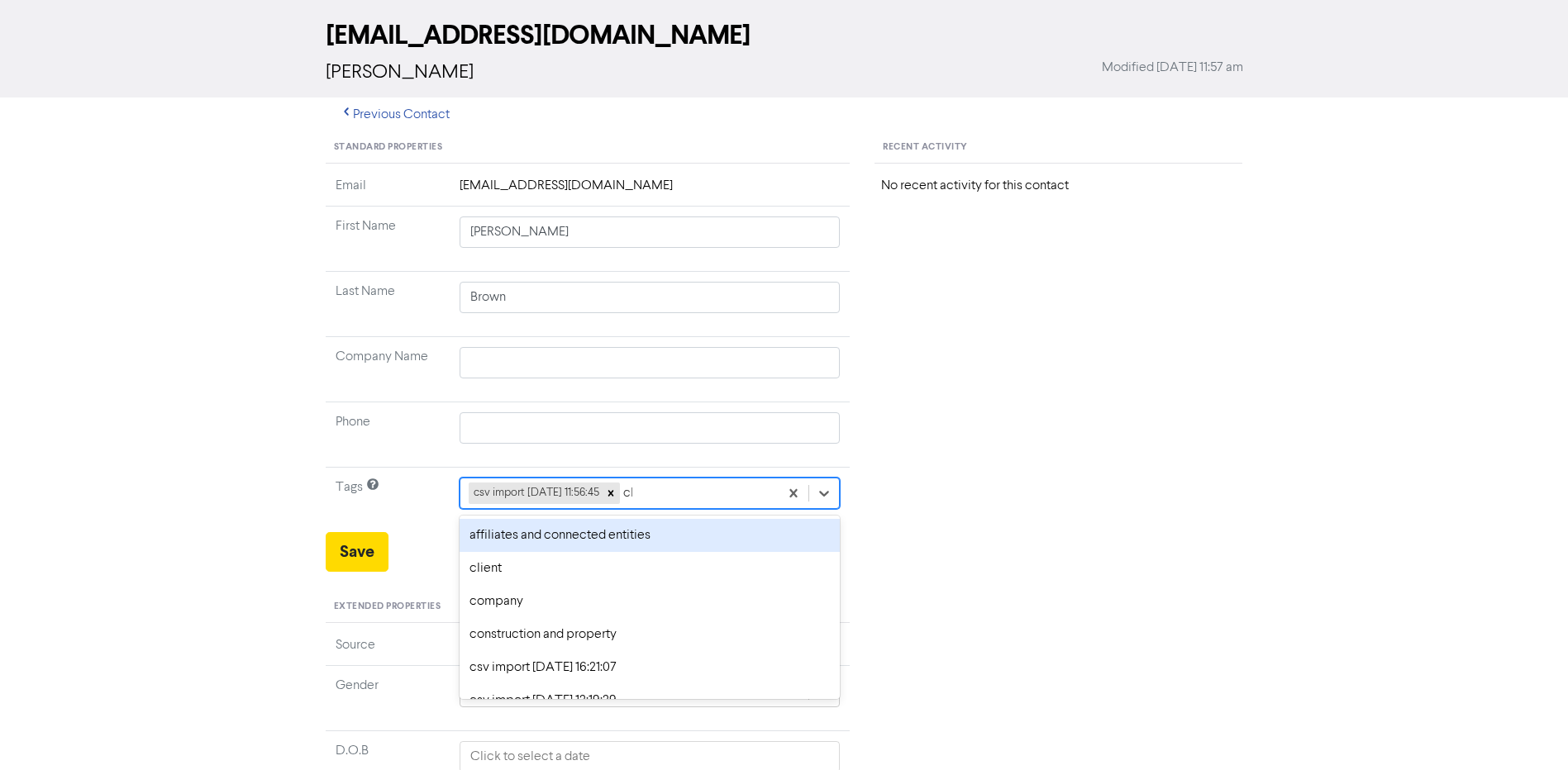
type input "cli"
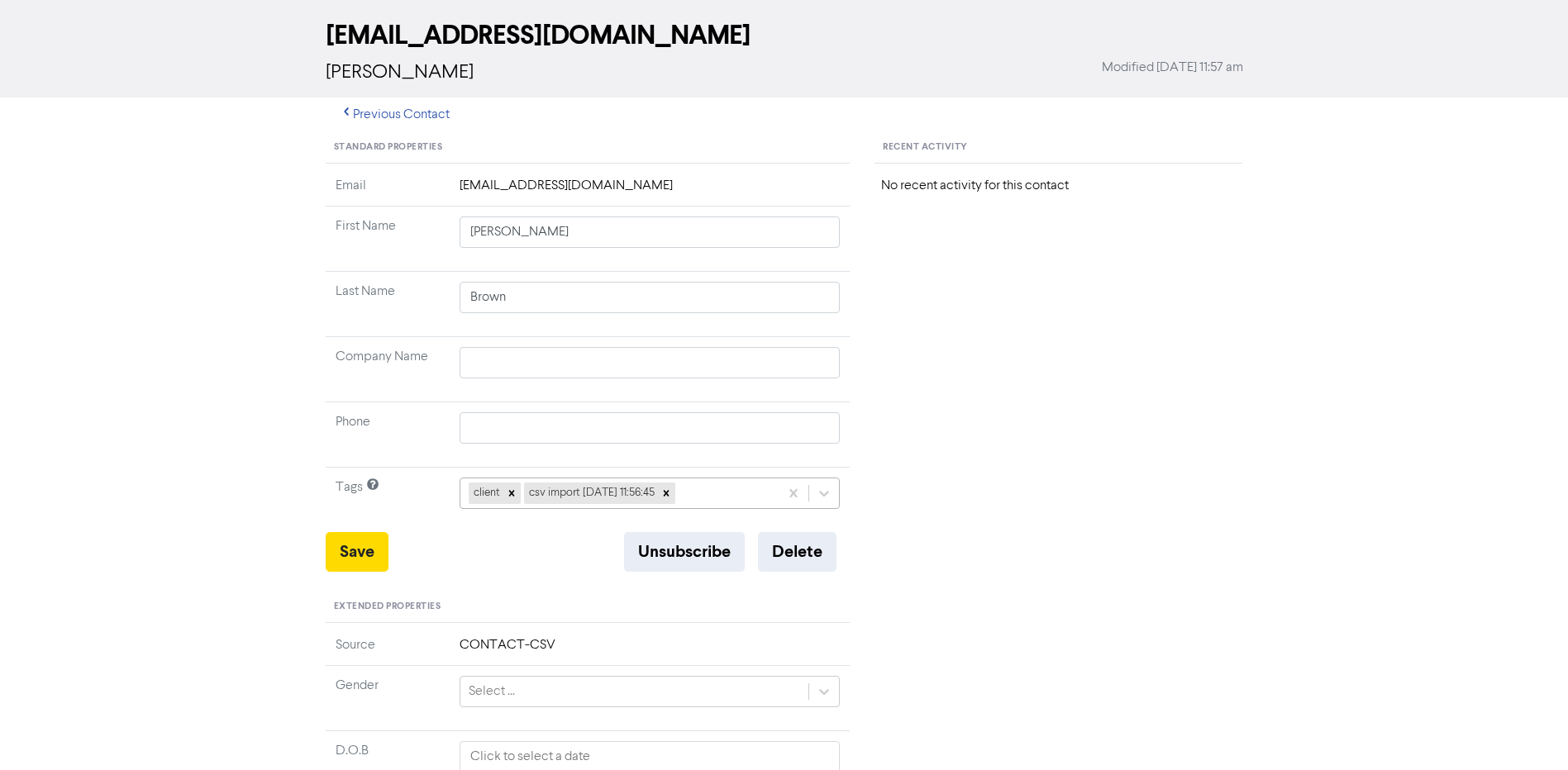
click at [740, 483] on div "client csv import [DATE] 11:56:45" at bounding box center [620, 493] width 319 height 30
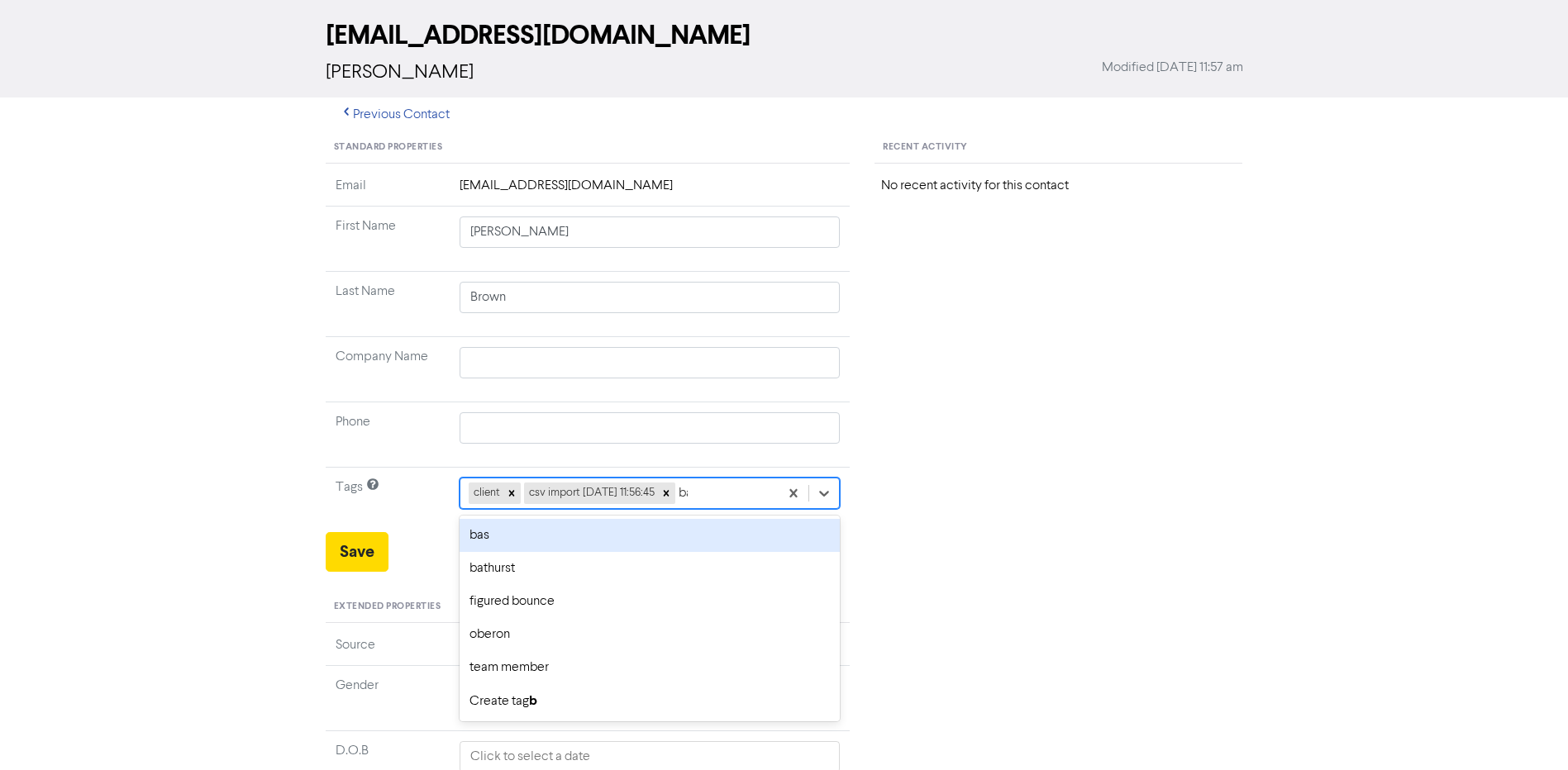
type input "bat"
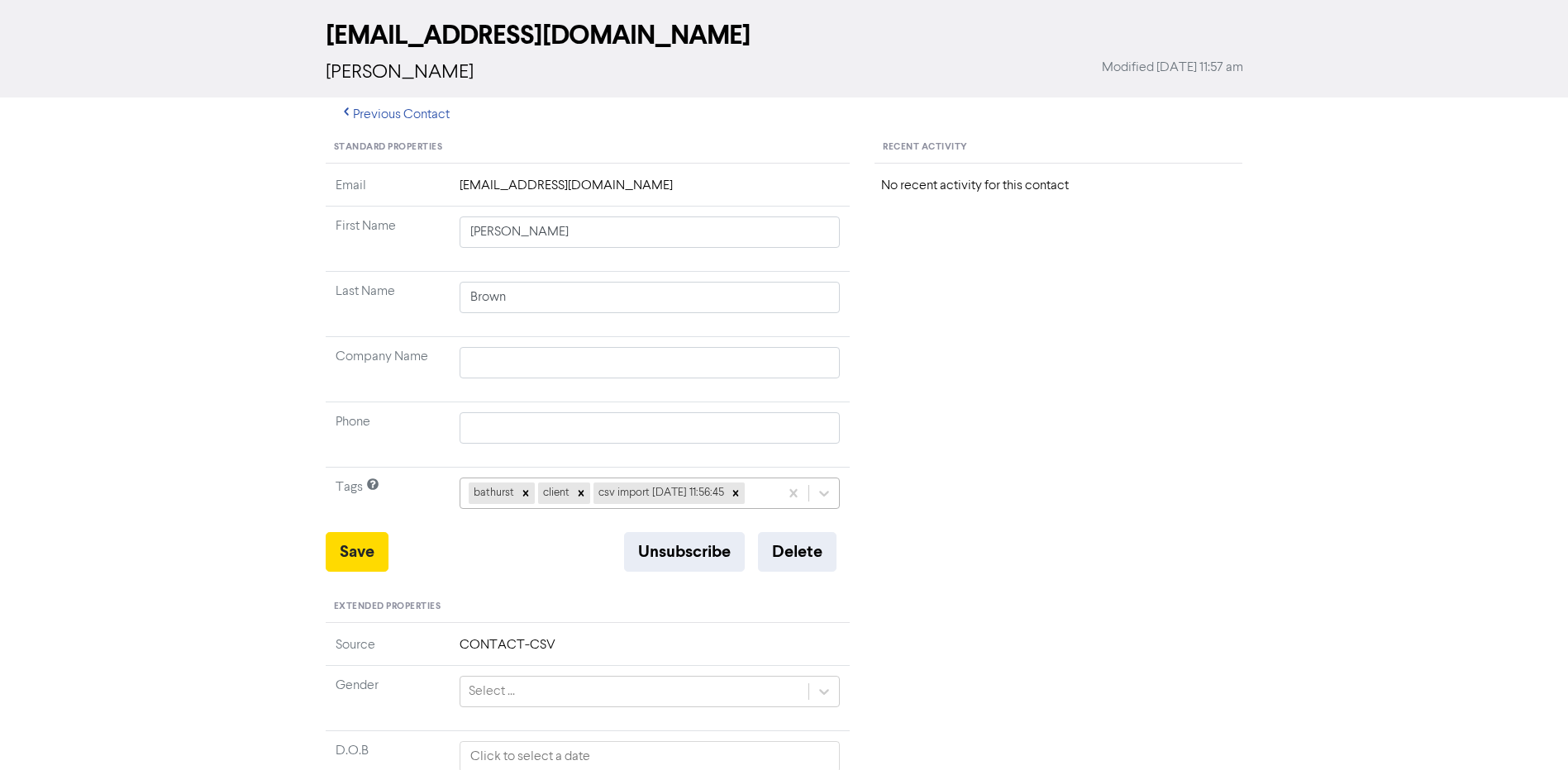
click at [774, 496] on div "bathurst client csv import [DATE] 11:56:45" at bounding box center [620, 493] width 319 height 30
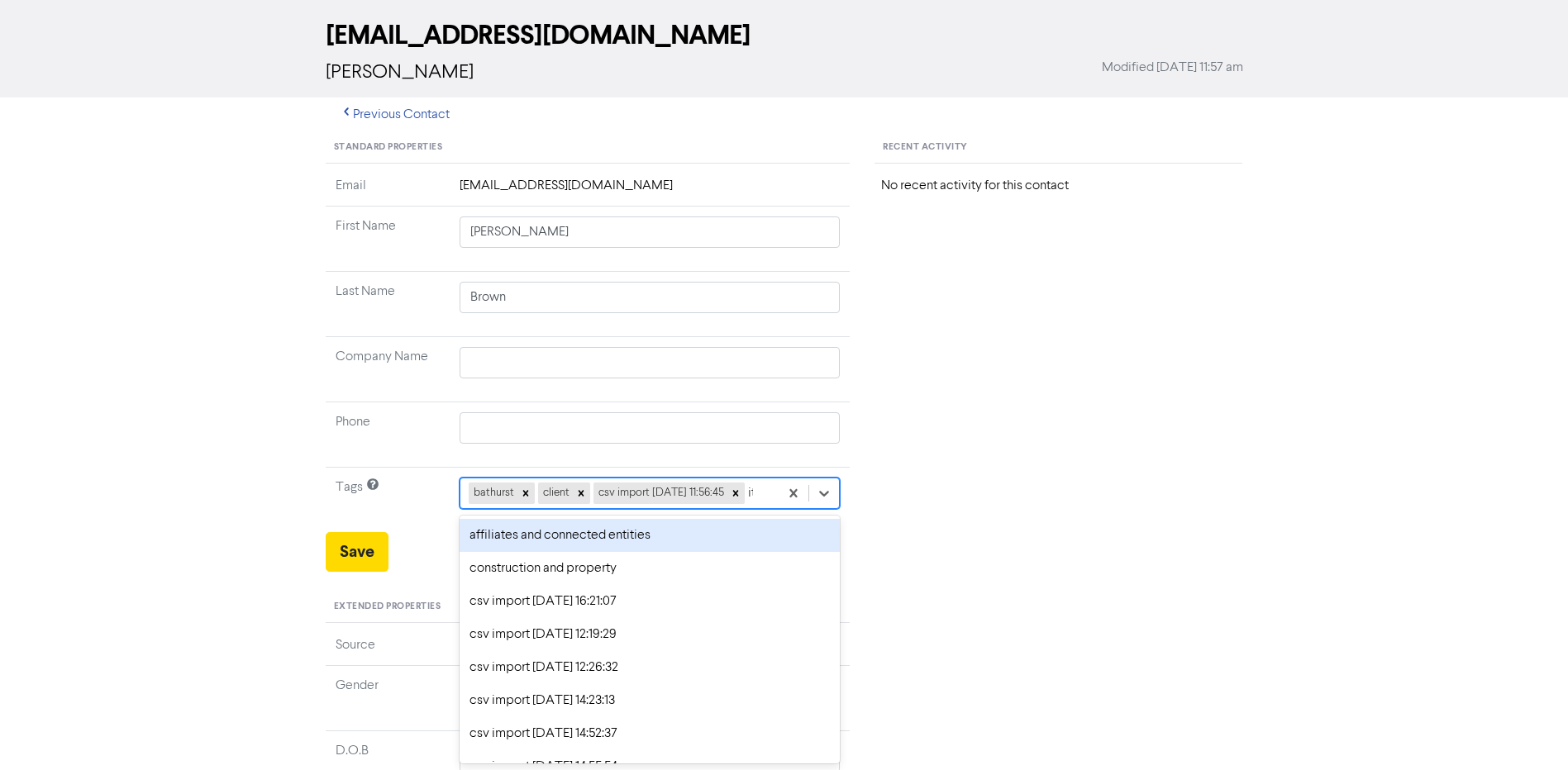
type input "itr"
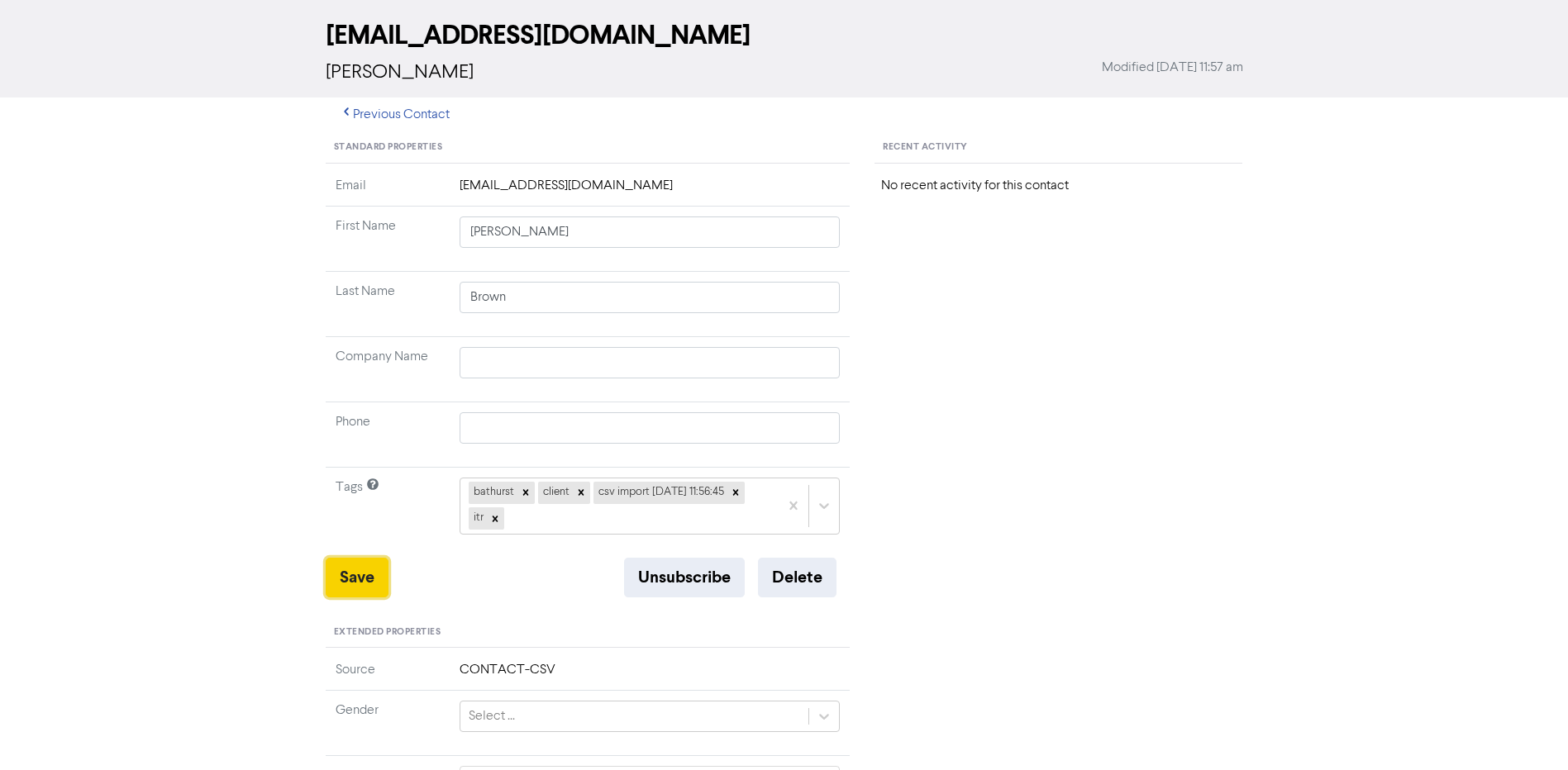
click at [363, 574] on button "Save" at bounding box center [357, 577] width 63 height 40
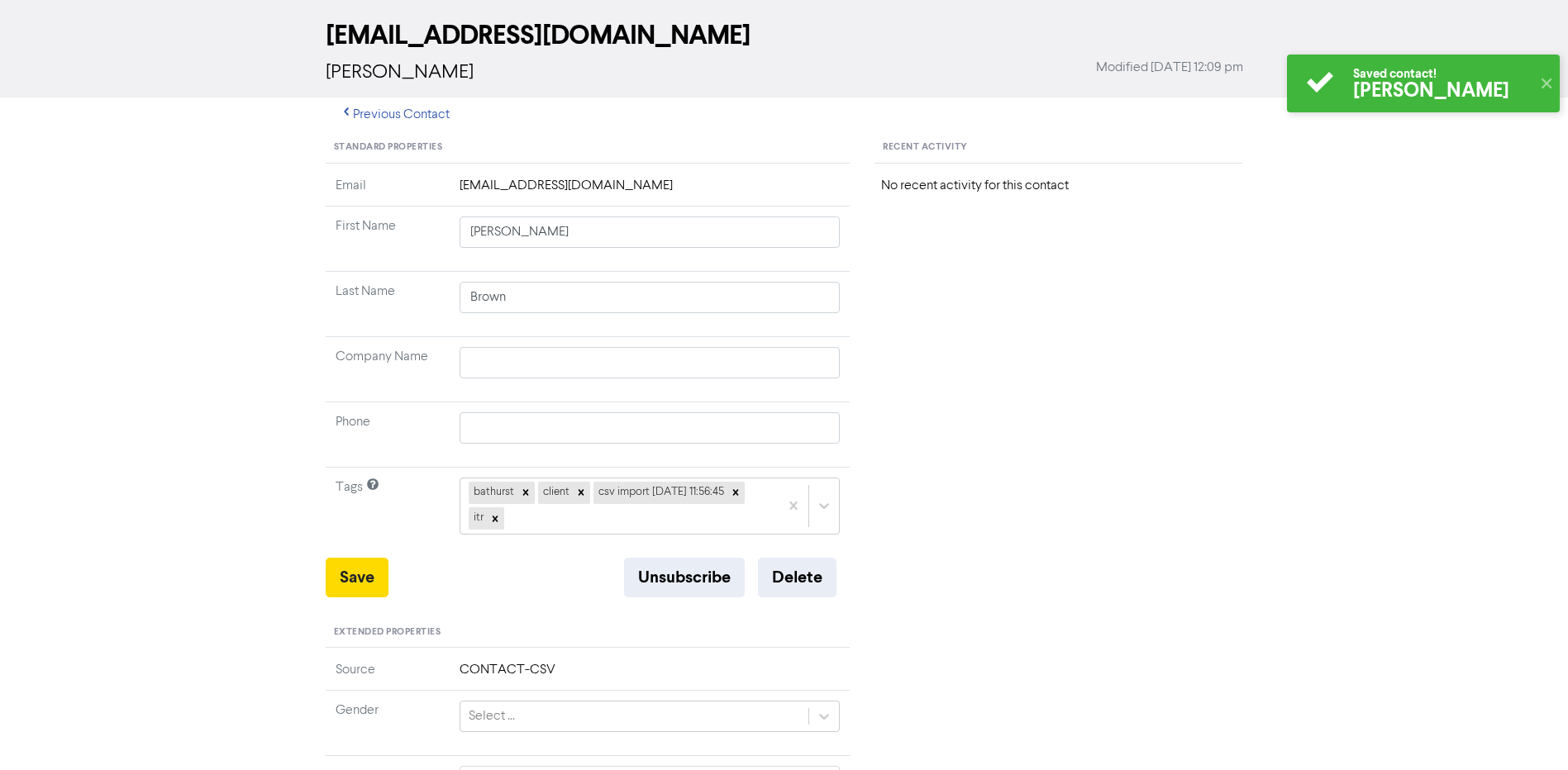
scroll to position [0, 0]
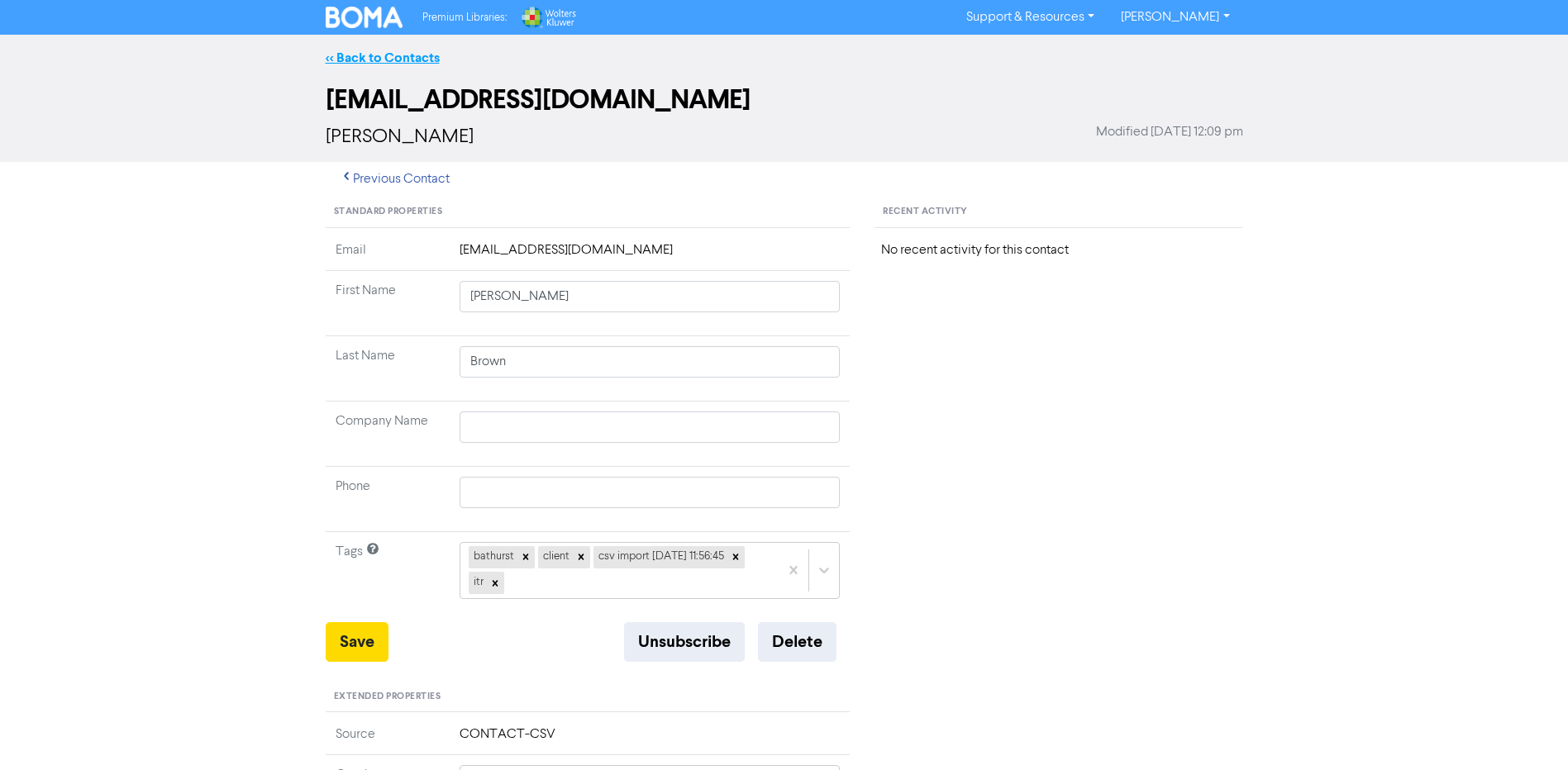
click at [411, 52] on link "<< Back to Contacts" at bounding box center [383, 57] width 114 height 16
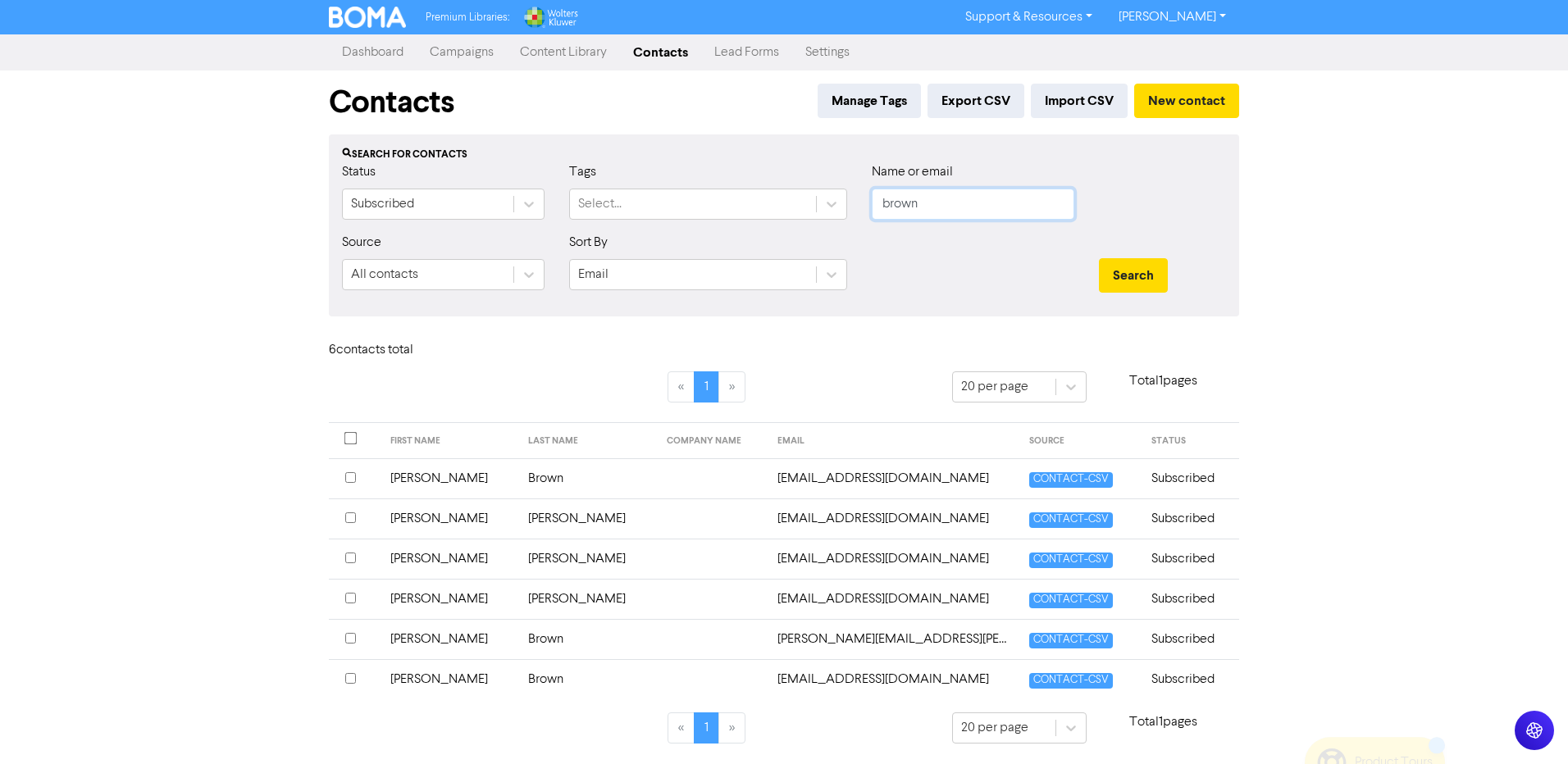
click at [927, 208] on input "brown" at bounding box center [972, 204] width 202 height 32
drag, startPoint x: 927, startPoint y: 208, endPoint x: 817, endPoint y: 209, distance: 110.0
click at [820, 208] on div "Status Subscribed Tags Select... Name or email brown" at bounding box center [784, 197] width 909 height 71
click at [1136, 268] on button "Search" at bounding box center [1134, 275] width 69 height 35
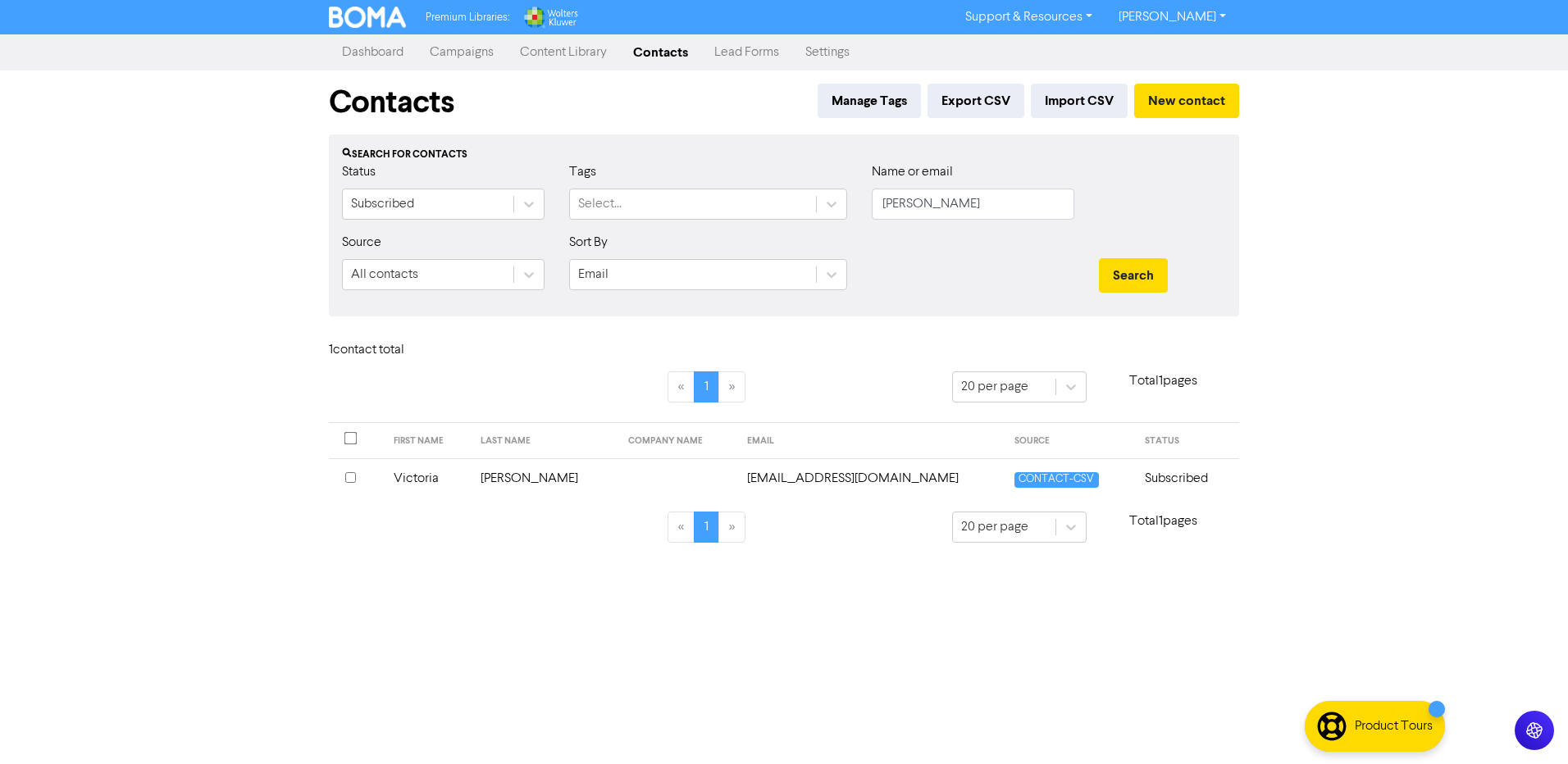
click at [472, 481] on td "Victoria" at bounding box center [428, 478] width 88 height 40
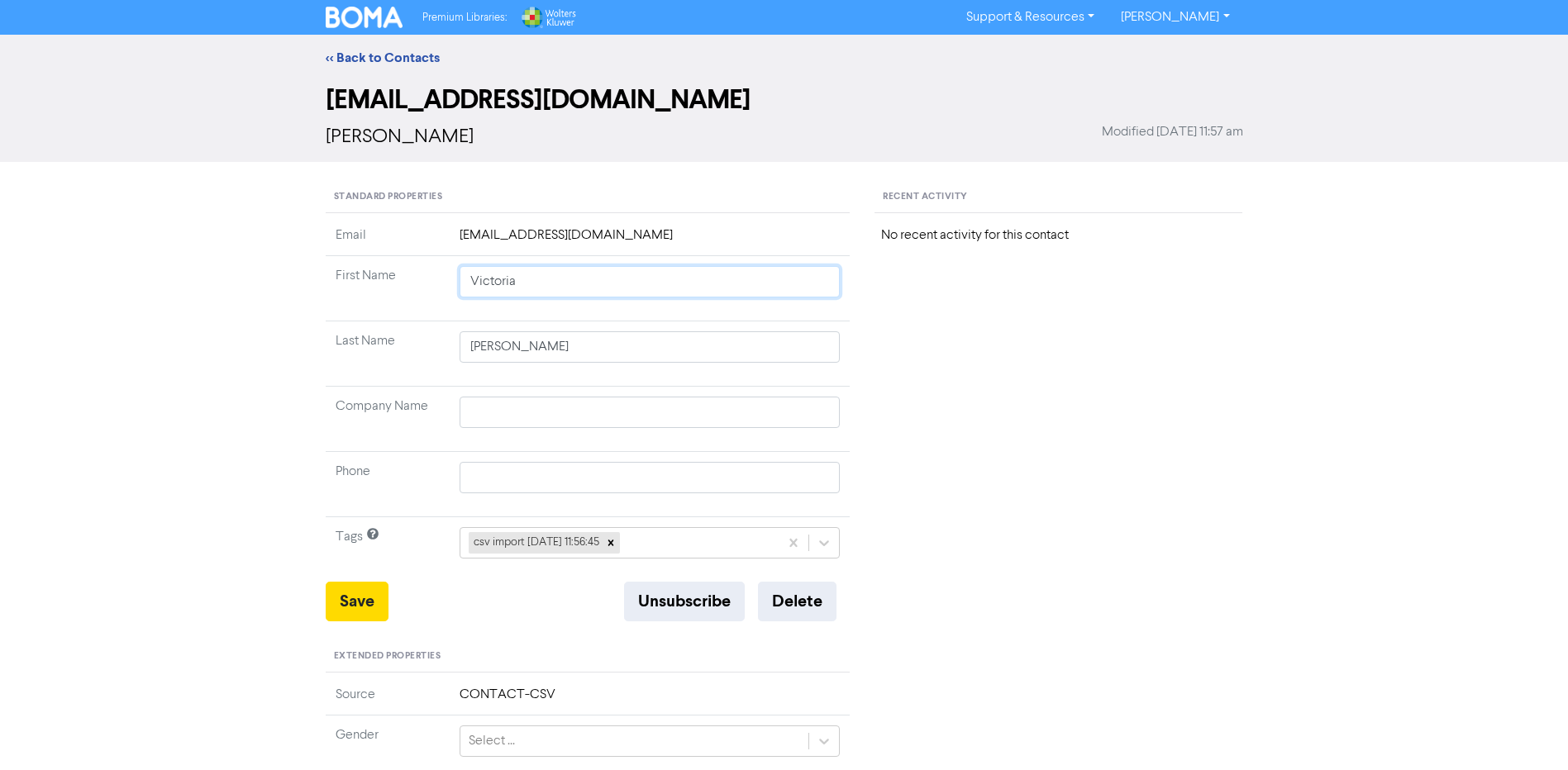
drag, startPoint x: 456, startPoint y: 281, endPoint x: 175, endPoint y: 249, distance: 282.8
click at [175, 249] on div "<< Back to Contacts [EMAIL_ADDRESS][DOMAIN_NAME] [PERSON_NAME] Modified [DATE] …" at bounding box center [784, 627] width 1568 height 1184
drag, startPoint x: 502, startPoint y: 280, endPoint x: 1008, endPoint y: 356, distance: 511.7
click at [952, 345] on div "Standard Properties Email [EMAIL_ADDRESS][DOMAIN_NAME] First Name [PERSON_NAME]…" at bounding box center [784, 697] width 943 height 1030
click at [476, 474] on input "text" at bounding box center [651, 477] width 381 height 32
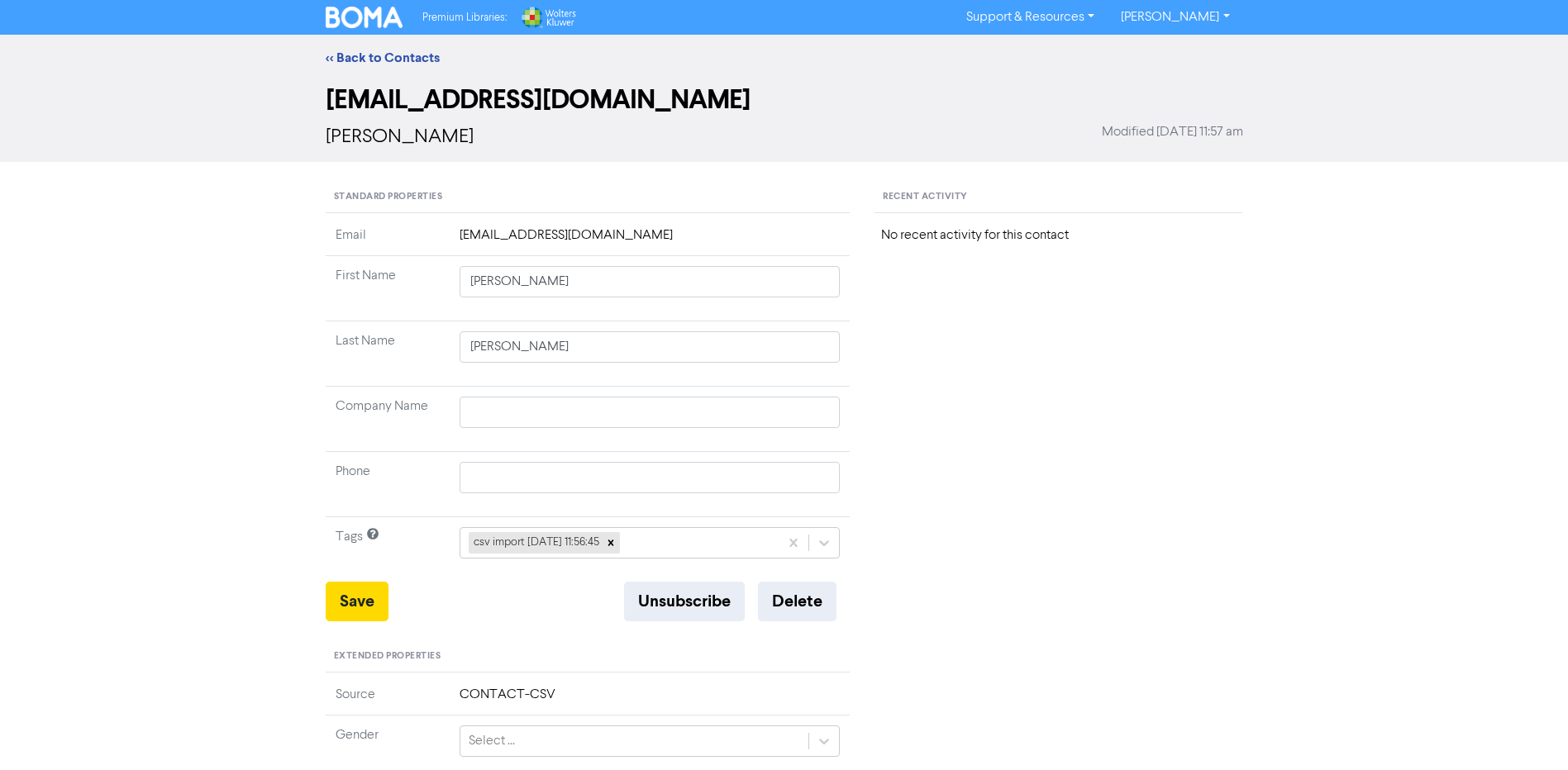
drag, startPoint x: 372, startPoint y: 488, endPoint x: 410, endPoint y: 499, distance: 39.6
click at [372, 488] on td "Phone" at bounding box center [388, 485] width 124 height 66
click at [620, 486] on input "text" at bounding box center [651, 477] width 381 height 32
click at [324, 484] on div "Standard Properties Email [EMAIL_ADDRESS][DOMAIN_NAME] First Name [PERSON_NAME]…" at bounding box center [588, 697] width 550 height 1030
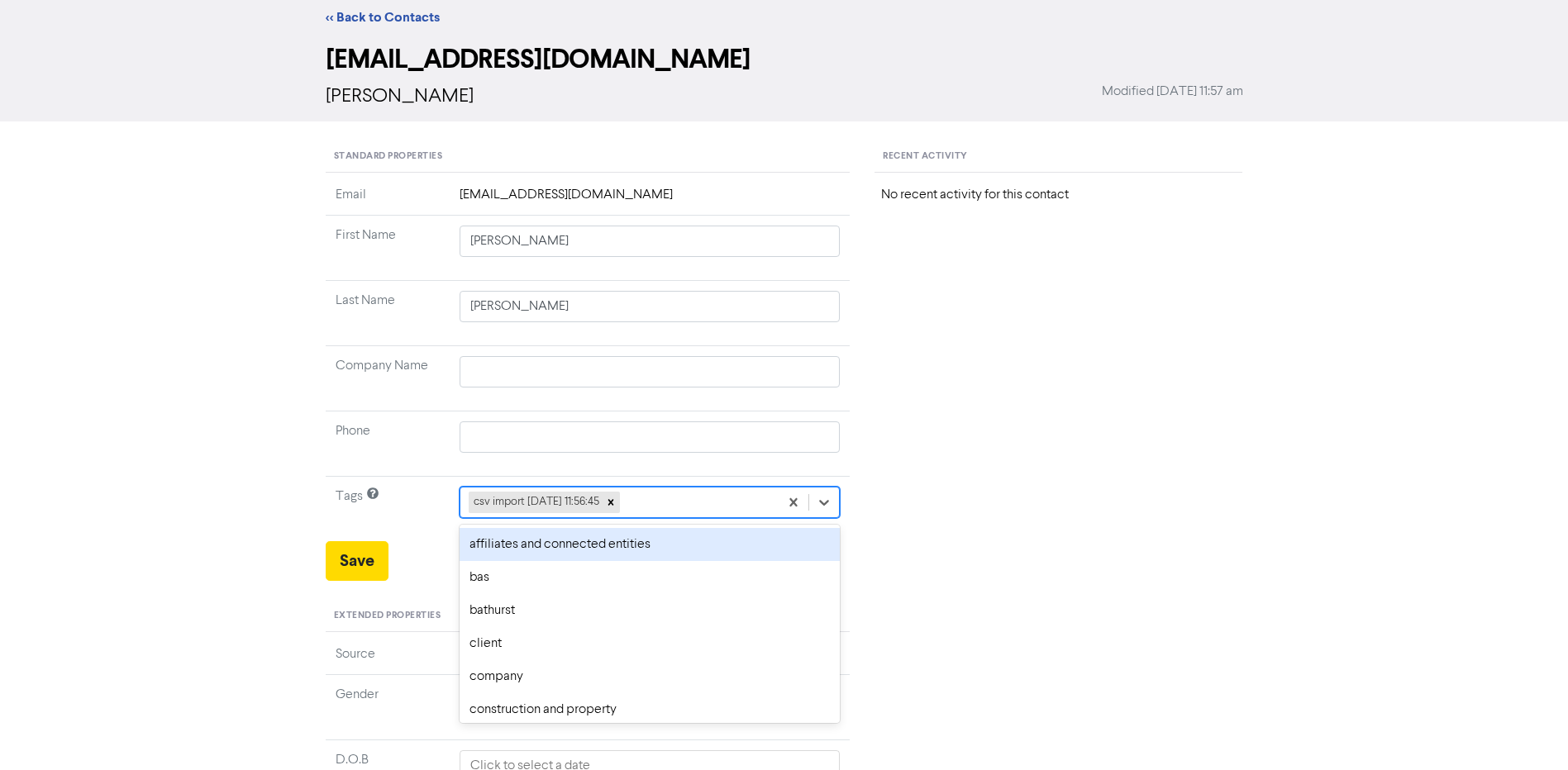
click at [654, 518] on div "option affiliates and connected entities focused, 1 of 34. 33 results available…" at bounding box center [651, 502] width 381 height 32
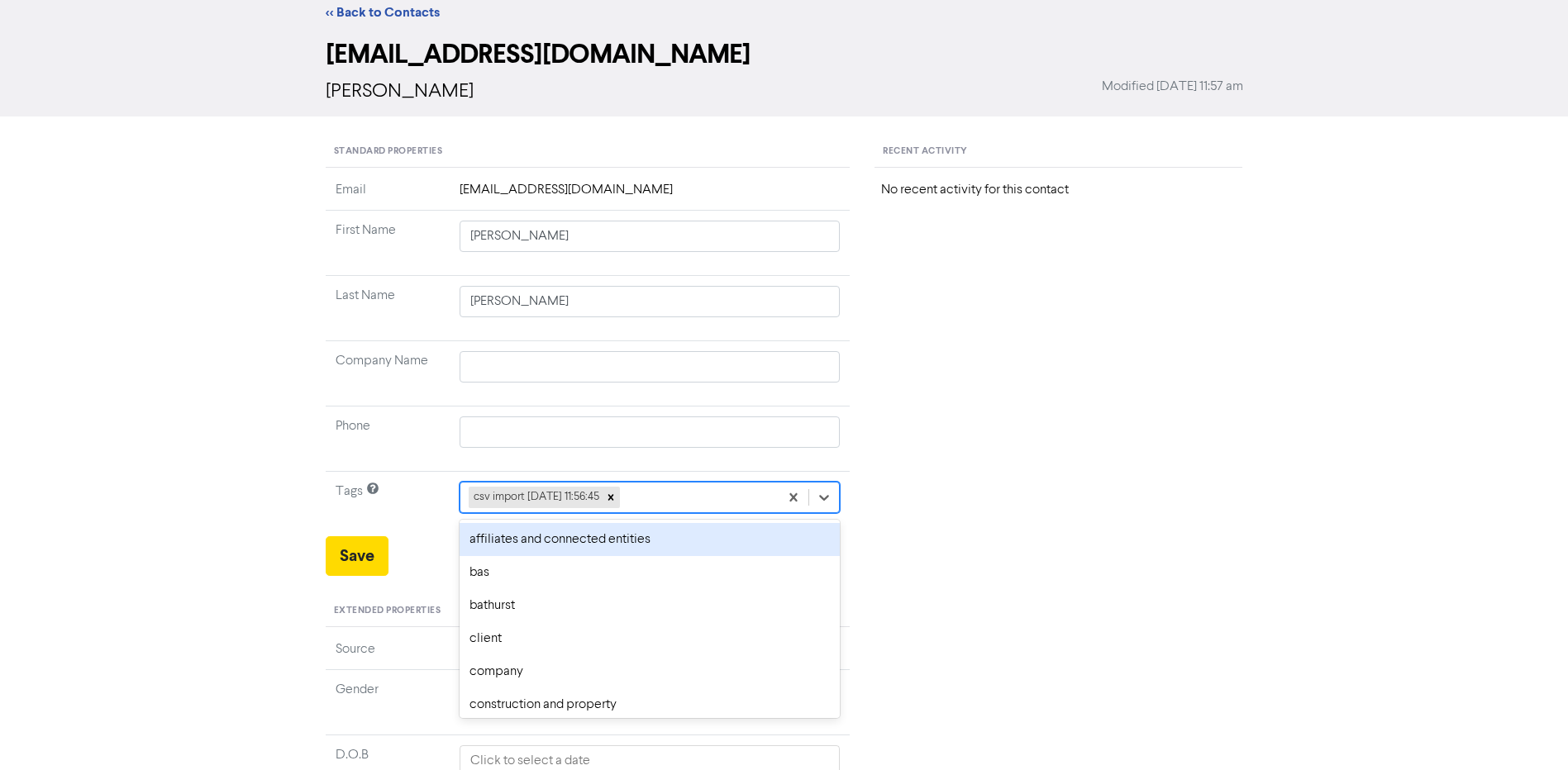
scroll to position [49, 0]
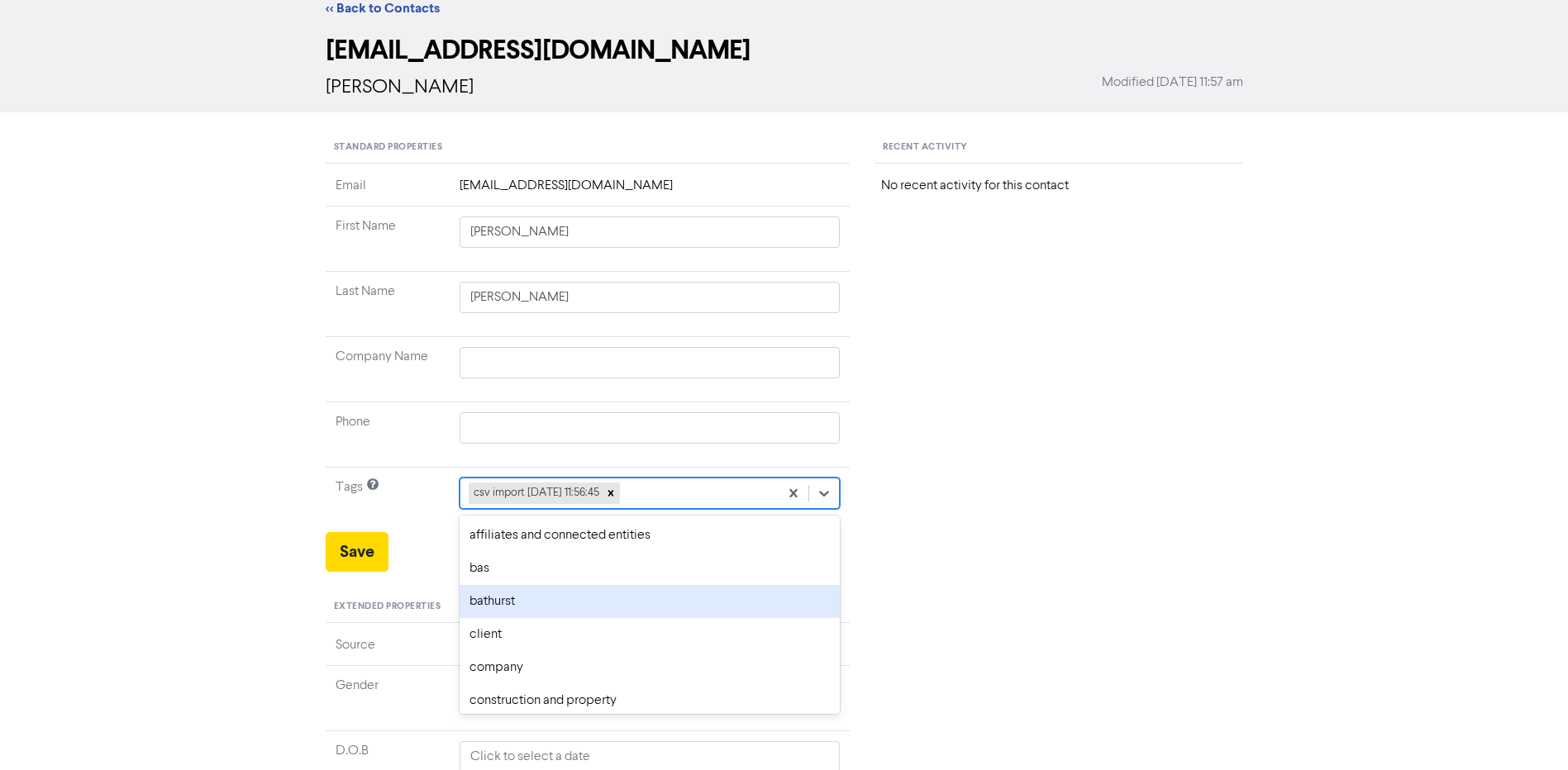
click at [507, 619] on div "client" at bounding box center [651, 635] width 381 height 33
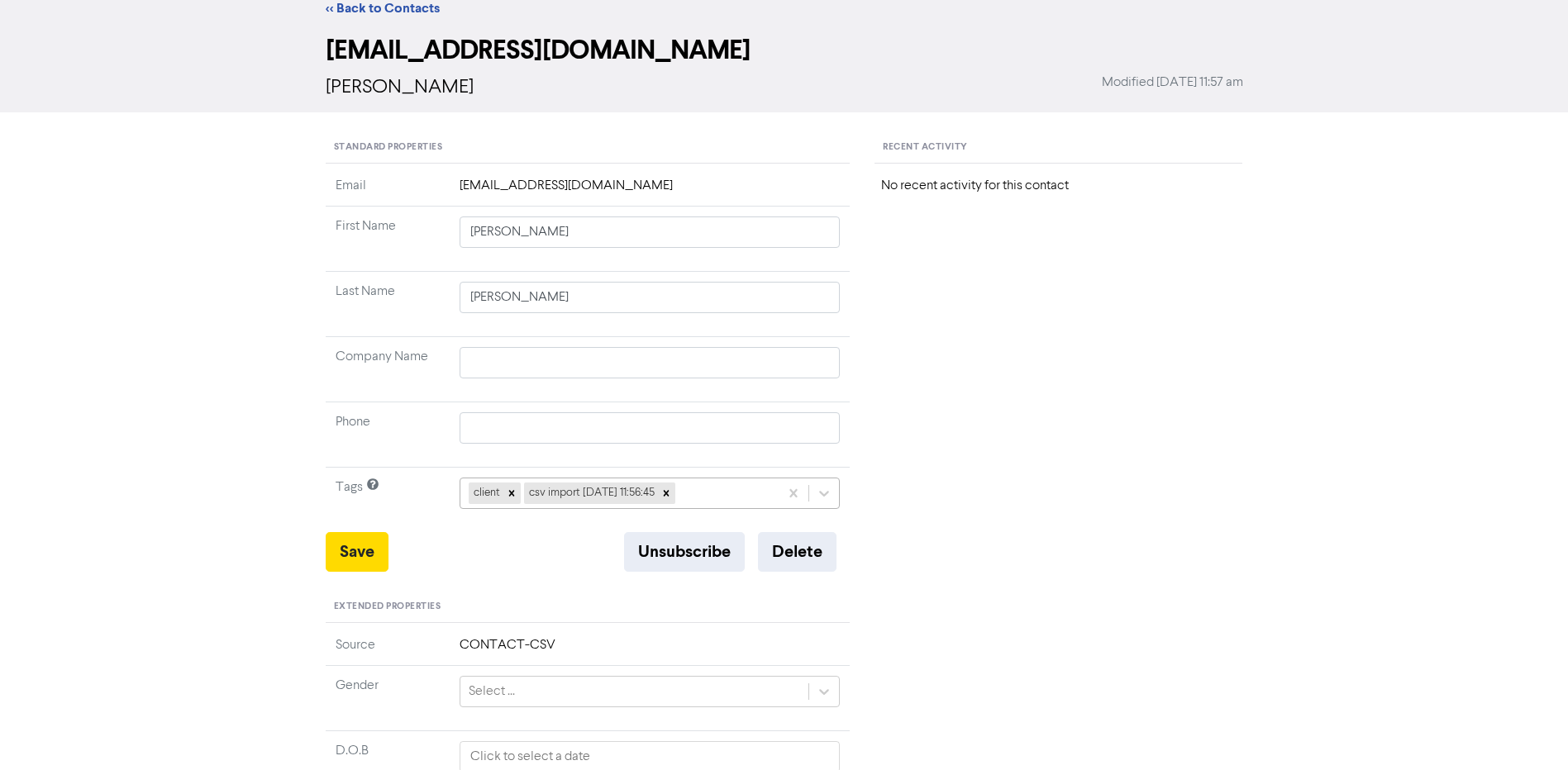
click at [711, 489] on div "client csv import [DATE] 11:56:45" at bounding box center [620, 493] width 319 height 30
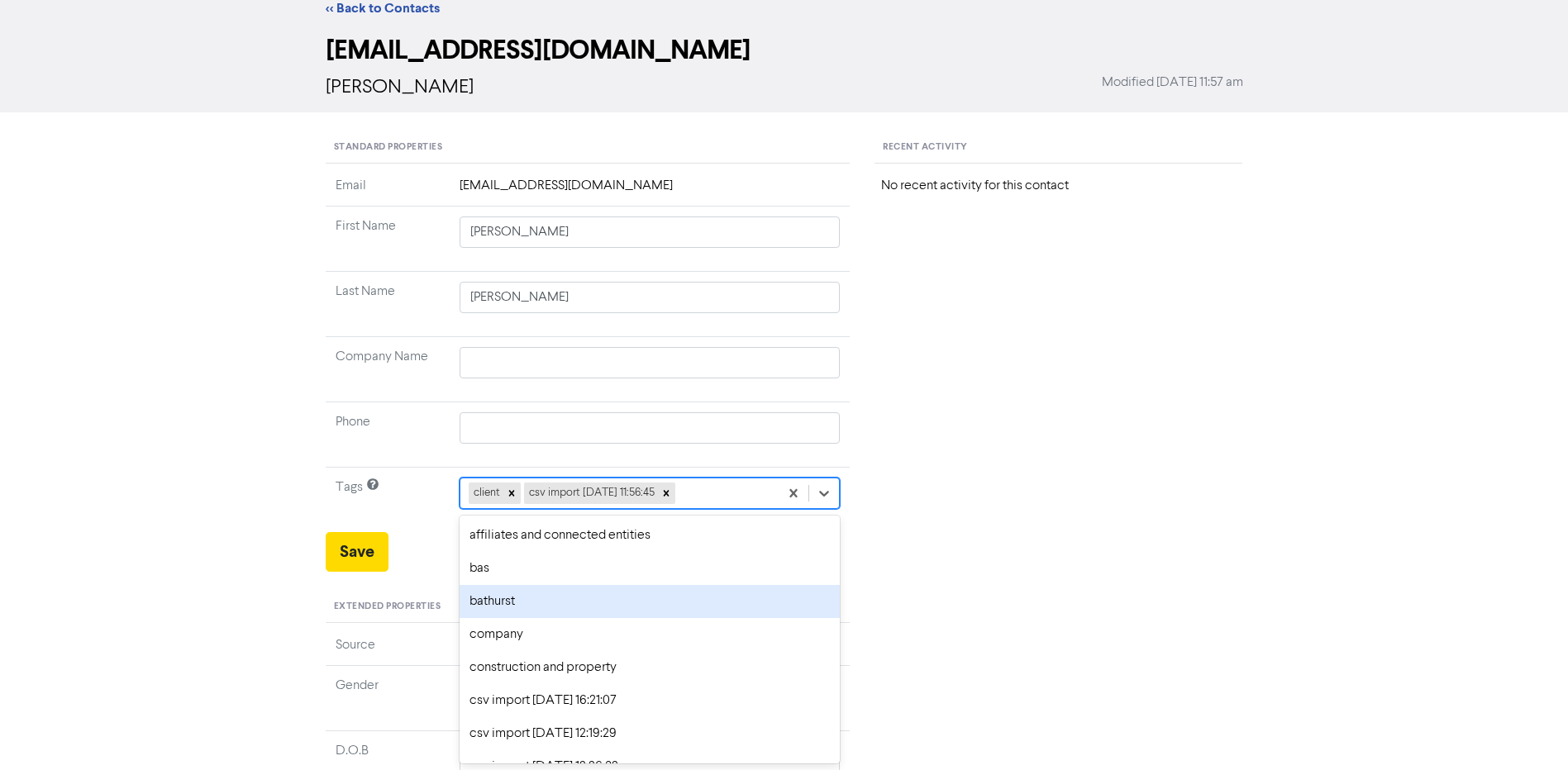
click at [549, 613] on div "bathurst" at bounding box center [651, 602] width 381 height 33
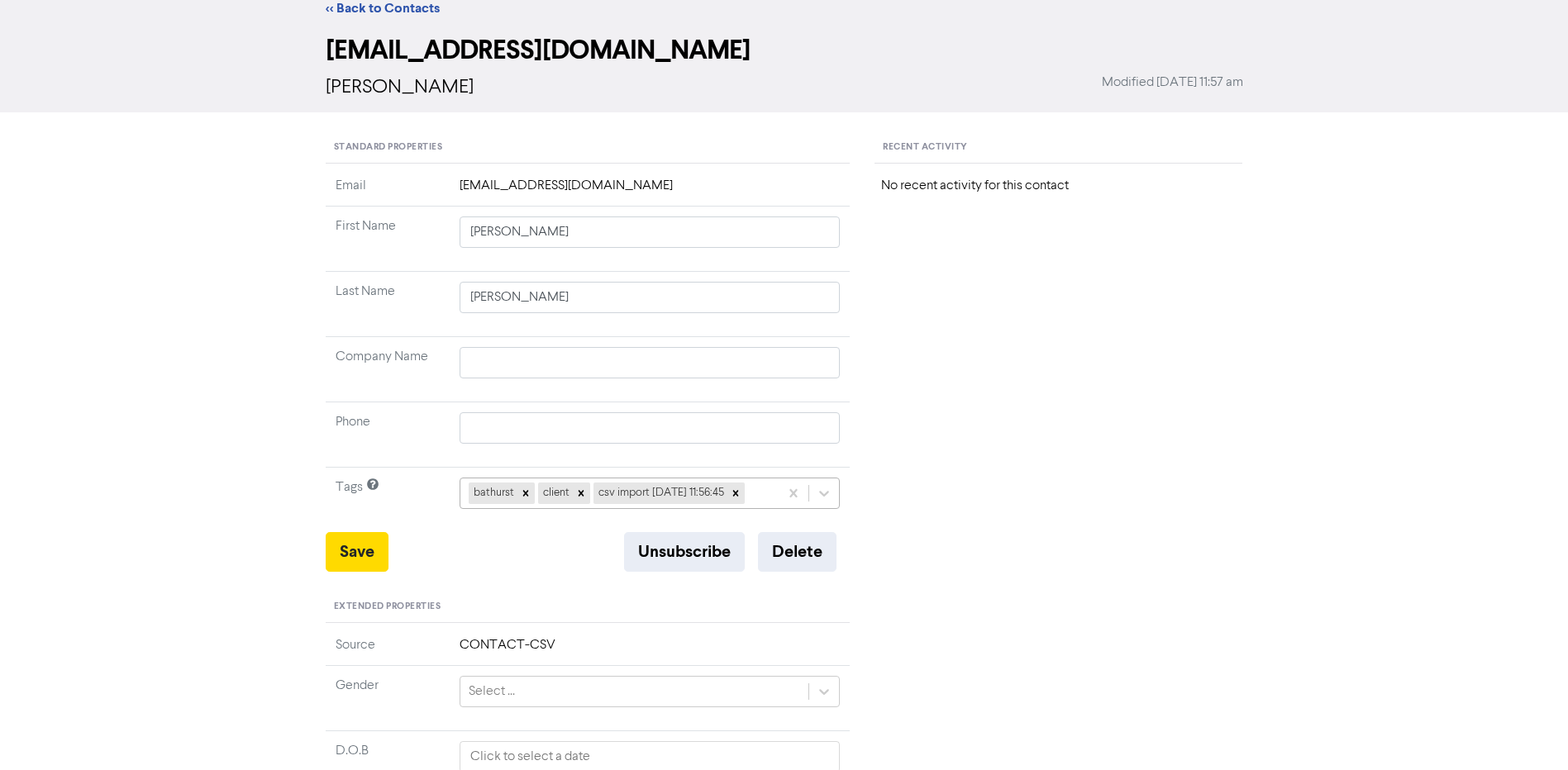
click at [775, 497] on div "bathurst client csv import [DATE] 11:56:45" at bounding box center [620, 493] width 319 height 30
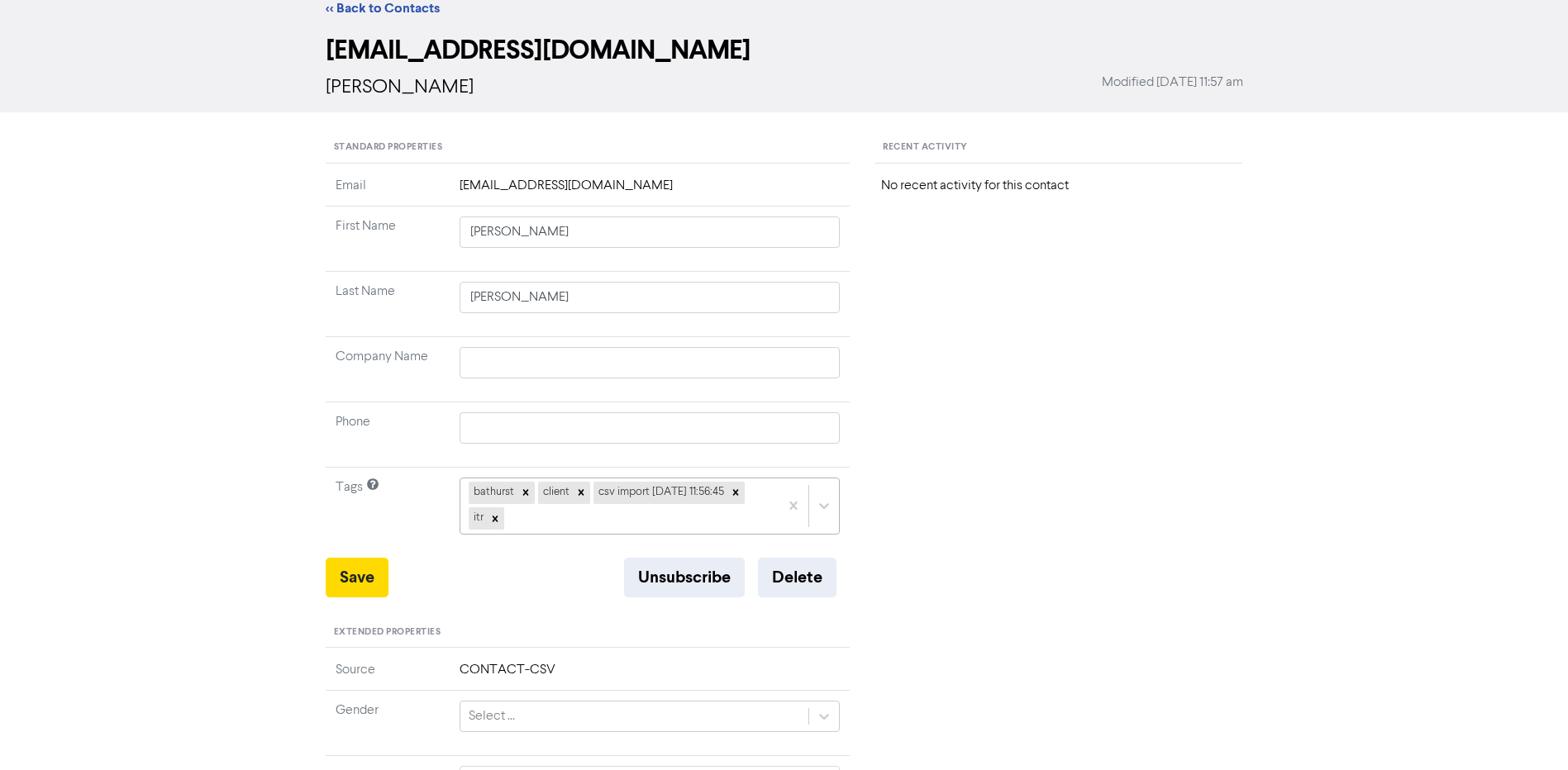
click at [531, 518] on div "bathurst client csv import [DATE] 11:56:45 itr" at bounding box center [620, 505] width 319 height 54
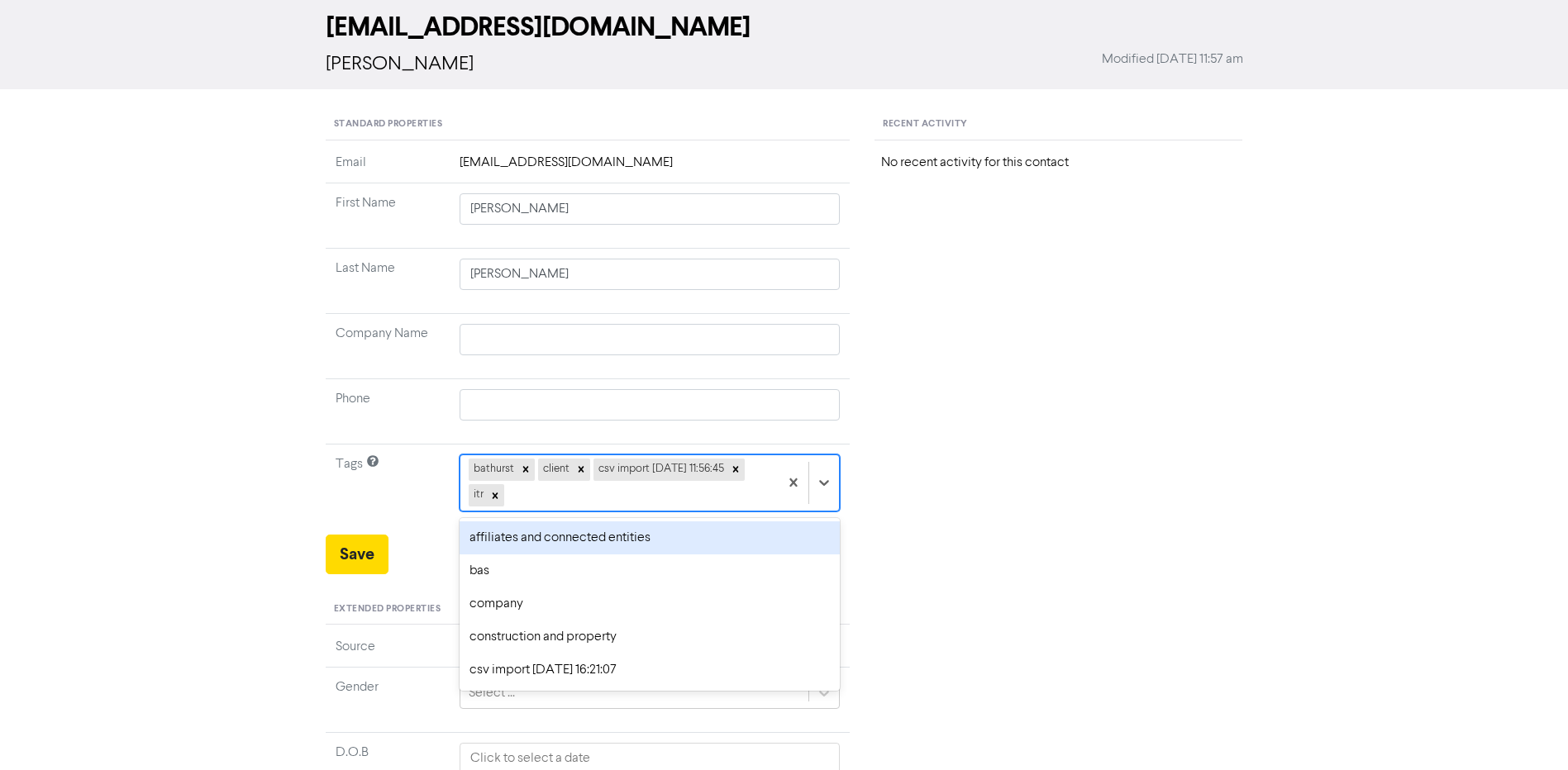
scroll to position [75, 0]
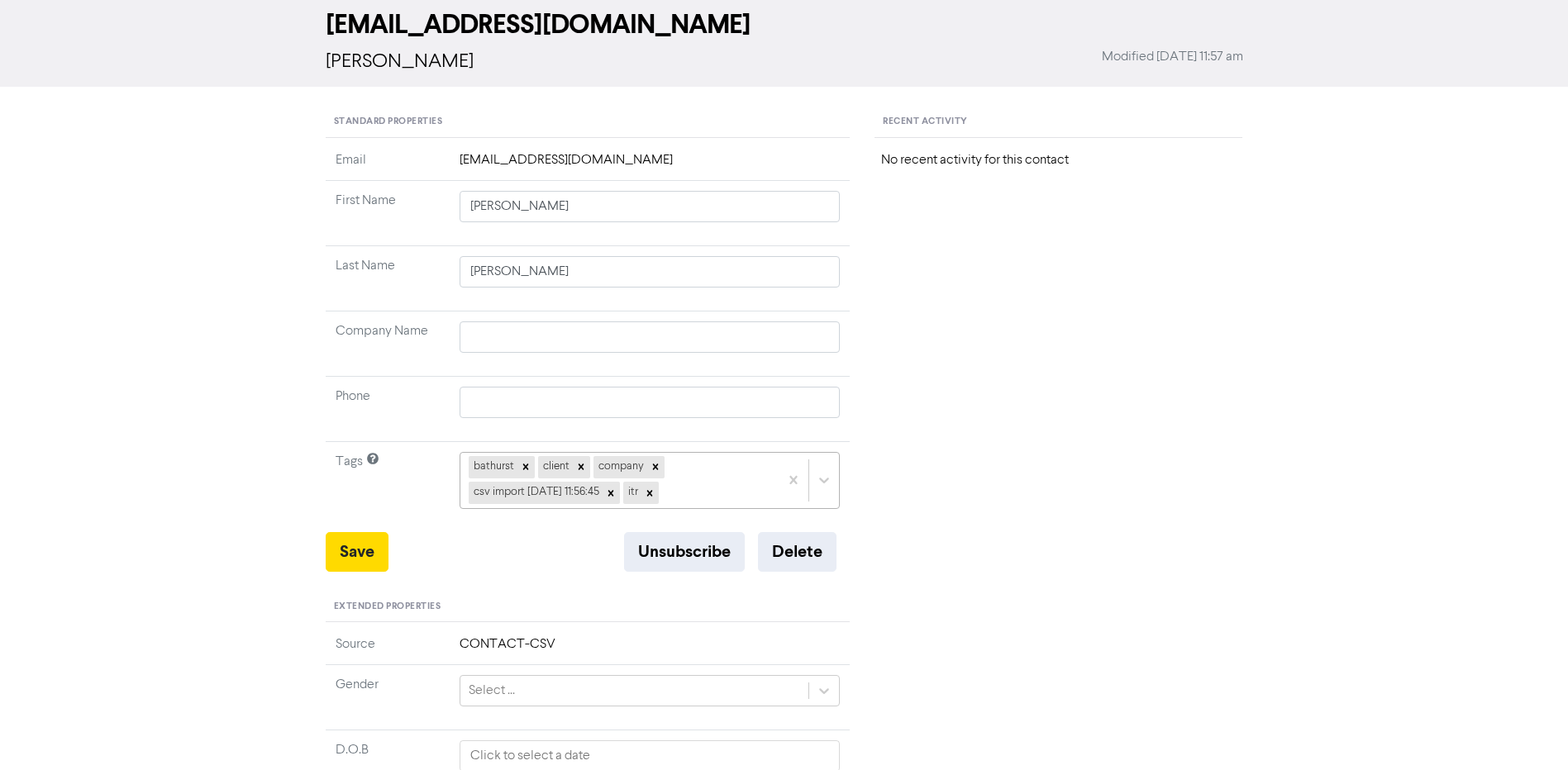
click at [697, 481] on div "bathurst client company csv import [DATE] 11:56:45 itr" at bounding box center [620, 480] width 319 height 54
click at [363, 556] on button "Save" at bounding box center [357, 552] width 63 height 40
click at [331, 555] on button "Save" at bounding box center [357, 552] width 63 height 40
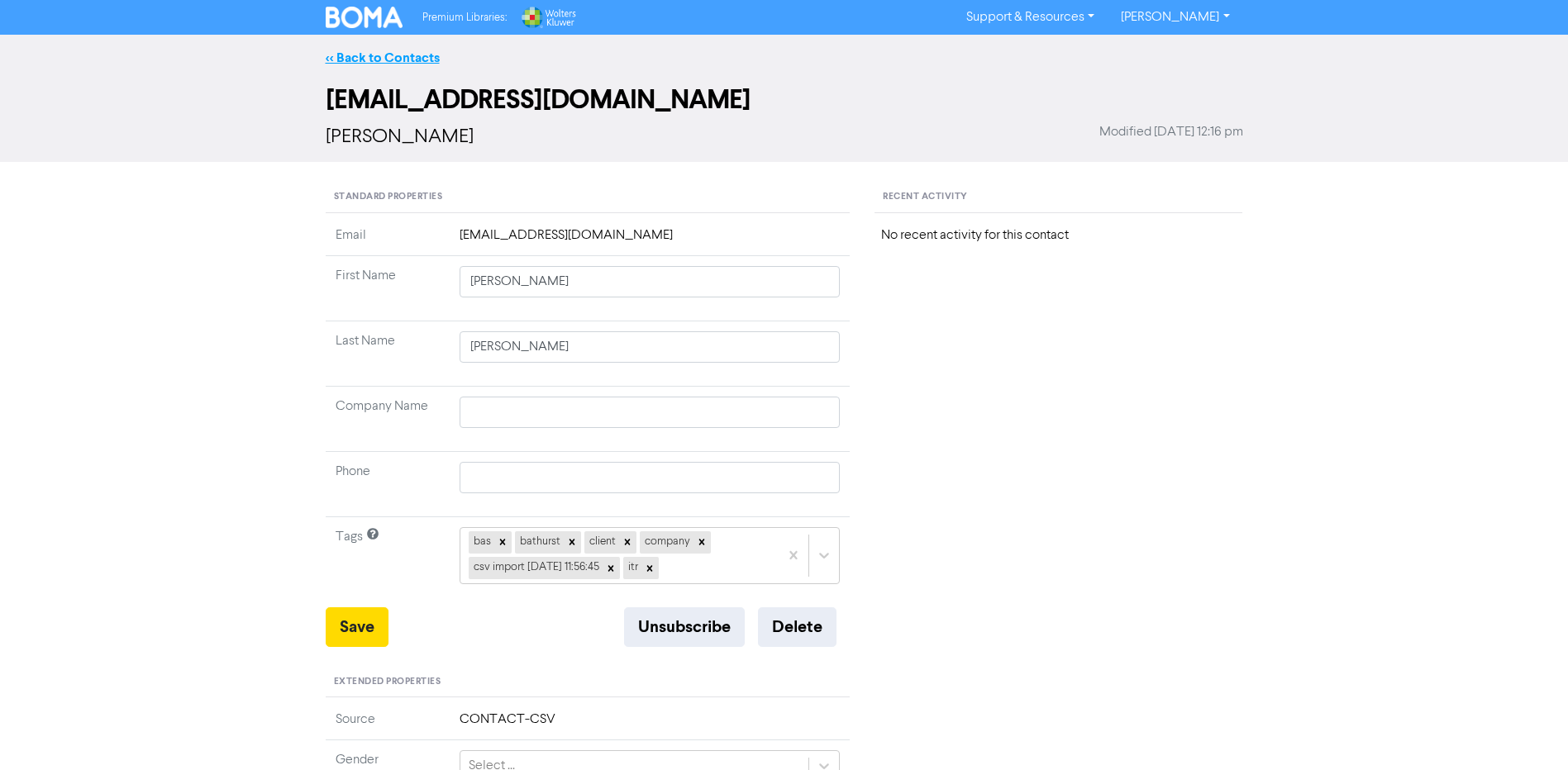
click at [393, 57] on link "<< Back to Contacts" at bounding box center [383, 57] width 114 height 16
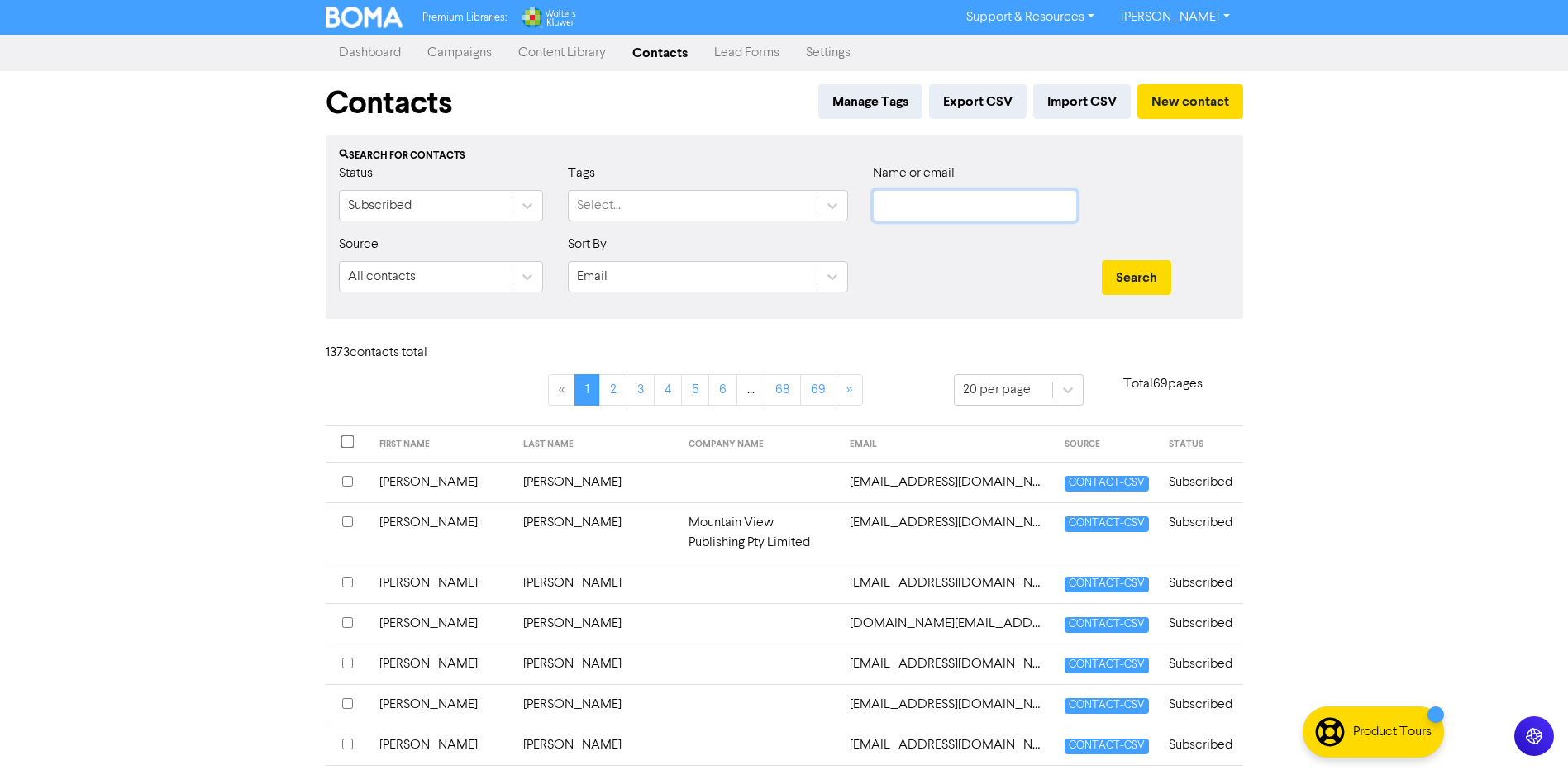
click at [973, 214] on input "text" at bounding box center [974, 206] width 204 height 32
type input "conning"
click at [1102, 260] on button "Search" at bounding box center [1137, 277] width 70 height 35
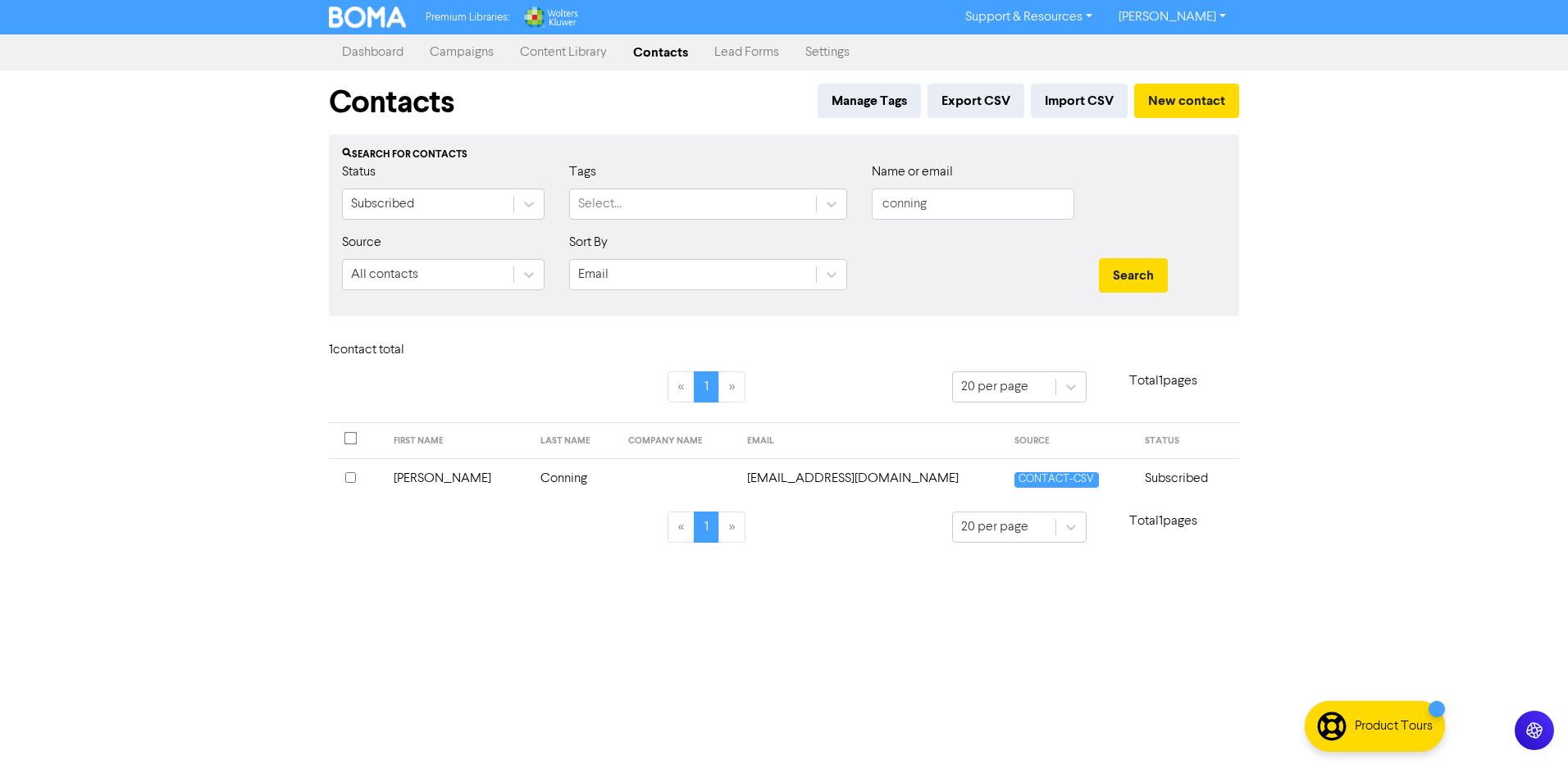
click at [530, 480] on td "Conning" at bounding box center [574, 478] width 88 height 40
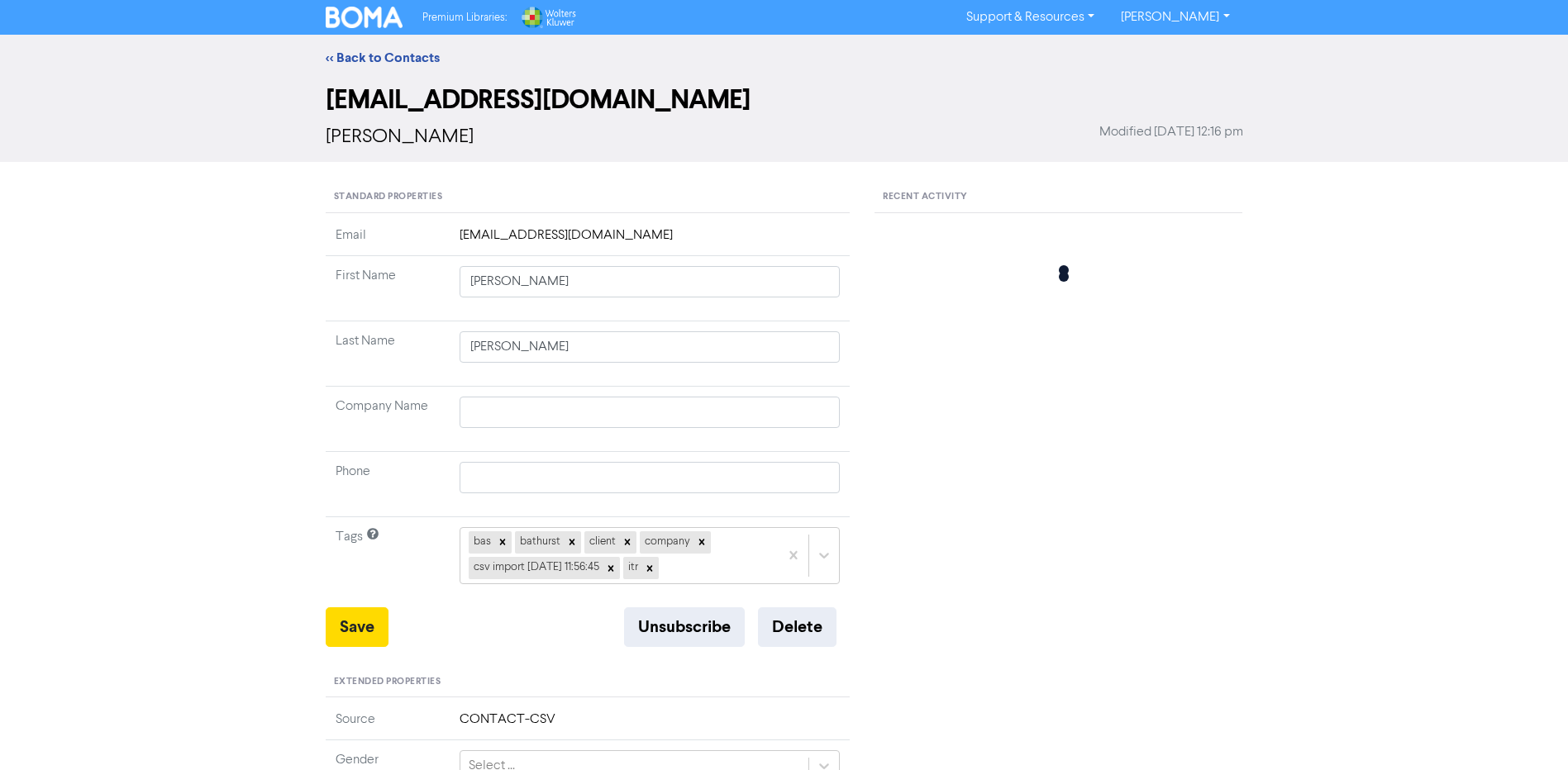
type input "[PERSON_NAME]"
type input "Conning"
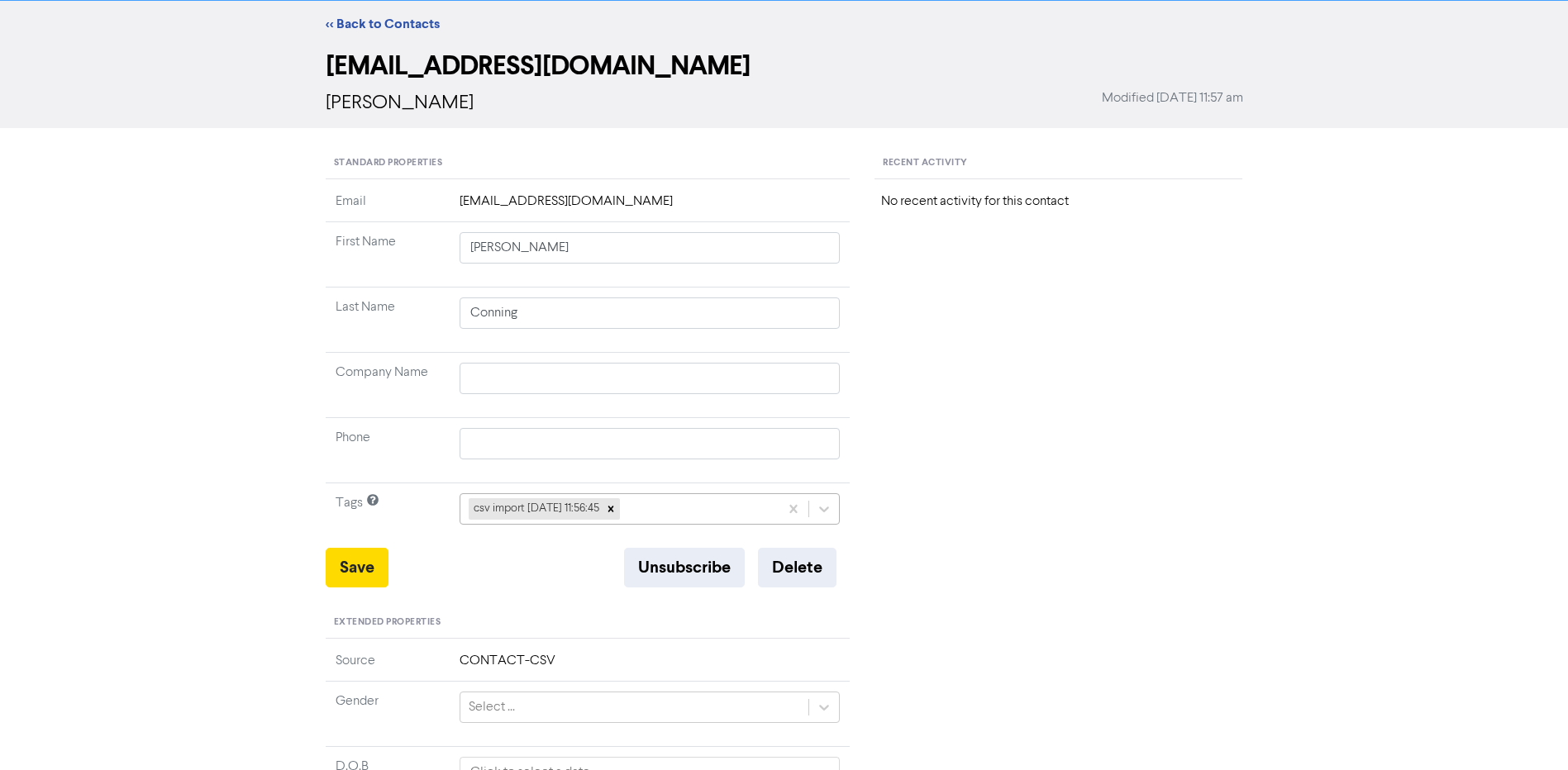
click at [663, 525] on div "csv import [DATE] 11:56:45" at bounding box center [651, 509] width 381 height 32
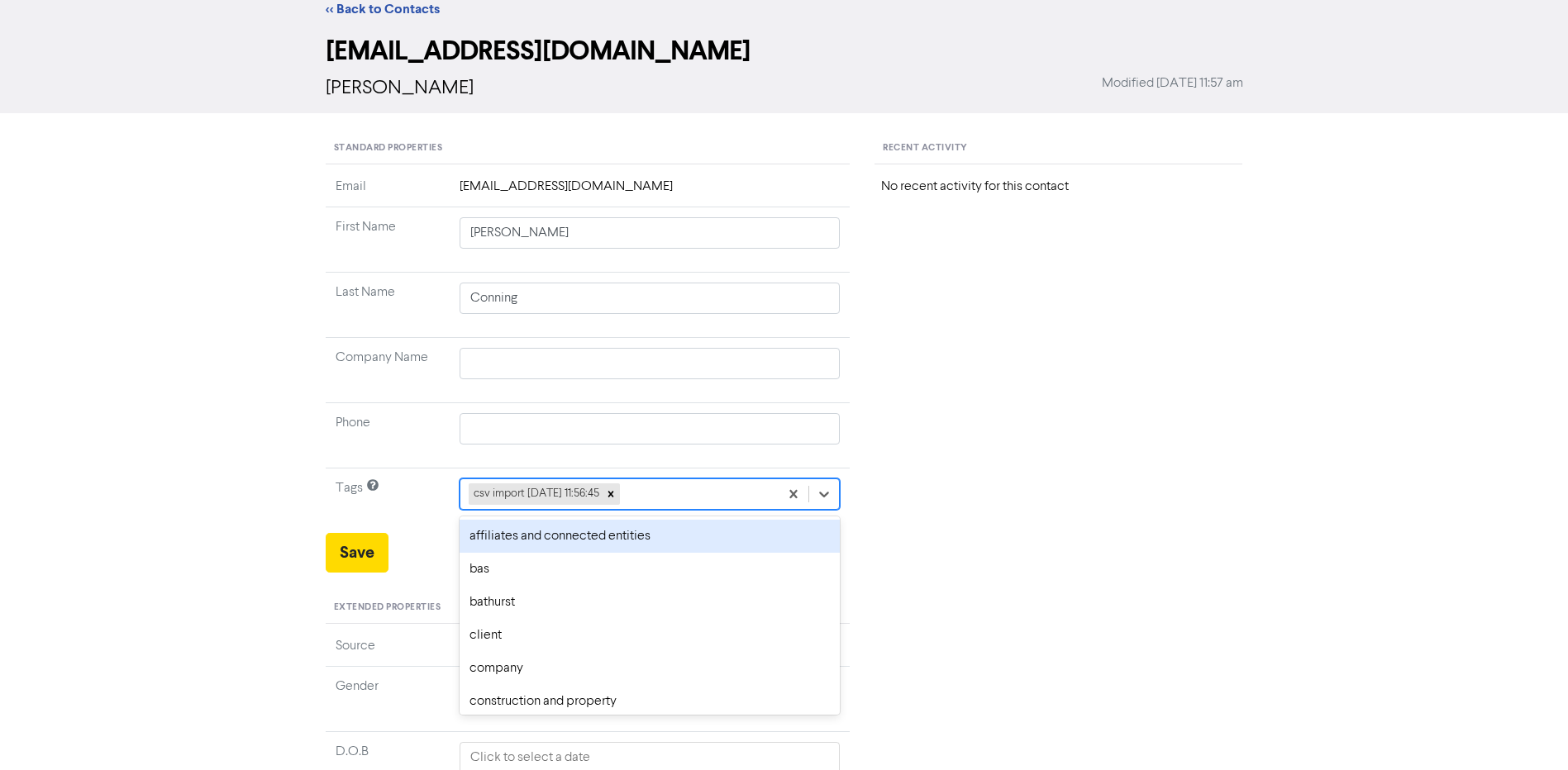
scroll to position [49, 0]
type input "cli"
type input "itr"
click at [820, 496] on icon at bounding box center [824, 493] width 16 height 16
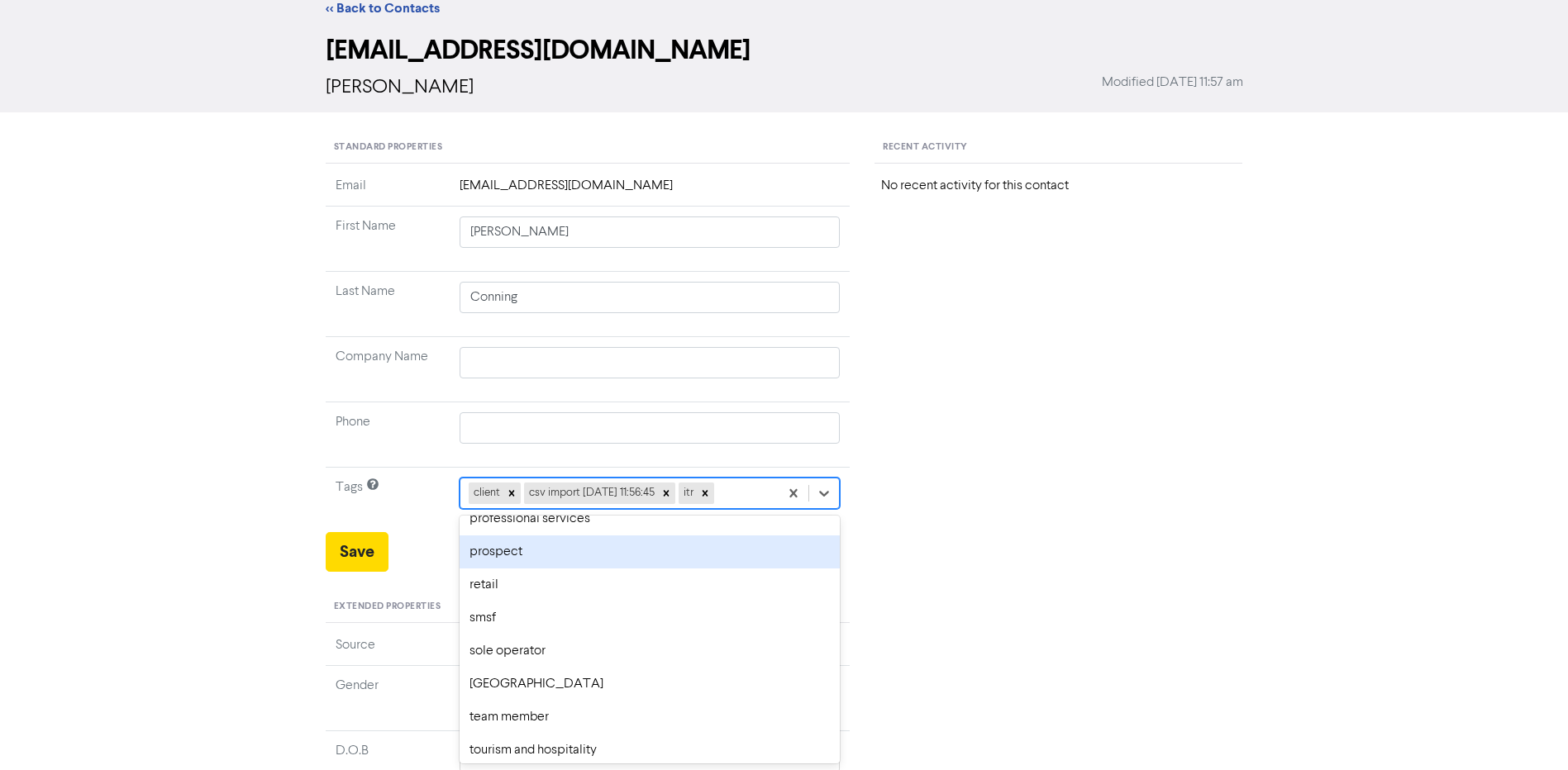
scroll to position [784, 0]
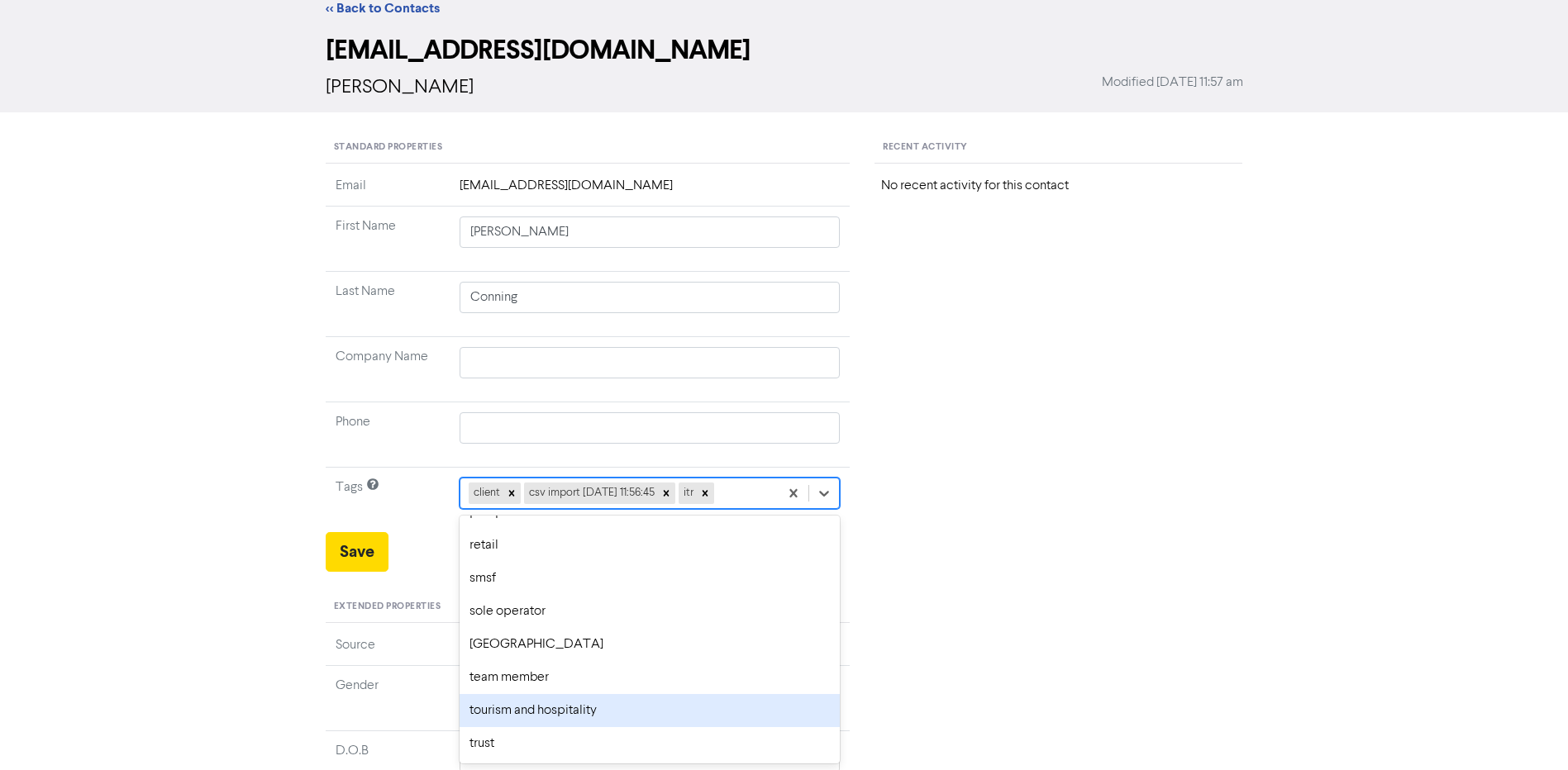
click at [229, 499] on div "<< Back to Contacts a_conning@hotmail.com Andrew Conning Modified October 3rd 2…" at bounding box center [784, 578] width 1568 height 1184
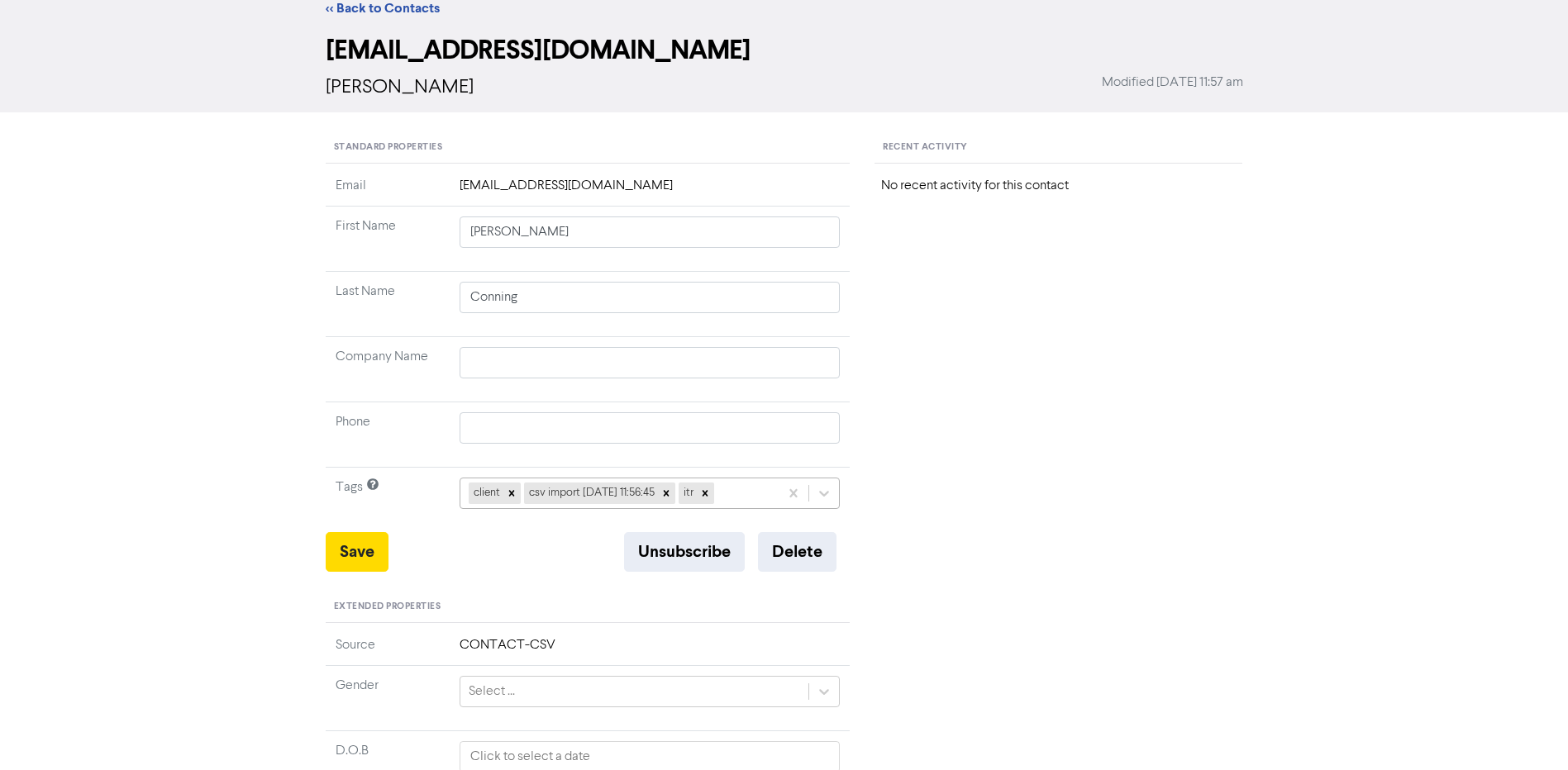
click at [764, 496] on div "client csv import 2025-10-03 11:56:45 itr" at bounding box center [620, 493] width 319 height 30
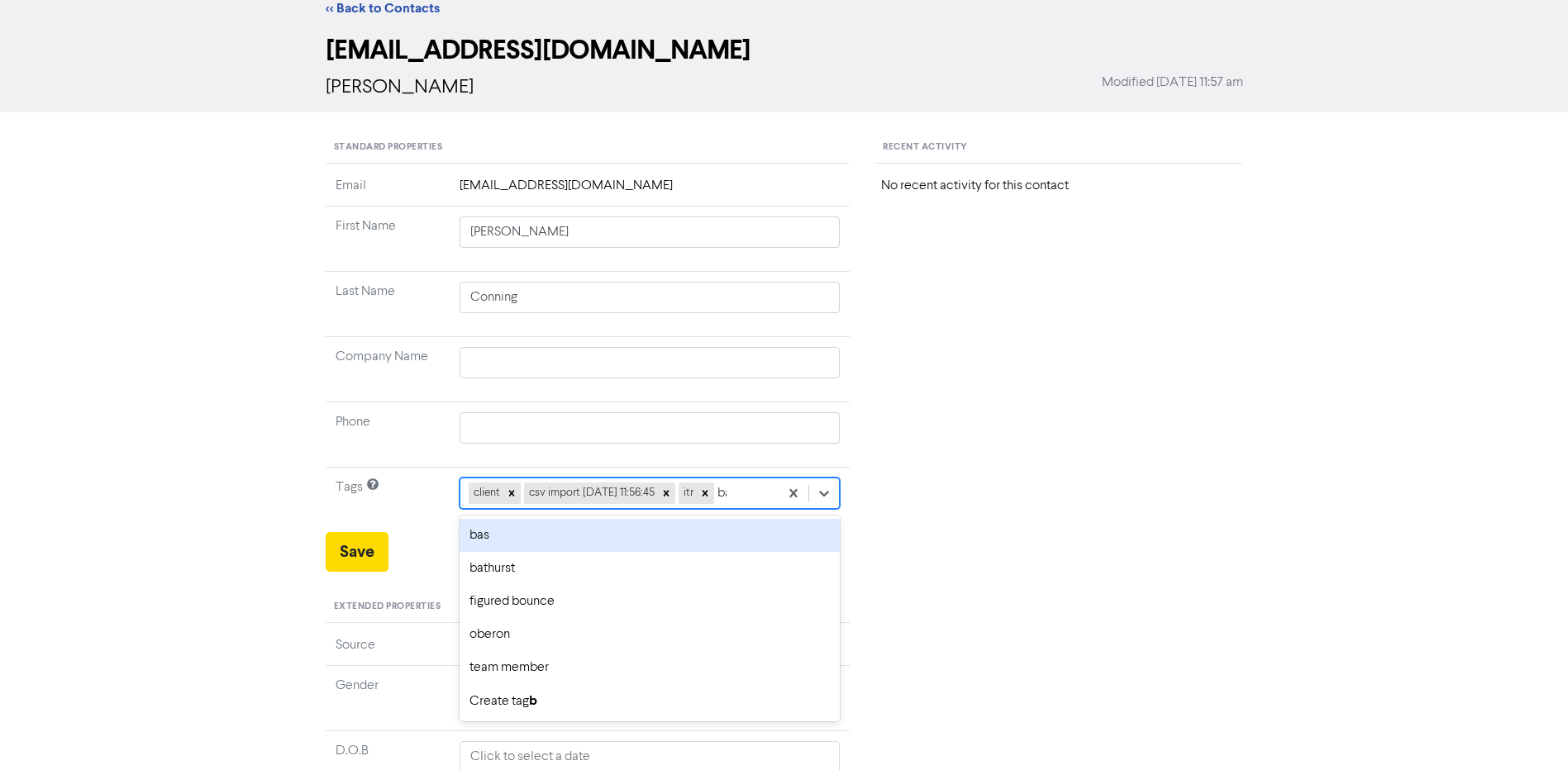
type input "bat"
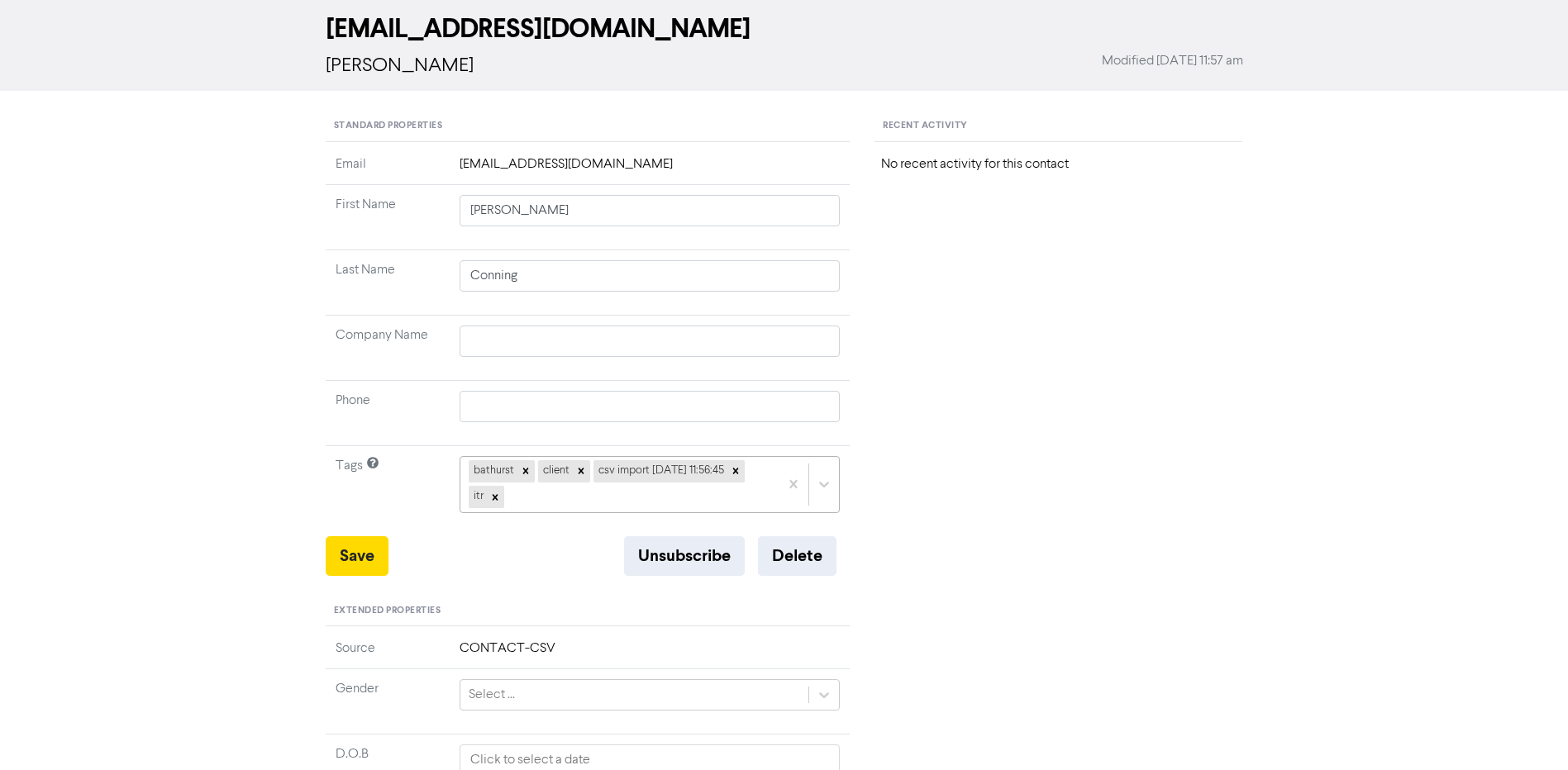
click at [626, 512] on div "bathurst client csv import [DATE] 11:56:45 itr" at bounding box center [651, 484] width 381 height 56
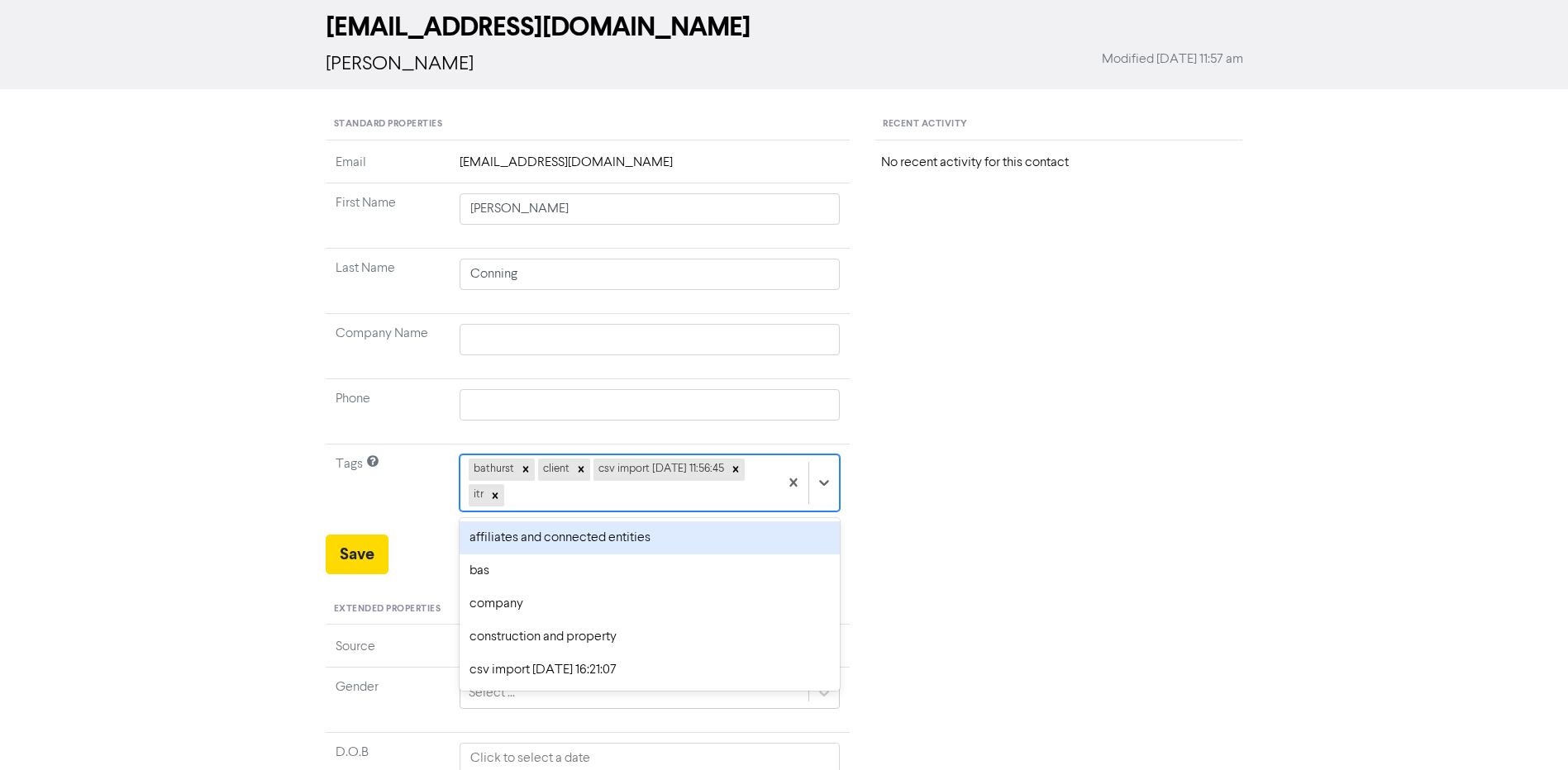
scroll to position [75, 0]
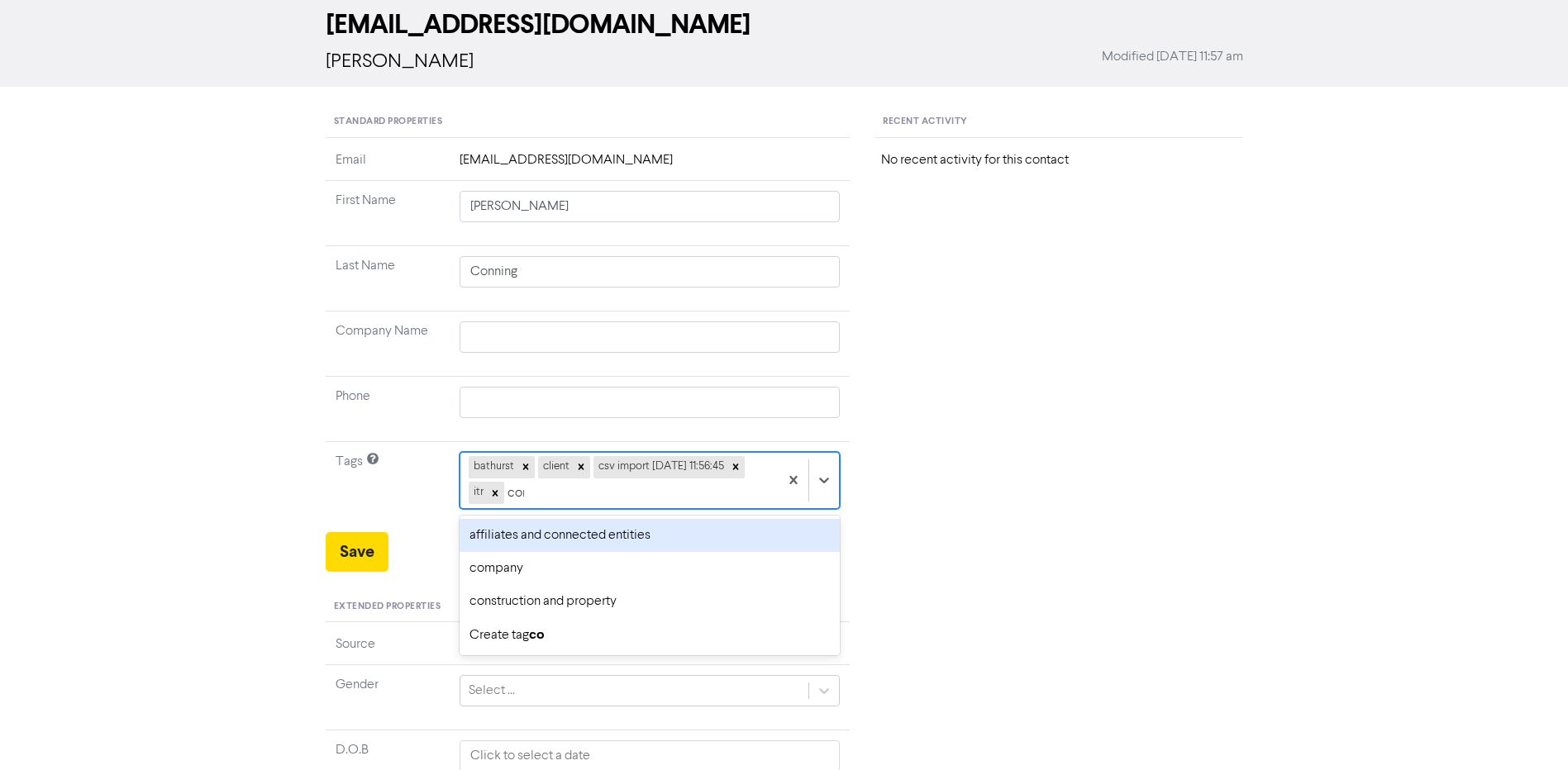
type input "comp"
click at [605, 522] on div "company" at bounding box center [651, 535] width 381 height 33
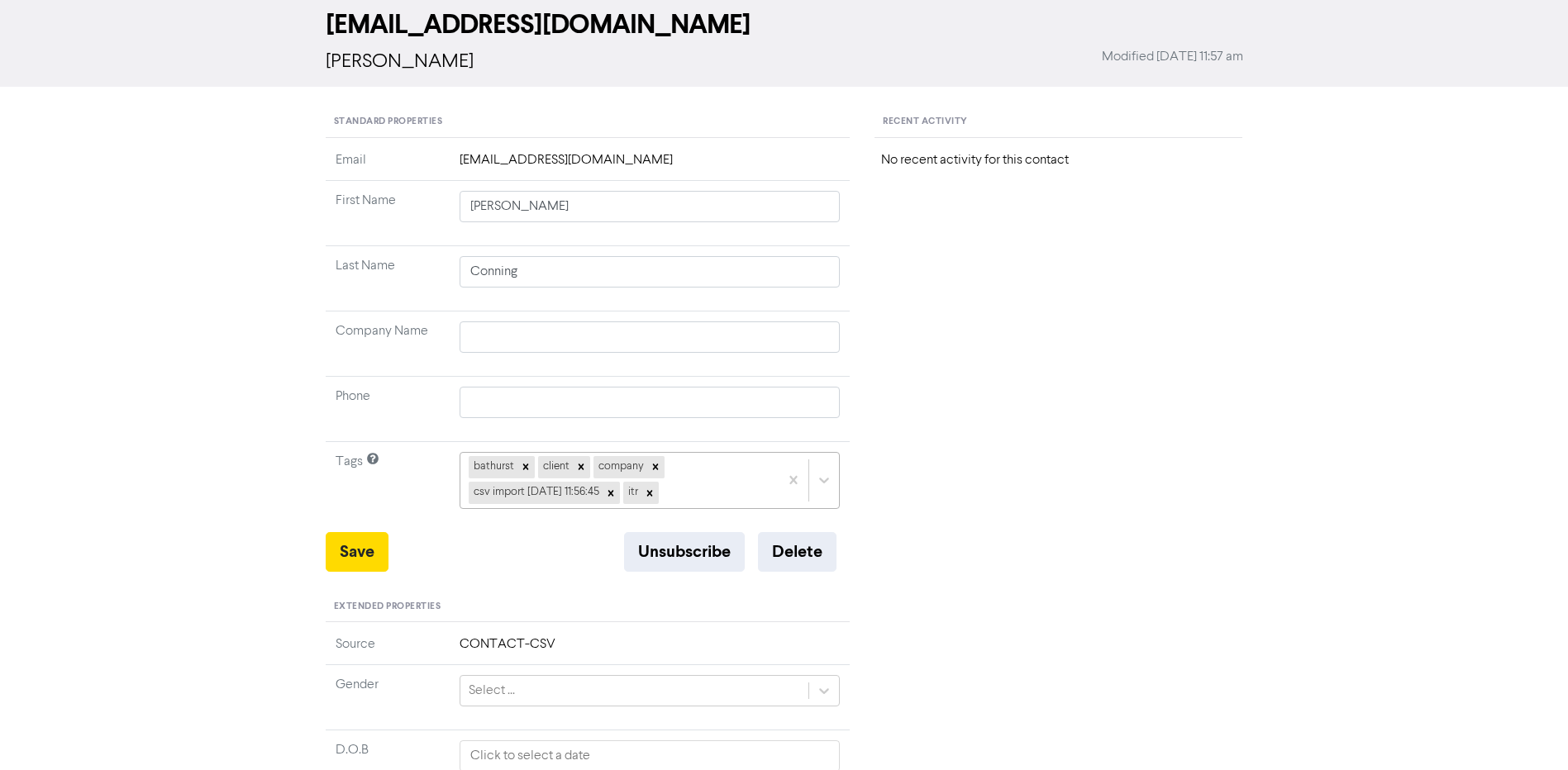
drag, startPoint x: 729, startPoint y: 475, endPoint x: 718, endPoint y: 477, distance: 11.2
click at [729, 475] on div "bathurst client company csv import [DATE] 11:56:45 itr" at bounding box center [620, 480] width 319 height 54
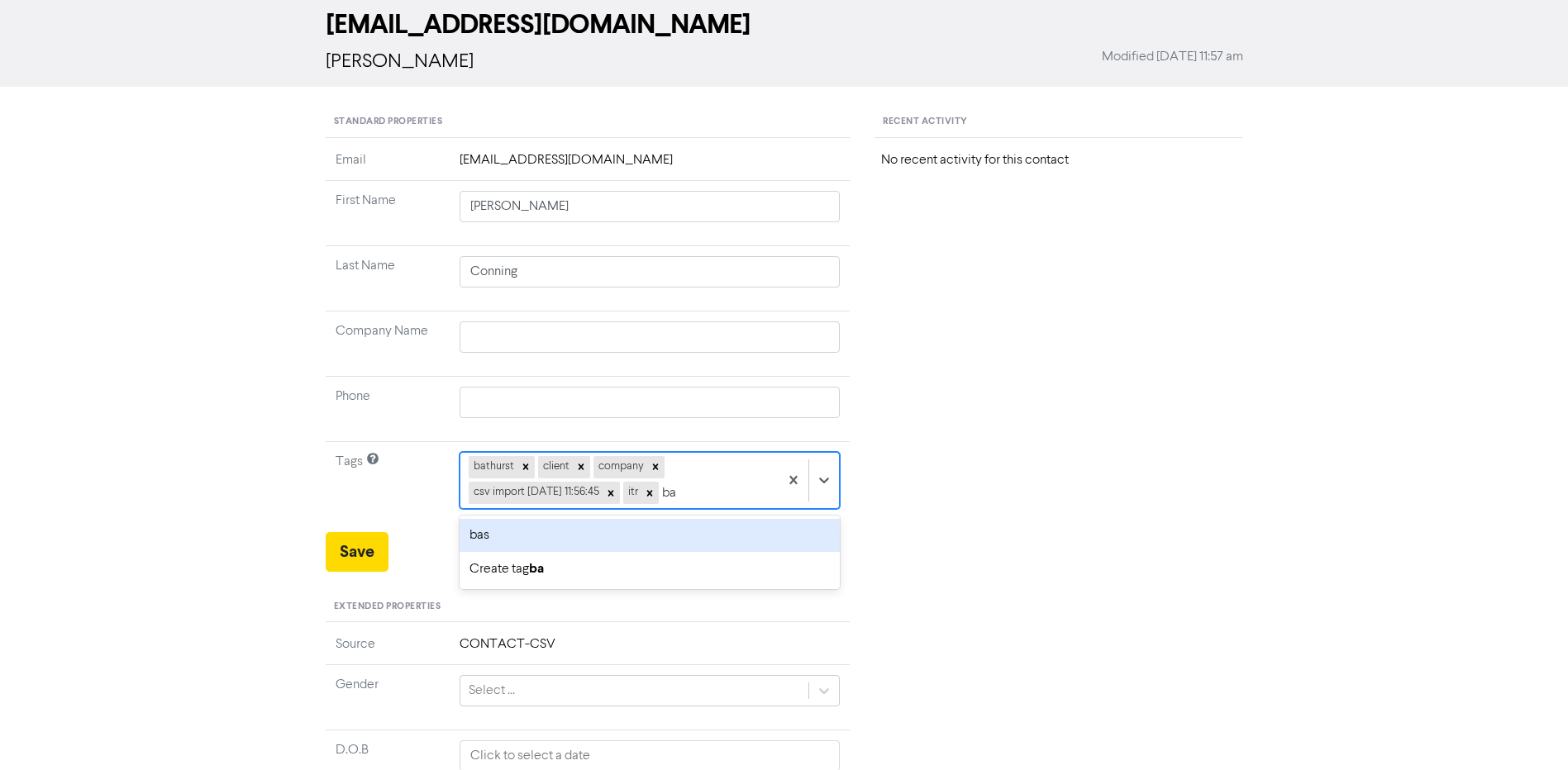
type input "bas"
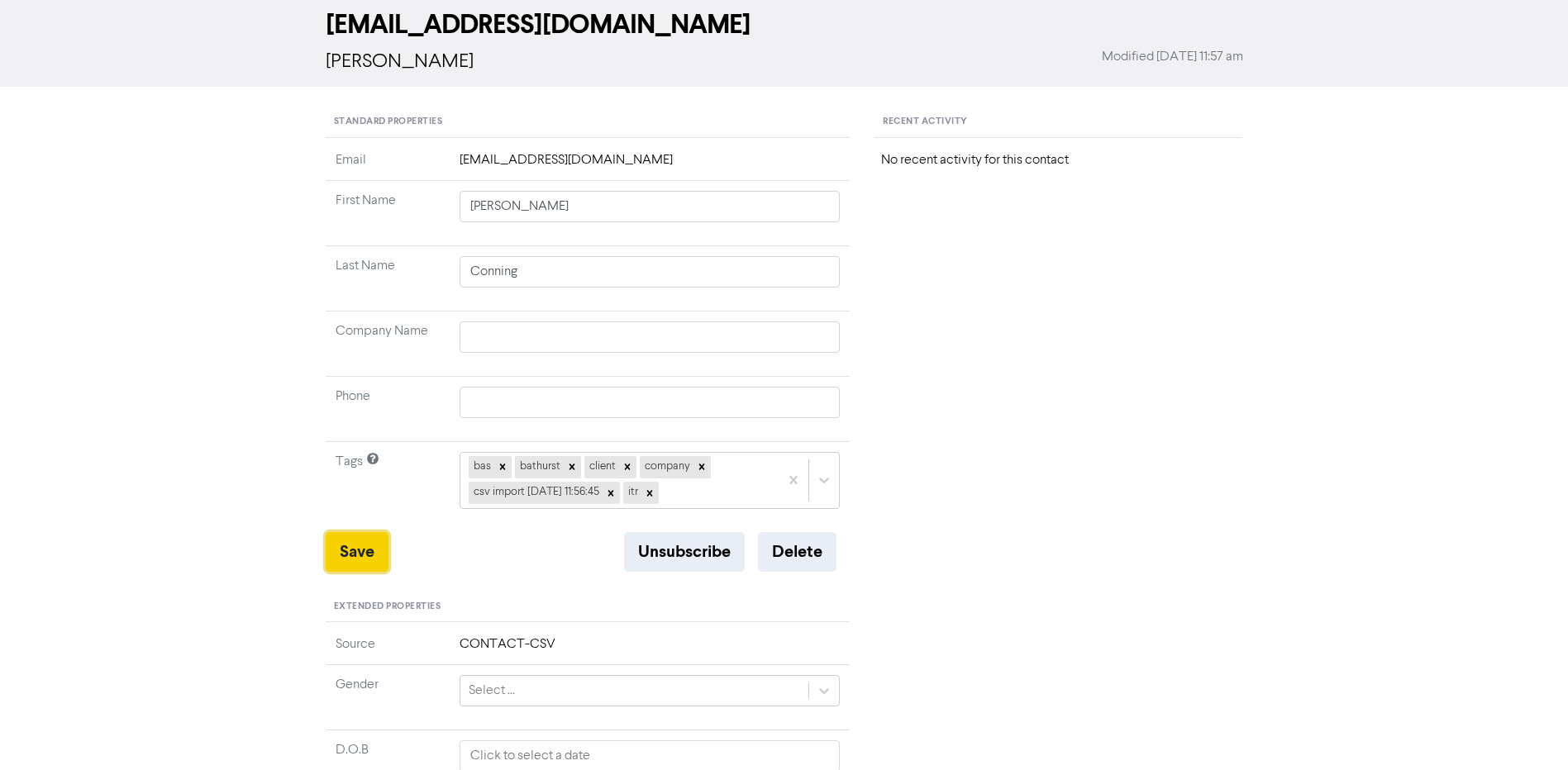
click at [374, 556] on button "Save" at bounding box center [357, 552] width 63 height 40
click at [345, 559] on button "Save" at bounding box center [357, 552] width 63 height 40
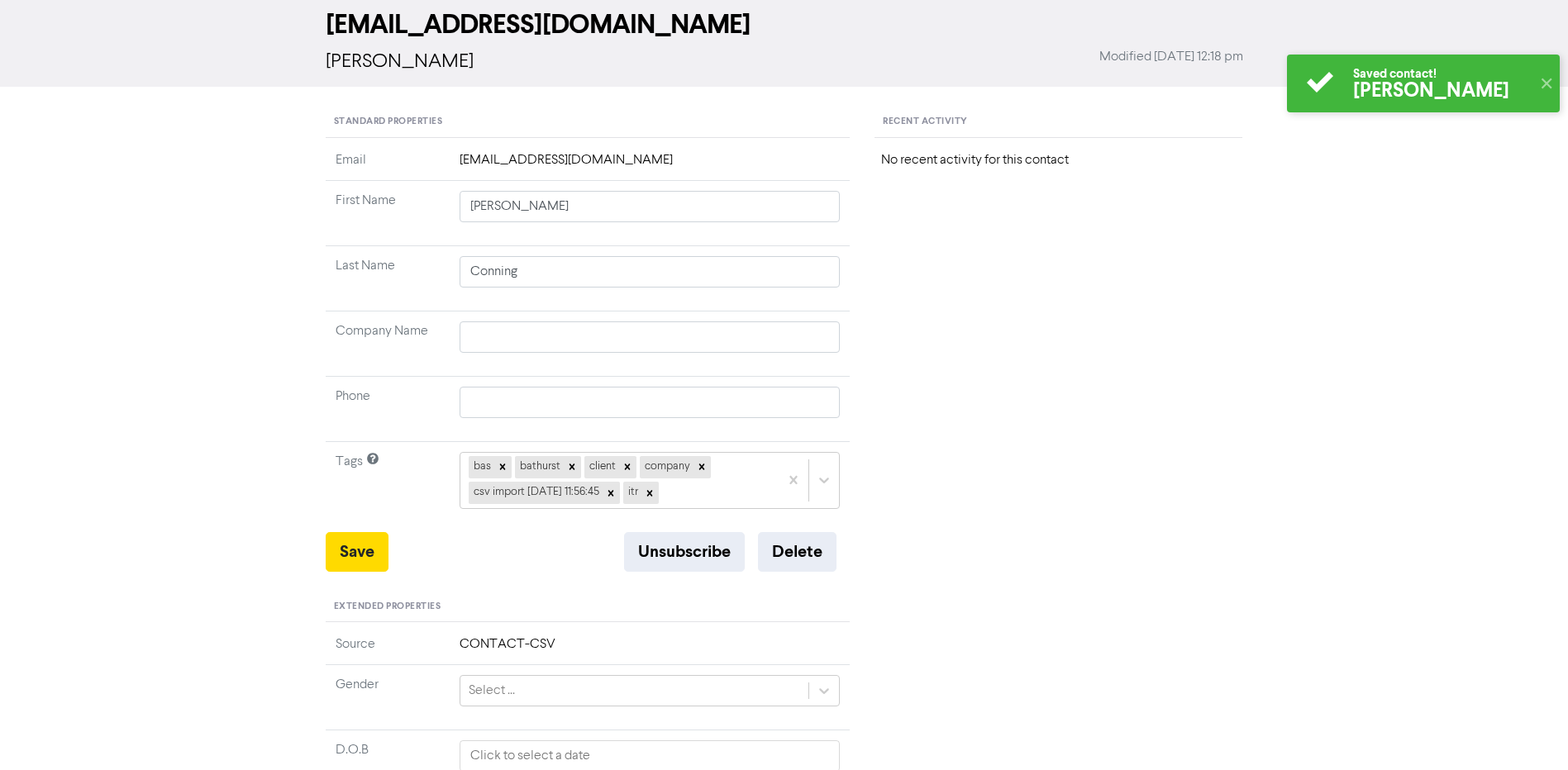
scroll to position [0, 0]
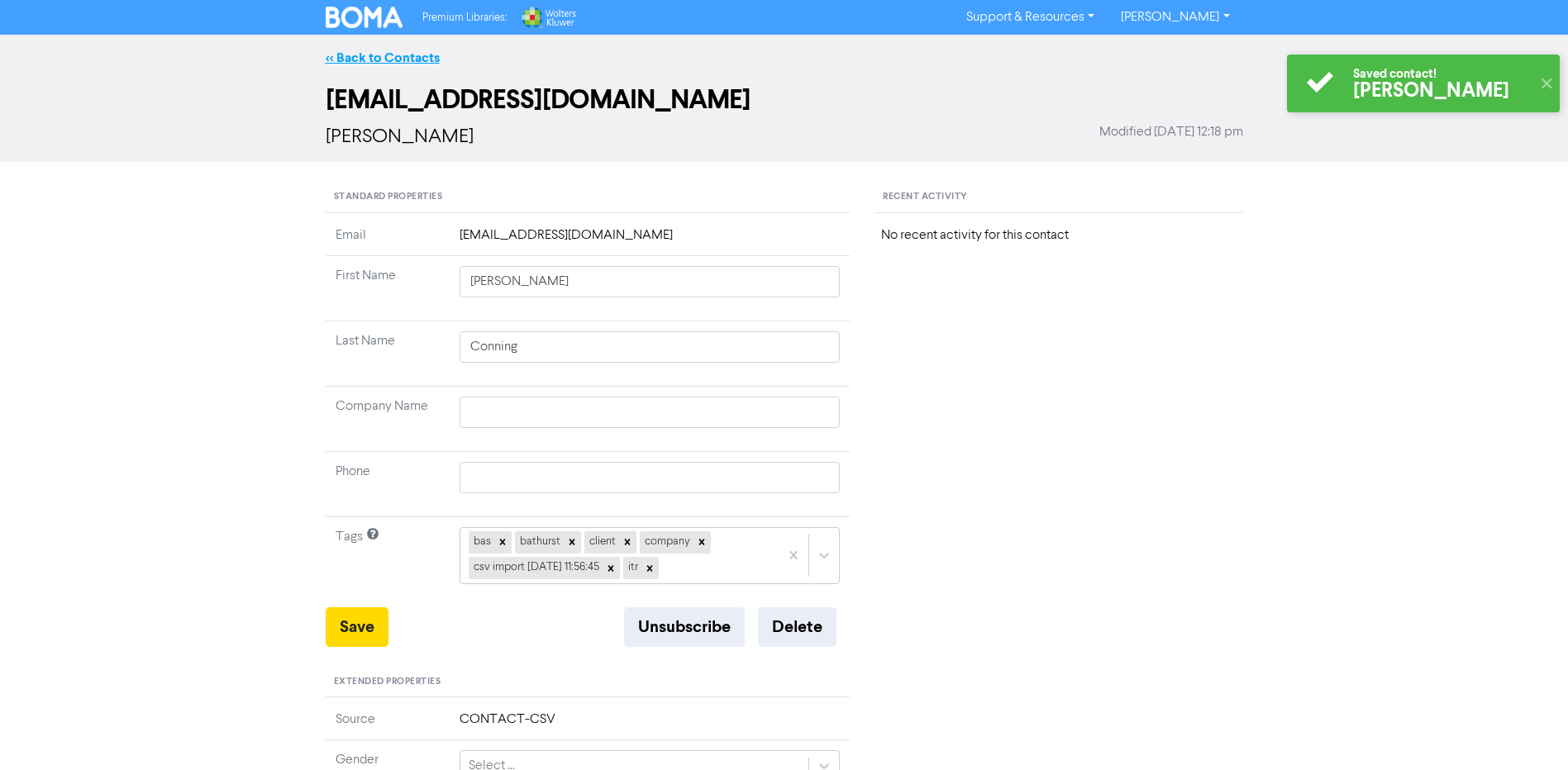
click at [382, 52] on link "<< Back to Contacts" at bounding box center [383, 57] width 114 height 16
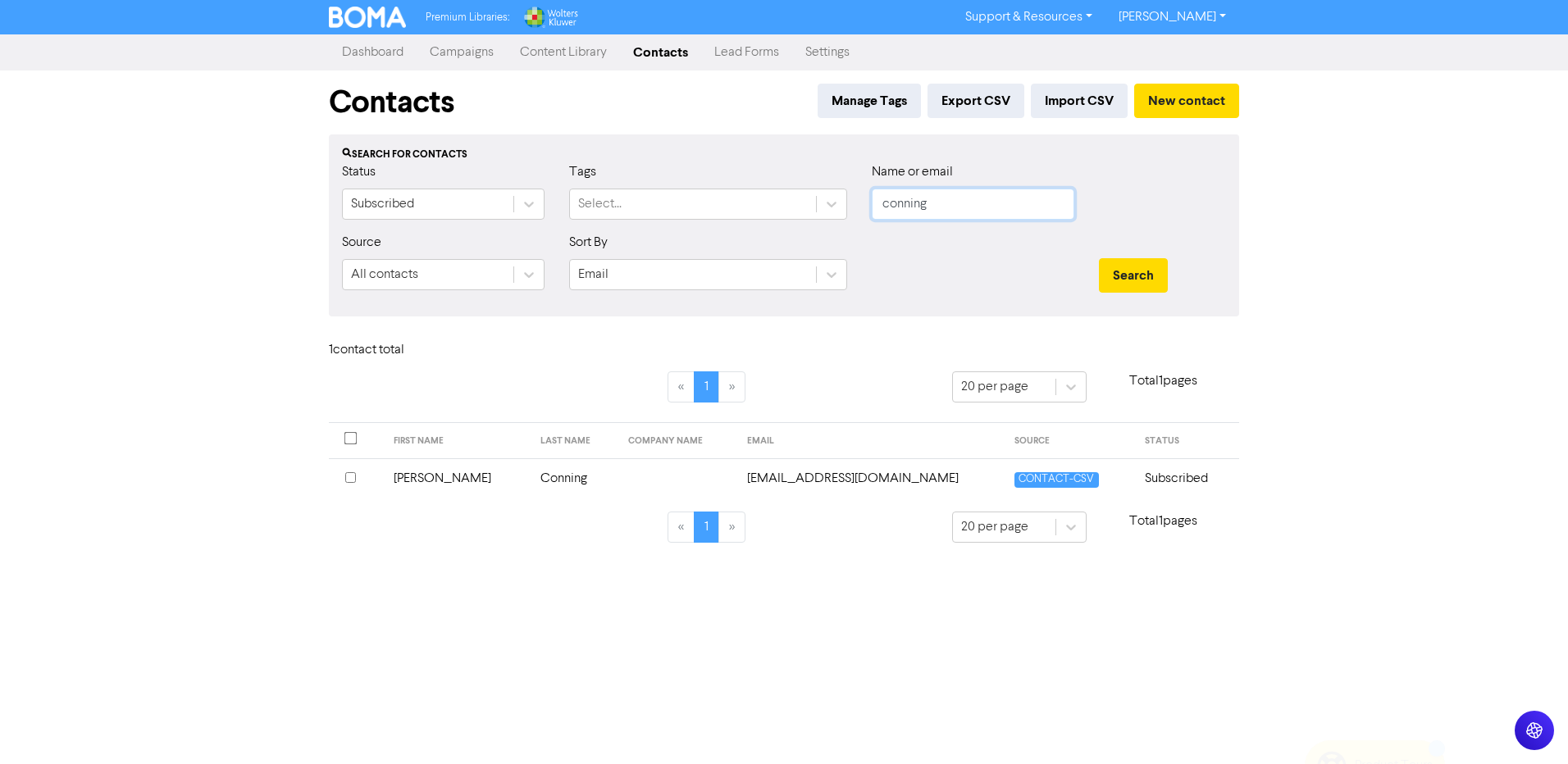
drag, startPoint x: 933, startPoint y: 209, endPoint x: 550, endPoint y: 198, distance: 383.2
click at [551, 198] on div "Status Subscribed Tags Select... Name or email conning" at bounding box center [784, 197] width 909 height 71
type input "nick"
click at [1099, 258] on button "Search" at bounding box center [1134, 275] width 69 height 35
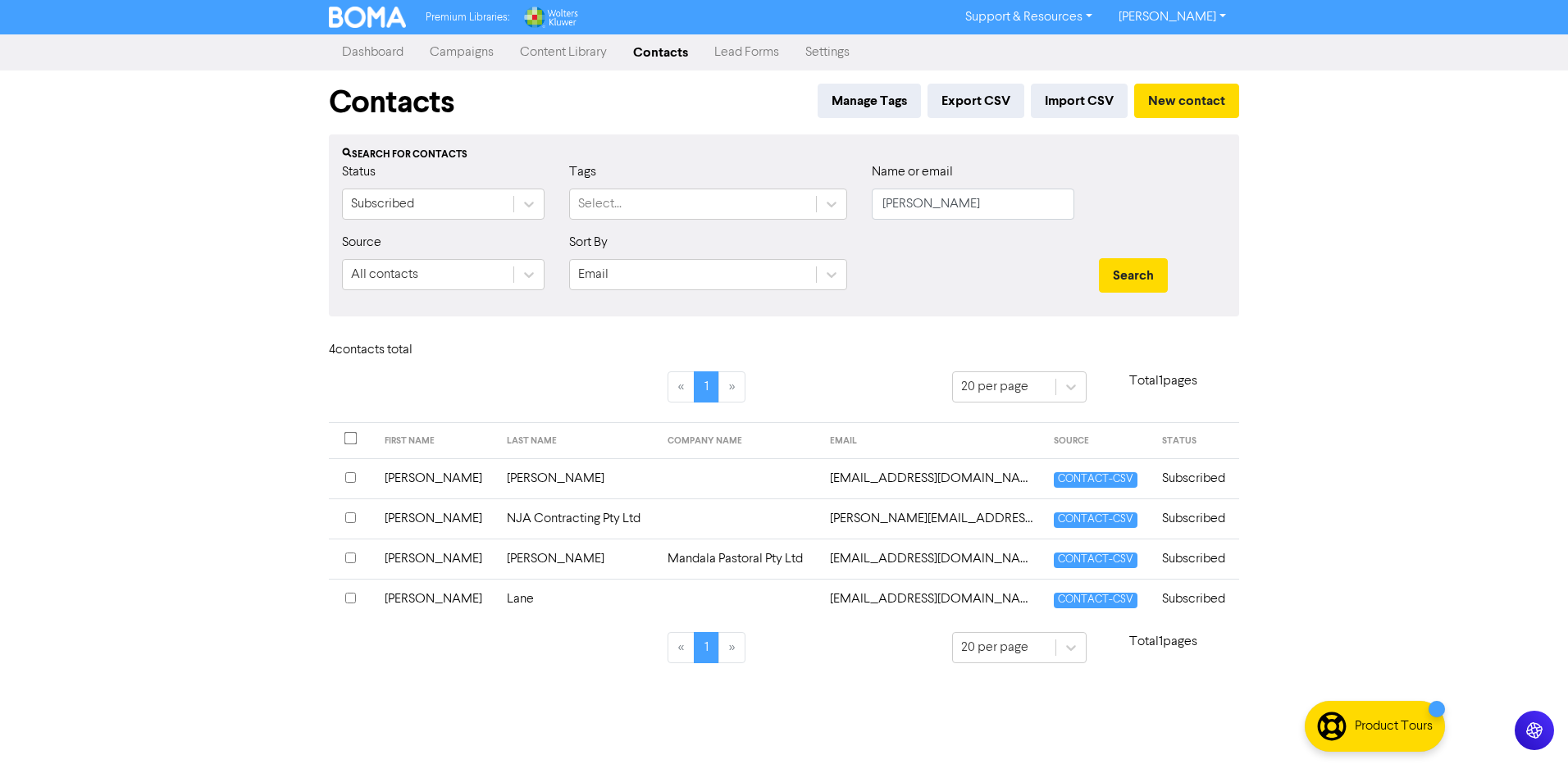
click at [537, 524] on td "NJA Contracting Pty Ltd" at bounding box center [577, 519] width 161 height 40
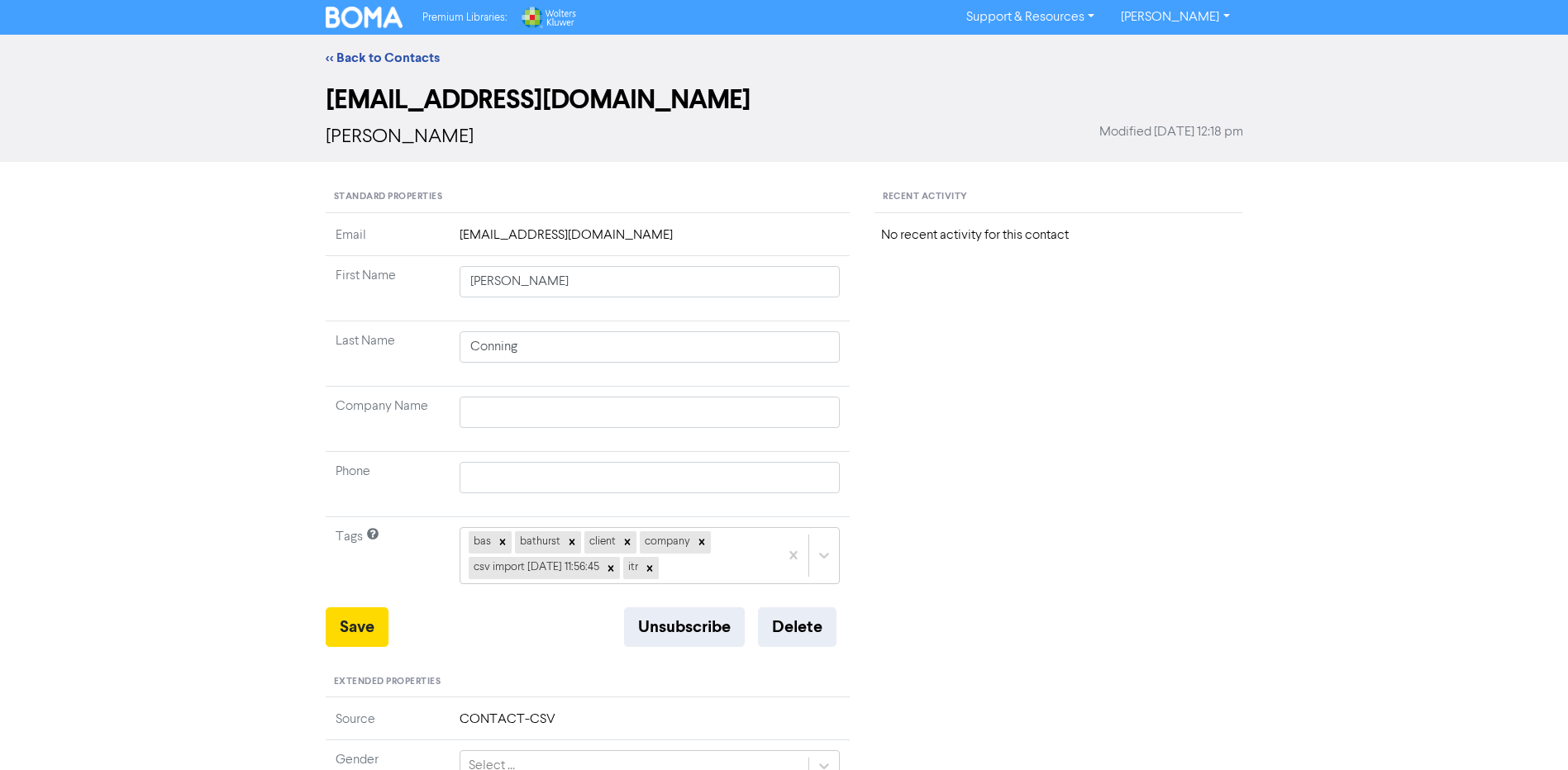
type input "Nick"
type input "NJA Contracting Pty Ltd"
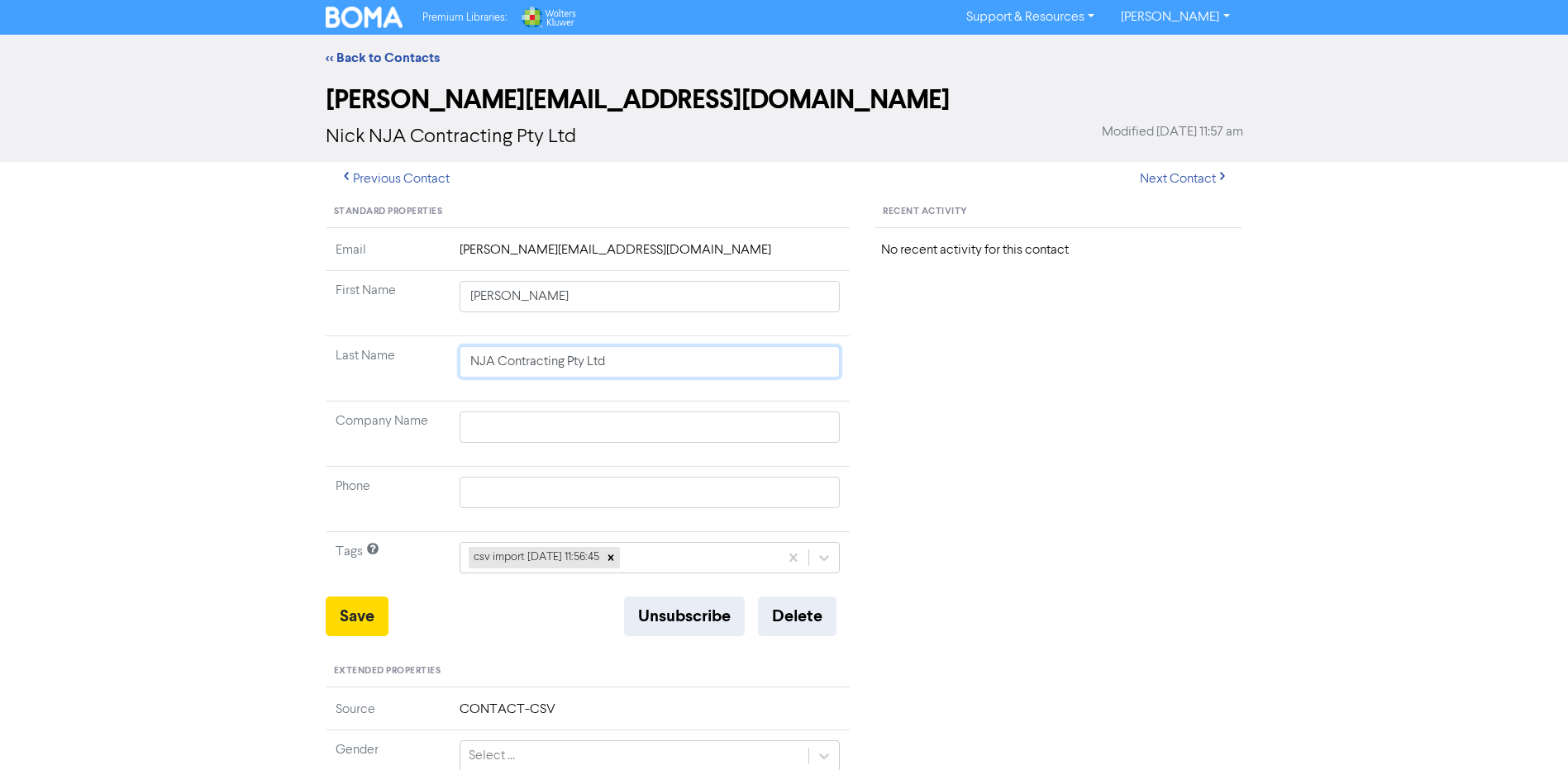
drag, startPoint x: 691, startPoint y: 368, endPoint x: 220, endPoint y: 323, distance: 473.1
click at [220, 323] on div "<< Back to Contacts nicholas_ansley@outlook.com Nick NJA Contracting Pty Ltd Mo…" at bounding box center [784, 651] width 1568 height 1234
click at [541, 454] on td at bounding box center [650, 435] width 401 height 66
click at [545, 430] on input "text" at bounding box center [651, 427] width 381 height 32
paste input "NJA Contracting Pty Ltd"
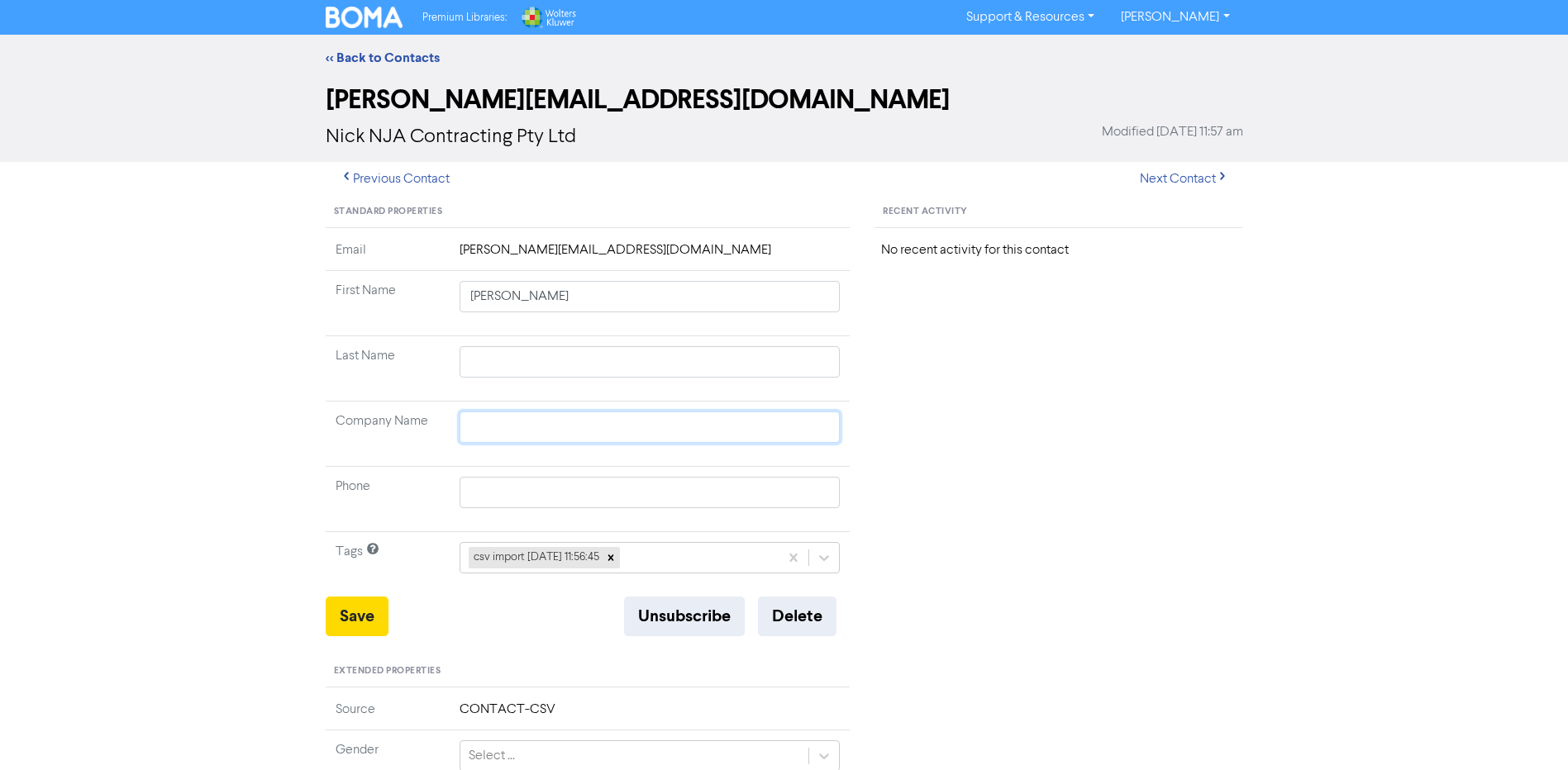
type input "NJA Contracting Pty Ltd"
click at [501, 477] on input "text" at bounding box center [651, 493] width 381 height 32
drag, startPoint x: 770, startPoint y: 433, endPoint x: 774, endPoint y: 442, distance: 9.8
click at [770, 433] on input "NJA Contracting Pty Ltd" at bounding box center [651, 427] width 381 height 32
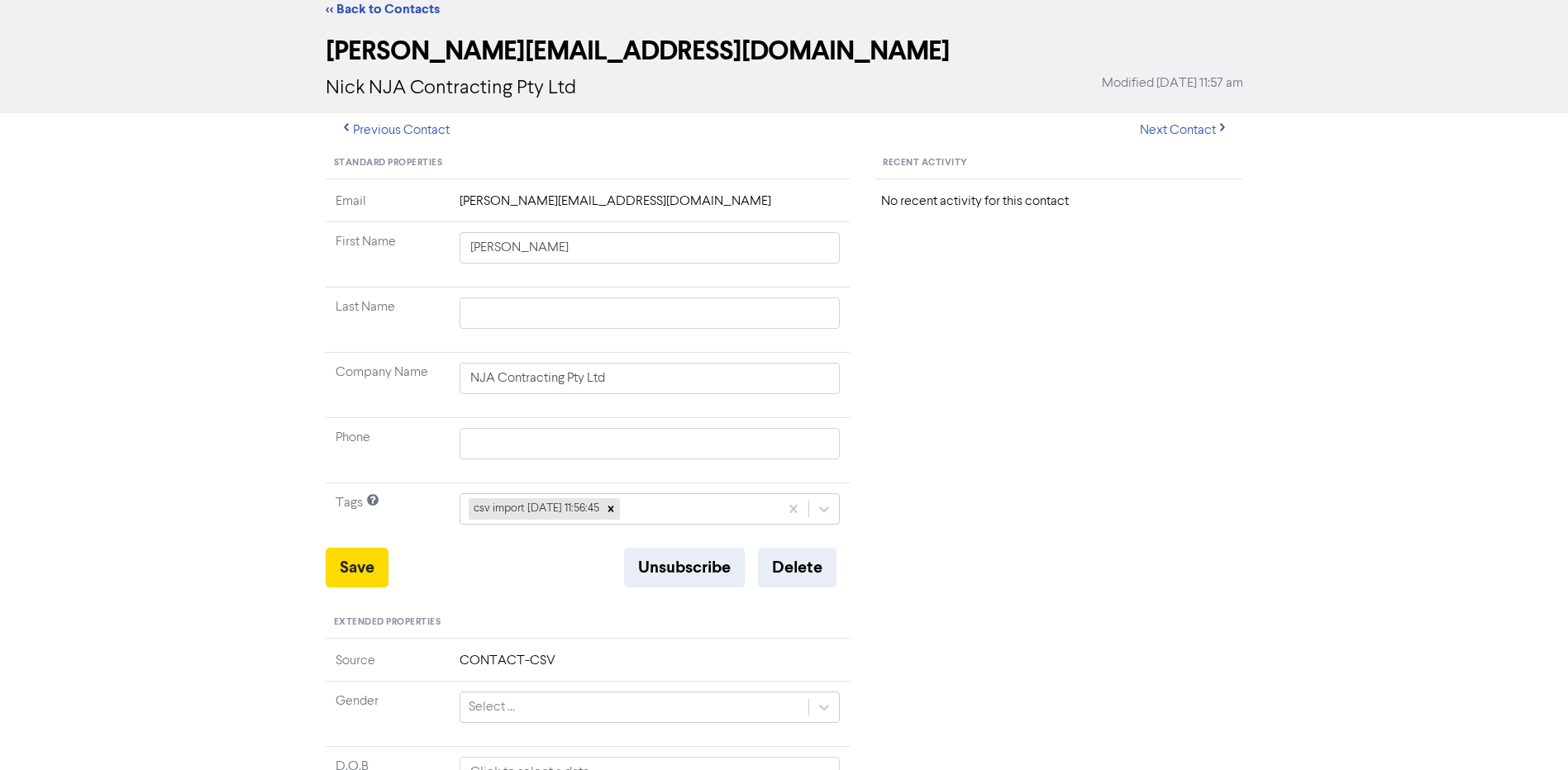
click at [692, 525] on div "csv import [DATE] 11:56:45" at bounding box center [651, 509] width 381 height 32
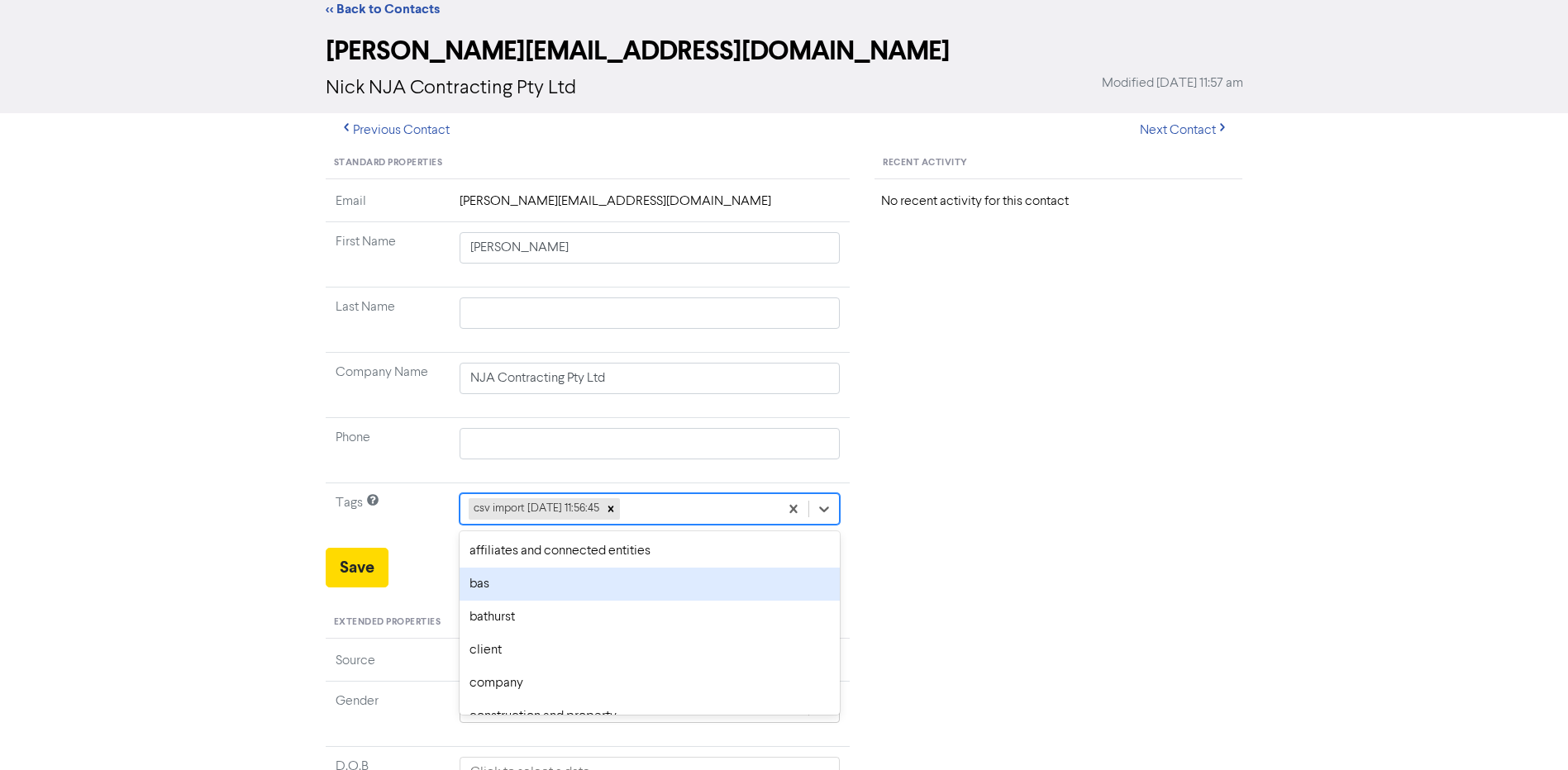
scroll to position [65, 0]
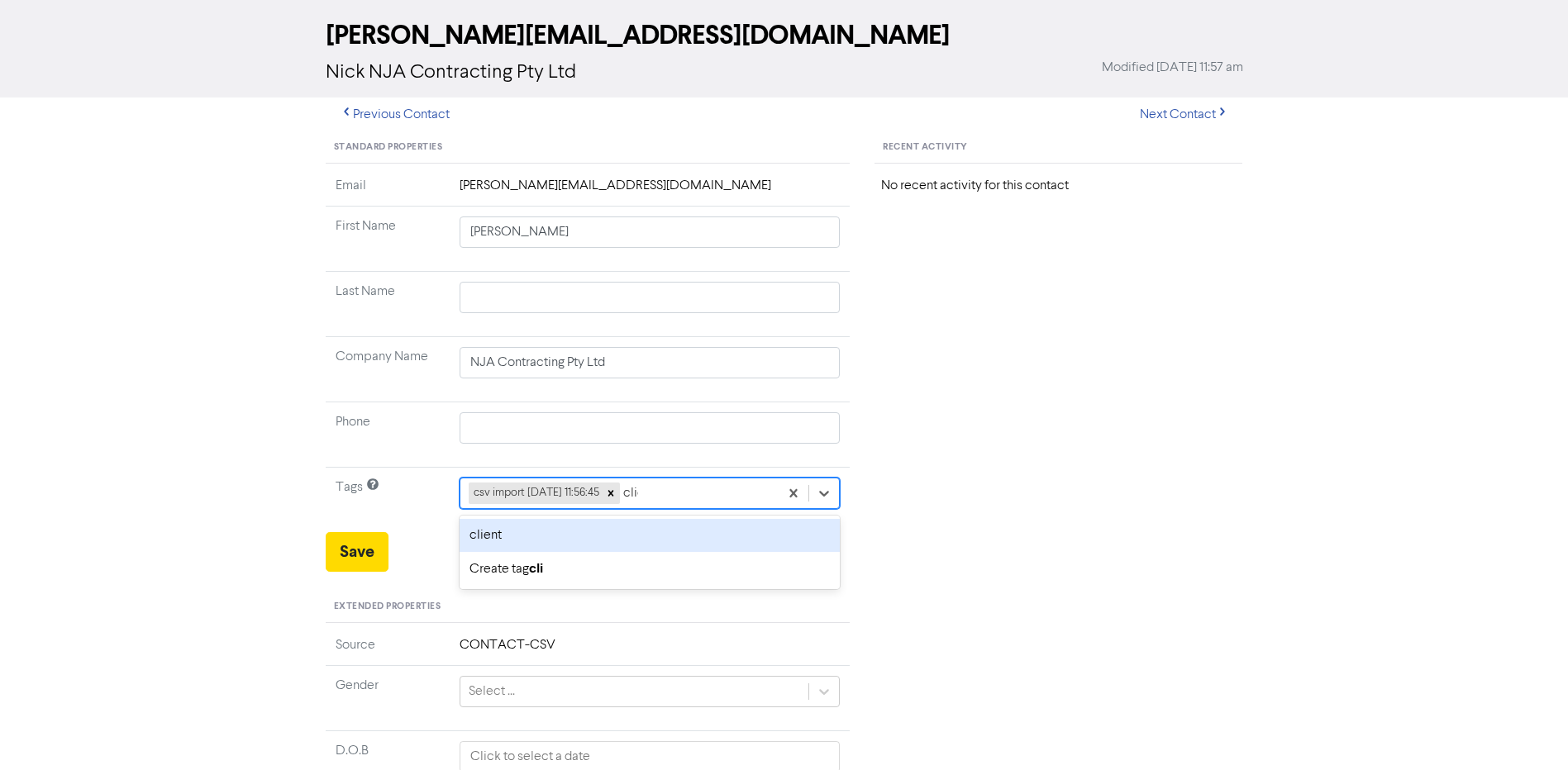
type input "client"
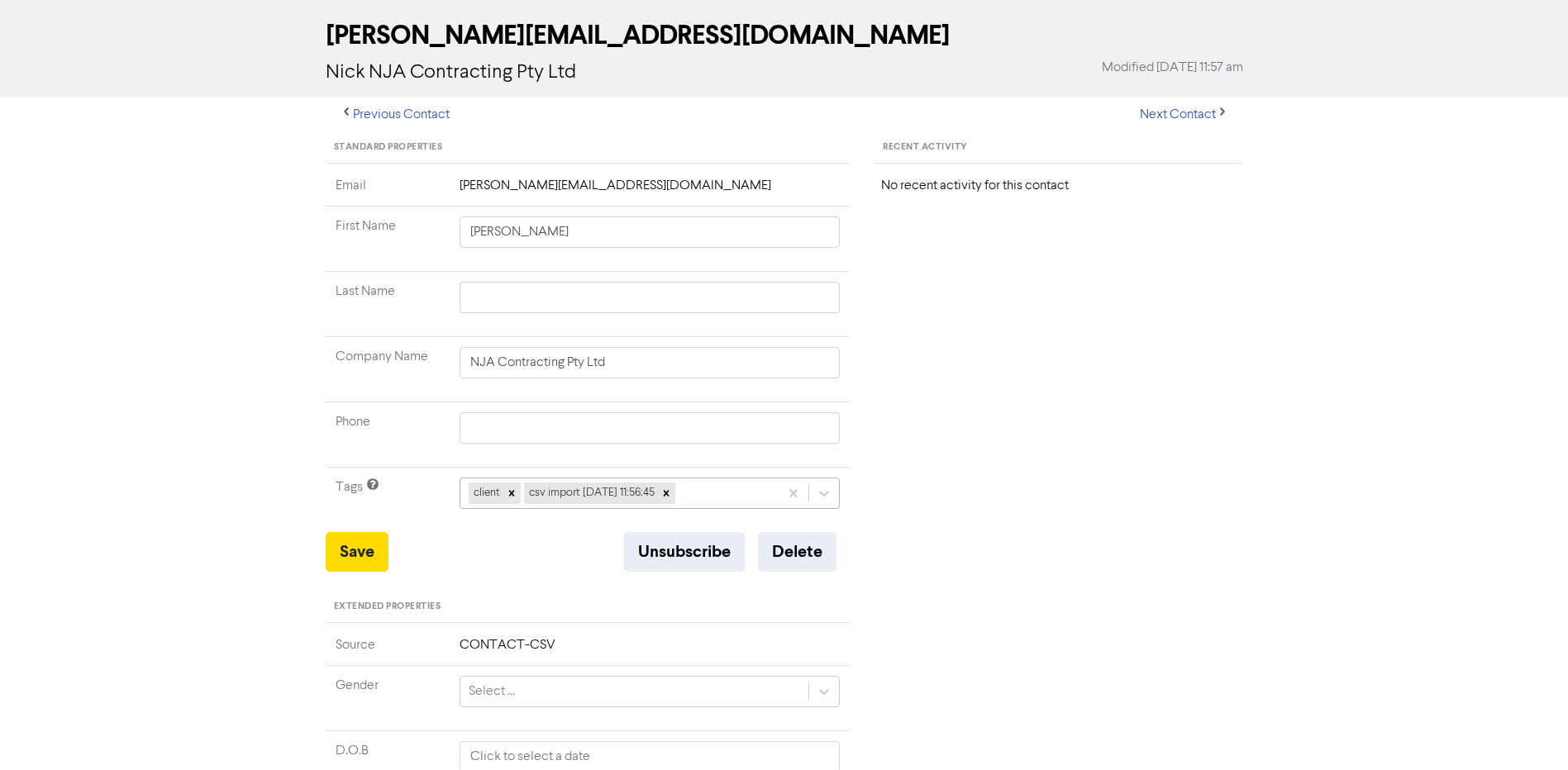
click at [737, 486] on div "client csv import [DATE] 11:56:45" at bounding box center [620, 493] width 319 height 30
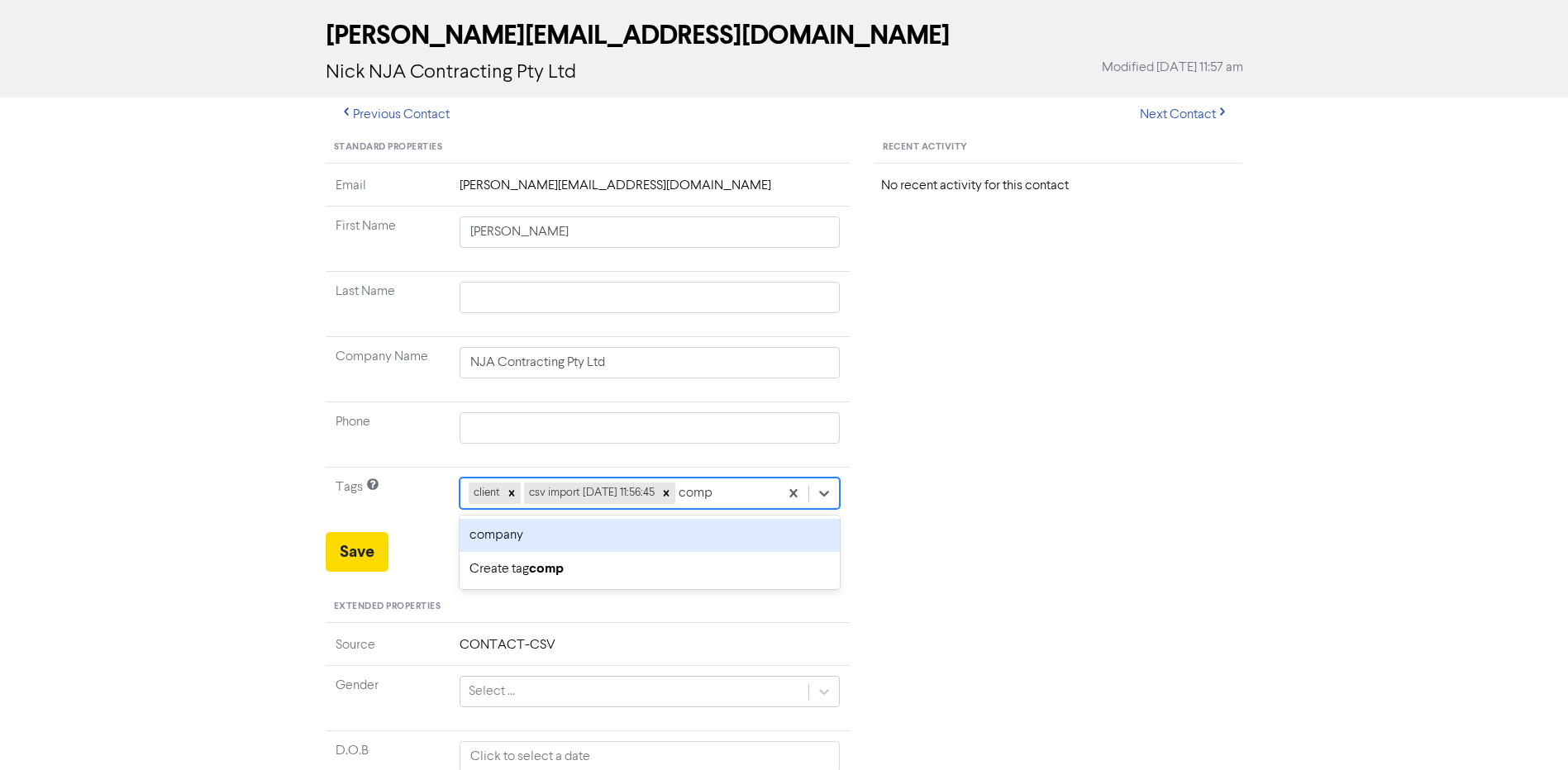
type input "compa"
type input "bas"
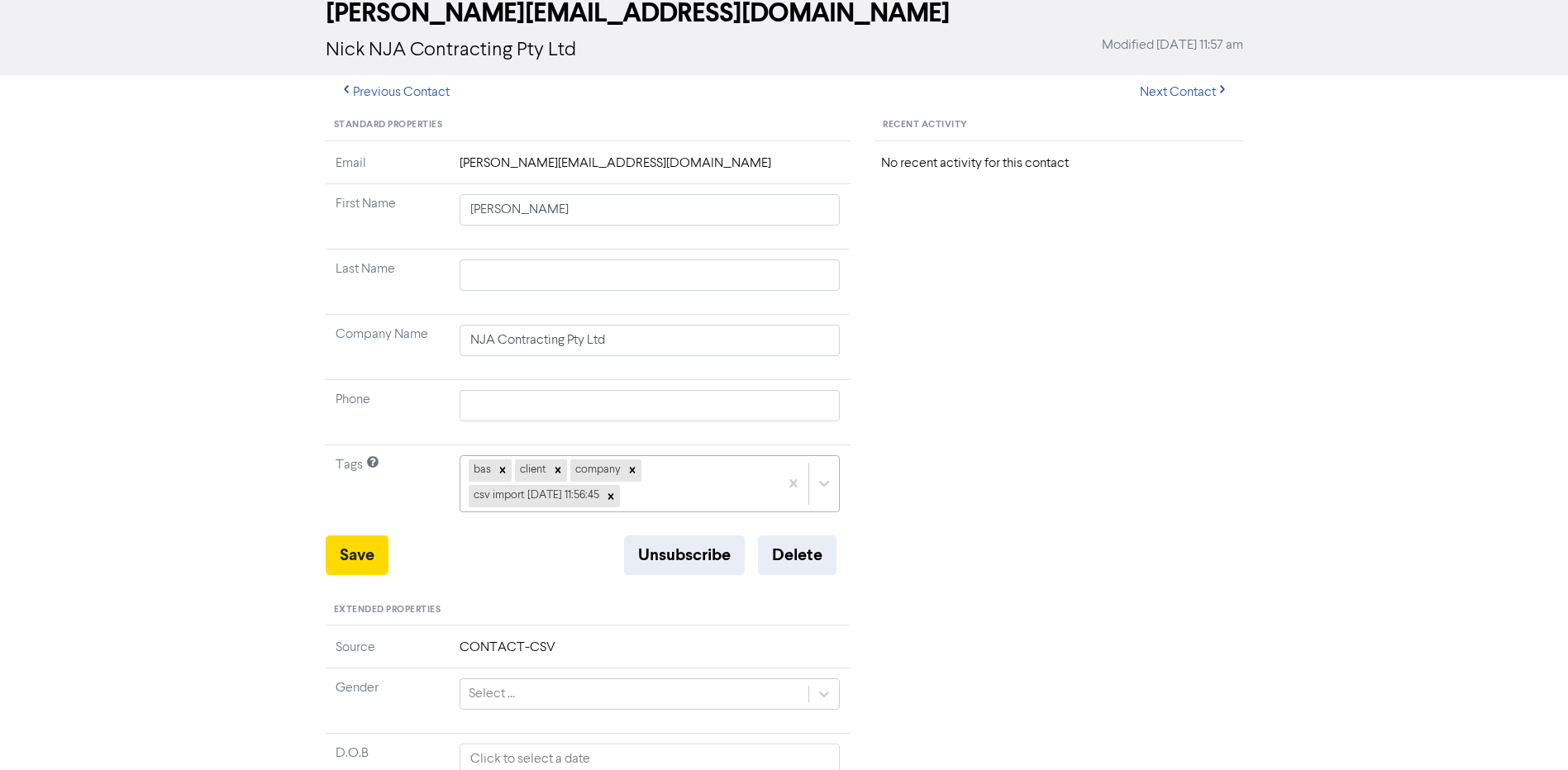
click at [762, 495] on div "bas client company csv import 2025-10-03 11:56:45" at bounding box center [620, 483] width 319 height 54
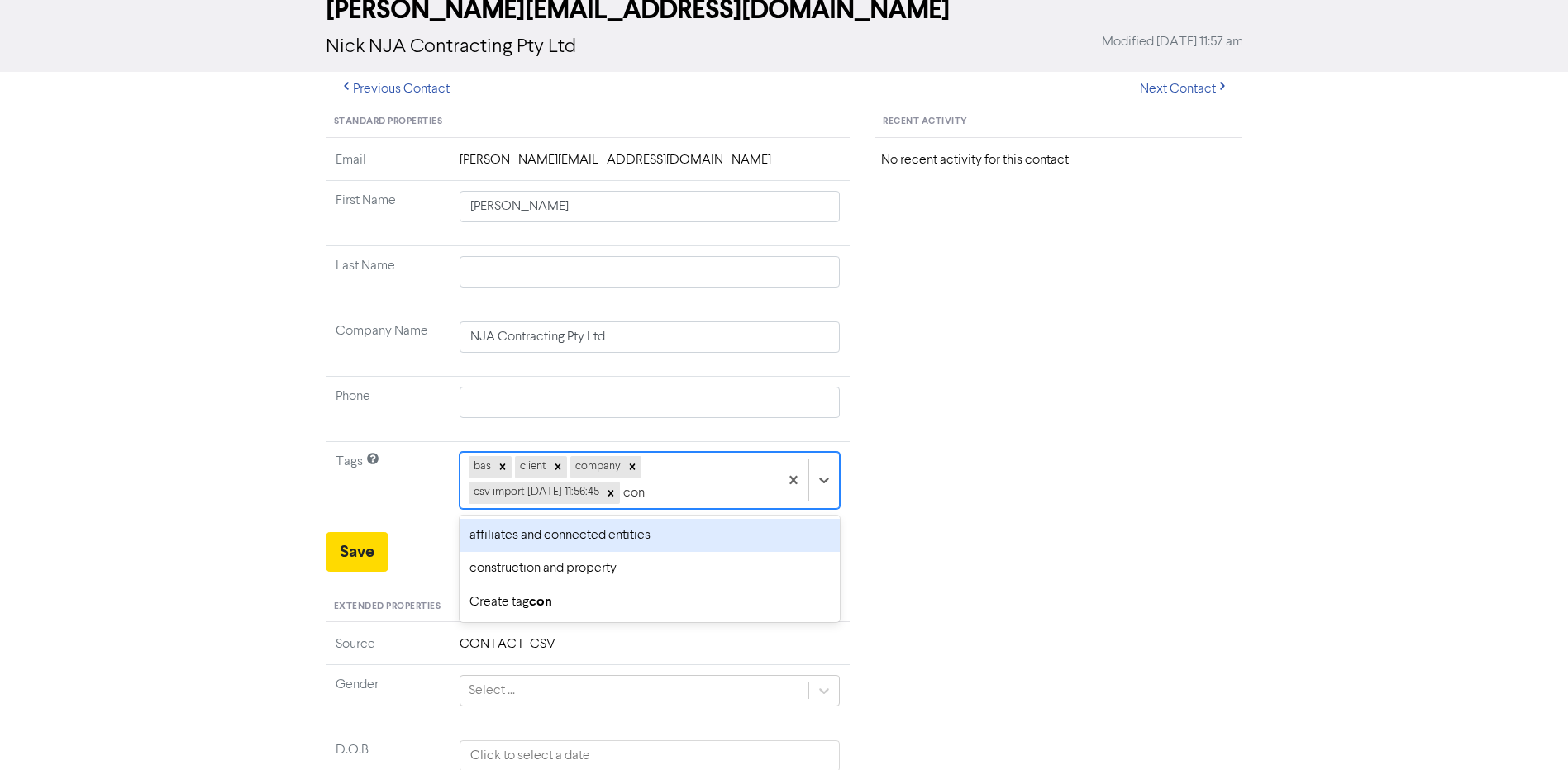
type input "cons"
click at [620, 528] on div "construction and property" at bounding box center [651, 535] width 381 height 33
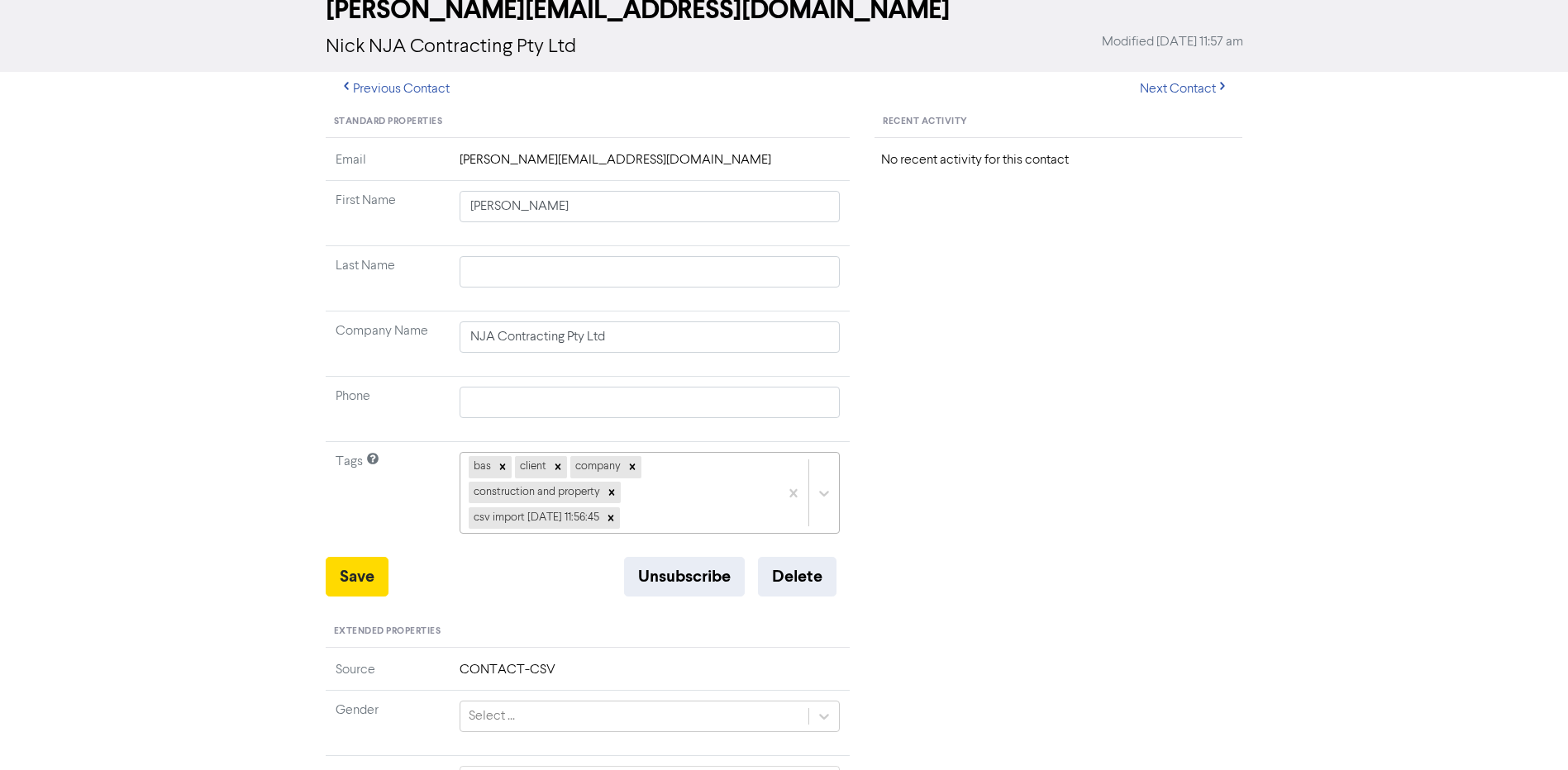
click at [704, 495] on div "bas client company construction and property csv import 2025-10-03 11:56:45" at bounding box center [620, 493] width 319 height 80
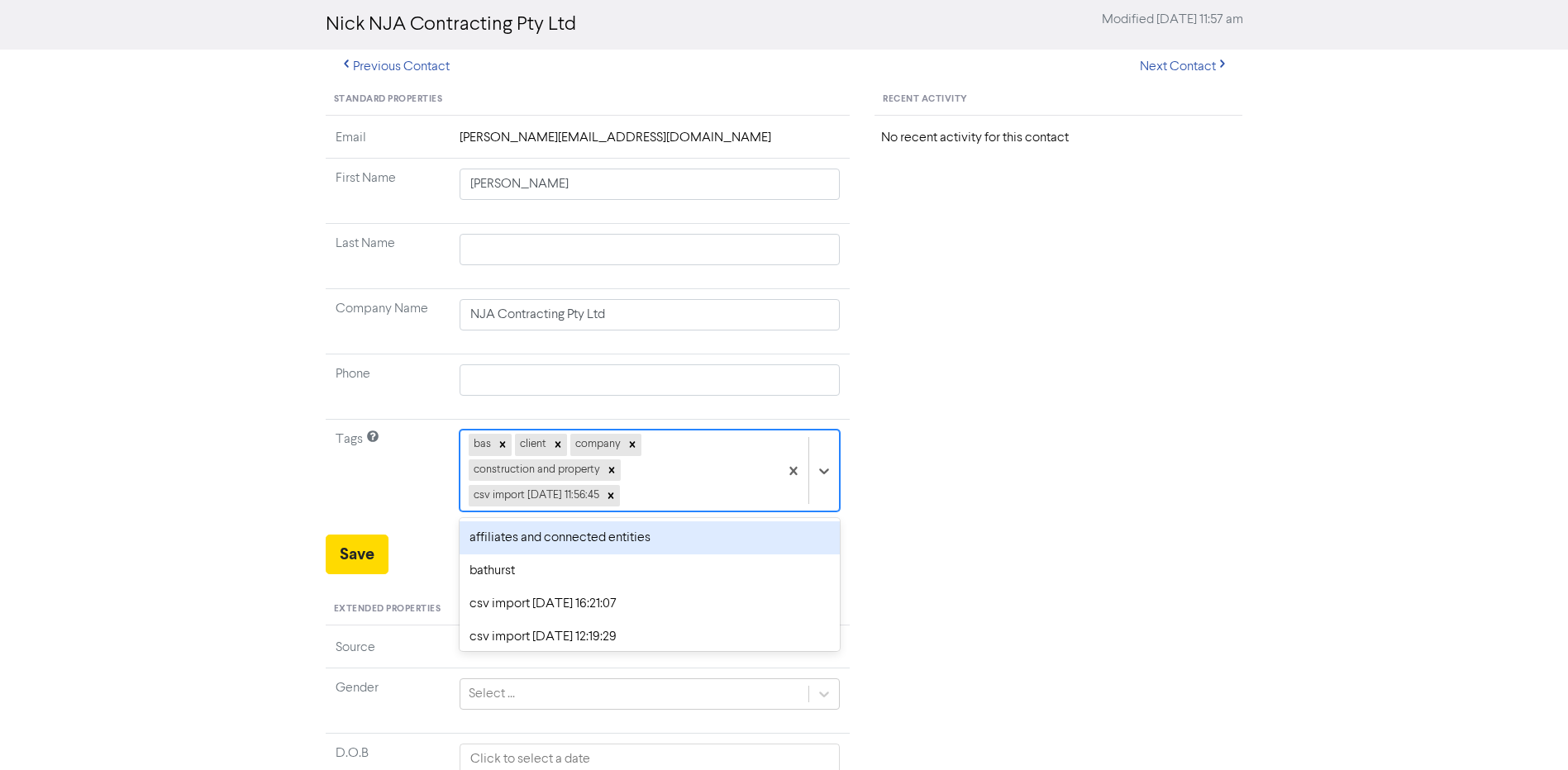
scroll to position [115, 0]
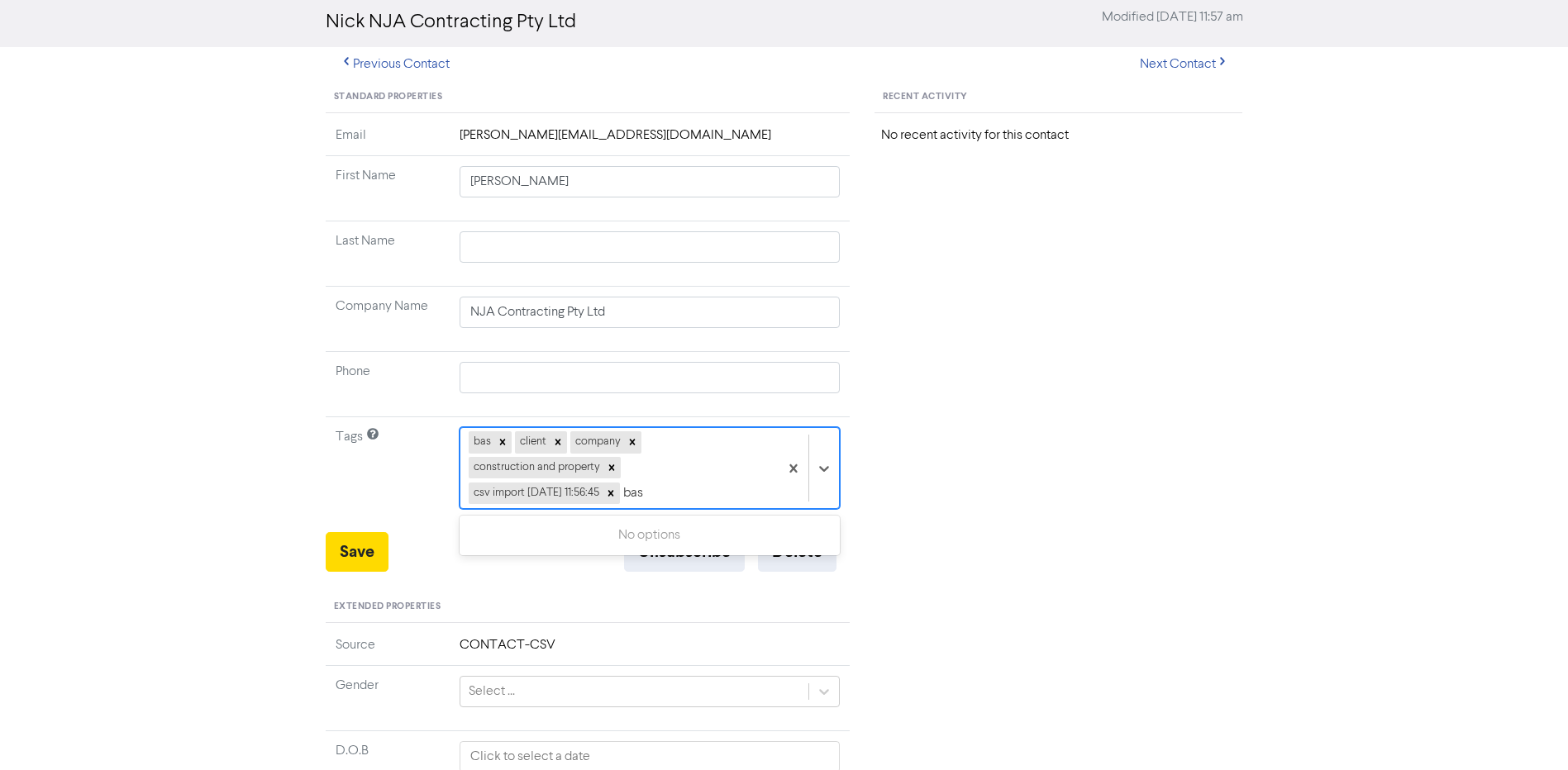
type input "bas"
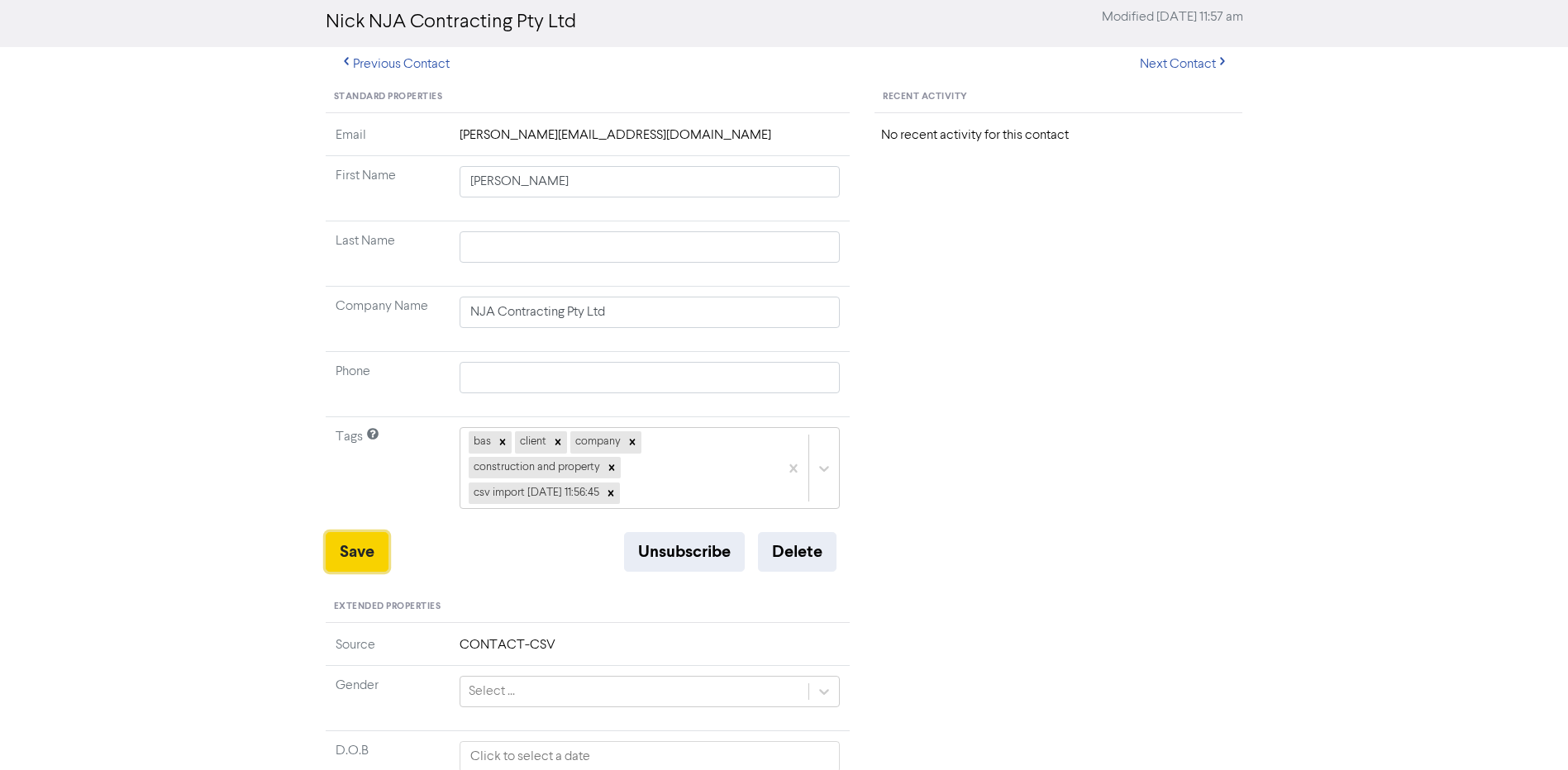
click at [340, 553] on button "Save" at bounding box center [357, 552] width 63 height 40
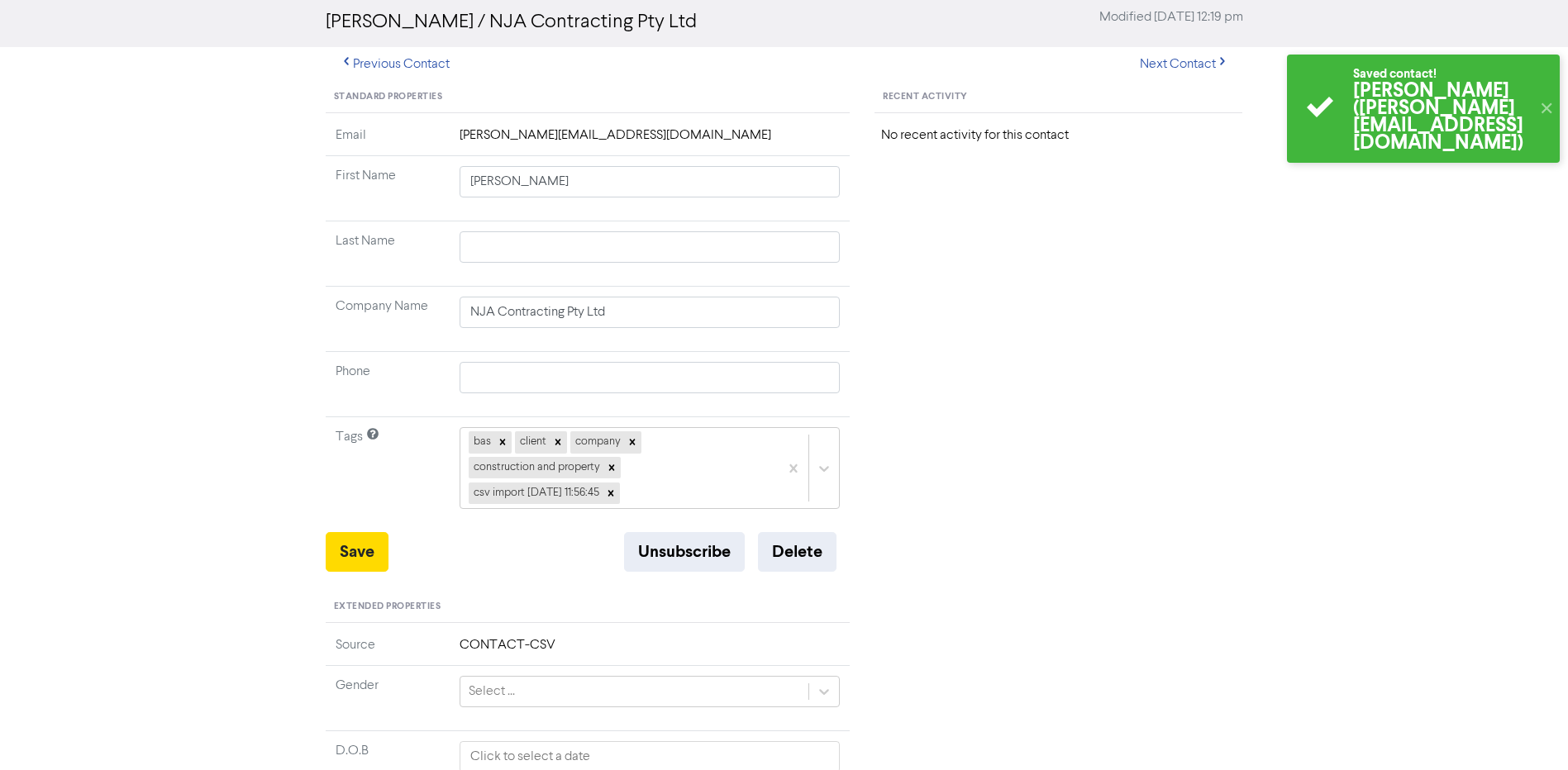
scroll to position [0, 0]
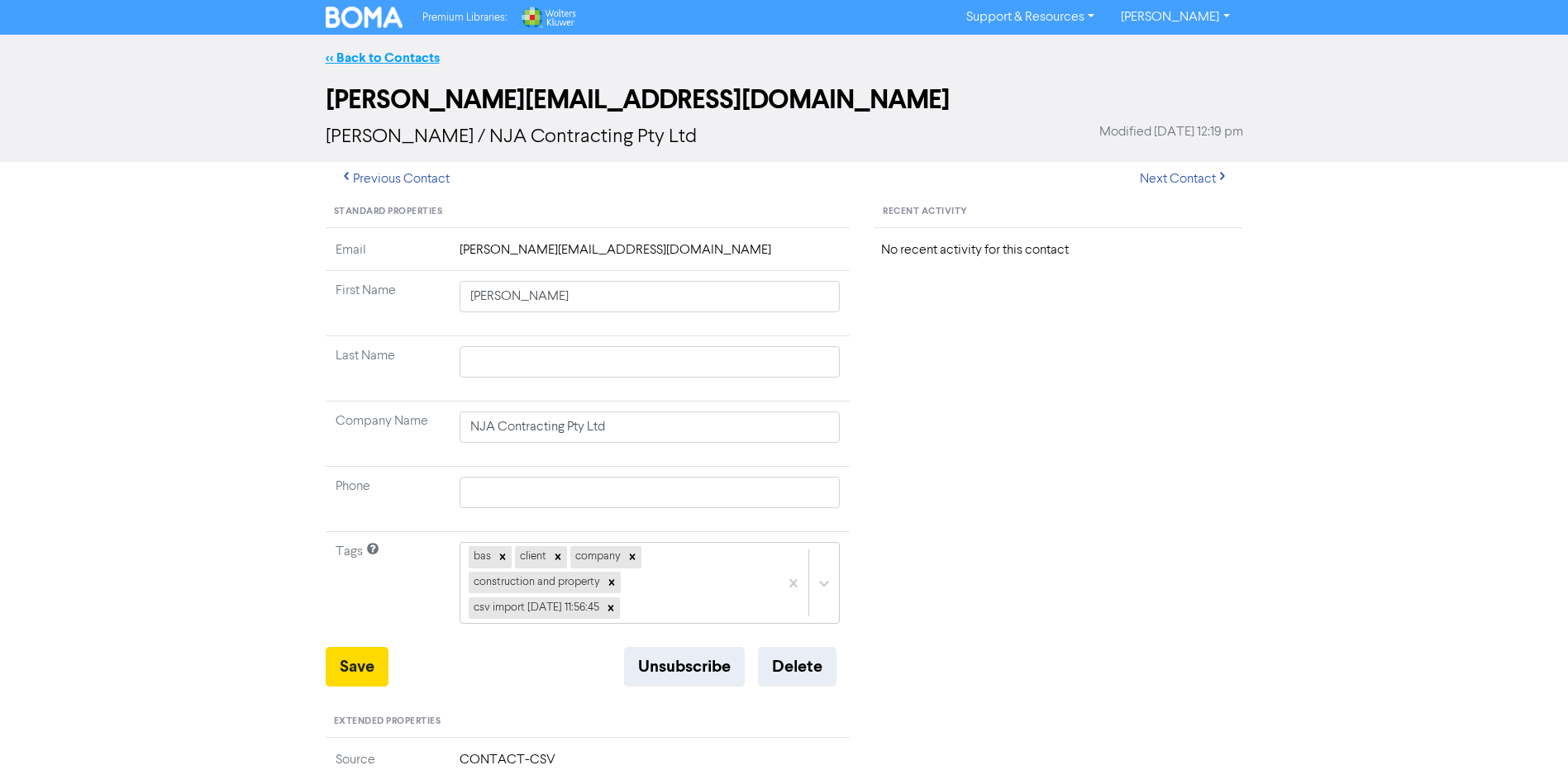
click at [407, 56] on link "<< Back to Contacts" at bounding box center [383, 57] width 114 height 16
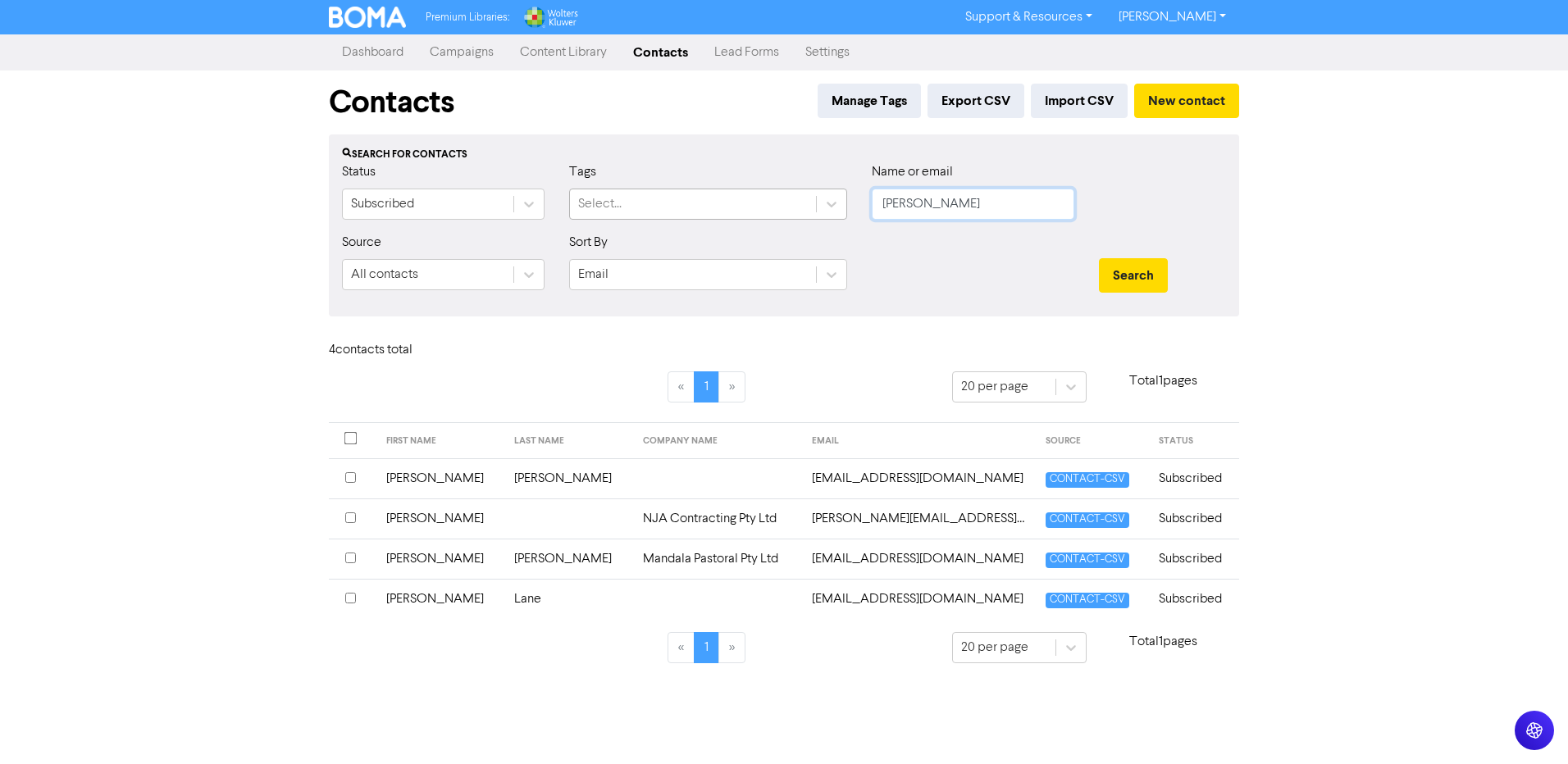
drag, startPoint x: 930, startPoint y: 196, endPoint x: 617, endPoint y: 212, distance: 313.4
click at [617, 212] on div "Status Subscribed Tags Select... Name or email nick" at bounding box center [784, 197] width 909 height 71
type input "brown"
click at [1099, 258] on button "Search" at bounding box center [1134, 275] width 69 height 35
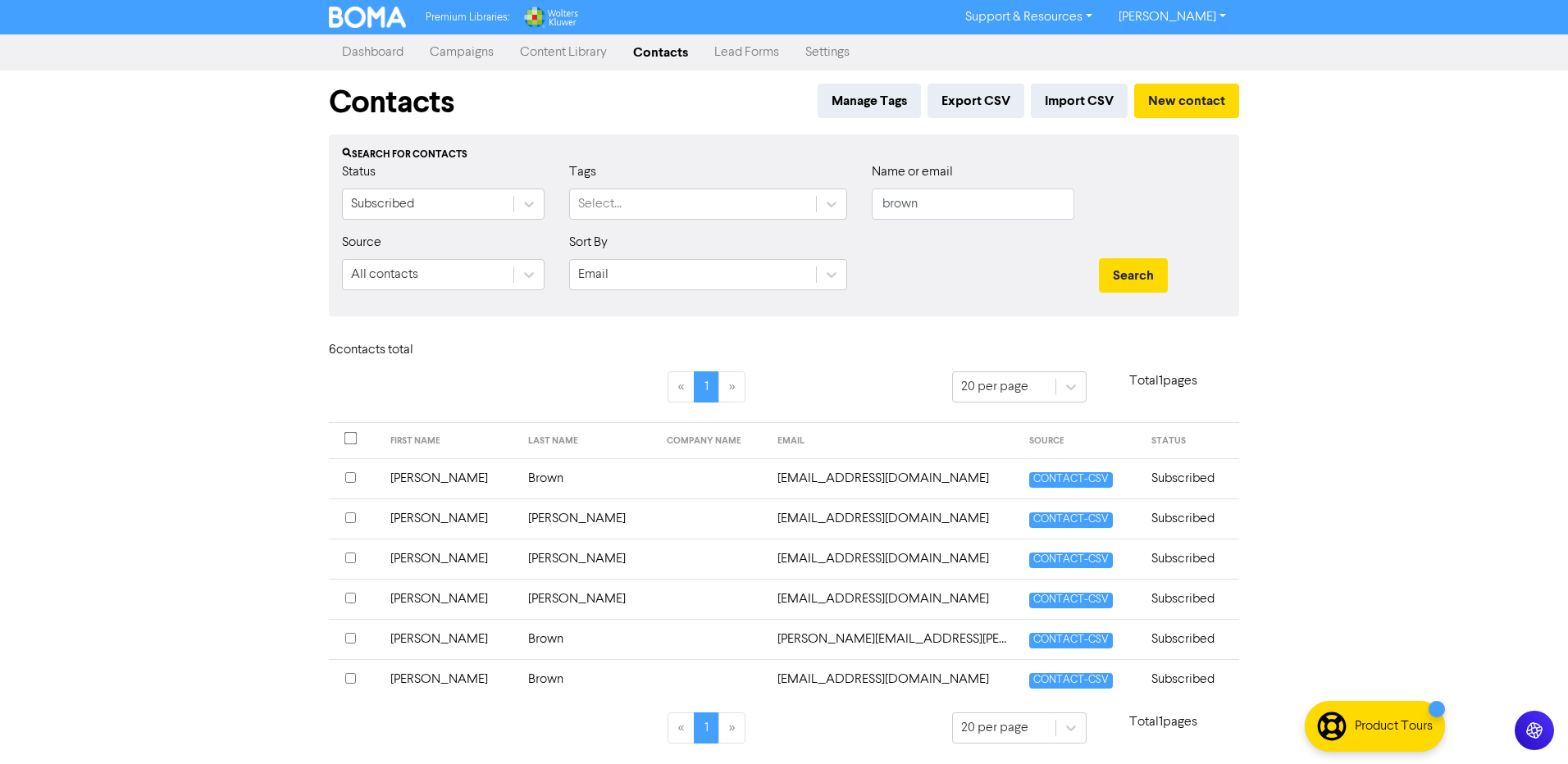
click at [426, 642] on td "[PERSON_NAME]" at bounding box center [450, 639] width 139 height 40
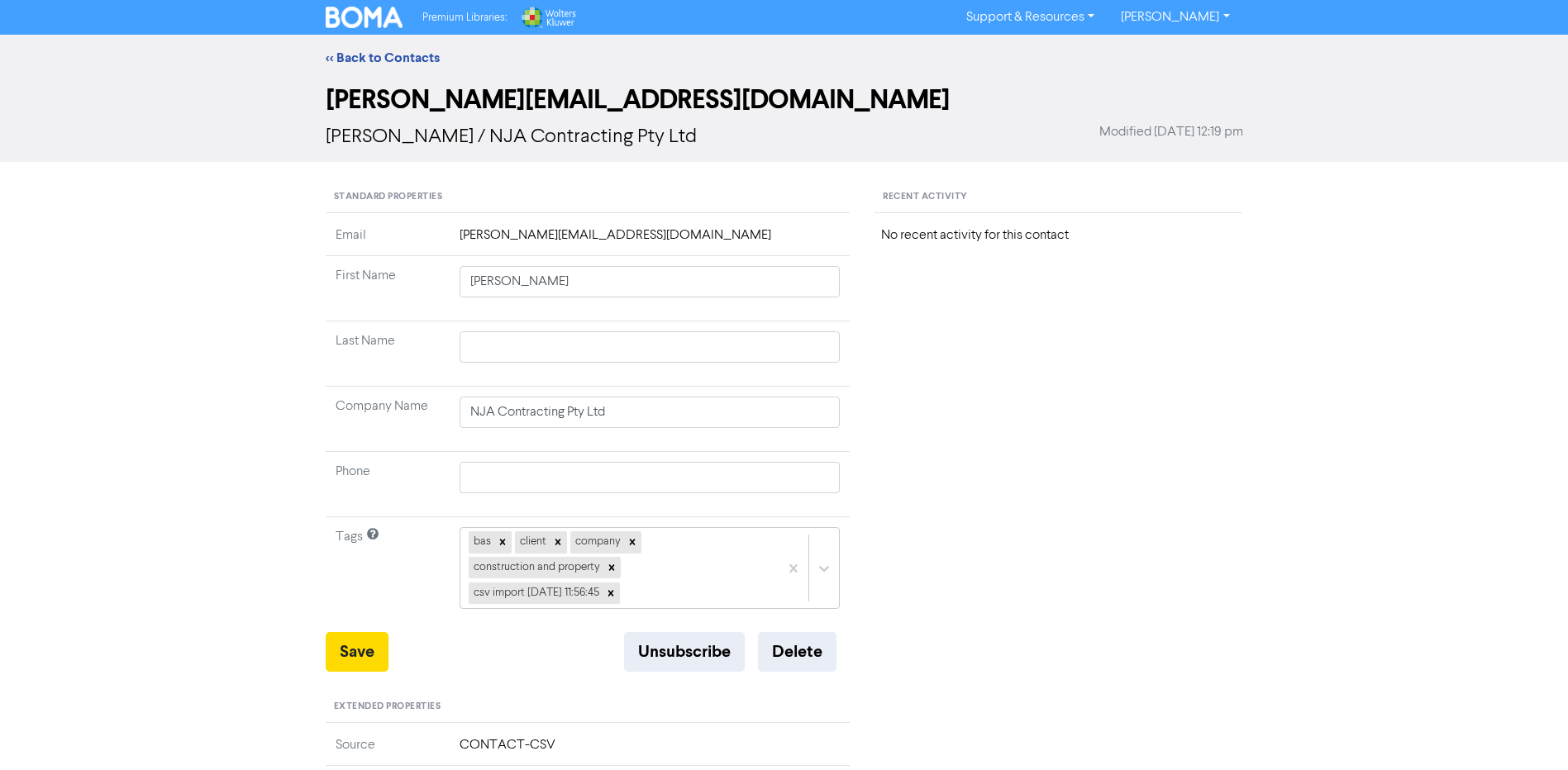
type input "[PERSON_NAME]"
type input "Brown"
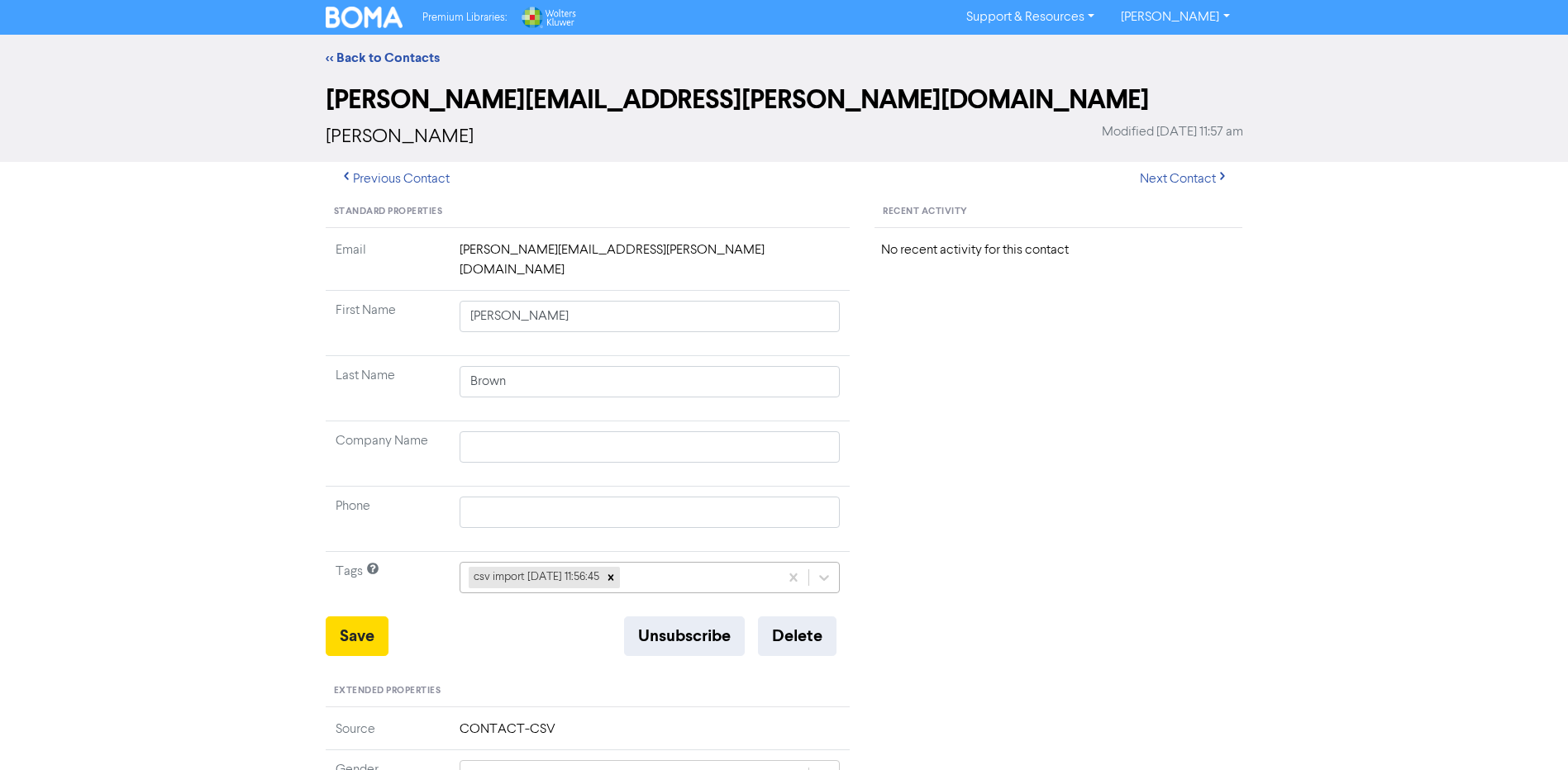
click at [665, 562] on div "csv import [DATE] 11:56:45" at bounding box center [651, 578] width 381 height 32
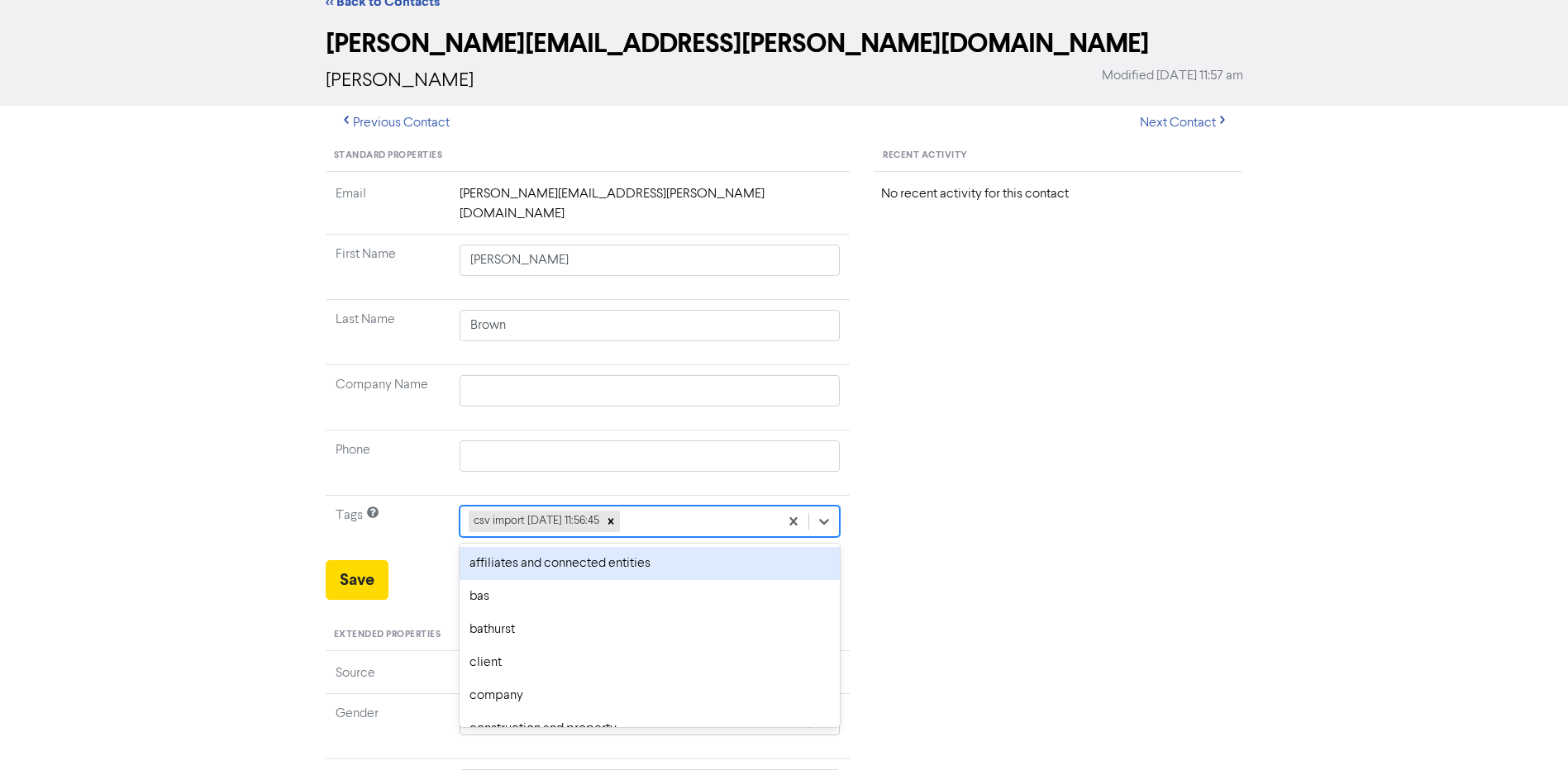
scroll to position [65, 0]
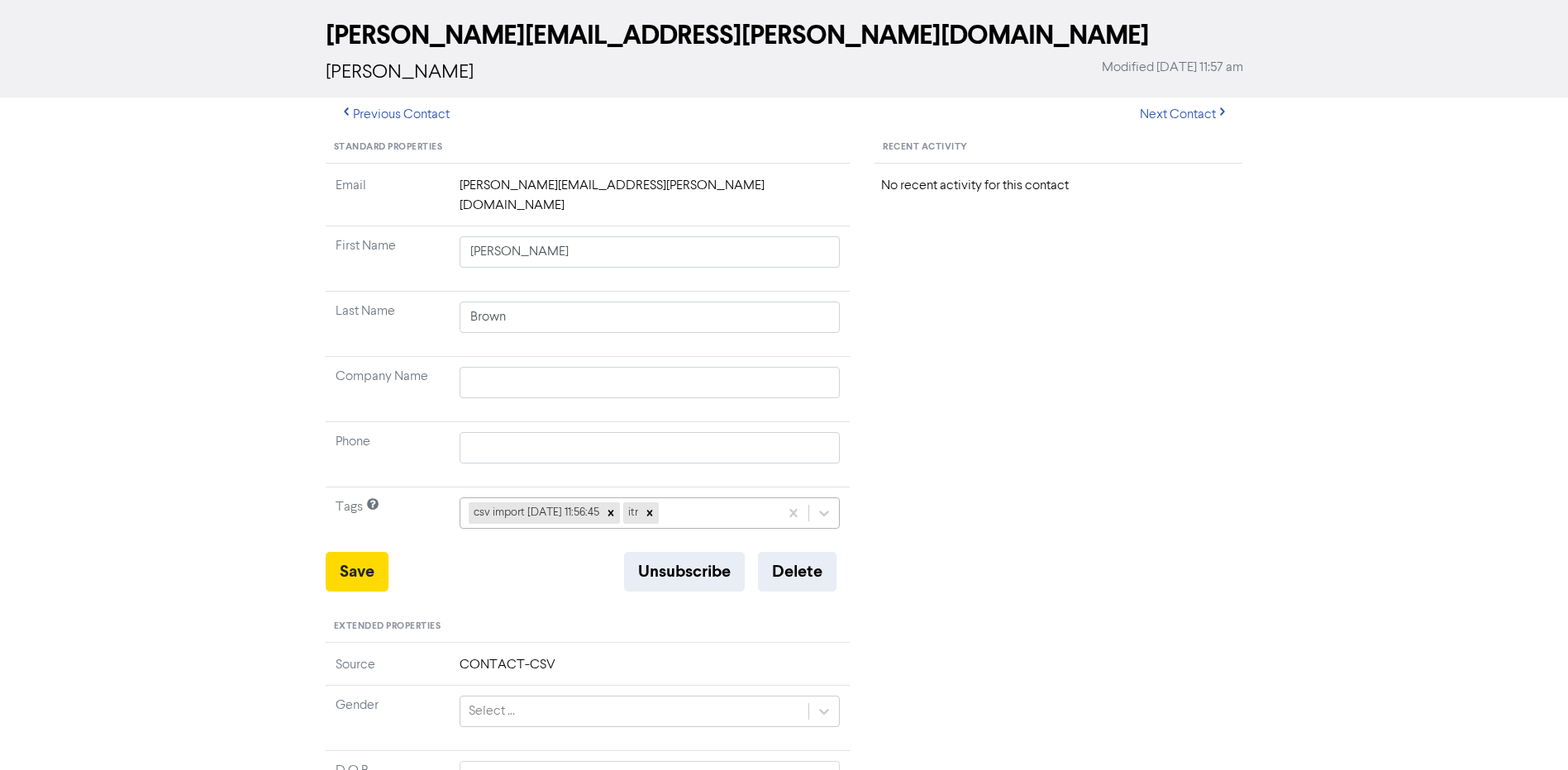
click at [739, 499] on div "csv import 2025-10-03 11:56:45 itr" at bounding box center [620, 513] width 319 height 30
click at [769, 499] on div "bathurst csv import [DATE] 11:56:45 itr" at bounding box center [620, 513] width 319 height 30
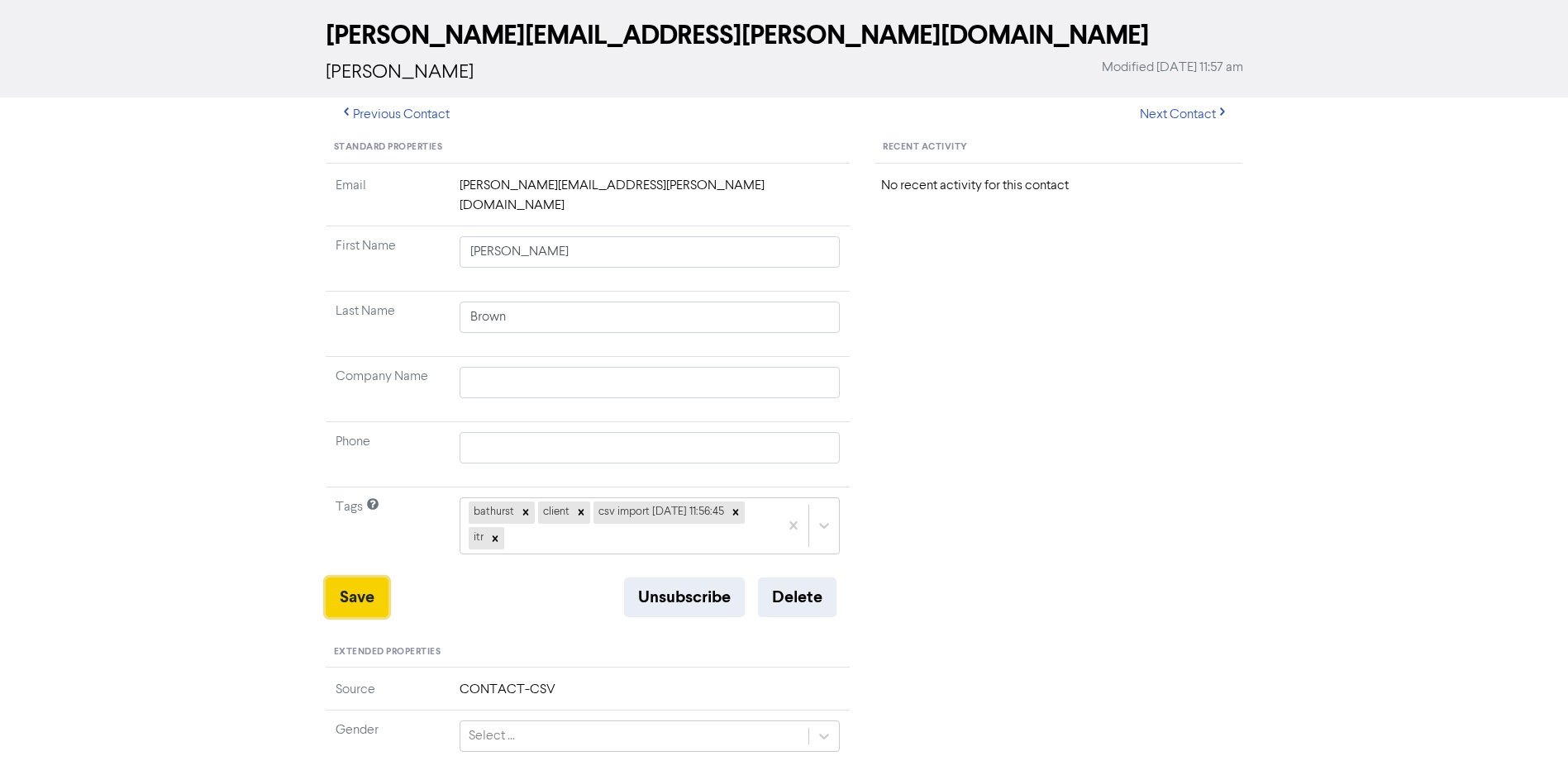
click at [337, 588] on button "Save" at bounding box center [357, 597] width 63 height 40
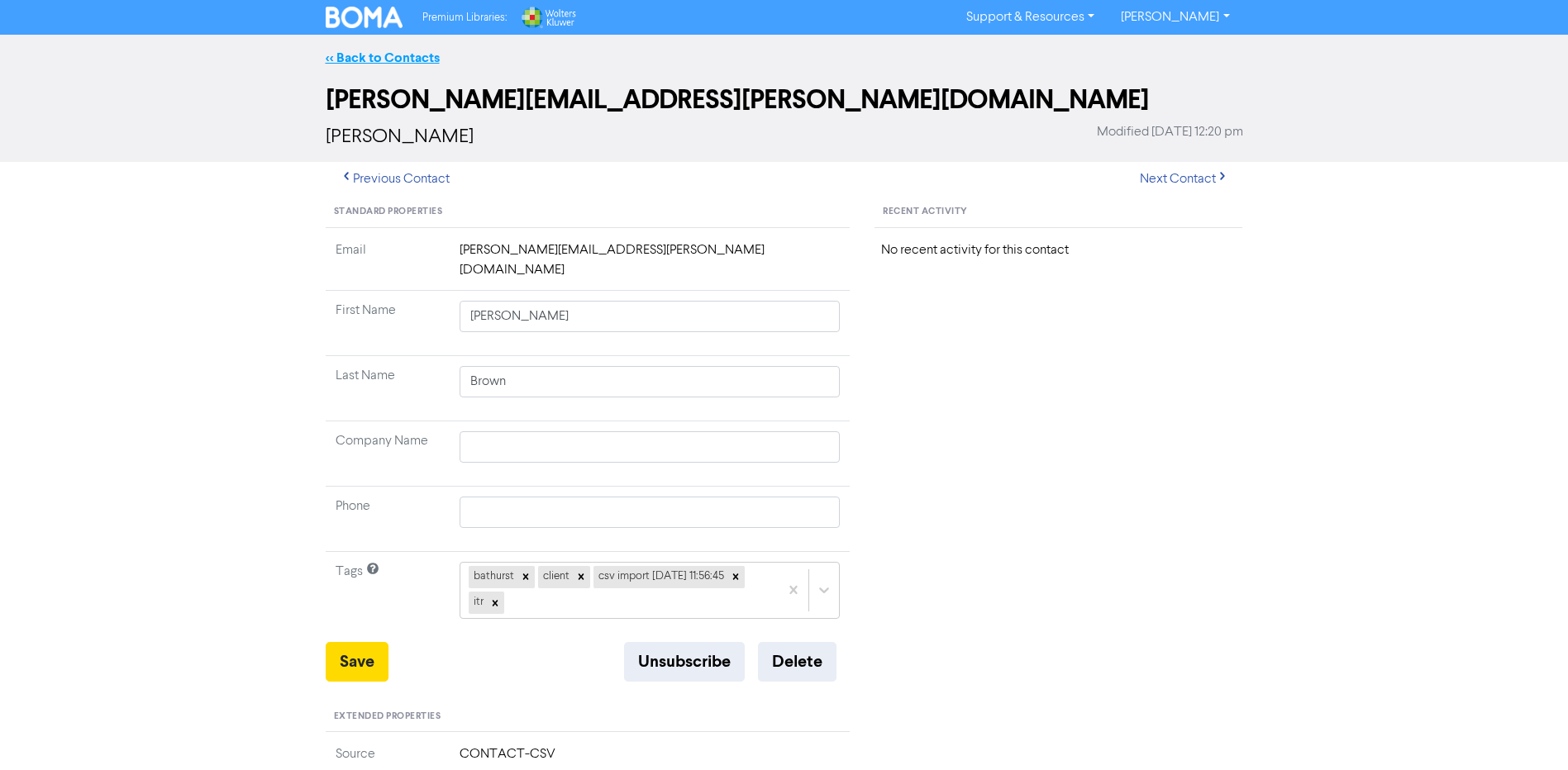
click at [387, 58] on link "<< Back to Contacts" at bounding box center [383, 57] width 114 height 16
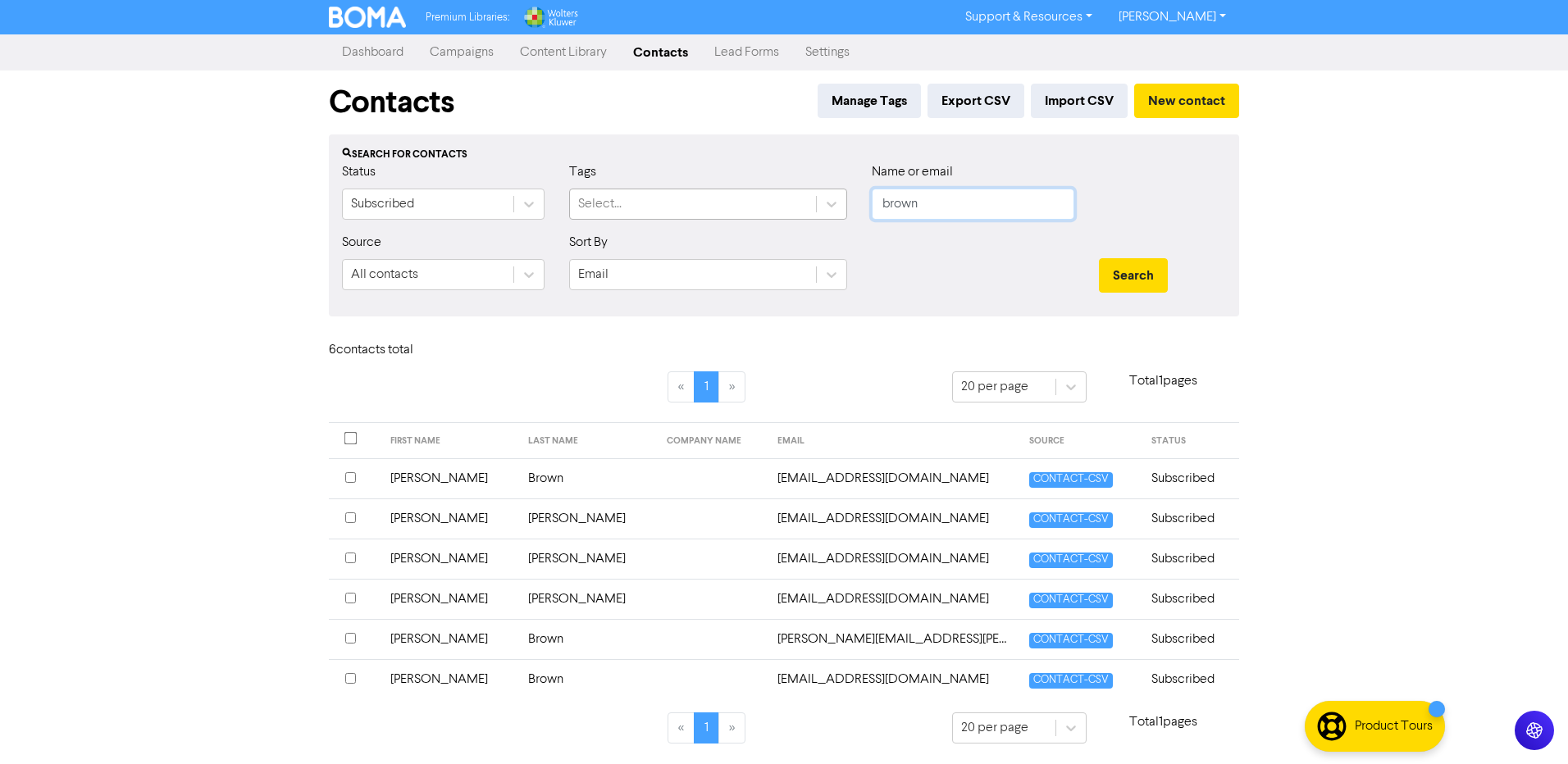
drag, startPoint x: 936, startPoint y: 208, endPoint x: 763, endPoint y: 207, distance: 173.0
click at [770, 209] on div "Status Subscribed Tags Select... Name or email brown" at bounding box center [784, 197] width 909 height 71
click at [666, 52] on link "Contacts" at bounding box center [661, 53] width 82 height 33
click at [460, 54] on link "Campaigns" at bounding box center [461, 53] width 90 height 33
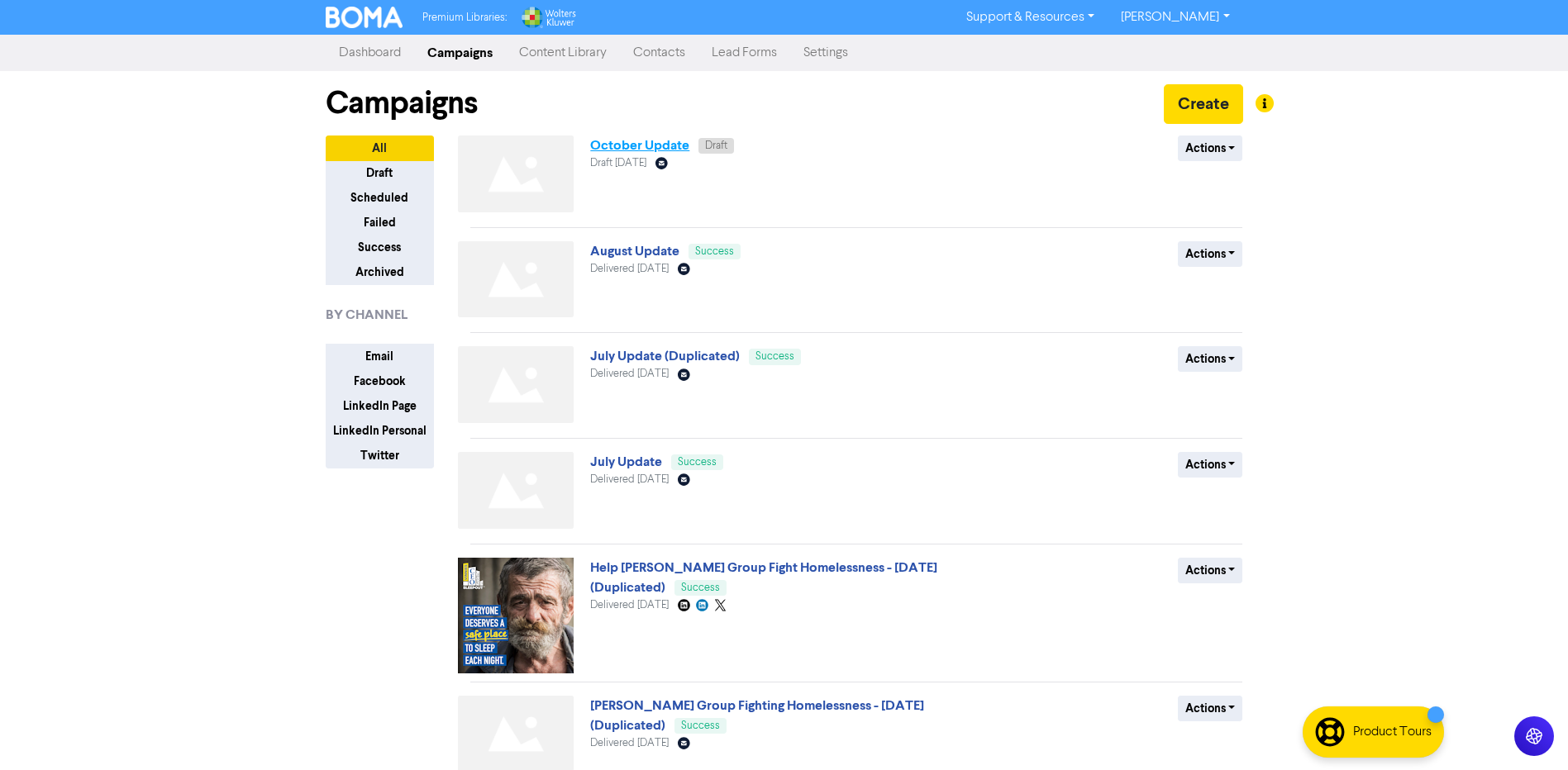
click at [647, 146] on link "October Update" at bounding box center [640, 145] width 100 height 16
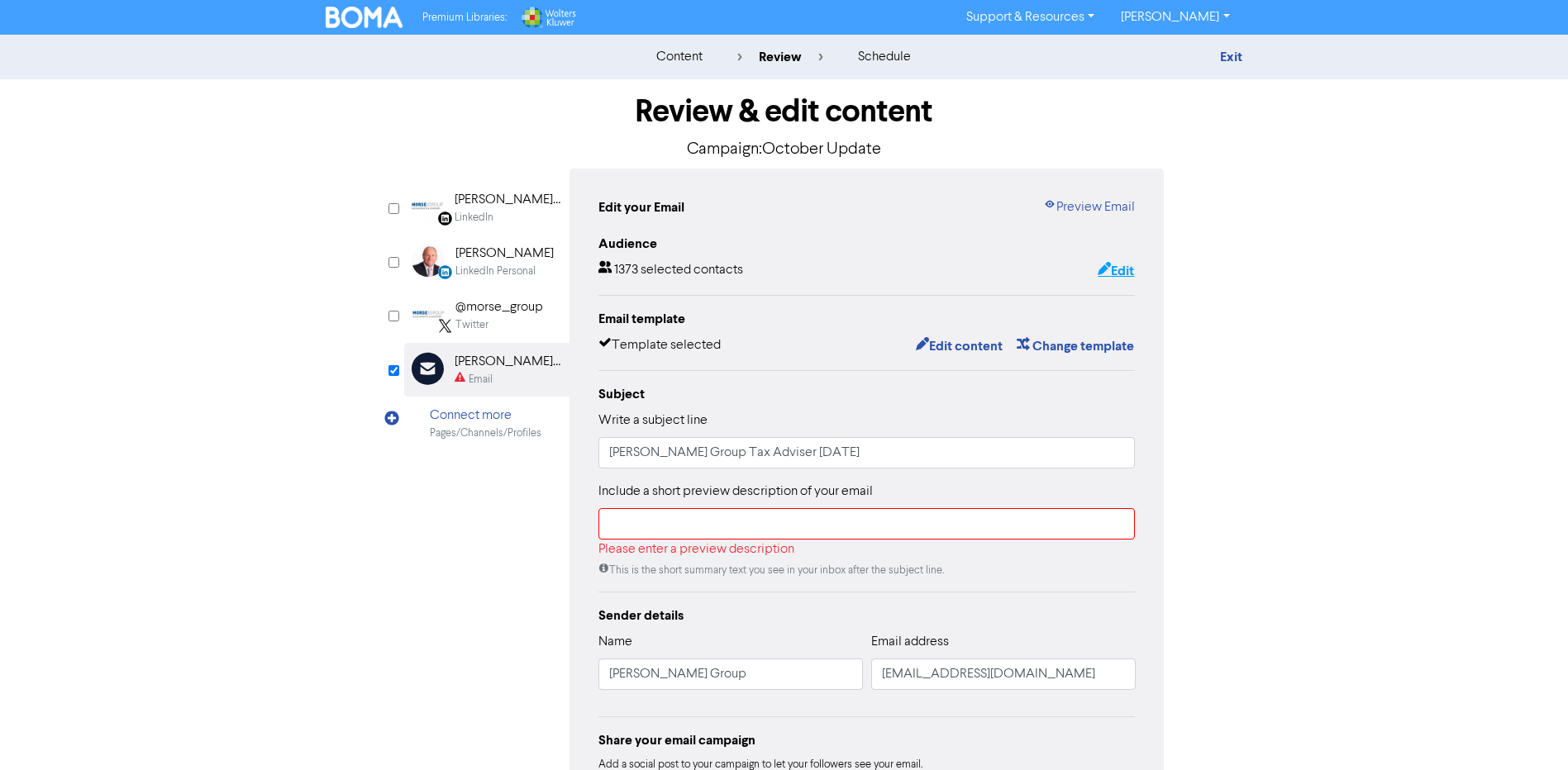
click at [1122, 268] on button "Edit" at bounding box center [1116, 271] width 38 height 21
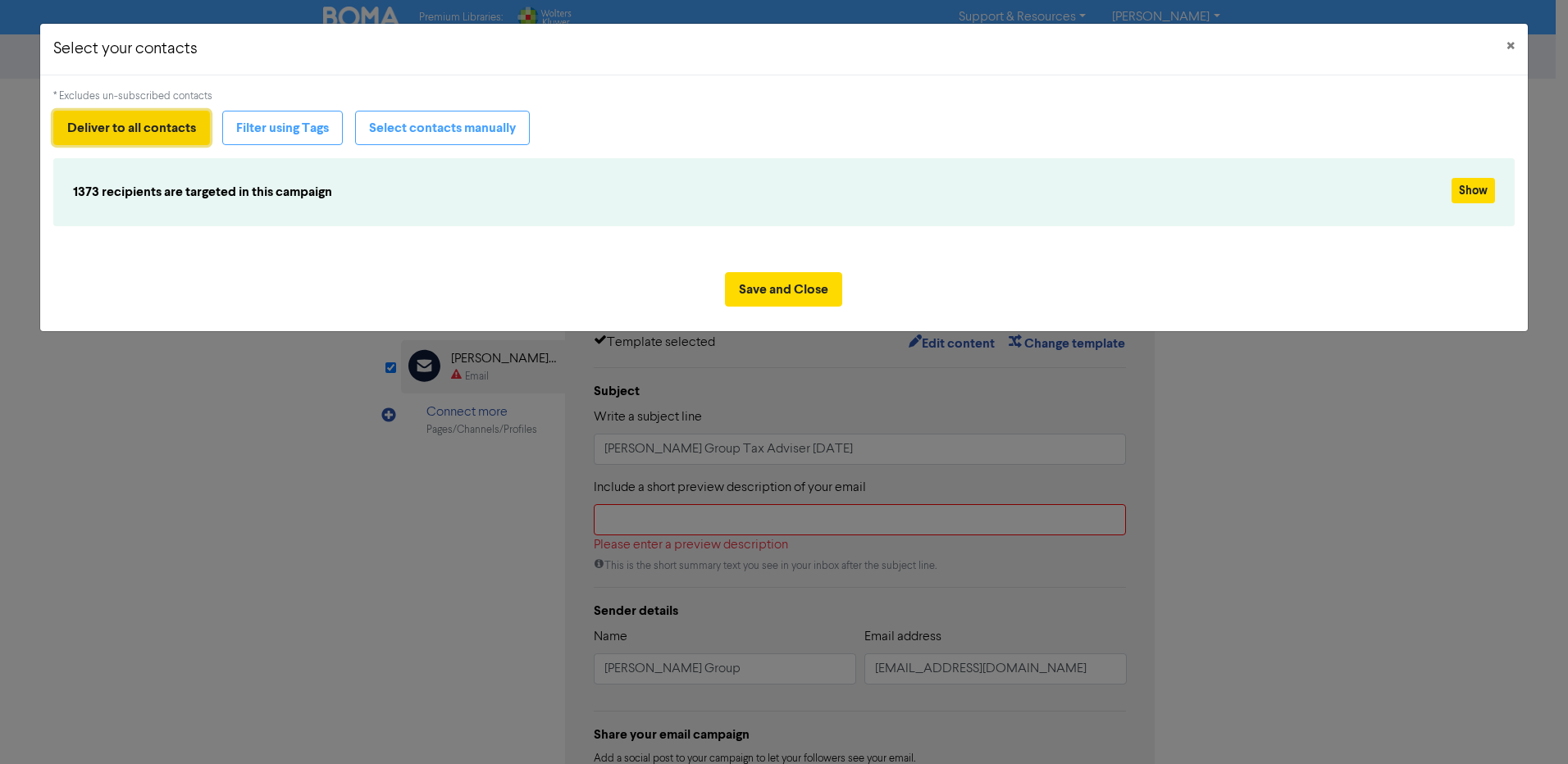
click at [88, 135] on button "Deliver to all contacts" at bounding box center [131, 127] width 156 height 35
click at [1511, 40] on span "×" at bounding box center [1510, 47] width 9 height 25
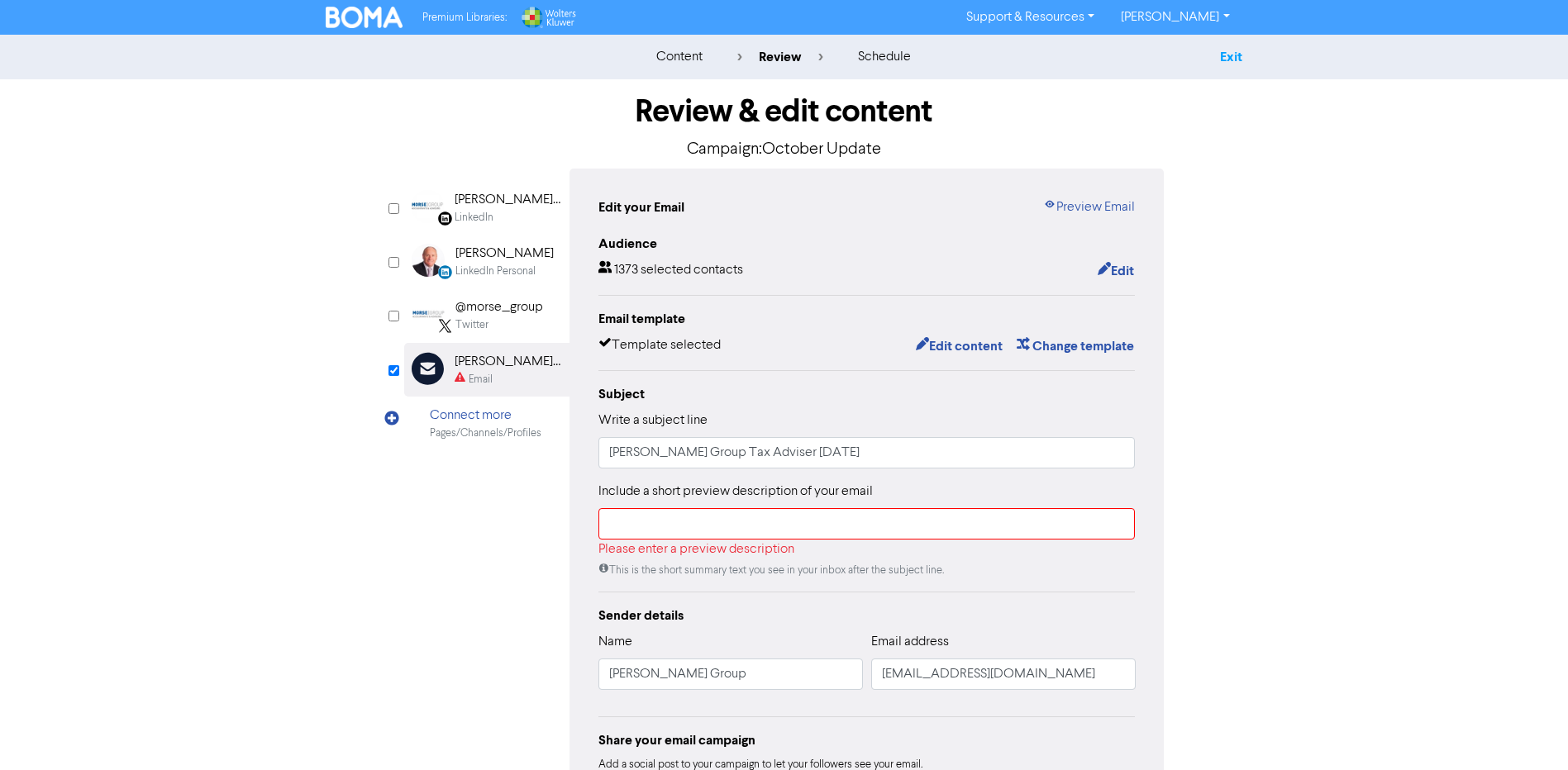
click at [1232, 53] on link "Exit" at bounding box center [1231, 56] width 22 height 16
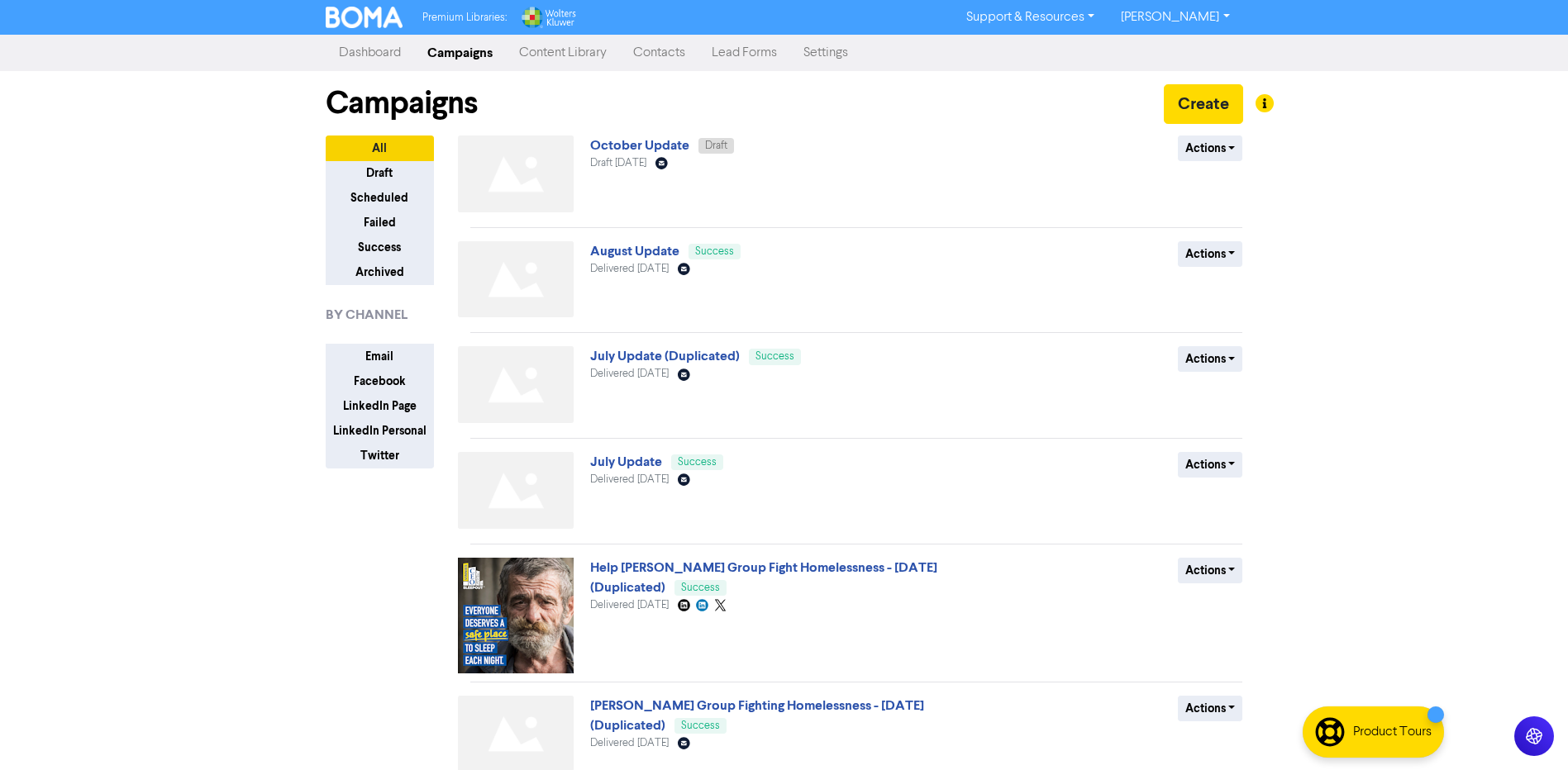
click at [669, 58] on link "Contacts" at bounding box center [658, 53] width 78 height 33
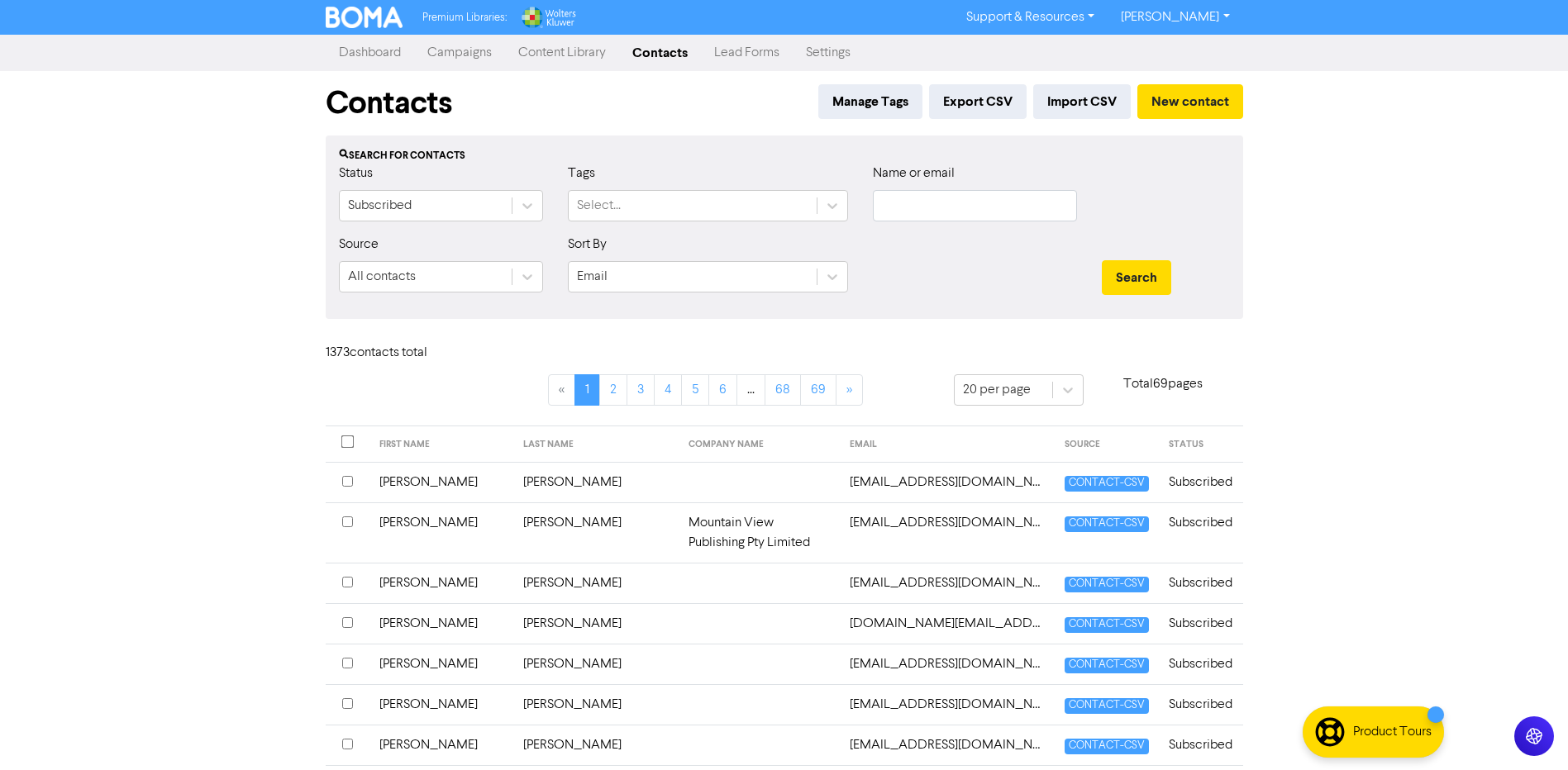
click at [106, 307] on div "Premium Libraries: Support & Resources Video Tutorials FAQ & Guides Marketing E…" at bounding box center [784, 385] width 1568 height 770
